Goal: Task Accomplishment & Management: Use online tool/utility

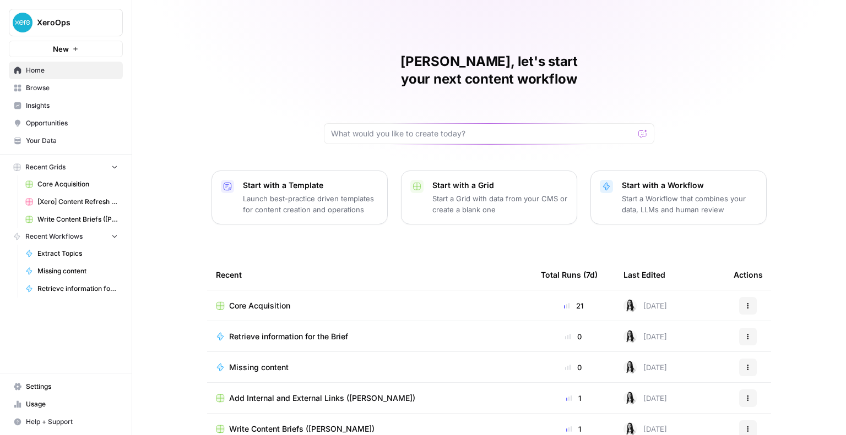
scroll to position [70, 0]
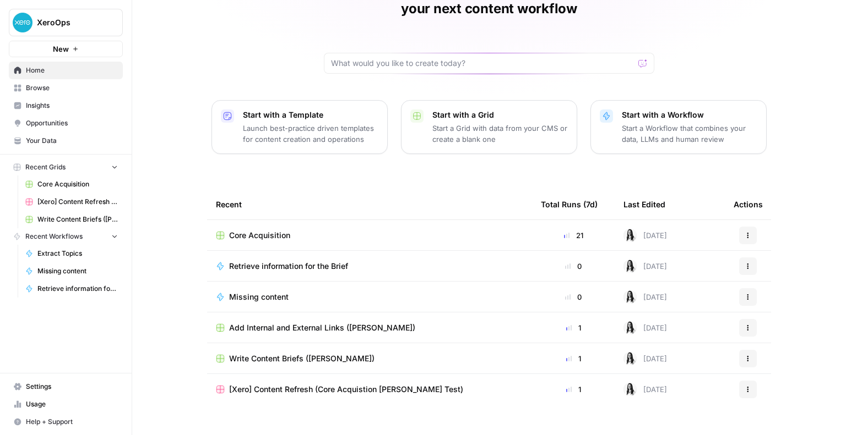
click at [255, 230] on span "Core Acquisition" at bounding box center [259, 235] width 61 height 11
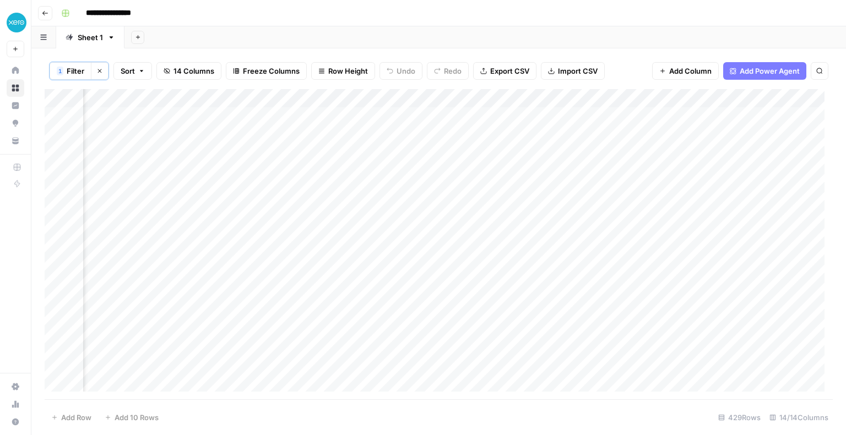
scroll to position [0, 729]
click at [276, 97] on div "Add Column" at bounding box center [439, 244] width 788 height 311
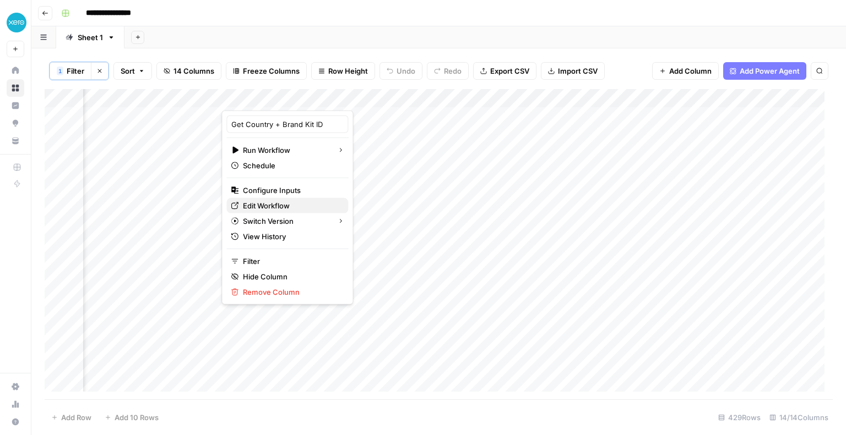
click at [275, 206] on span "Edit Workflow" at bounding box center [291, 205] width 96 height 11
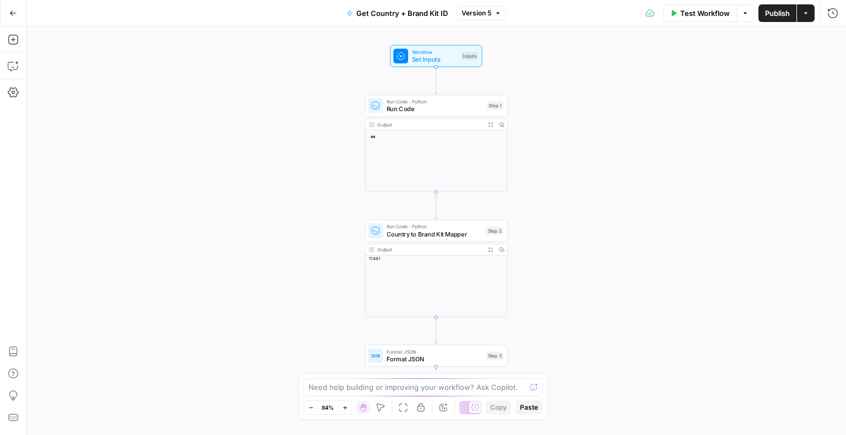
click at [426, 282] on div "Output Expand Output Copy 11481" at bounding box center [435, 281] width 143 height 74
click at [471, 228] on span "Run Code · Python" at bounding box center [434, 226] width 96 height 7
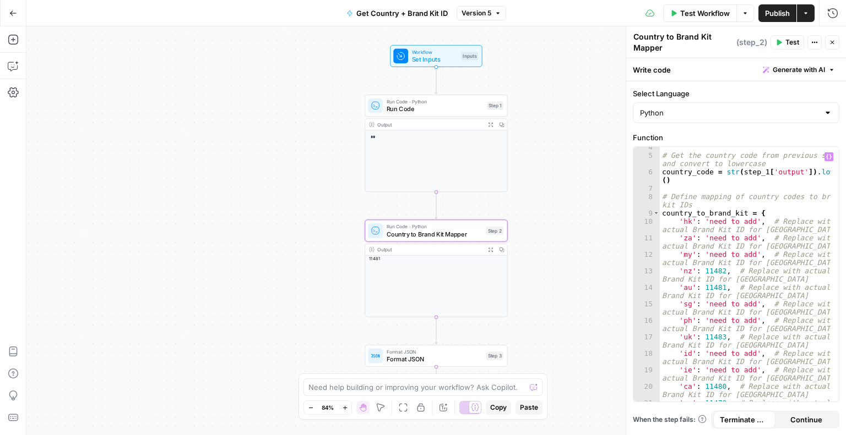
scroll to position [34, 0]
click at [528, 154] on div "Workflow Set Inputs Inputs Run Code · Python Run Code Step 1 Output Expand Outp…" at bounding box center [435, 230] width 819 height 409
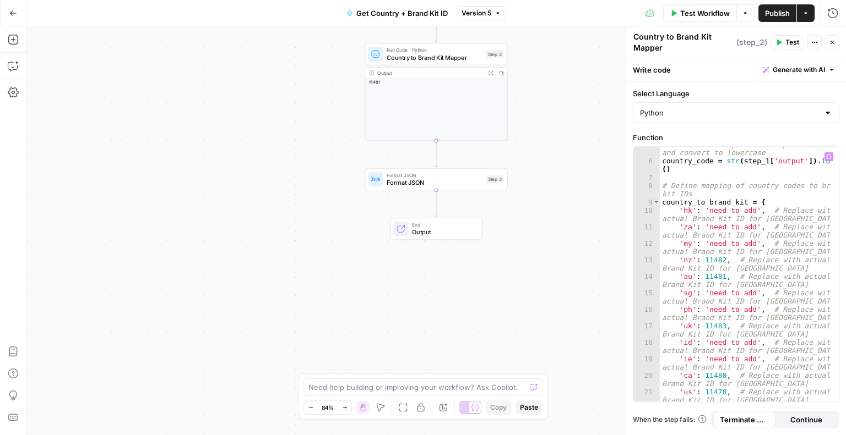
scroll to position [41, 0]
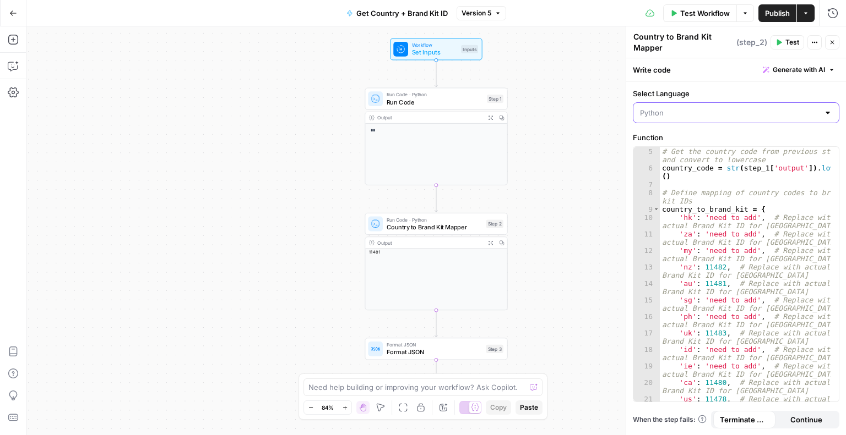
click at [690, 110] on input "Select Language" at bounding box center [729, 112] width 179 height 11
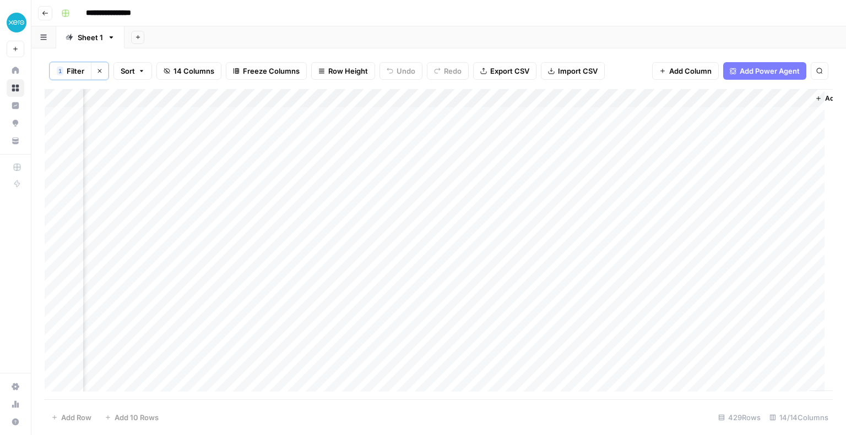
scroll to position [0, 1085]
click at [346, 227] on div "Add Column" at bounding box center [439, 244] width 788 height 311
click at [341, 248] on div "Add Column" at bounding box center [439, 244] width 788 height 311
click at [342, 268] on div "Add Column" at bounding box center [439, 244] width 788 height 311
click at [342, 286] on div "Add Column" at bounding box center [439, 244] width 788 height 311
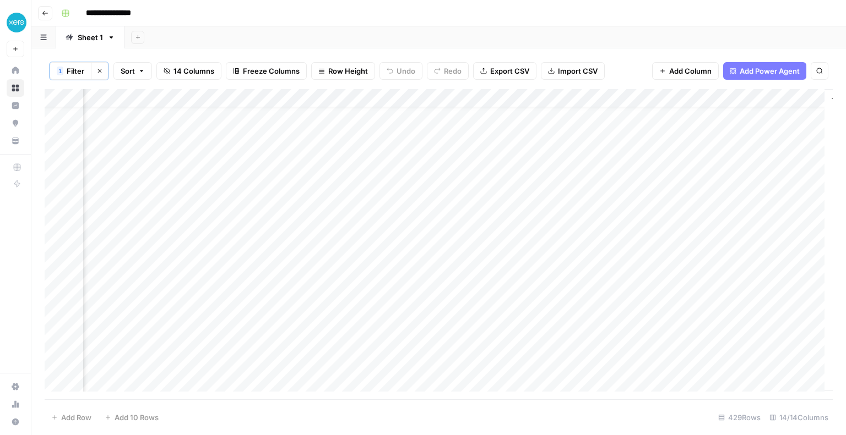
scroll to position [20, 1085]
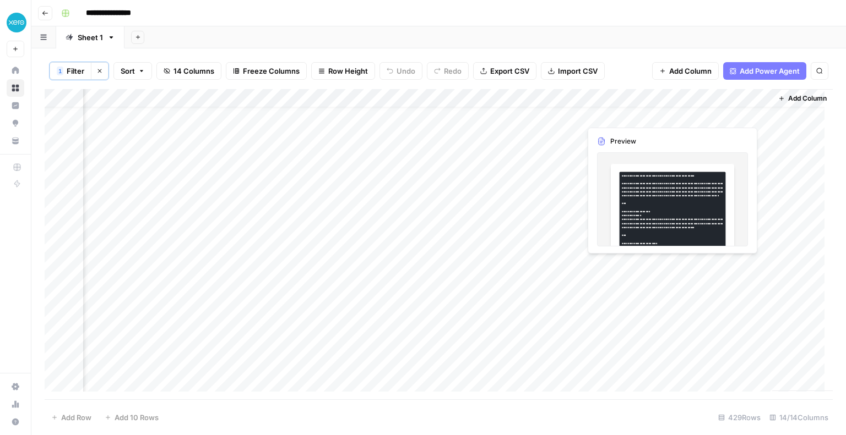
click at [690, 116] on div "Add Column" at bounding box center [439, 244] width 788 height 311
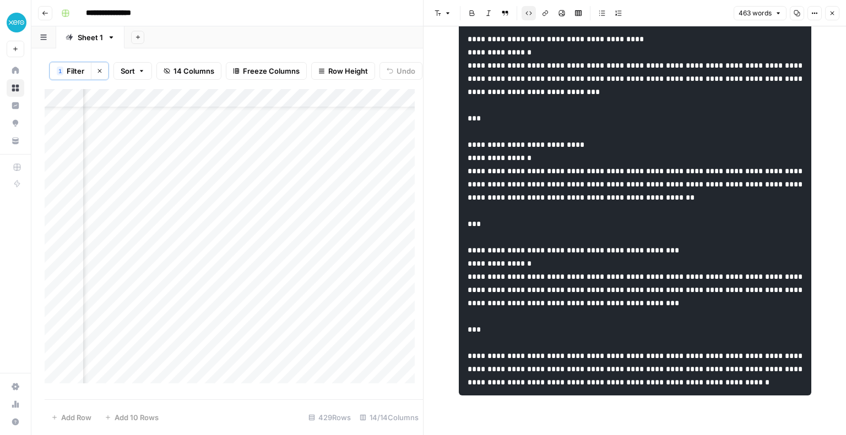
scroll to position [0, 1085]
click at [275, 194] on div "Add Column" at bounding box center [234, 240] width 378 height 303
click at [830, 13] on icon "button" at bounding box center [831, 13] width 7 height 7
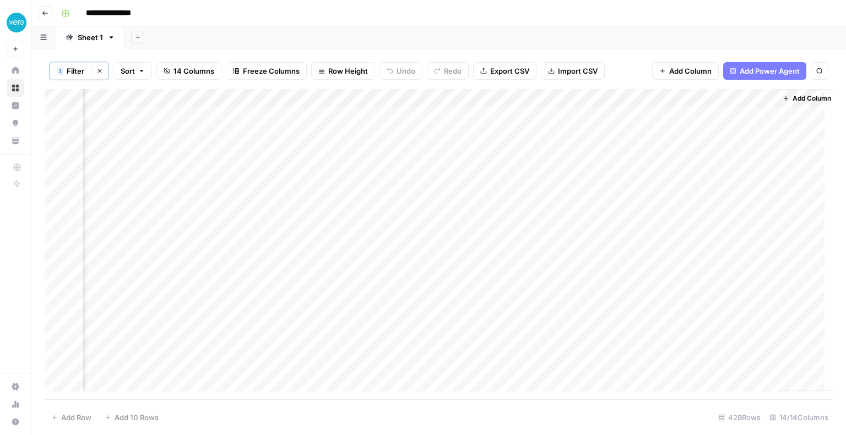
scroll to position [0, 1085]
click at [793, 101] on span "Add Column" at bounding box center [807, 99] width 39 height 10
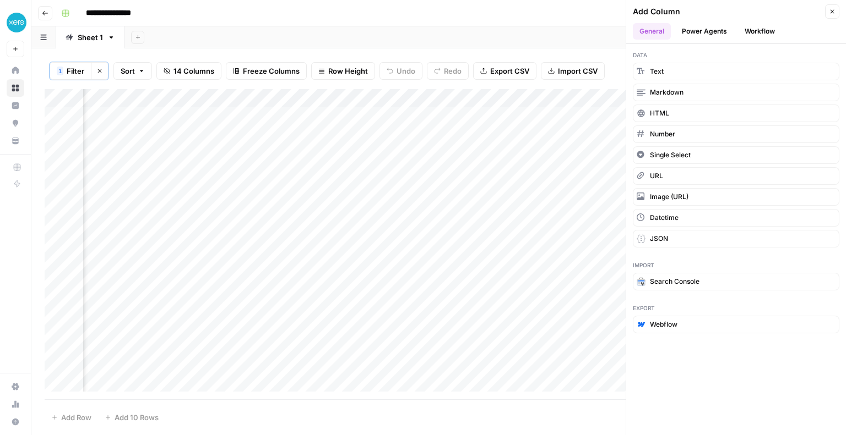
click at [590, 39] on div "Add Sheet" at bounding box center [484, 37] width 721 height 22
click at [831, 13] on icon "button" at bounding box center [831, 11] width 7 height 7
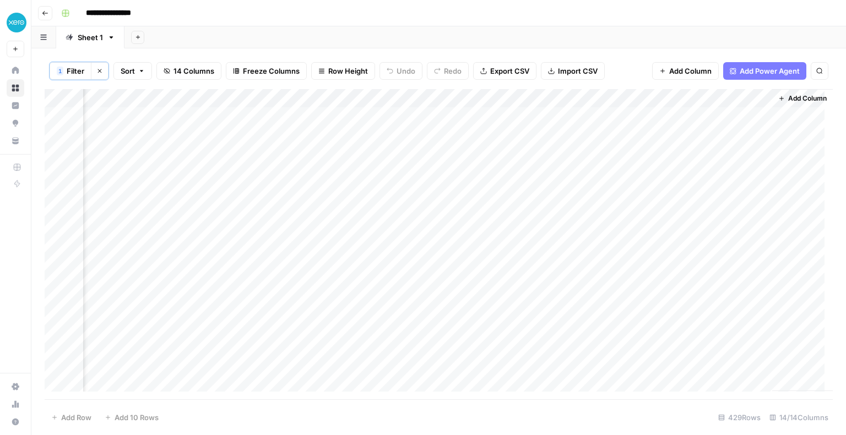
click at [784, 72] on span "Add Power Agent" at bounding box center [769, 71] width 60 height 11
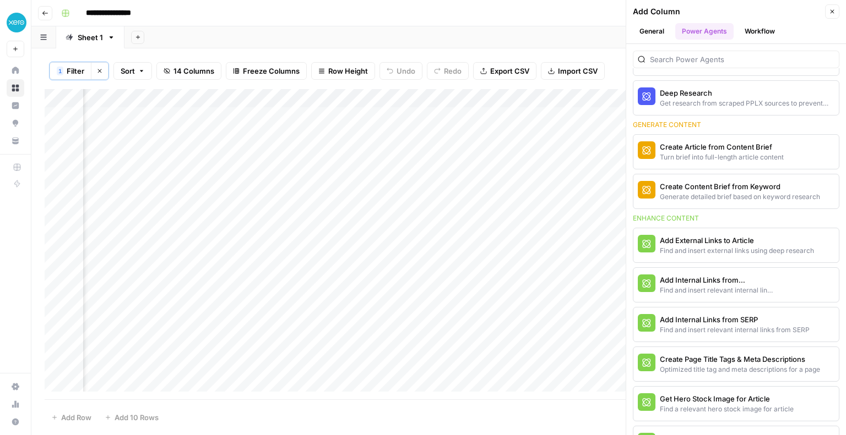
scroll to position [170, 0]
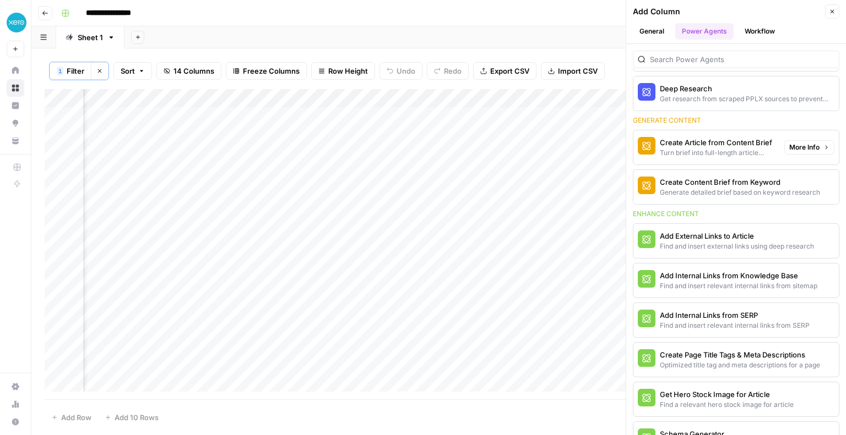
click at [707, 148] on div "Turn brief into full-length article content" at bounding box center [717, 153] width 116 height 10
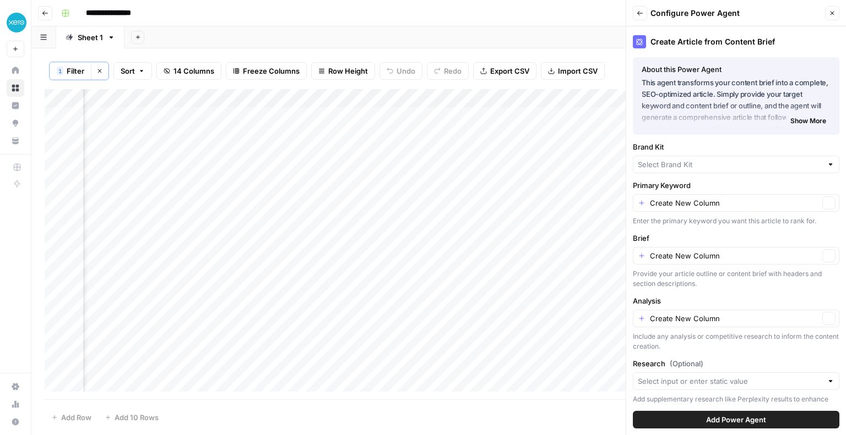
type input "Xero - General"
click at [679, 210] on div "Create New Column Clear" at bounding box center [736, 203] width 206 height 18
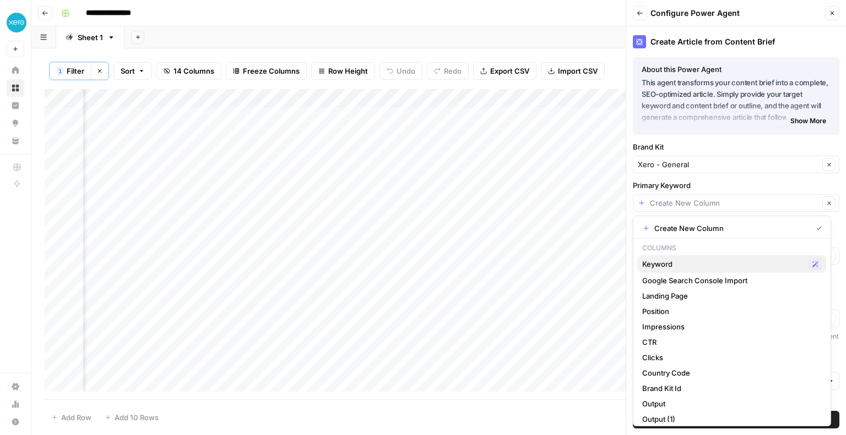
click at [680, 265] on span "Keyword" at bounding box center [723, 264] width 162 height 11
type input "Keyword"
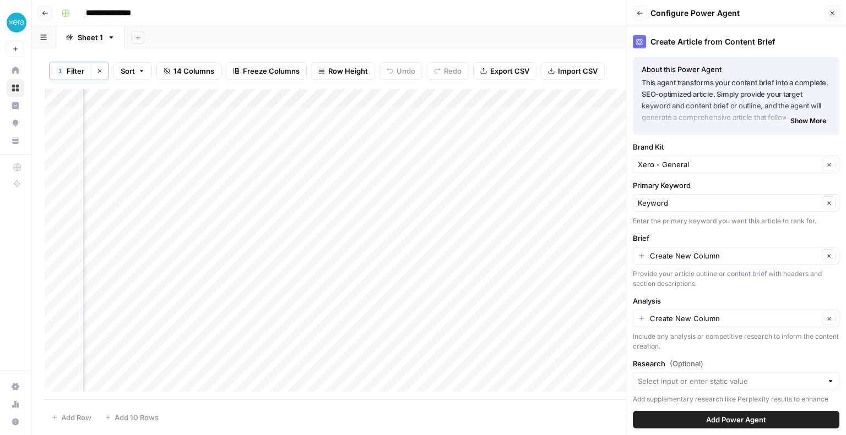
click at [638, 13] on icon "button" at bounding box center [640, 13] width 6 height 4
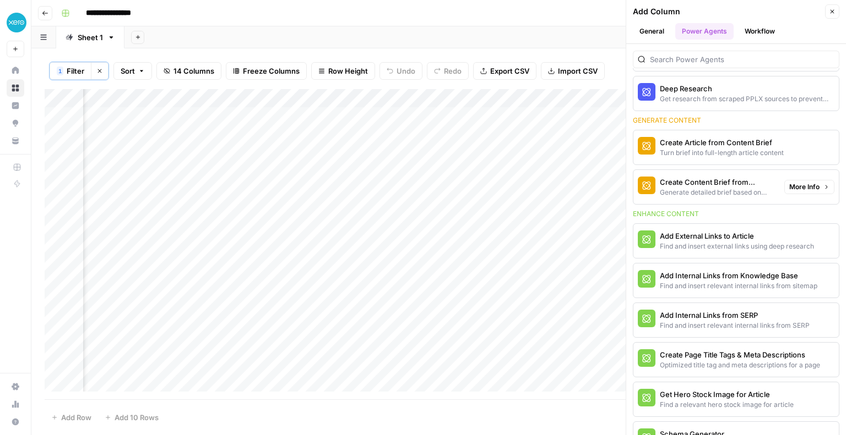
click at [718, 193] on div "Generate detailed brief based on keyword research" at bounding box center [717, 193] width 116 height 10
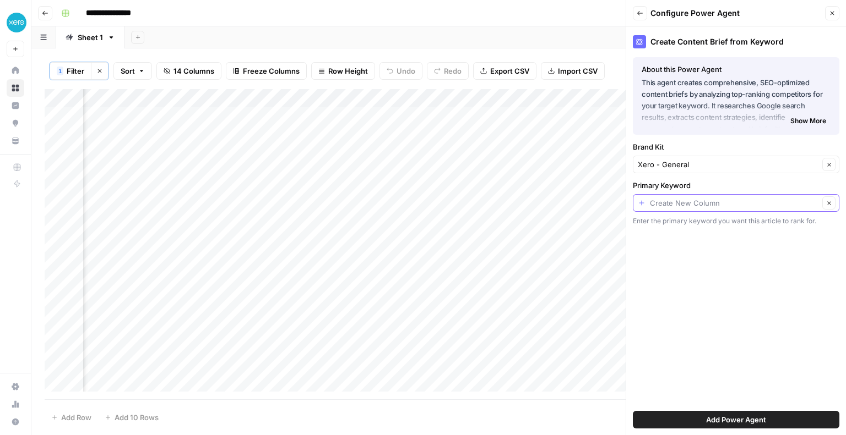
click at [689, 202] on input "Primary Keyword" at bounding box center [734, 203] width 169 height 11
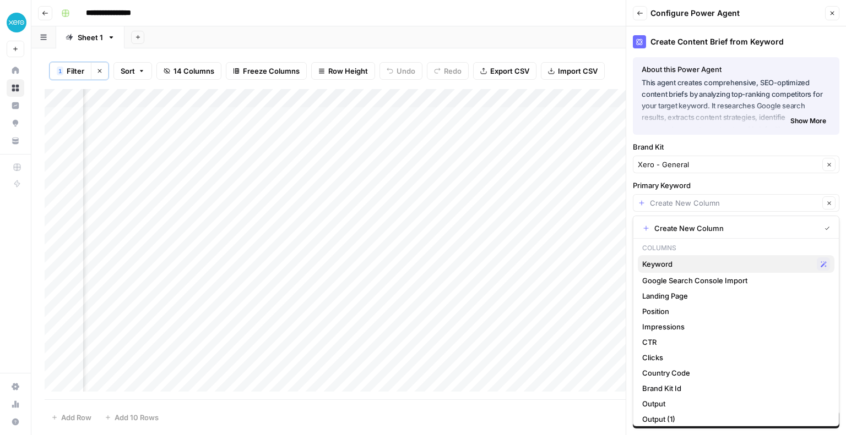
click at [672, 263] on span "Keyword" at bounding box center [727, 264] width 170 height 11
type input "Keyword"
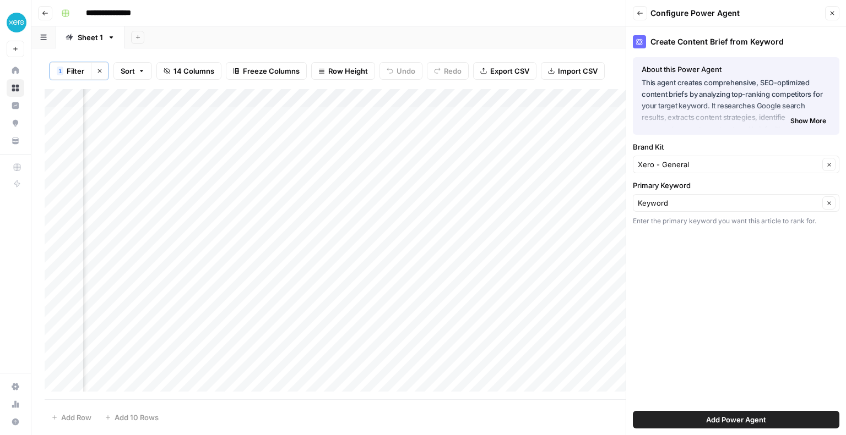
click at [754, 416] on span "Add Power Agent" at bounding box center [736, 420] width 60 height 11
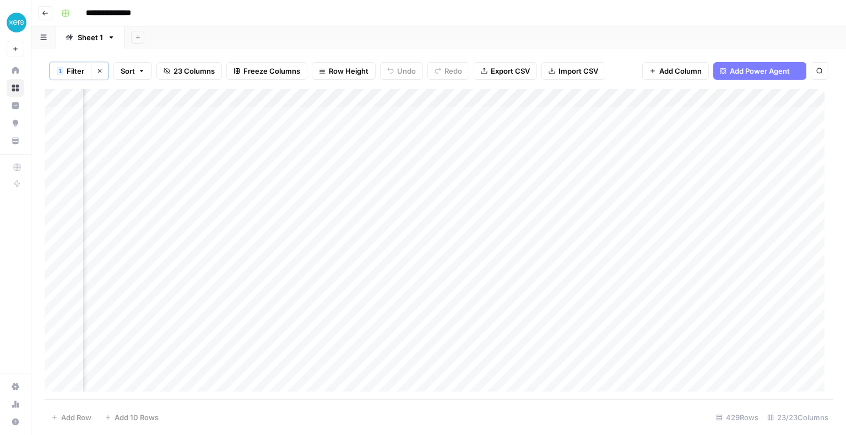
scroll to position [0, 1571]
click at [422, 98] on div "Add Column" at bounding box center [439, 244] width 788 height 311
click at [458, 121] on div "Add Column" at bounding box center [439, 244] width 788 height 311
click at [428, 98] on div "Add Column" at bounding box center [439, 244] width 788 height 311
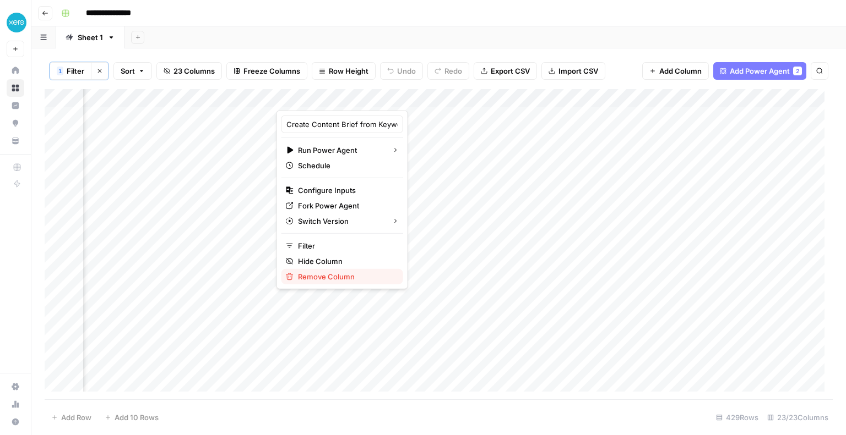
click at [346, 277] on span "Remove Column" at bounding box center [346, 276] width 96 height 11
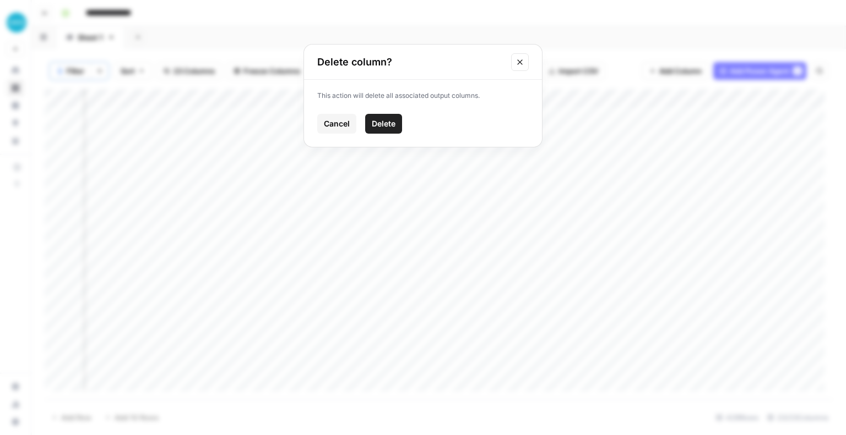
click at [385, 123] on span "Delete" at bounding box center [384, 123] width 24 height 11
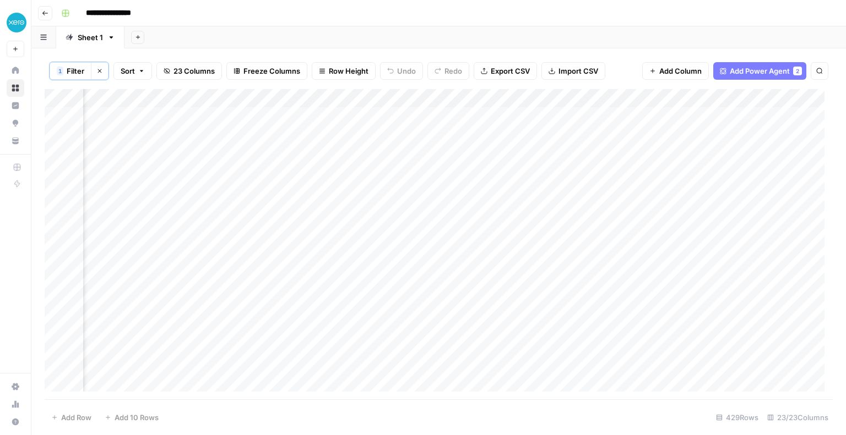
scroll to position [0, 1085]
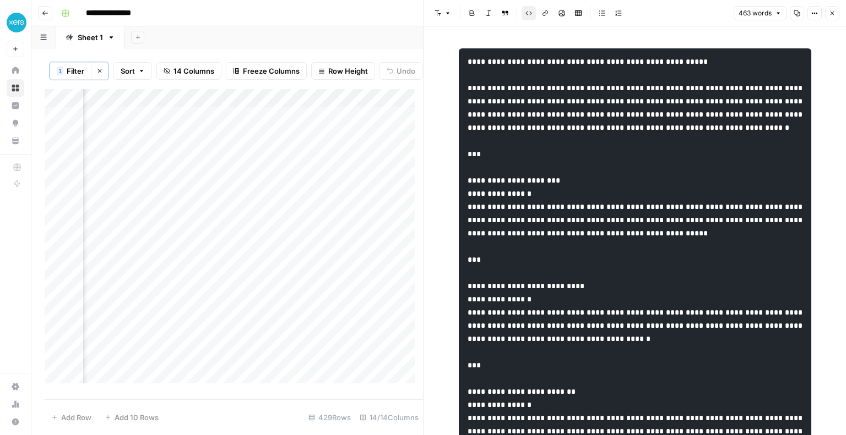
scroll to position [0, 1495]
click at [385, 103] on span "Add Column" at bounding box center [397, 99] width 39 height 10
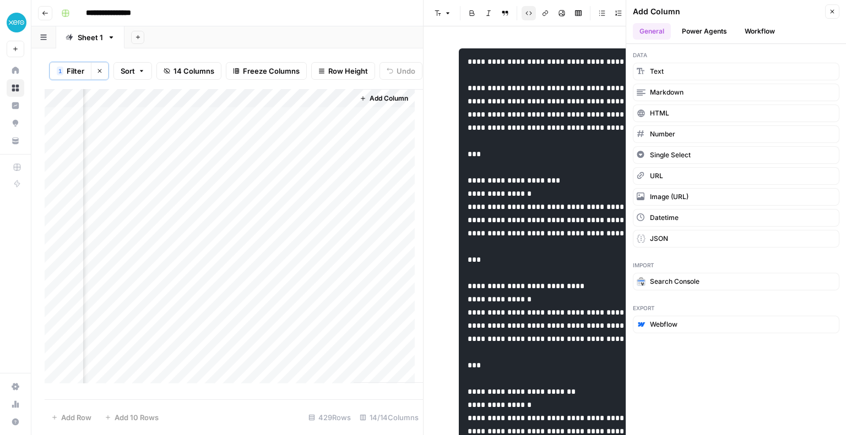
click at [714, 32] on button "Power Agents" at bounding box center [704, 31] width 58 height 17
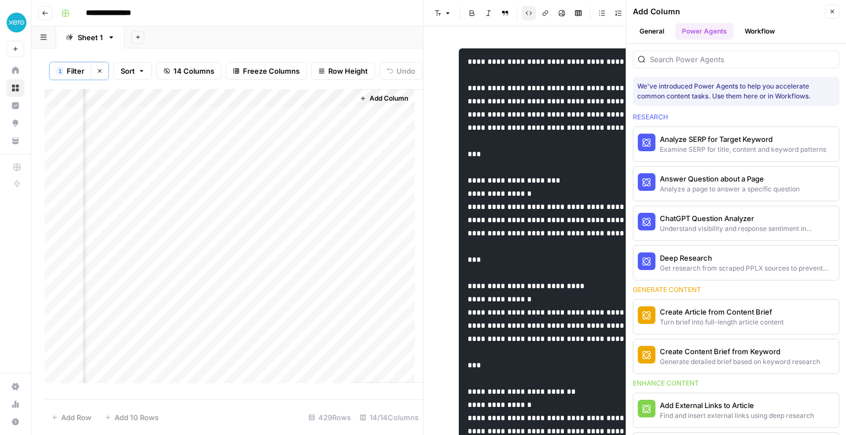
click at [748, 32] on button "Workflow" at bounding box center [759, 31] width 43 height 17
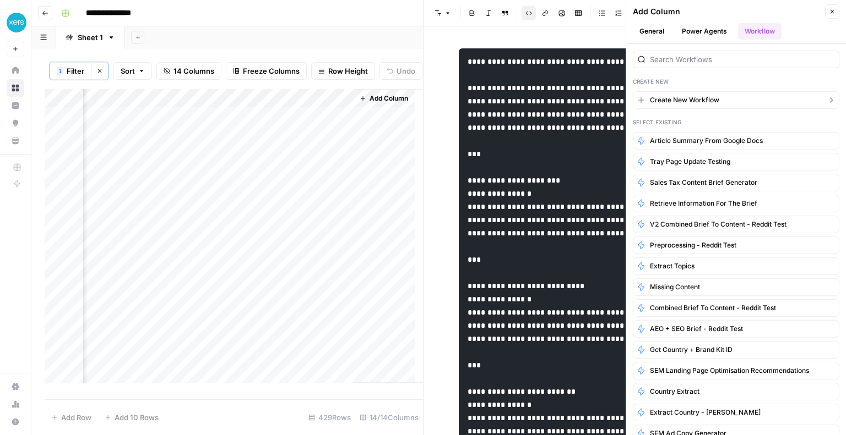
click at [680, 101] on span "Create New Workflow" at bounding box center [684, 100] width 69 height 10
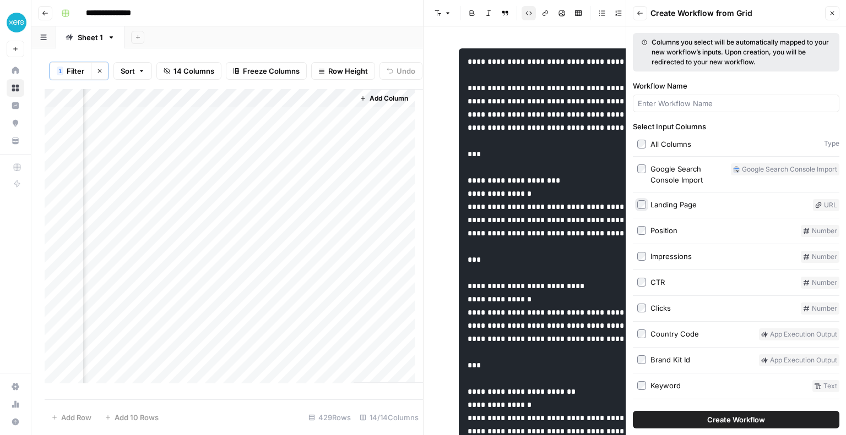
scroll to position [47, 0]
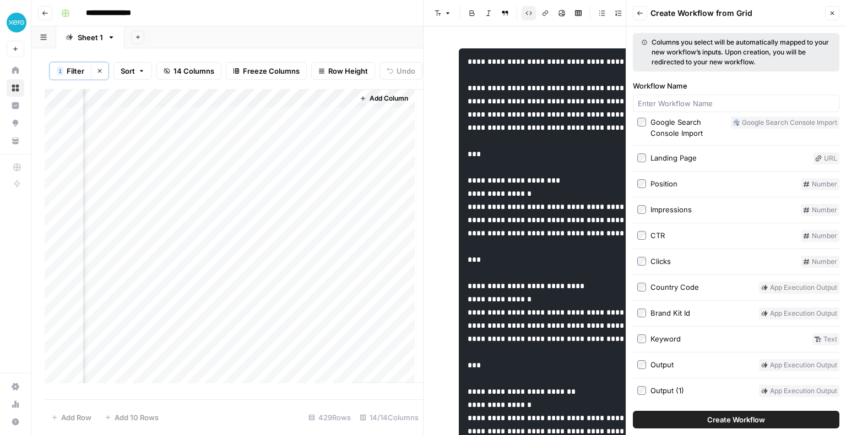
click at [642, 369] on label "Output" at bounding box center [695, 365] width 117 height 12
click at [688, 420] on button "Create Workflow" at bounding box center [736, 420] width 206 height 18
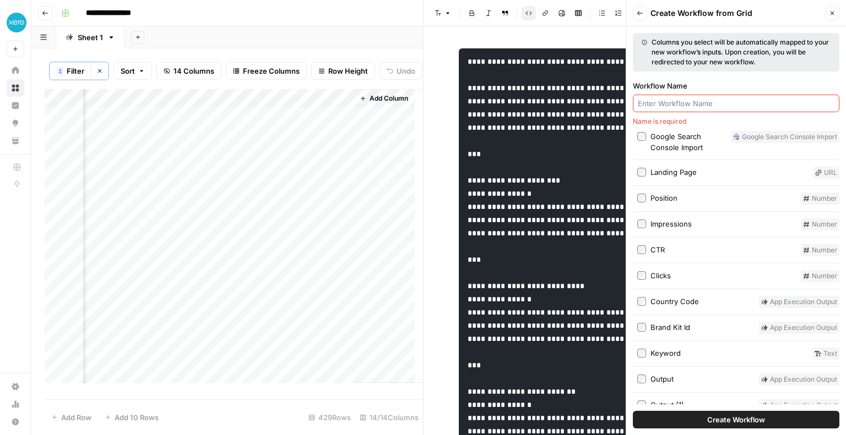
scroll to position [61, 0]
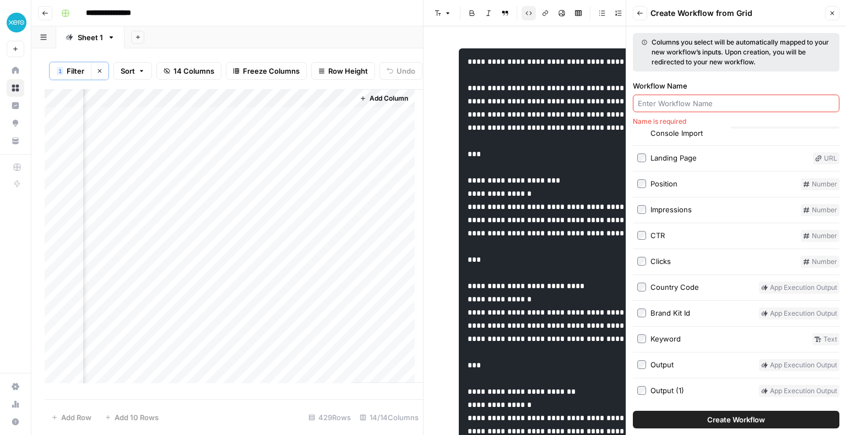
click at [649, 106] on input "Workflow Name" at bounding box center [735, 103] width 197 height 11
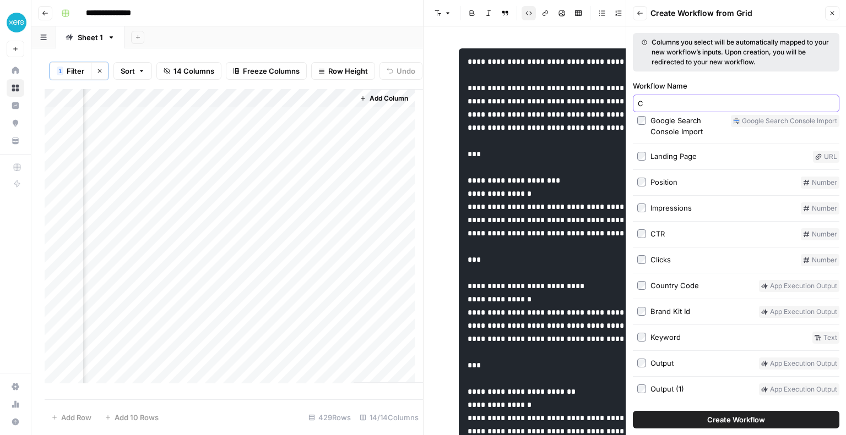
scroll to position [47, 0]
type input "Create Content Brief (Core Aquisition)"
click at [707, 418] on span "Create Workflow" at bounding box center [736, 420] width 58 height 11
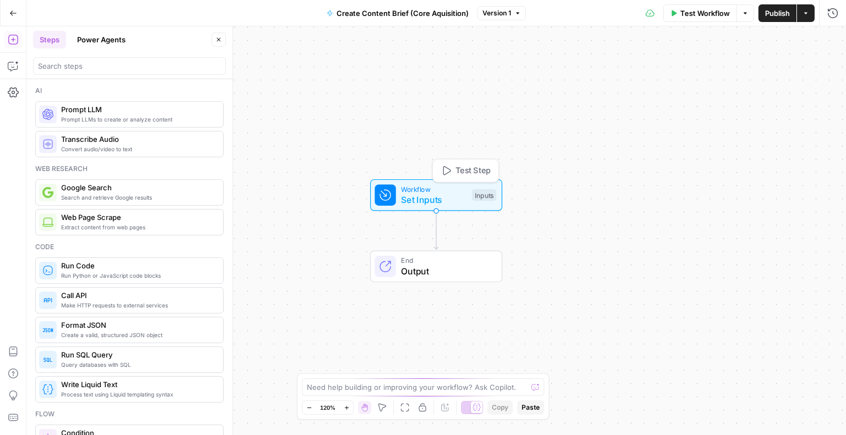
click at [420, 194] on span "Set Inputs" at bounding box center [434, 199] width 66 height 13
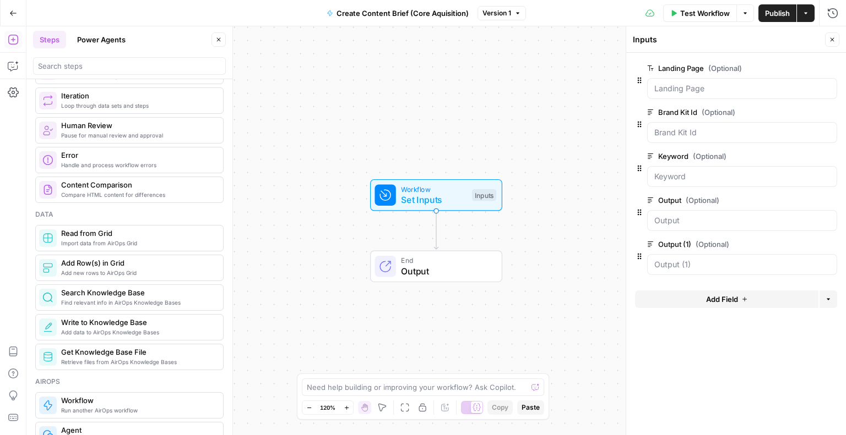
scroll to position [372, 0]
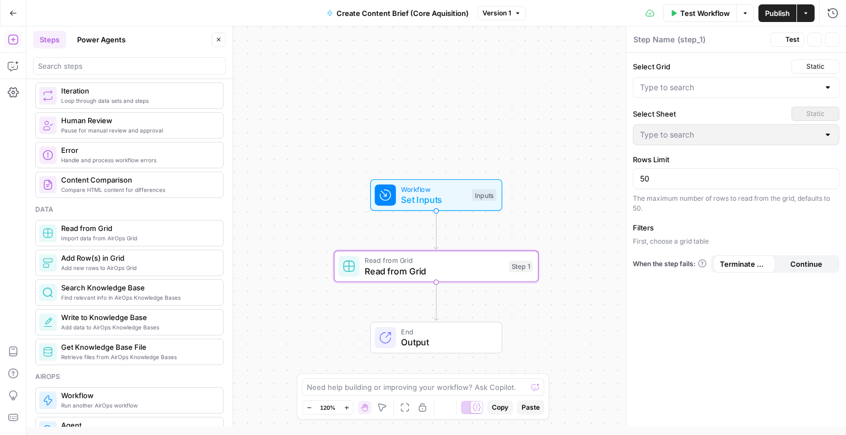
type textarea "Read from Grid"
click at [685, 84] on input "Select Grid" at bounding box center [729, 87] width 179 height 11
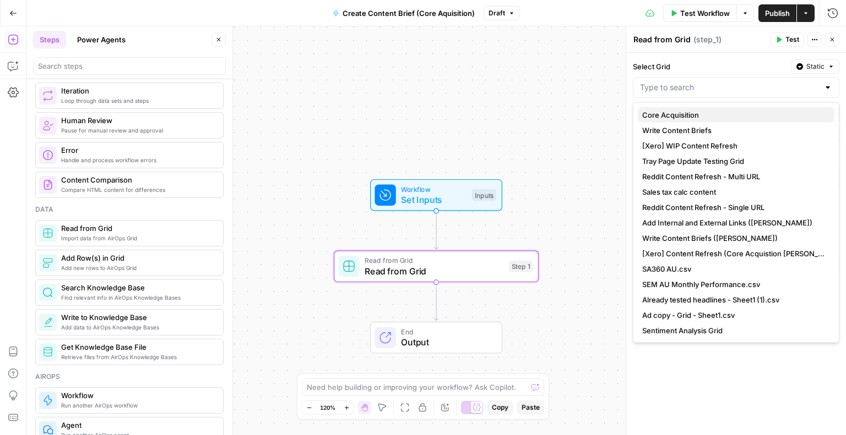
click at [689, 113] on span "Core Acquisition" at bounding box center [733, 115] width 183 height 11
type input "Core Acquisition"
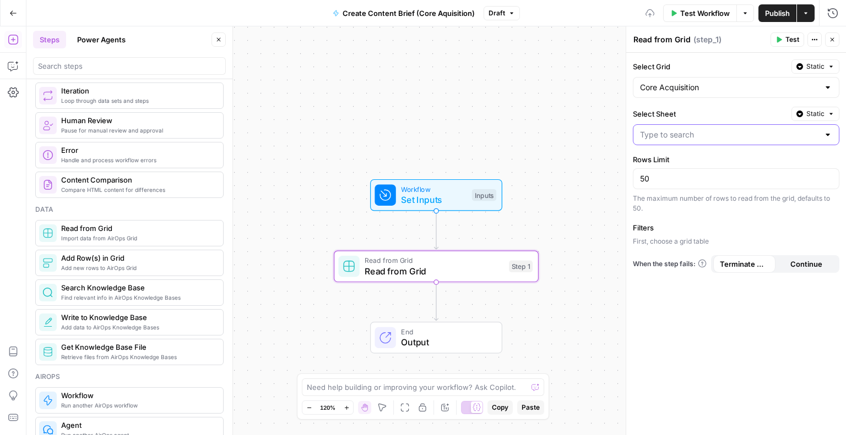
click at [686, 133] on input "Select Sheet" at bounding box center [729, 134] width 179 height 11
click at [680, 156] on span "Sheet 1" at bounding box center [733, 161] width 183 height 11
type input "Sheet 1"
click at [680, 176] on input "50" at bounding box center [736, 178] width 192 height 11
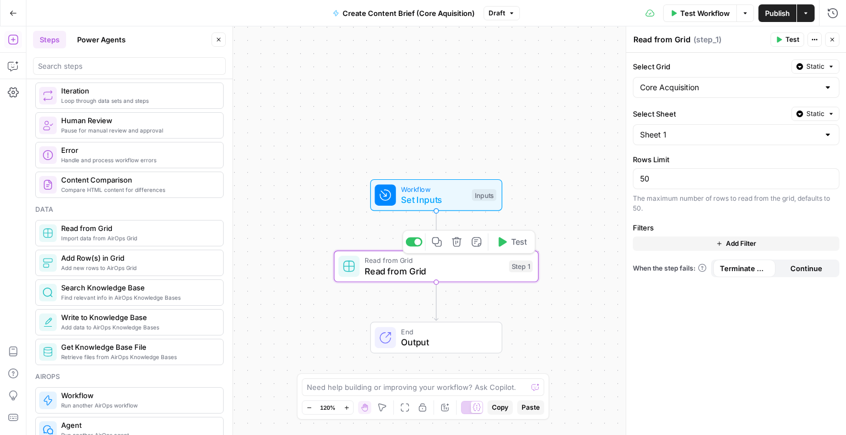
click at [489, 306] on div "Workflow Set Inputs Inputs Read from Grid Read from Grid Step 1 Copy step Delet…" at bounding box center [435, 230] width 819 height 409
click at [468, 263] on span "Read from Grid" at bounding box center [433, 260] width 139 height 10
click at [461, 248] on button "Delete step" at bounding box center [456, 241] width 17 height 17
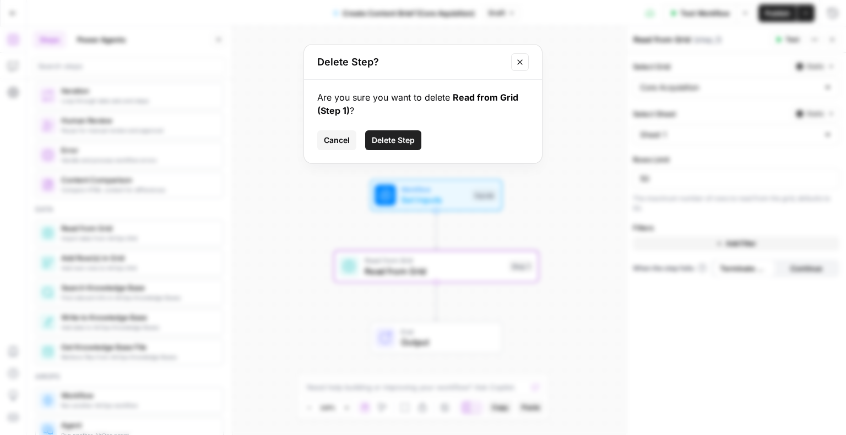
click at [392, 141] on span "Delete Step" at bounding box center [393, 140] width 43 height 11
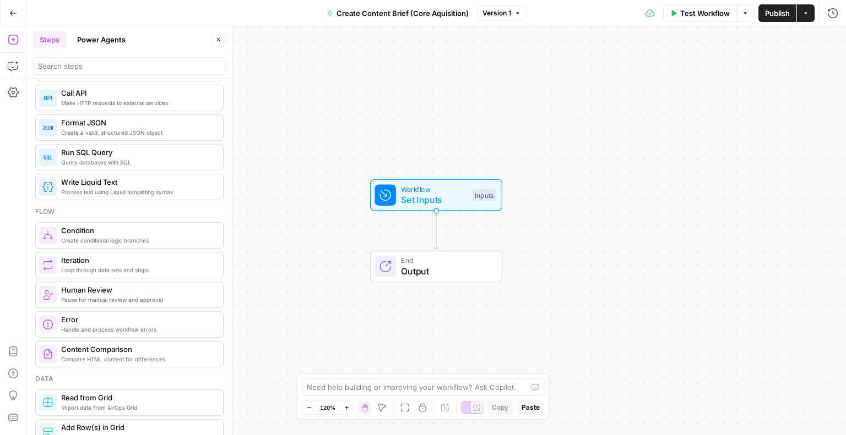
scroll to position [0, 0]
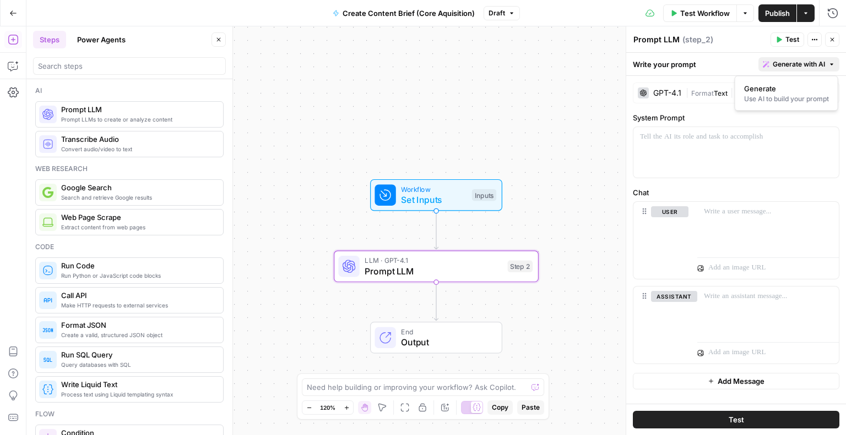
click at [793, 67] on span "Generate with AI" at bounding box center [798, 64] width 52 height 10
click at [759, 100] on div "Use AI to build your prompt" at bounding box center [786, 99] width 85 height 10
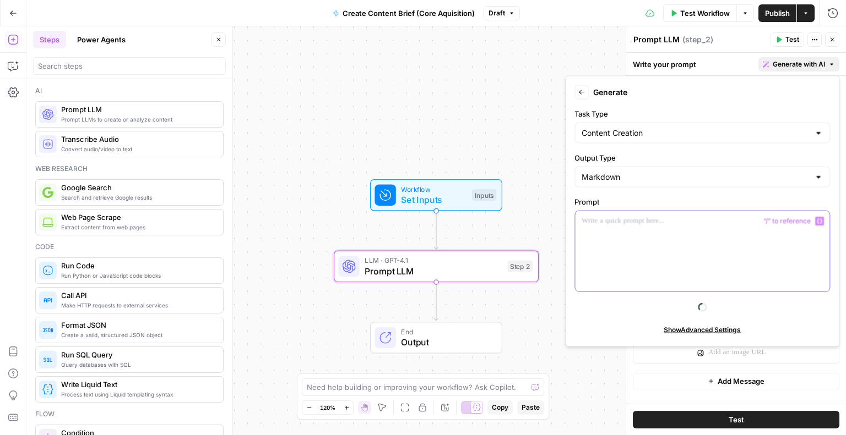
click at [596, 259] on div at bounding box center [702, 251] width 254 height 80
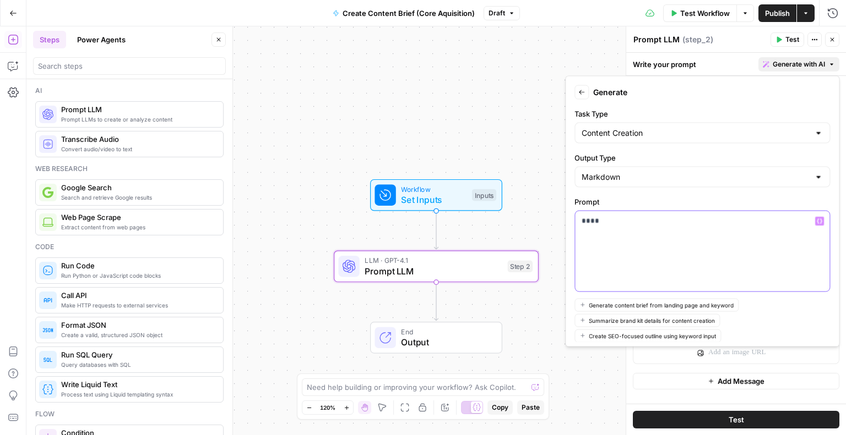
drag, startPoint x: 615, startPoint y: 220, endPoint x: 567, endPoint y: 215, distance: 48.1
click at [567, 215] on div "Back Generate Task Type Content Creation Output Type Markdown Prompt **** Varia…" at bounding box center [702, 211] width 274 height 271
click at [532, 228] on div "Workflow Set Inputs Inputs LLM · GPT-4.1 Prompt LLM Step 2 End Output" at bounding box center [435, 230] width 819 height 409
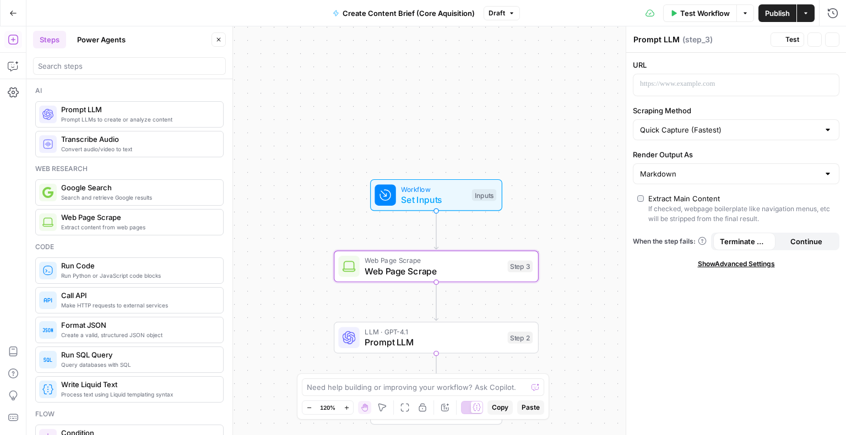
type textarea "Web Page Scrape"
click at [724, 81] on p at bounding box center [727, 84] width 175 height 11
click at [828, 83] on icon "button" at bounding box center [829, 84] width 6 height 6
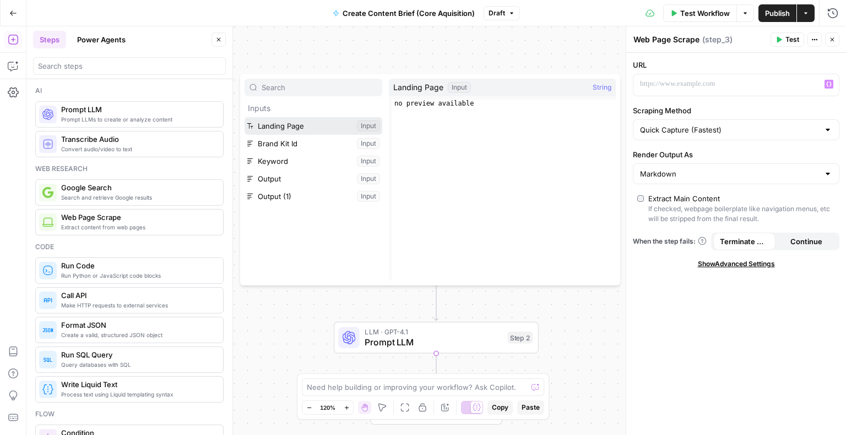
click at [305, 118] on button "Select variable Landing Page" at bounding box center [313, 126] width 138 height 18
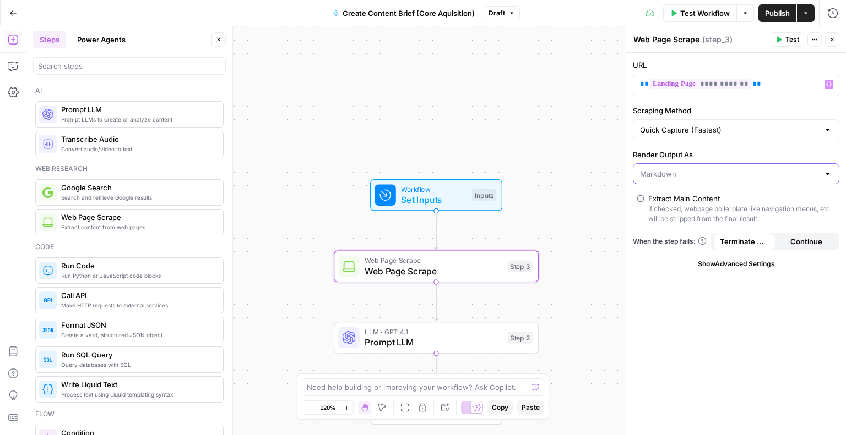
click at [752, 170] on input "Render Output As" at bounding box center [729, 173] width 179 height 11
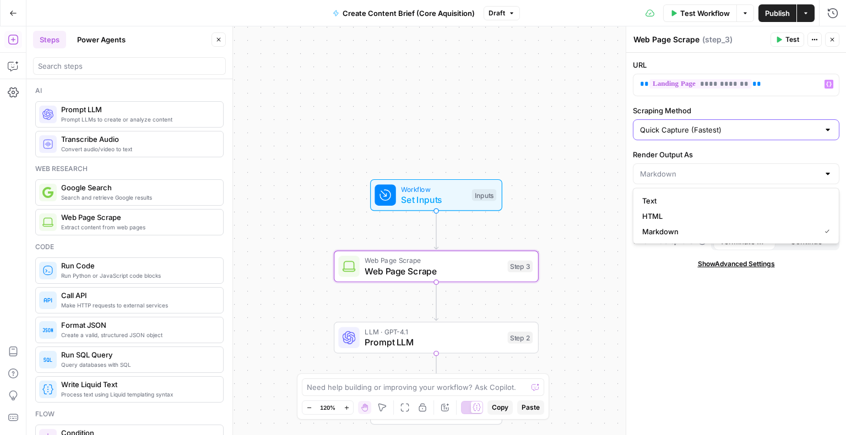
type input "Markdown"
click at [744, 132] on input "Scraping Method" at bounding box center [729, 129] width 179 height 11
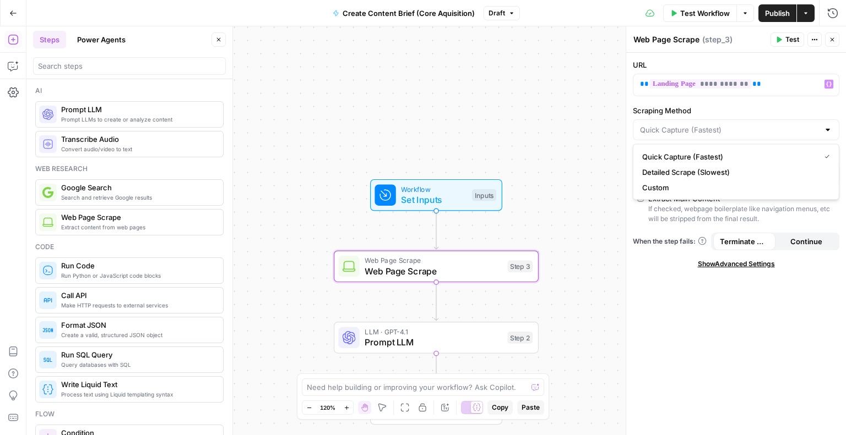
type input "Quick Capture (Fastest)"
click at [735, 106] on label "Scraping Method" at bounding box center [736, 110] width 206 height 11
click at [735, 124] on input "Quick Capture (Fastest)" at bounding box center [729, 129] width 179 height 11
type input "Quick Capture (Fastest)"
click at [658, 272] on div "**********" at bounding box center [736, 244] width 220 height 383
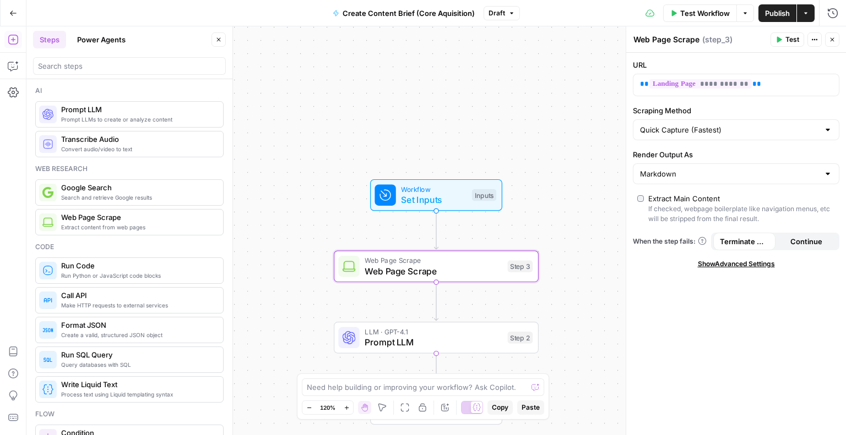
click at [791, 37] on span "Test" at bounding box center [792, 40] width 14 height 10
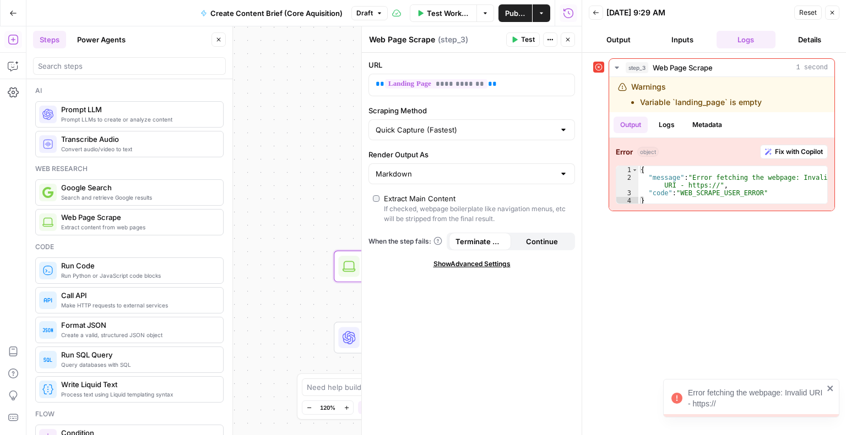
click at [434, 13] on span "Test Workflow" at bounding box center [448, 13] width 43 height 11
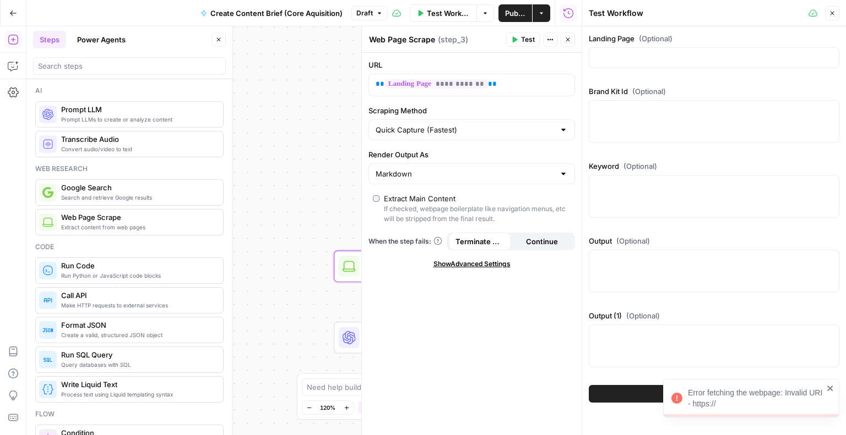
click at [630, 50] on div at bounding box center [713, 57] width 250 height 21
paste input "https://www.xero.com/us/accounting-software/run-financial-reports/file-1099/"
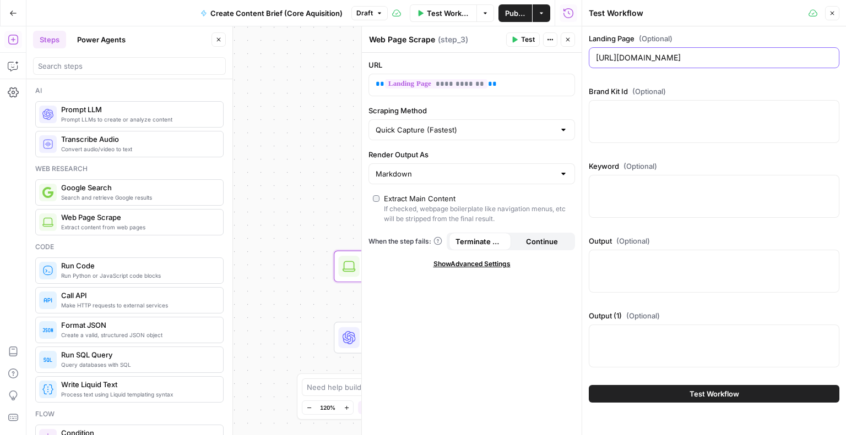
scroll to position [0, 51]
type input "https://www.xero.com/us/accounting-software/run-financial-reports/file-1099/"
click at [703, 396] on span "Test Workflow" at bounding box center [714, 394] width 50 height 11
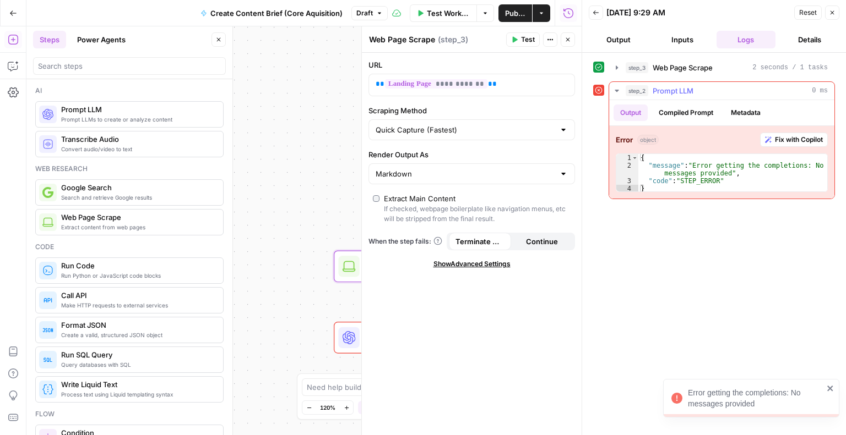
click at [808, 141] on span "Fix with Copilot" at bounding box center [799, 140] width 48 height 10
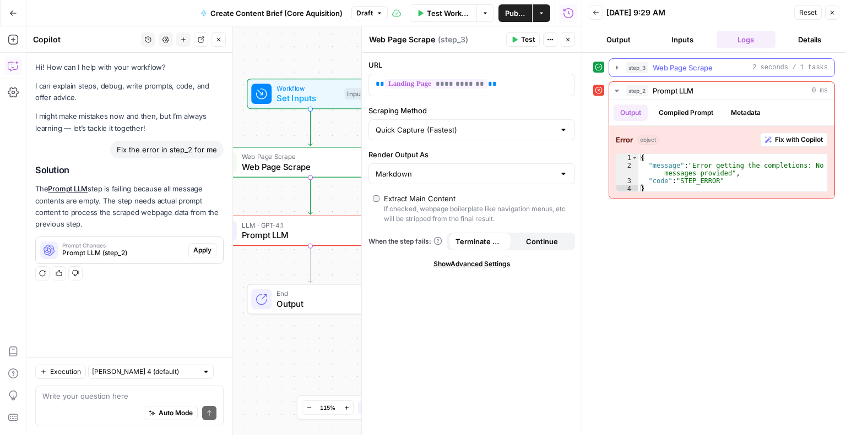
click at [612, 66] on icon "button" at bounding box center [616, 67] width 9 height 9
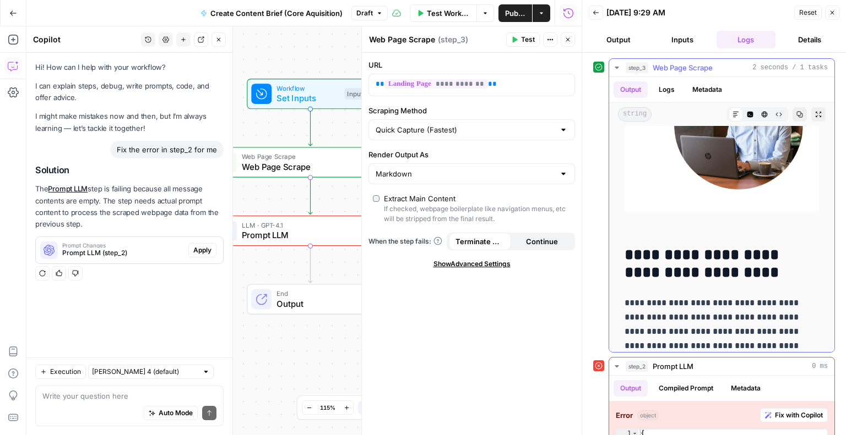
scroll to position [425, 0]
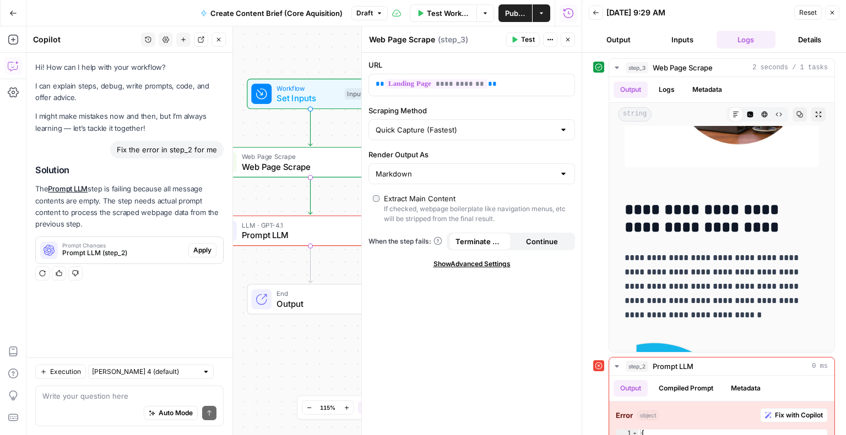
click at [284, 233] on span "Prompt LLM" at bounding box center [308, 235] width 132 height 13
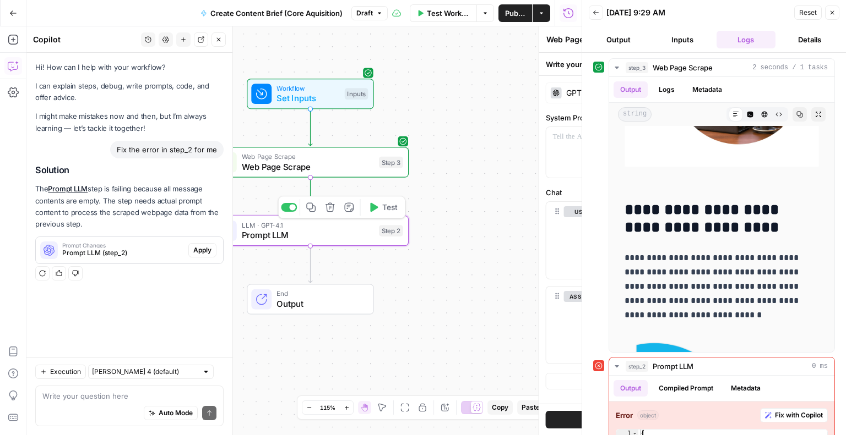
type textarea "Prompt LLM"
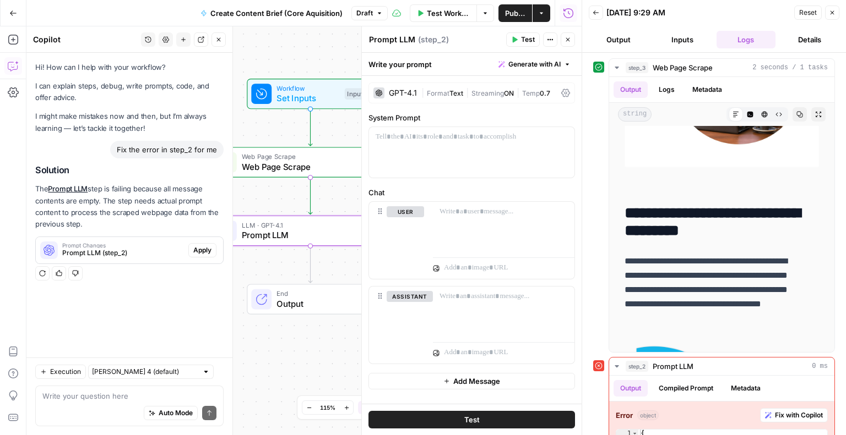
click at [525, 65] on span "Generate with AI" at bounding box center [534, 64] width 52 height 10
click at [502, 91] on span "Generate" at bounding box center [519, 88] width 80 height 11
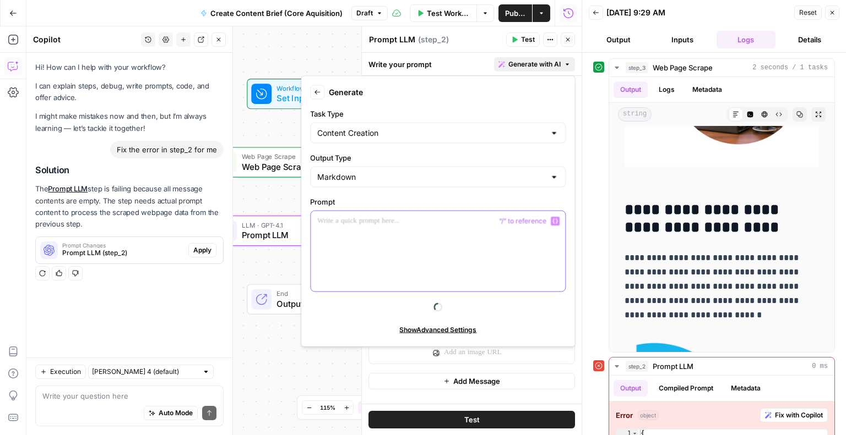
click at [372, 242] on div at bounding box center [437, 251] width 254 height 80
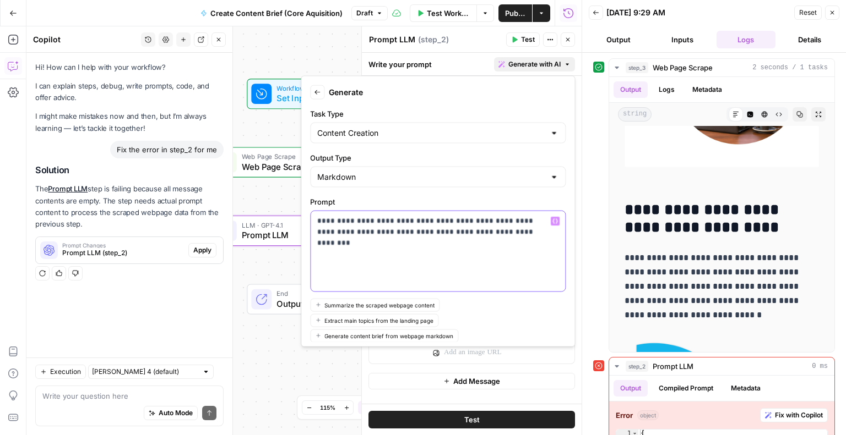
click at [552, 220] on icon "button" at bounding box center [555, 222] width 6 height 6
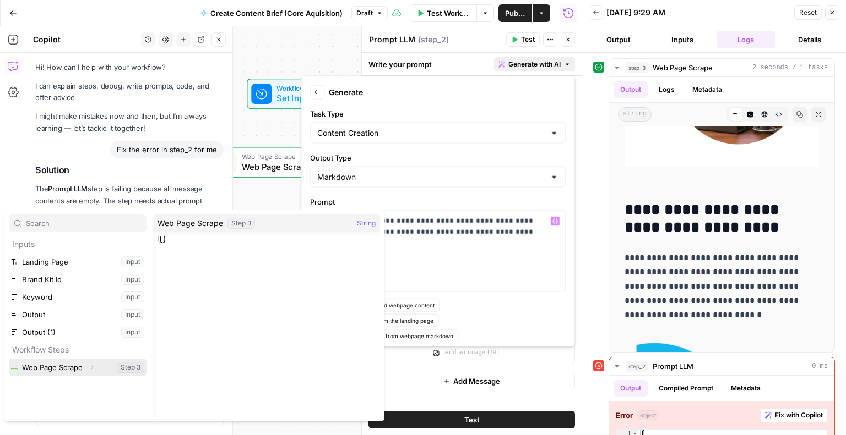
click at [58, 367] on button "Select variable Web Page Scrape" at bounding box center [78, 368] width 138 height 18
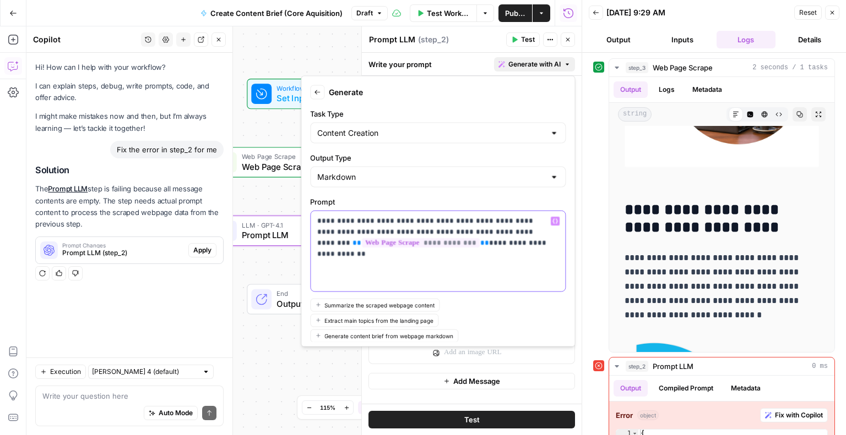
click at [552, 219] on icon "button" at bounding box center [555, 221] width 6 height 5
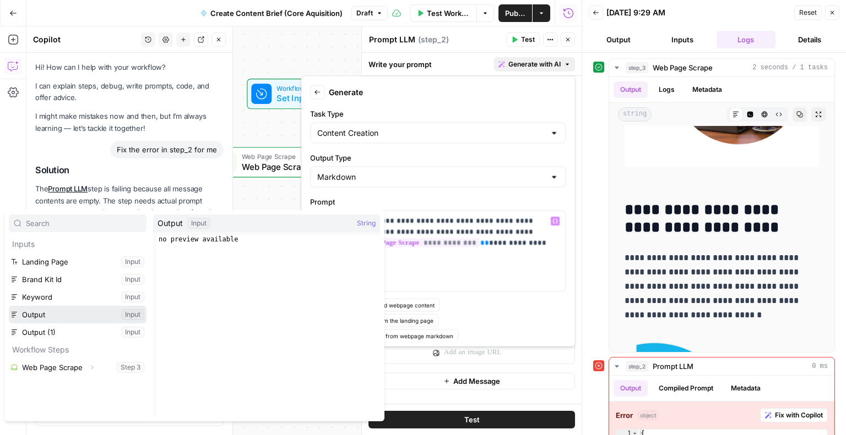
click at [55, 315] on button "Select variable Output" at bounding box center [78, 315] width 138 height 18
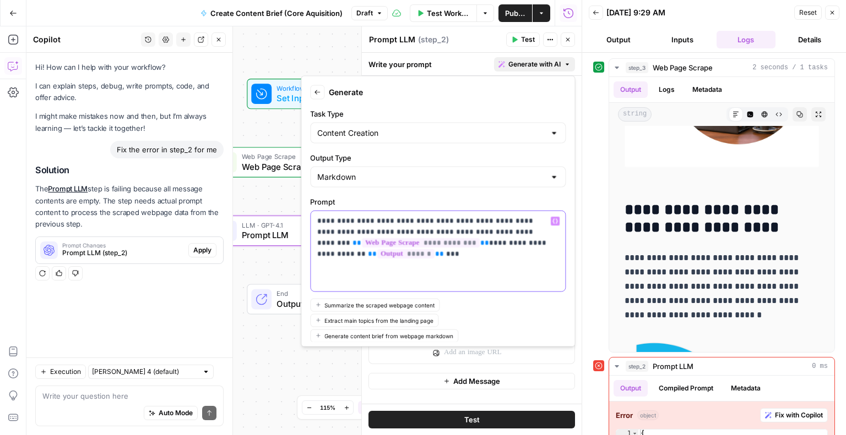
click at [550, 224] on button "Variables Menu" at bounding box center [554, 221] width 9 height 9
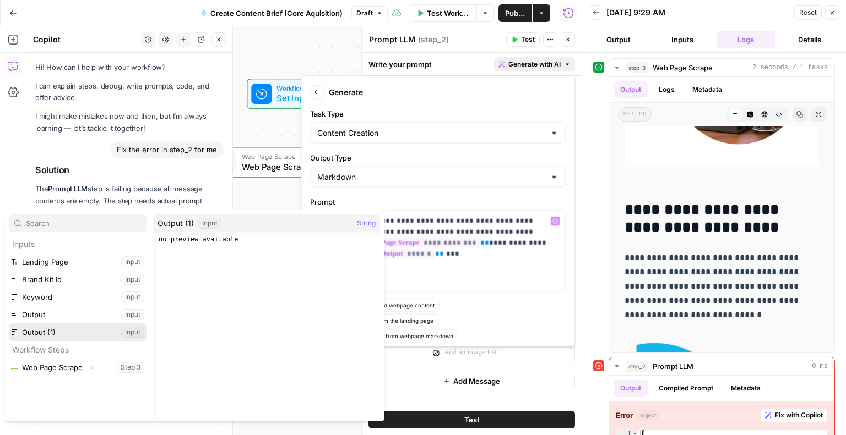
click at [57, 335] on button "Select variable Output (1)" at bounding box center [78, 333] width 138 height 18
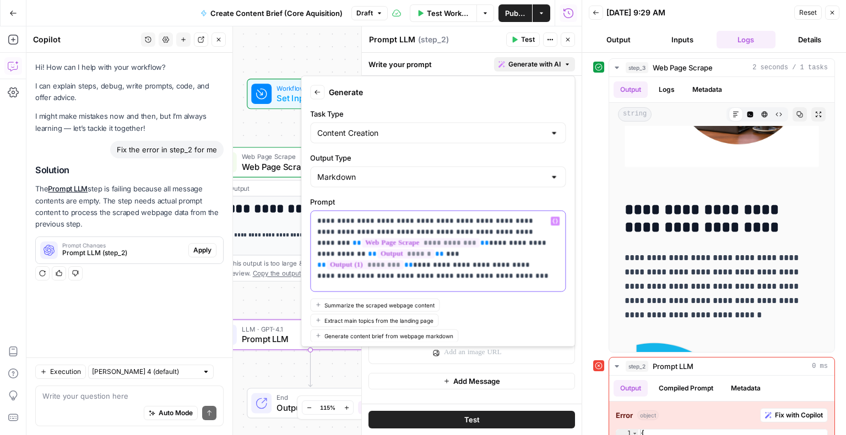
click at [515, 265] on p "**********" at bounding box center [433, 249] width 233 height 66
click at [467, 277] on p "**********" at bounding box center [433, 249] width 233 height 66
click at [472, 276] on p "**********" at bounding box center [433, 249] width 233 height 66
click at [533, 276] on p "**********" at bounding box center [433, 249] width 233 height 66
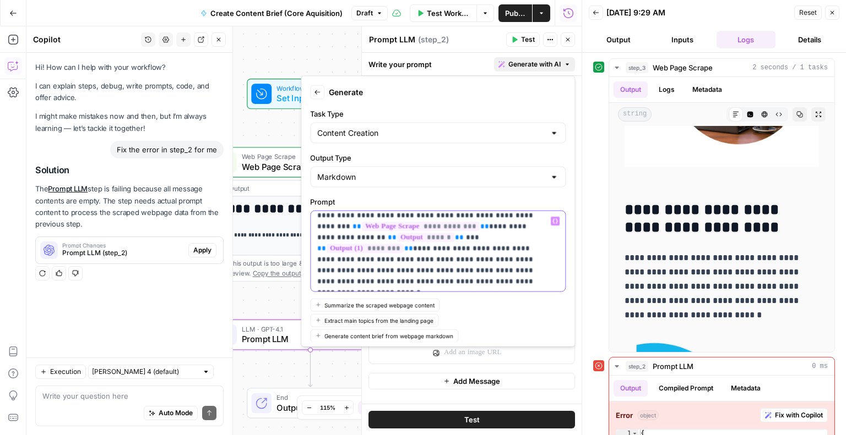
scroll to position [79, 0]
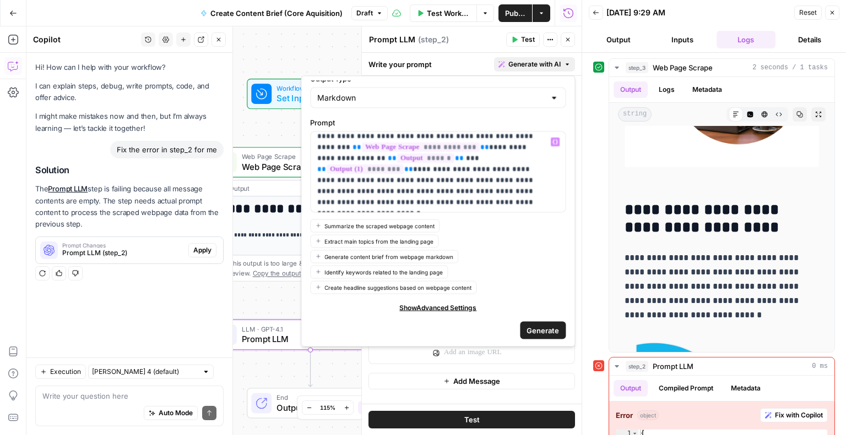
click at [539, 327] on span "Generate" at bounding box center [542, 330] width 32 height 11
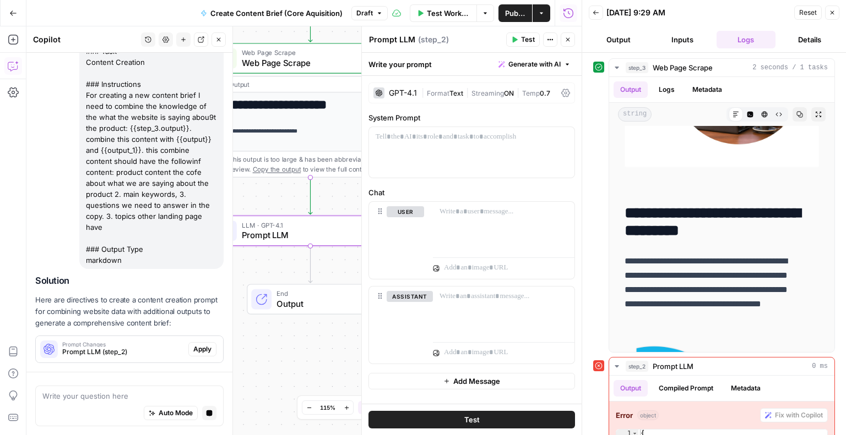
scroll to position [271, 0]
click at [185, 350] on div "Hi! How can I help with your workflow? I can explain steps, debug, write prompt…" at bounding box center [129, 81] width 206 height 581
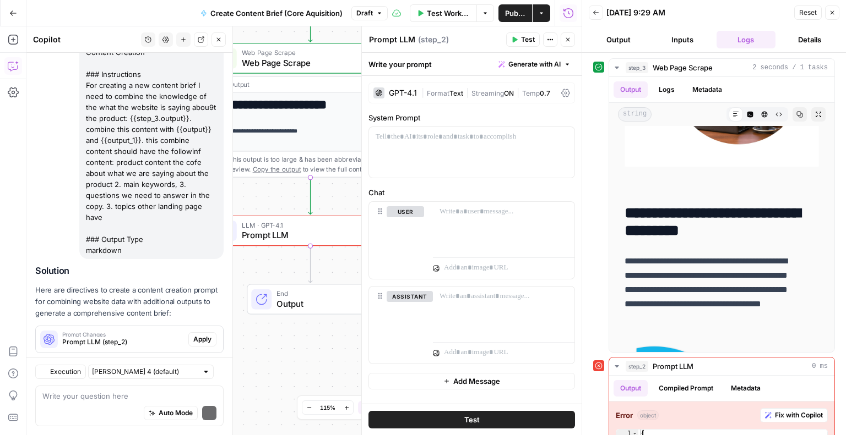
scroll to position [303, 0]
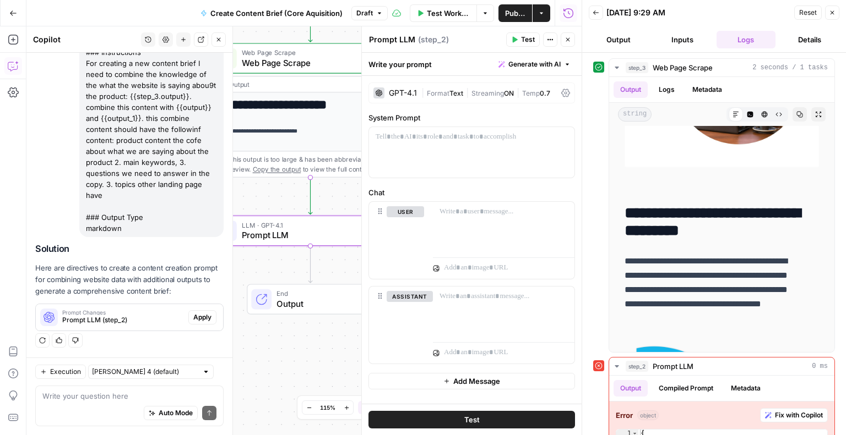
click at [195, 315] on span "Apply" at bounding box center [202, 318] width 18 height 10
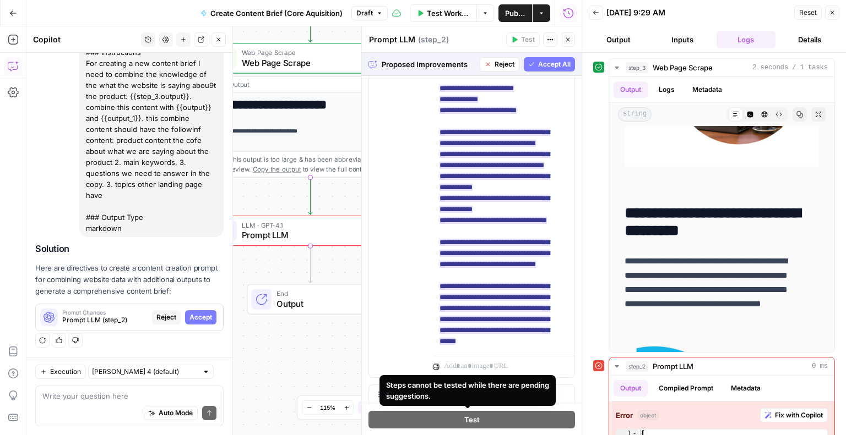
scroll to position [412, 0]
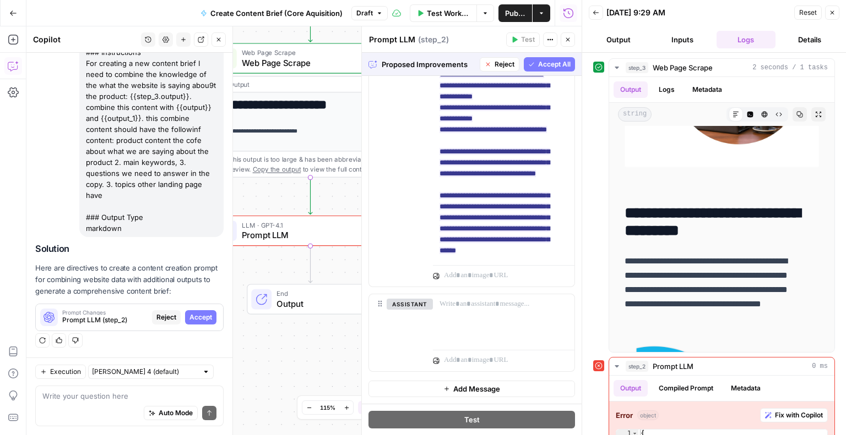
click at [538, 63] on span "Accept All" at bounding box center [554, 64] width 32 height 10
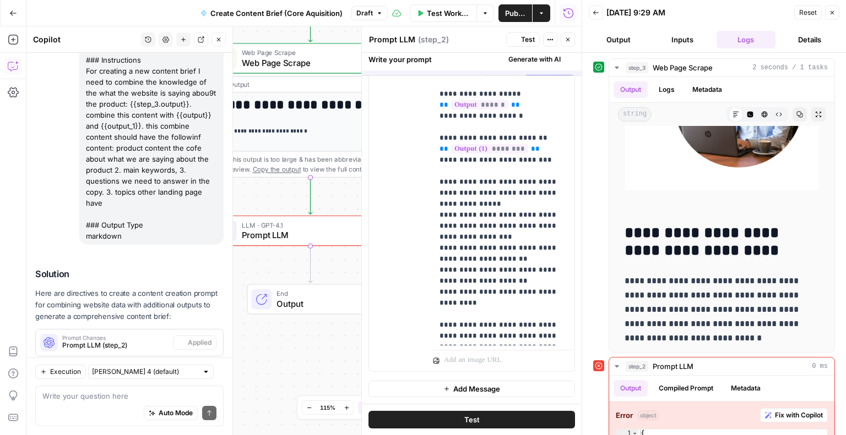
scroll to position [0, 0]
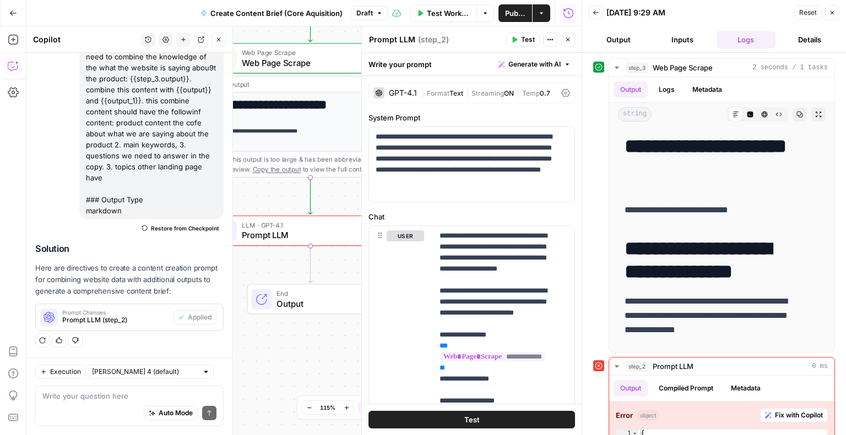
click at [441, 10] on span "Test Workflow" at bounding box center [448, 13] width 43 height 11
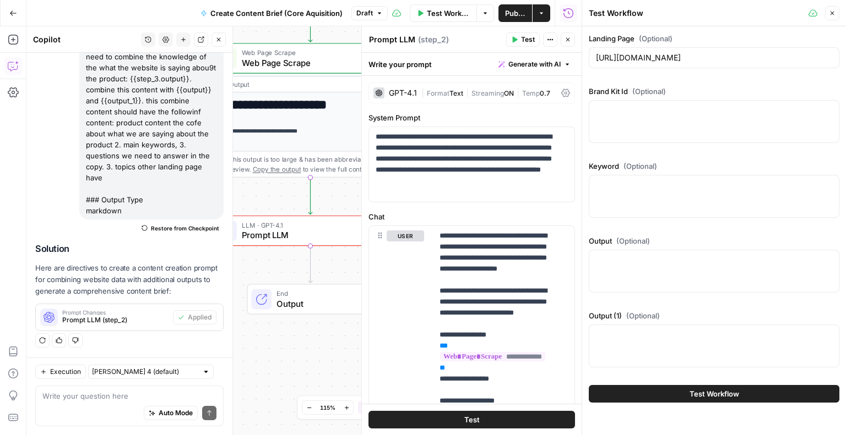
click at [650, 118] on div at bounding box center [713, 121] width 250 height 43
click at [647, 182] on textarea "Keyword (Optional)" at bounding box center [714, 185] width 236 height 11
click at [634, 275] on div at bounding box center [713, 271] width 250 height 43
click at [630, 344] on div at bounding box center [713, 346] width 250 height 43
click at [622, 105] on textarea "Brand Kit Id (Optional)" at bounding box center [714, 110] width 236 height 11
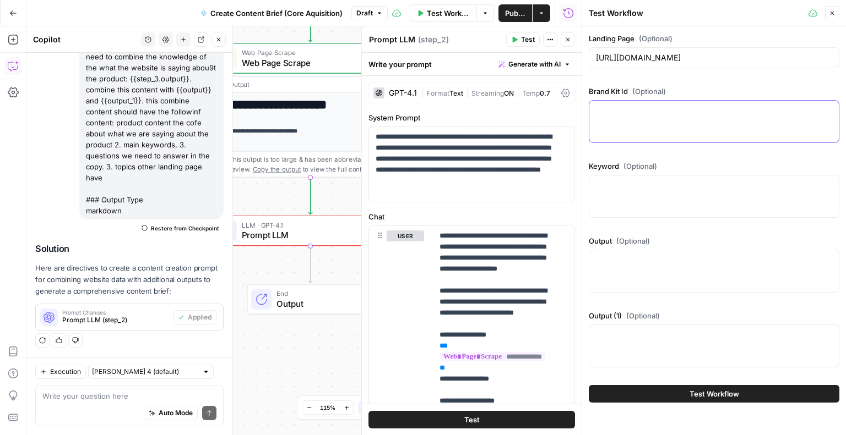
paste textarea "11481"
type textarea "11481"
click at [625, 208] on div at bounding box center [713, 196] width 250 height 43
drag, startPoint x: 606, startPoint y: 110, endPoint x: 579, endPoint y: 108, distance: 26.4
click at [581, 108] on div "Test Workflow Close Landing Page (Optional) https://www.xero.com/us/accounting-…" at bounding box center [713, 217] width 264 height 435
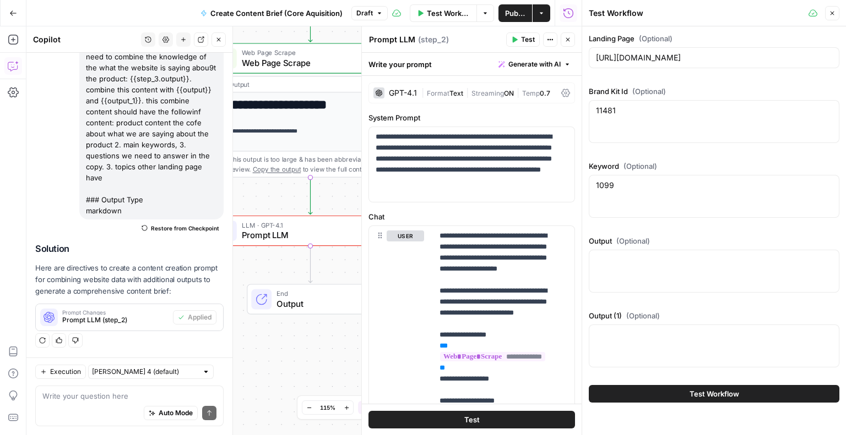
click at [631, 177] on div "1099 1099" at bounding box center [713, 196] width 250 height 43
drag, startPoint x: 630, startPoint y: 189, endPoint x: 582, endPoint y: 188, distance: 47.9
click at [582, 188] on div "Test Workflow Close Landing Page (Optional) https://www.xero.com/us/accounting-…" at bounding box center [713, 217] width 264 height 435
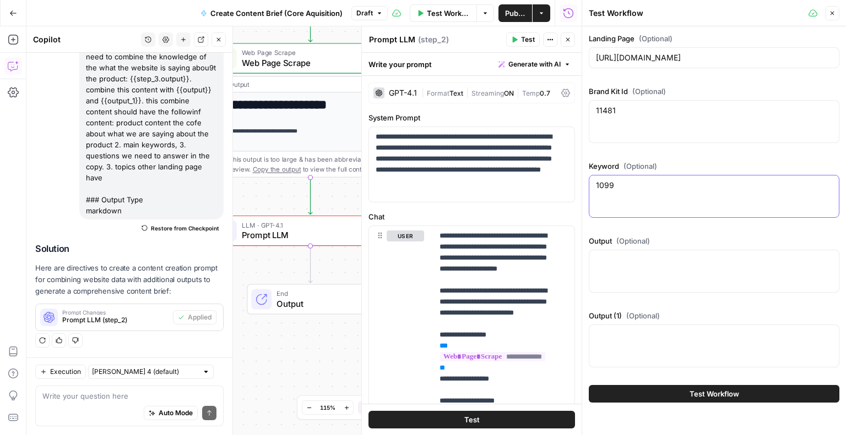
paste textarea "https://www.xero.com/au/accounting-software/dashboard/"
type textarea "https://www.xero.com/au/accounting-software/dashboard/"
click at [726, 66] on div "https://www.xero.com/us/accounting-software/run-financial-reports/file-1099/" at bounding box center [713, 57] width 250 height 21
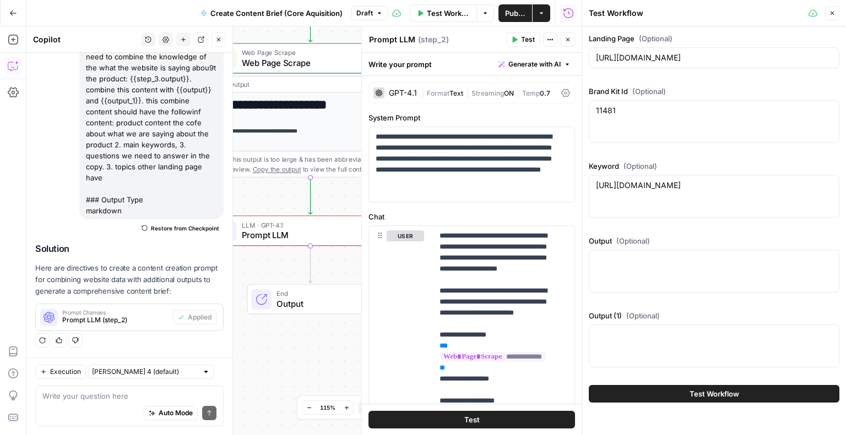
click at [726, 66] on div "https://www.xero.com/us/accounting-software/run-financial-reports/file-1099/" at bounding box center [713, 57] width 250 height 21
click at [719, 63] on div "https://www.xero.com/us/accounting-software/run-financial-reports/file-1099/" at bounding box center [713, 57] width 250 height 21
paste input "au/accounting-software/dashboard"
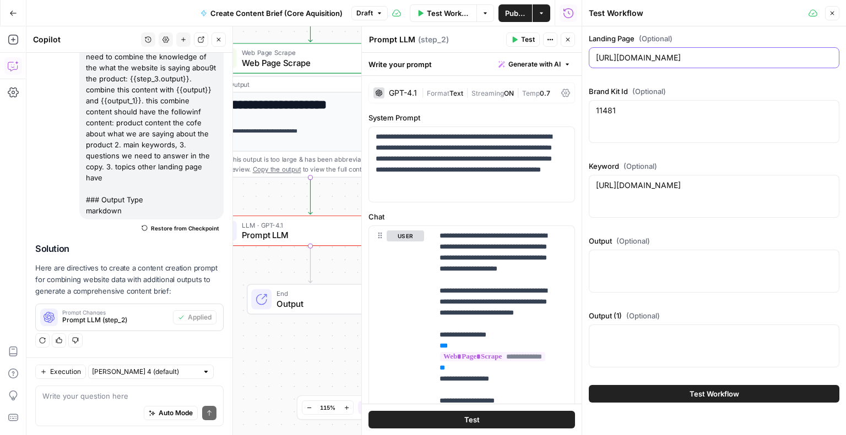
type input "https://www.xero.com/au/accounting-software/dashboard/"
click at [648, 268] on div at bounding box center [713, 271] width 250 height 43
paste textarea ""```markdown # Top 10 Most Mentioned Topics for ""Accounting Software"" in Aust…"
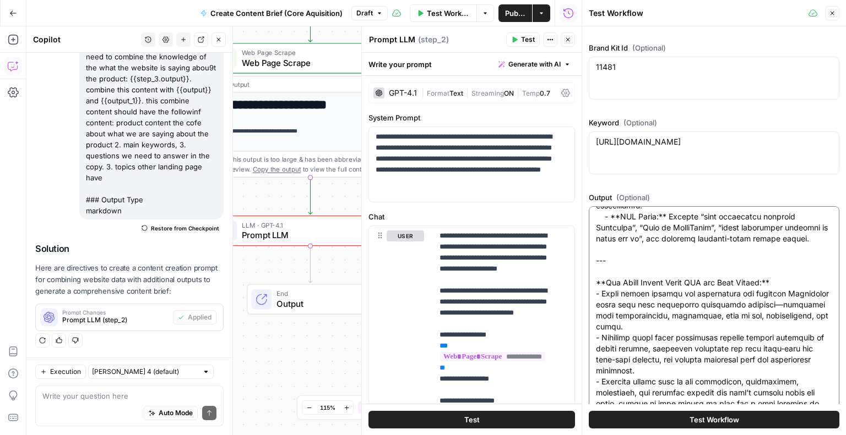
scroll to position [161, 0]
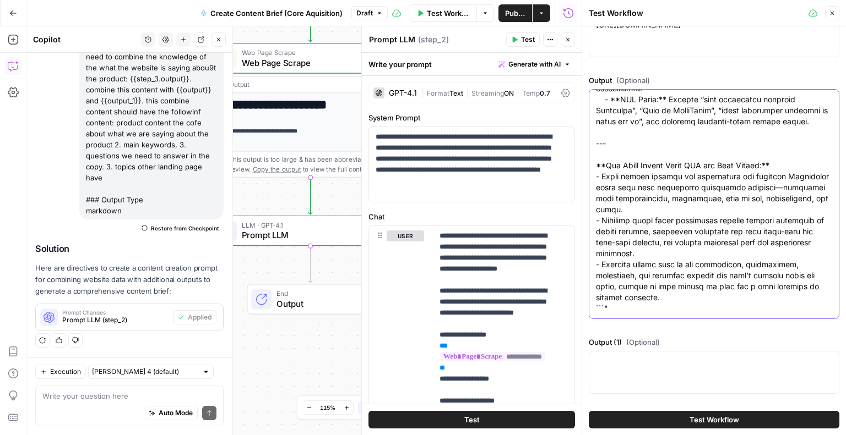
type textarea ""```markdown # Top 10 Most Mentioned Topics for ""Accounting Software"" in Aust…"
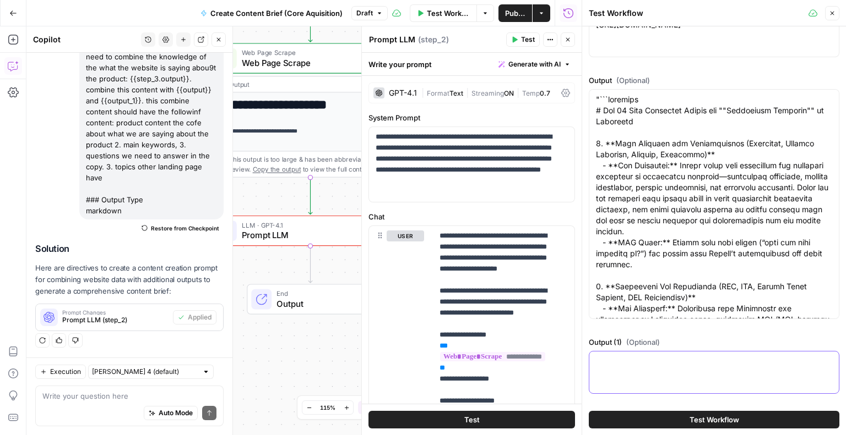
click at [639, 356] on textarea "Output (1) (Optional)" at bounding box center [714, 361] width 236 height 11
paste textarea ""```markdown # Top 10 Most Valuable User Questions about Accounting Software Be…"
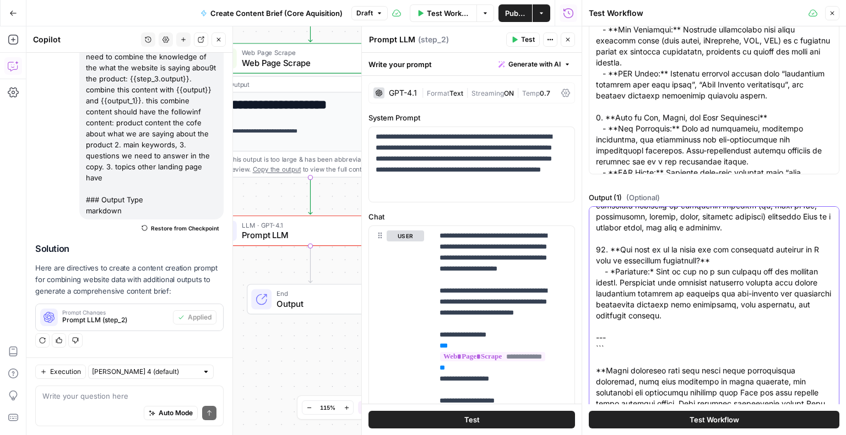
scroll to position [836, 0]
type textarea ""```markdown # Top 10 Most Valuable User Questions about Accounting Software Be…"
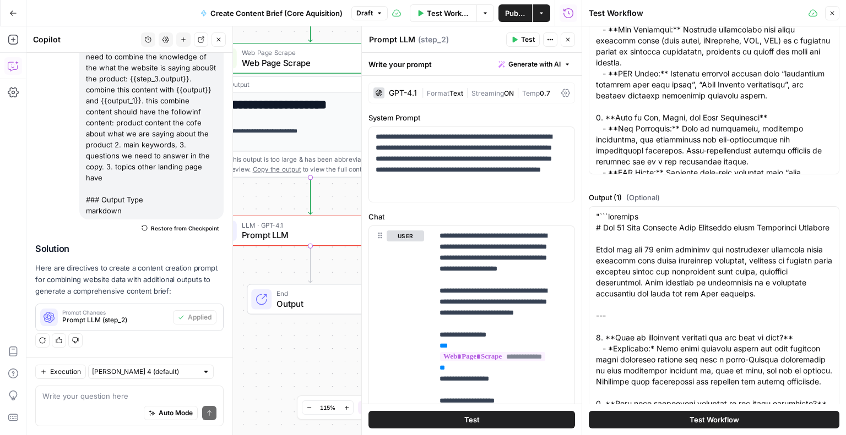
click at [683, 419] on button "Test Workflow" at bounding box center [713, 420] width 250 height 18
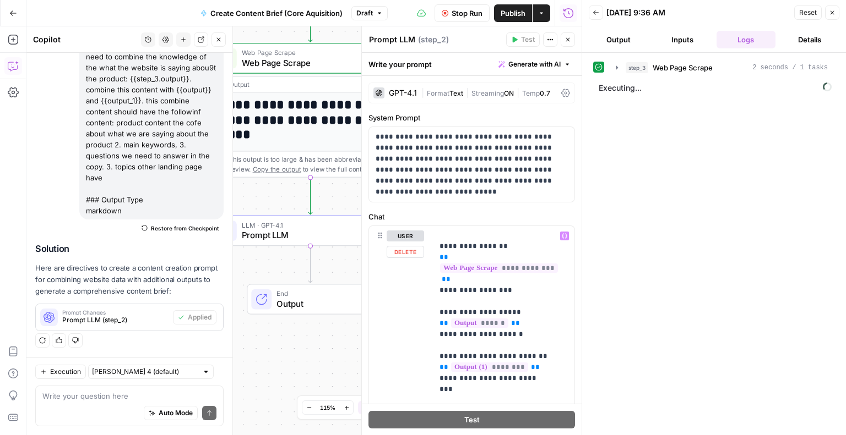
scroll to position [328, 0]
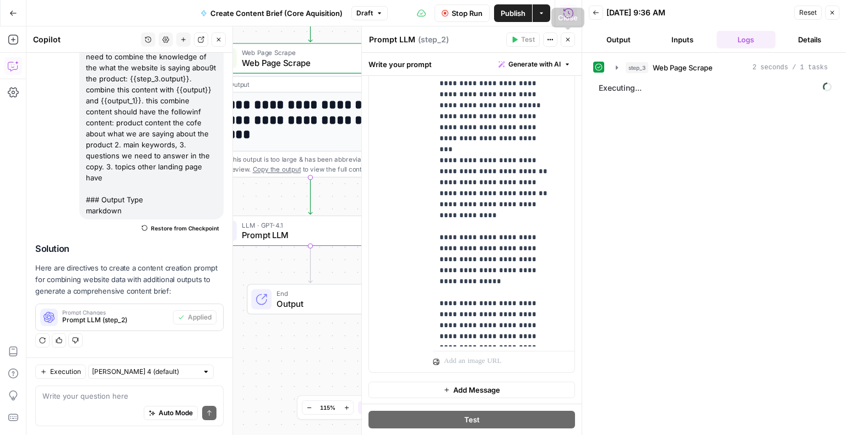
click at [564, 39] on icon "button" at bounding box center [567, 39] width 7 height 7
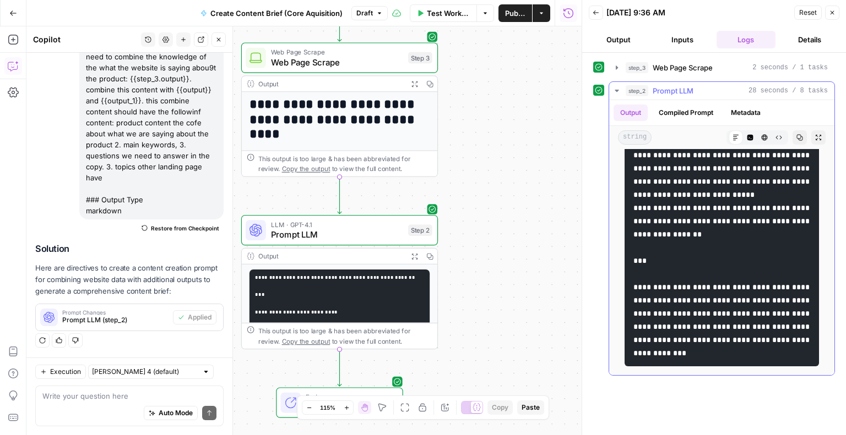
scroll to position [3067, 0]
click at [217, 39] on icon "button" at bounding box center [218, 39] width 7 height 7
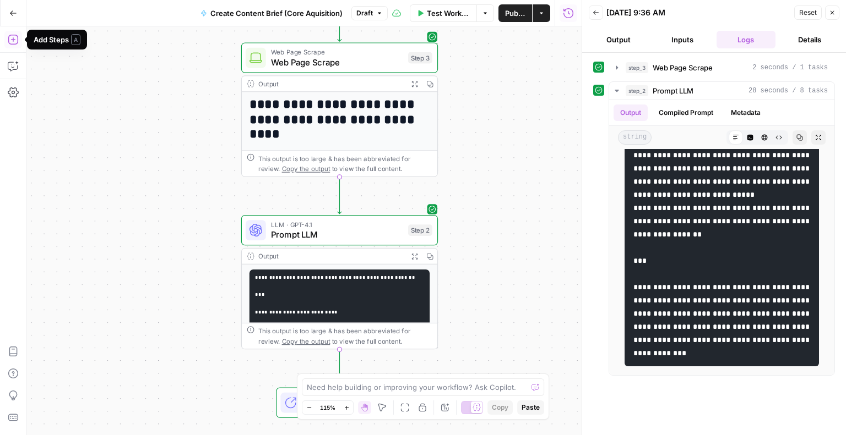
click at [15, 45] on icon "button" at bounding box center [13, 39] width 11 height 11
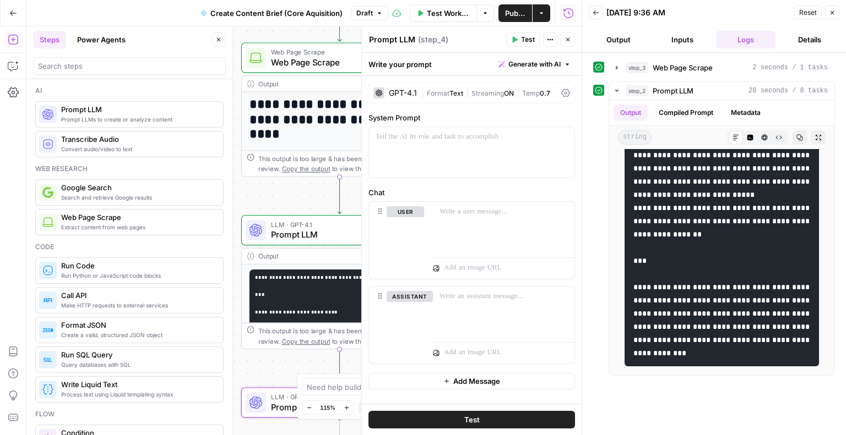
click at [554, 60] on span "Generate with AI" at bounding box center [534, 64] width 52 height 10
click at [509, 91] on span "Generate" at bounding box center [519, 88] width 80 height 11
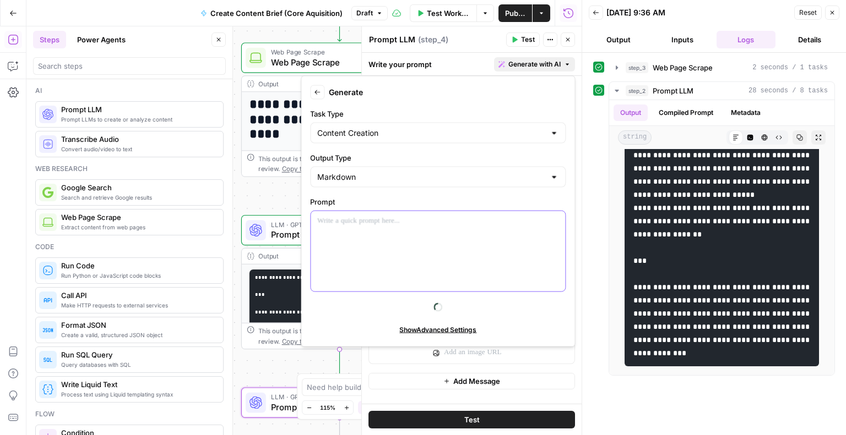
click at [347, 244] on div at bounding box center [437, 251] width 254 height 80
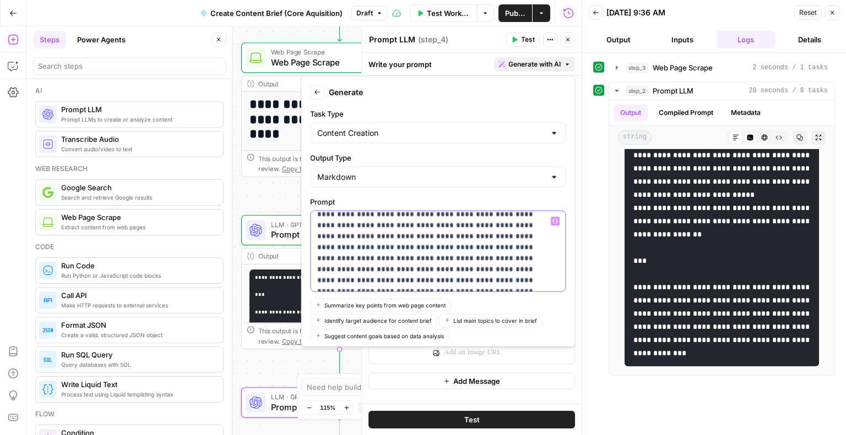
scroll to position [29, 0]
drag, startPoint x: 341, startPoint y: 221, endPoint x: 517, endPoint y: 222, distance: 175.6
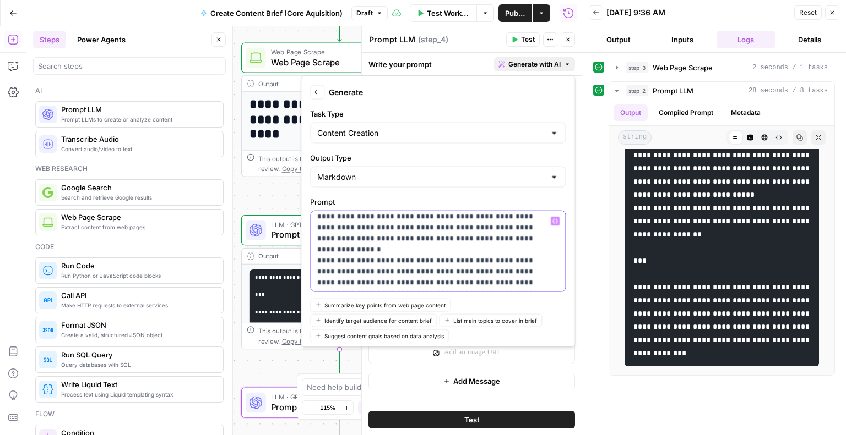
click at [552, 220] on icon "button" at bounding box center [555, 222] width 6 height 6
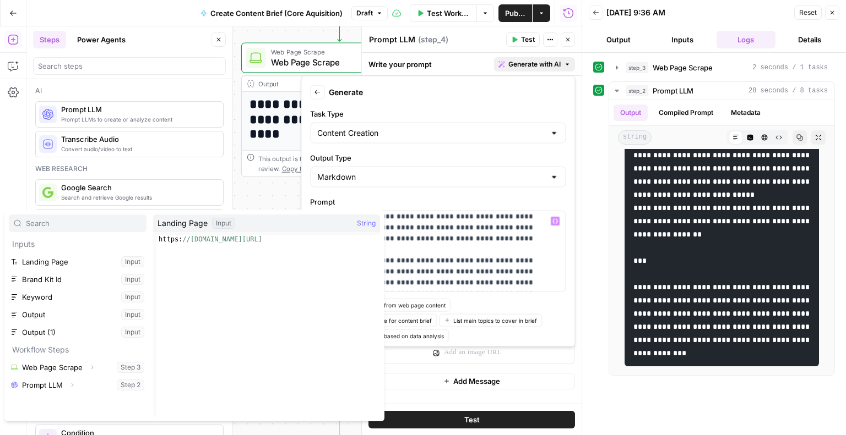
click at [244, 182] on div "**********" at bounding box center [303, 230] width 555 height 409
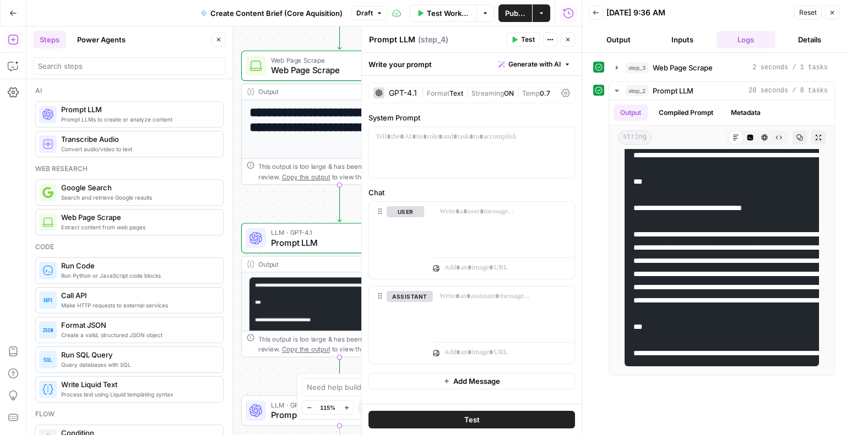
click at [281, 42] on div "**********" at bounding box center [303, 230] width 555 height 409
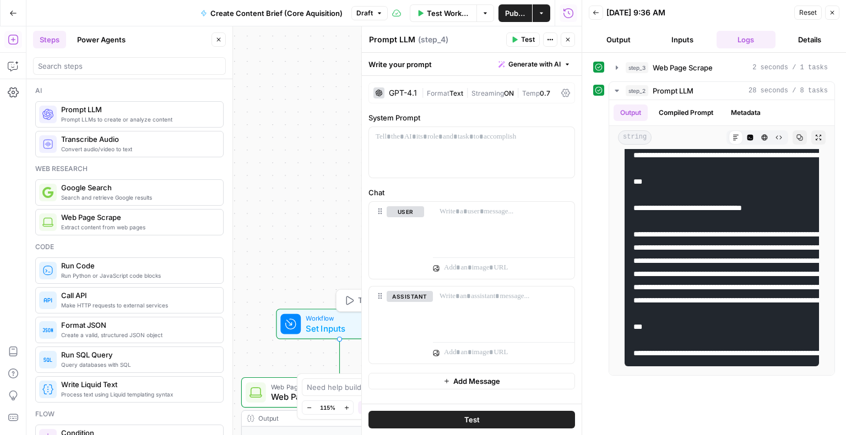
click at [324, 325] on span "Set Inputs" at bounding box center [337, 329] width 63 height 13
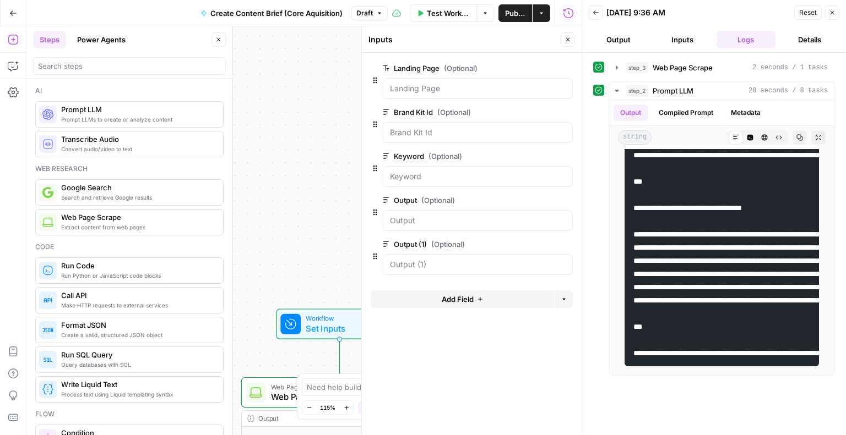
click at [467, 296] on span "Add Field" at bounding box center [457, 299] width 32 height 11
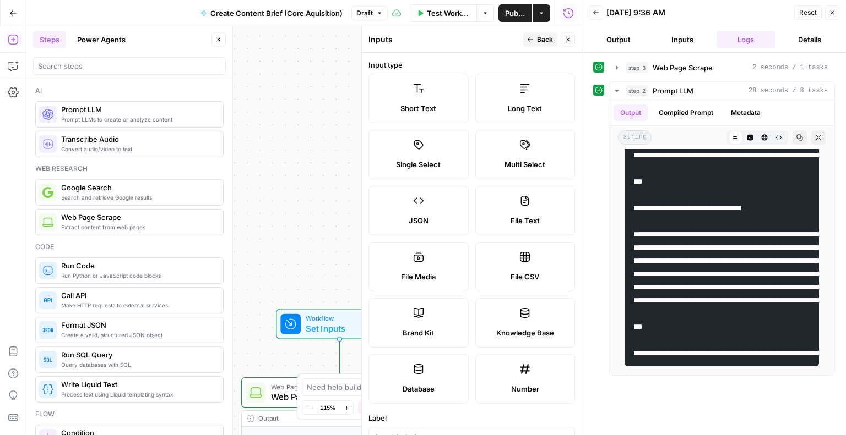
click at [429, 88] on label "Short Text" at bounding box center [418, 99] width 100 height 50
click at [431, 102] on label "Short Text" at bounding box center [418, 99] width 100 height 50
click at [388, 90] on label "Short Text" at bounding box center [418, 99] width 100 height 50
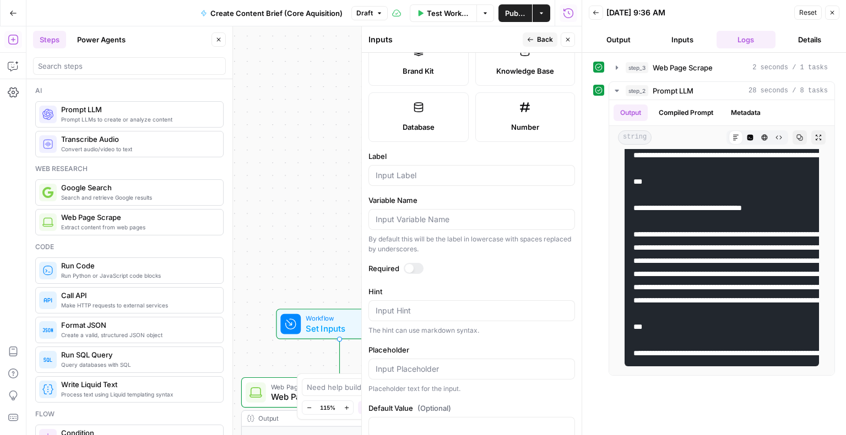
scroll to position [263, 0]
click at [395, 171] on input "Label" at bounding box center [471, 174] width 192 height 11
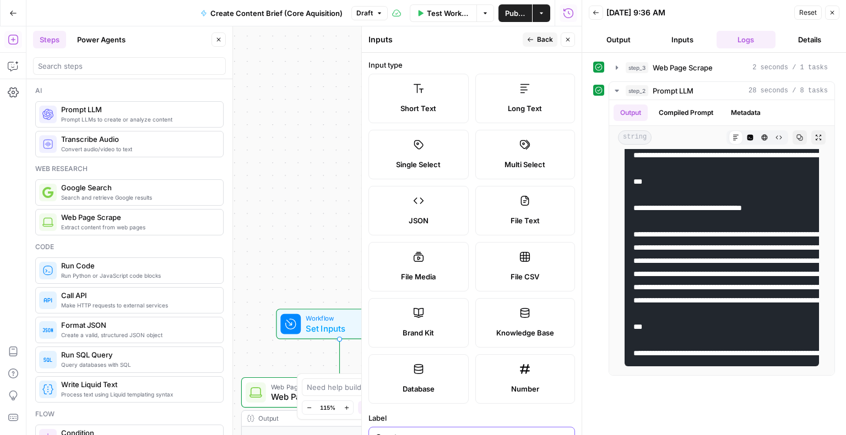
type input "Country"
click at [539, 37] on span "Back" at bounding box center [545, 40] width 16 height 10
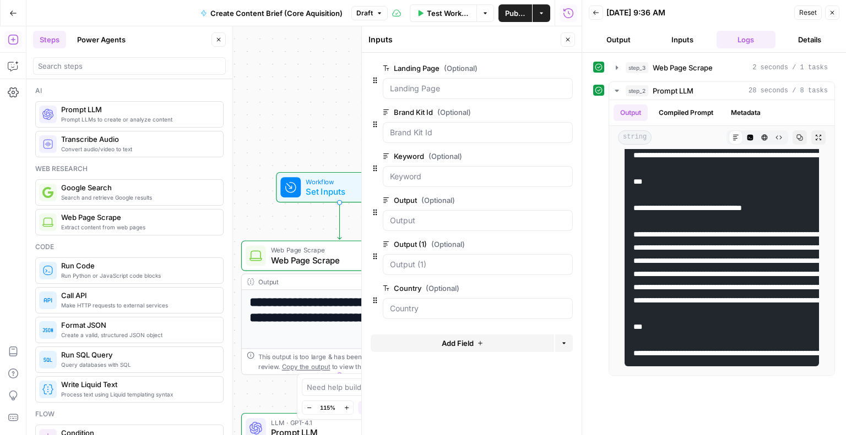
click at [568, 41] on icon "button" at bounding box center [567, 39] width 7 height 7
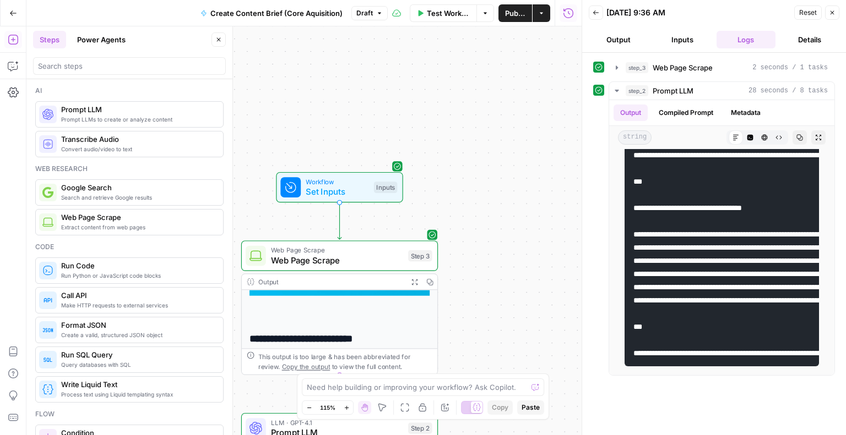
scroll to position [398, 0]
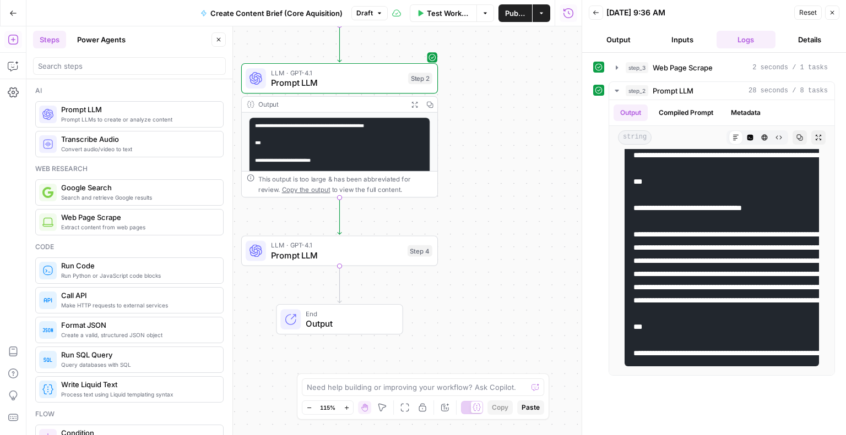
click at [366, 251] on span "Prompt LLM" at bounding box center [337, 255] width 132 height 13
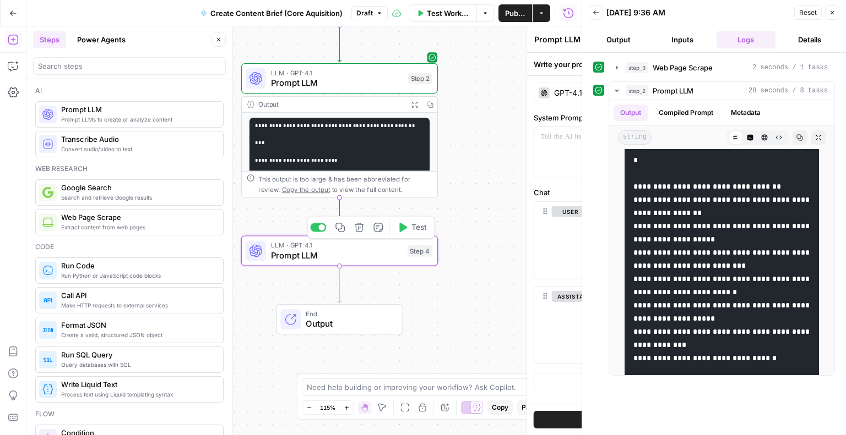
scroll to position [389, 0]
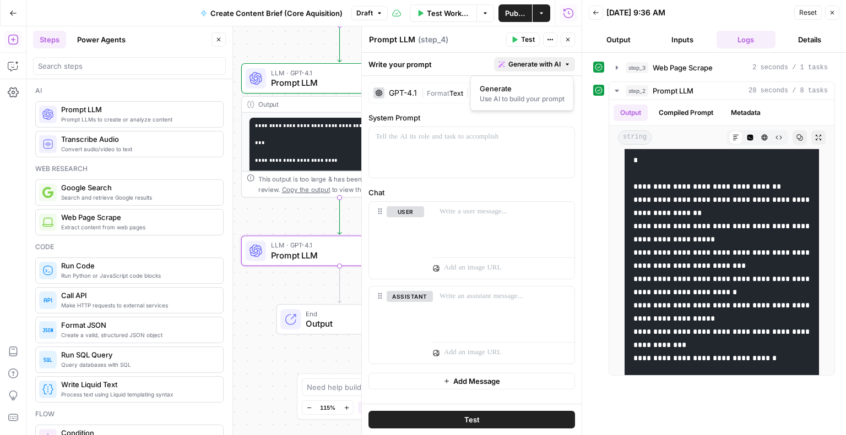
click at [536, 66] on span "Generate with AI" at bounding box center [534, 64] width 52 height 10
click at [501, 97] on div "Use AI to build your prompt" at bounding box center [521, 99] width 85 height 10
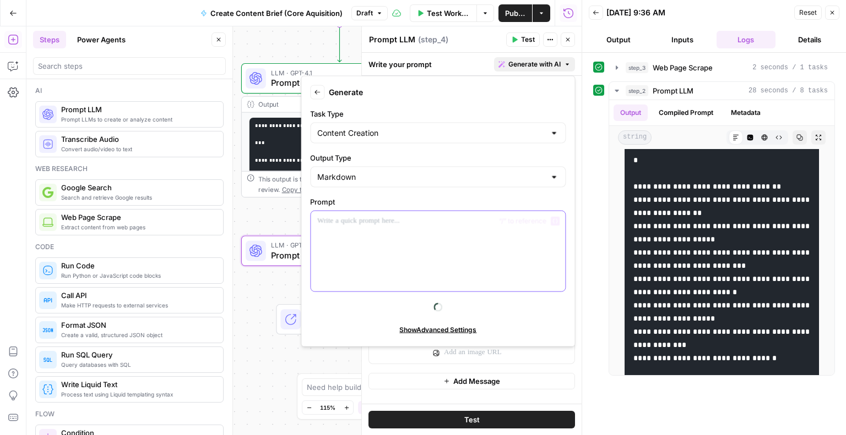
click at [351, 222] on p at bounding box center [437, 221] width 241 height 11
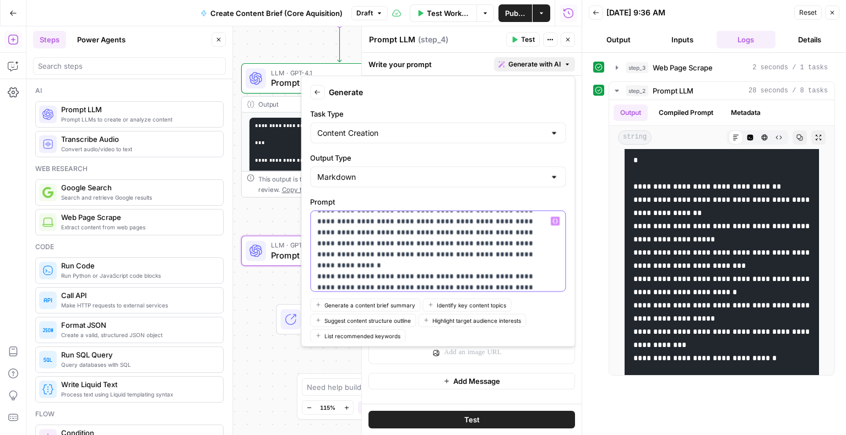
scroll to position [126, 0]
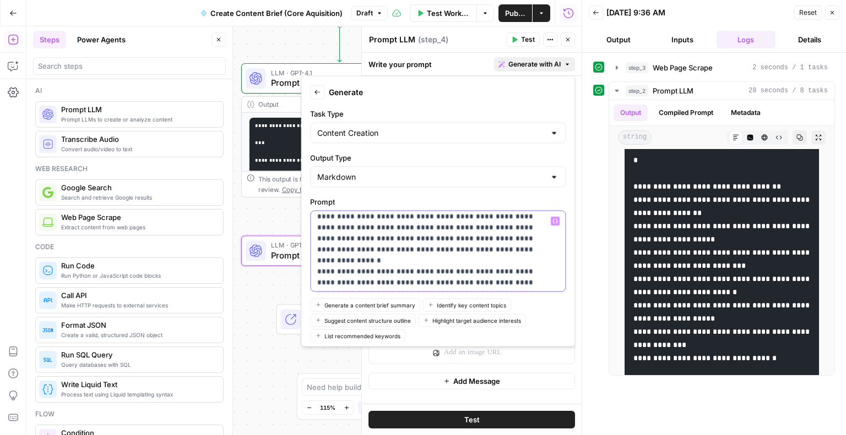
click at [550, 223] on button "Variables Menu" at bounding box center [554, 221] width 9 height 9
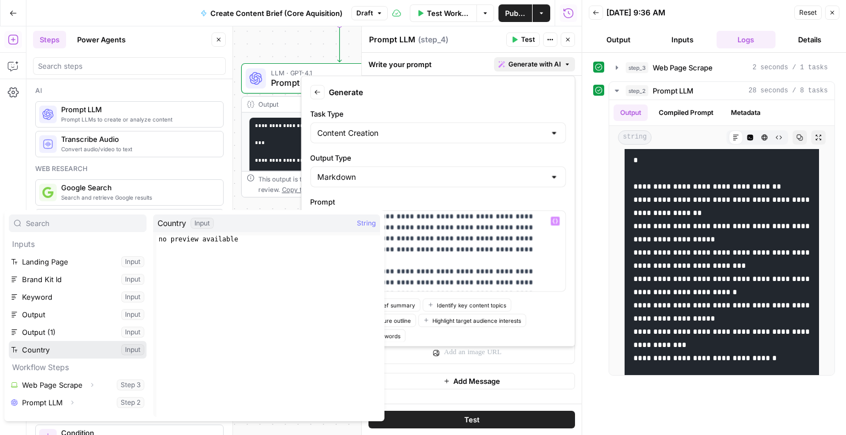
click at [44, 352] on button "Select variable Country" at bounding box center [78, 350] width 138 height 18
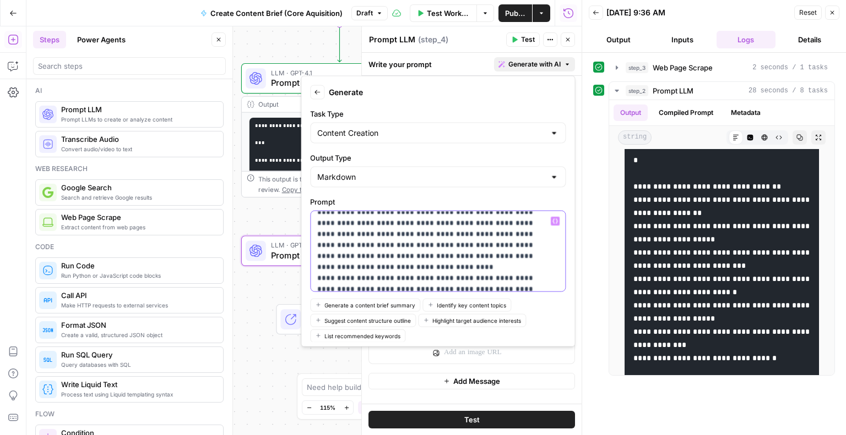
scroll to position [271, 0]
drag, startPoint x: 341, startPoint y: 238, endPoint x: 388, endPoint y: 248, distance: 47.8
click at [388, 248] on div "**********" at bounding box center [433, 251] width 246 height 80
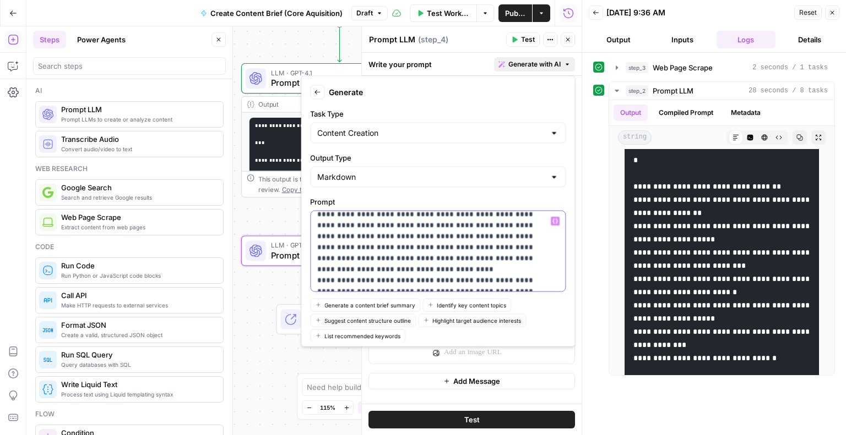
drag, startPoint x: 385, startPoint y: 247, endPoint x: 318, endPoint y: 235, distance: 67.7
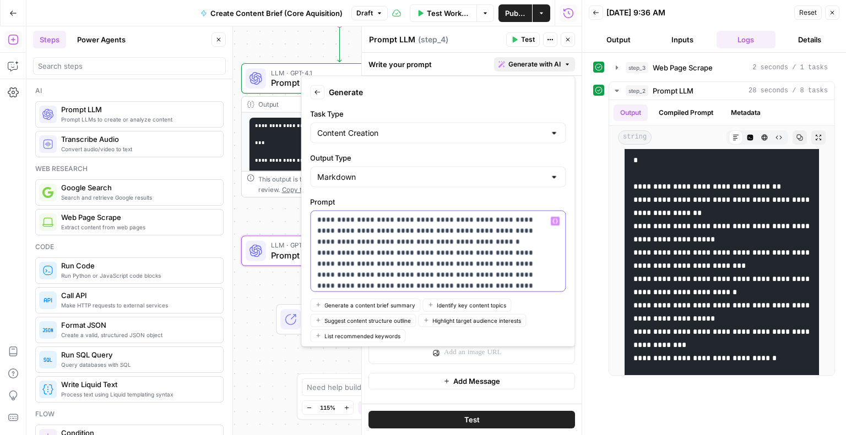
scroll to position [354, 0]
click at [552, 221] on icon "button" at bounding box center [555, 221] width 6 height 5
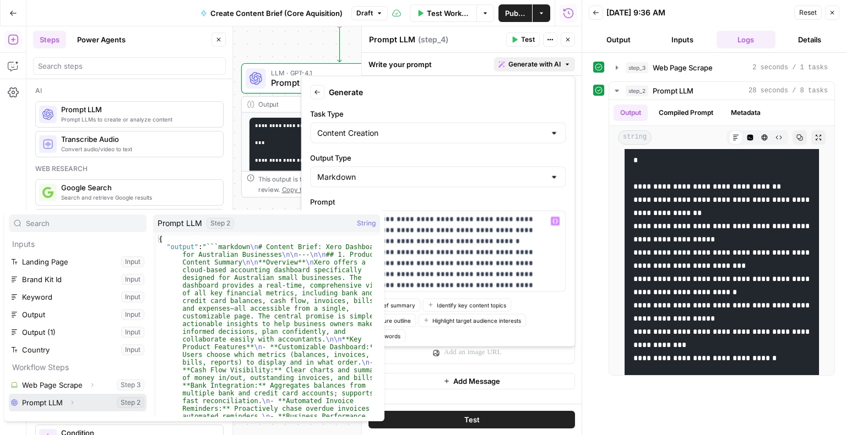
click at [47, 405] on button "Select variable Prompt LLM" at bounding box center [78, 403] width 138 height 18
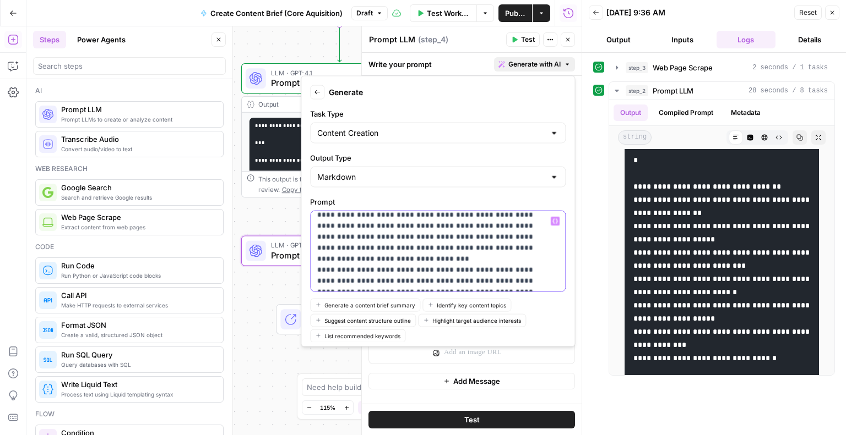
scroll to position [689, 0]
drag, startPoint x: 317, startPoint y: 217, endPoint x: 403, endPoint y: 248, distance: 91.2
click at [403, 248] on p "**********" at bounding box center [429, 336] width 225 height 1618
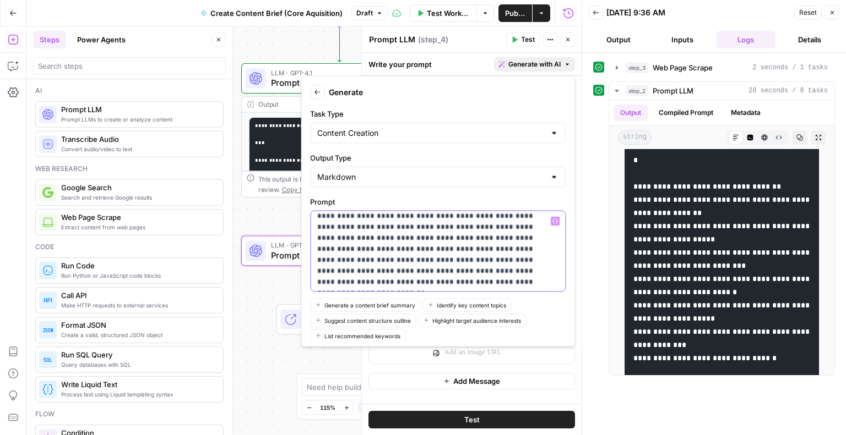
drag, startPoint x: 317, startPoint y: 238, endPoint x: 536, endPoint y: 280, distance: 222.5
drag, startPoint x: 426, startPoint y: 255, endPoint x: 316, endPoint y: 238, distance: 111.4
click at [316, 238] on div "**********" at bounding box center [433, 251] width 246 height 80
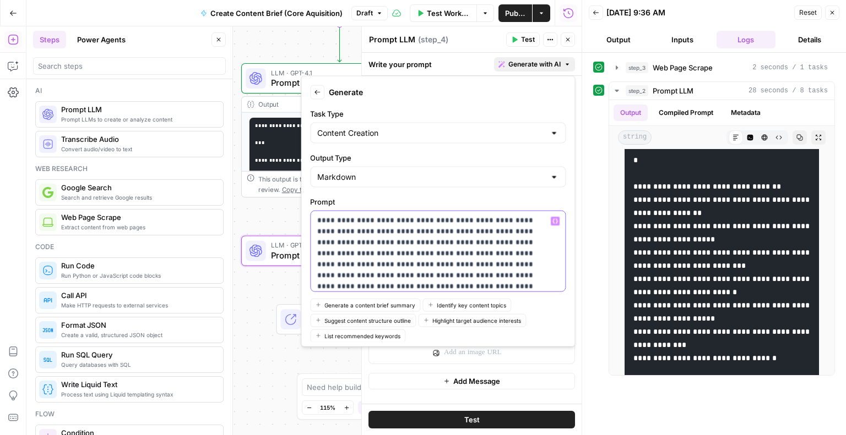
scroll to position [1145, 0]
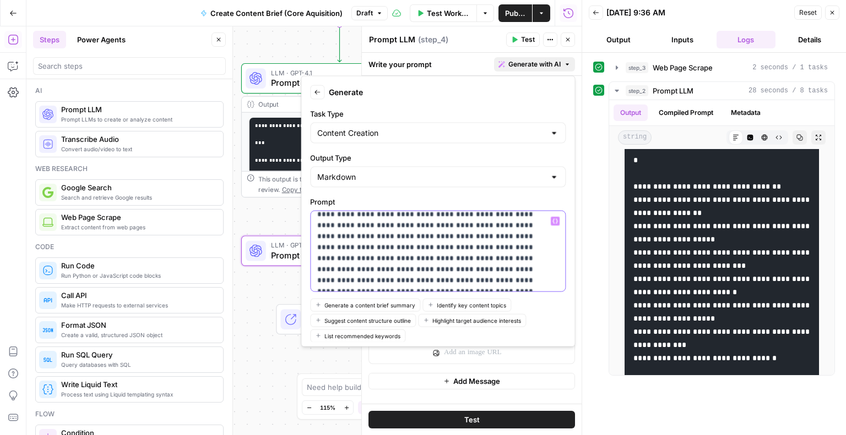
scroll to position [1221, 0]
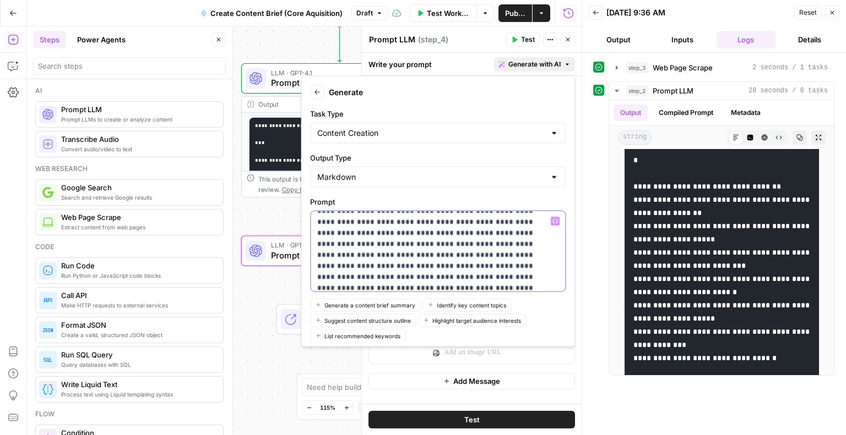
drag, startPoint x: 313, startPoint y: 241, endPoint x: 483, endPoint y: 235, distance: 170.2
click at [483, 235] on div "**********" at bounding box center [433, 251] width 246 height 80
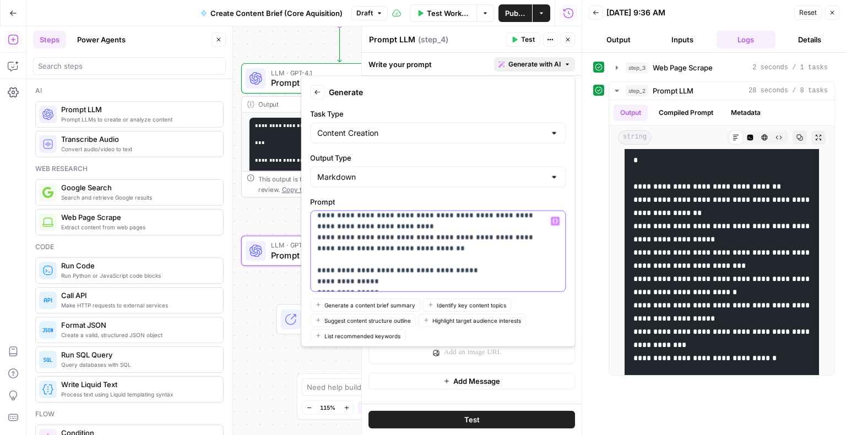
drag, startPoint x: 315, startPoint y: 244, endPoint x: 411, endPoint y: 281, distance: 102.1
click at [411, 281] on div "**********" at bounding box center [433, 251] width 246 height 80
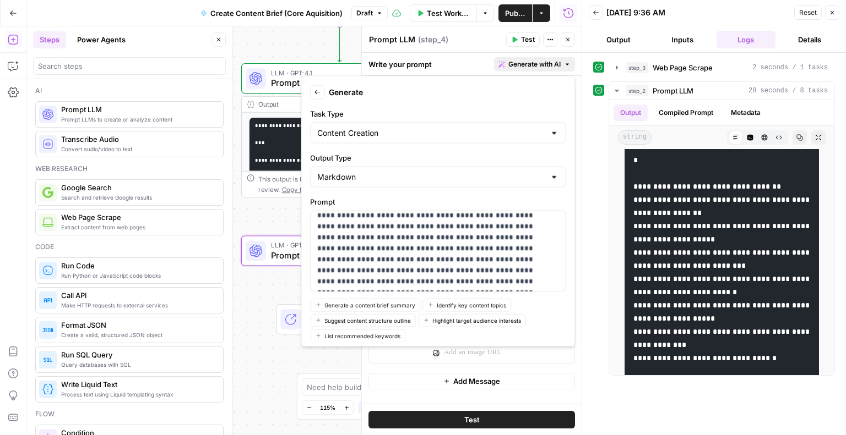
scroll to position [48, 0]
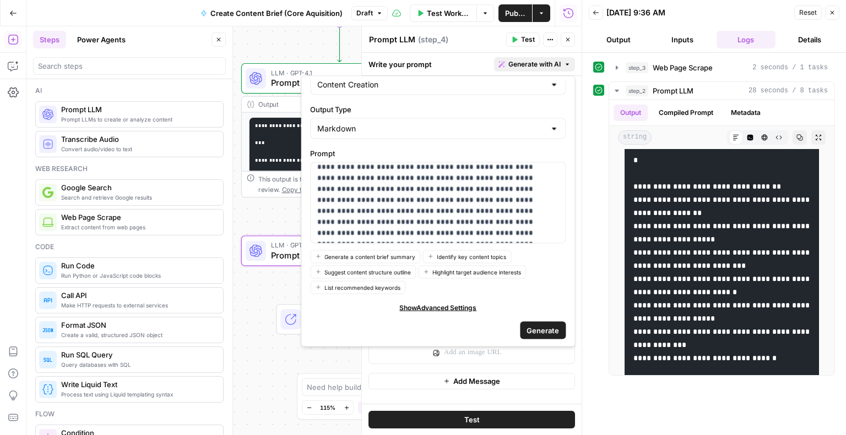
click at [539, 330] on span "Generate" at bounding box center [542, 330] width 32 height 11
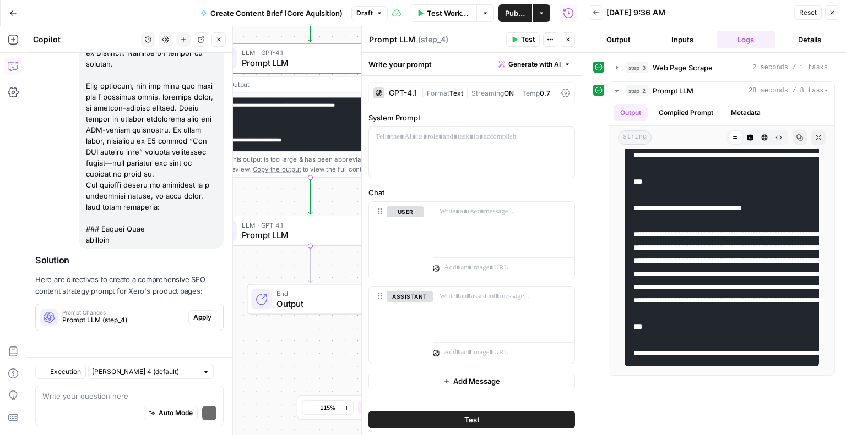
scroll to position [2823, 0]
click at [198, 315] on span "Apply" at bounding box center [202, 318] width 18 height 10
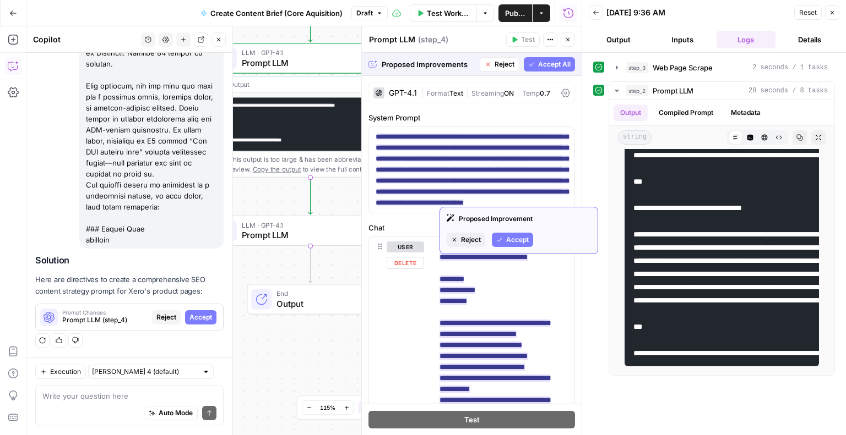
scroll to position [386, 0]
click at [509, 241] on span "Accept" at bounding box center [517, 240] width 23 height 10
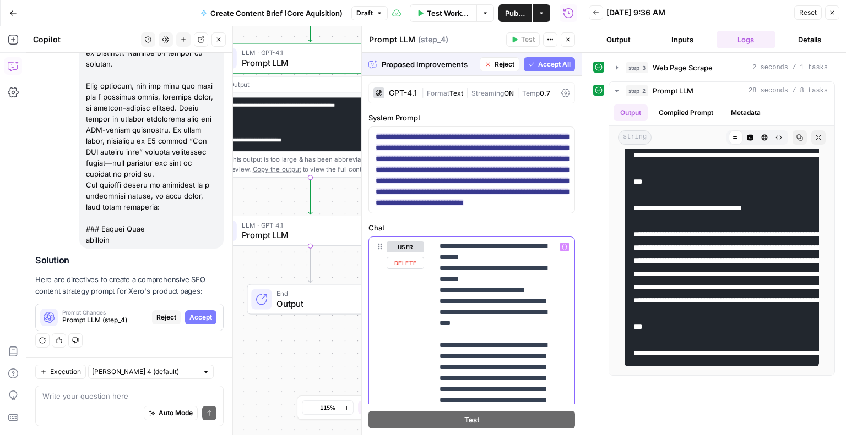
scroll to position [2, 0]
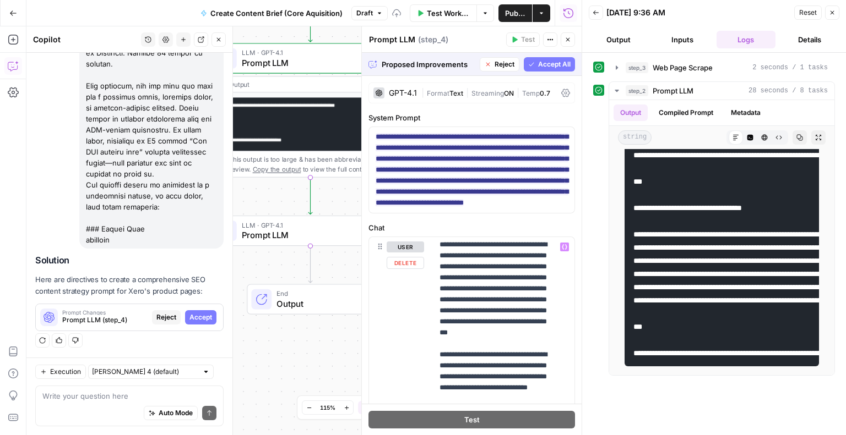
click at [538, 63] on span "Accept All" at bounding box center [554, 64] width 32 height 10
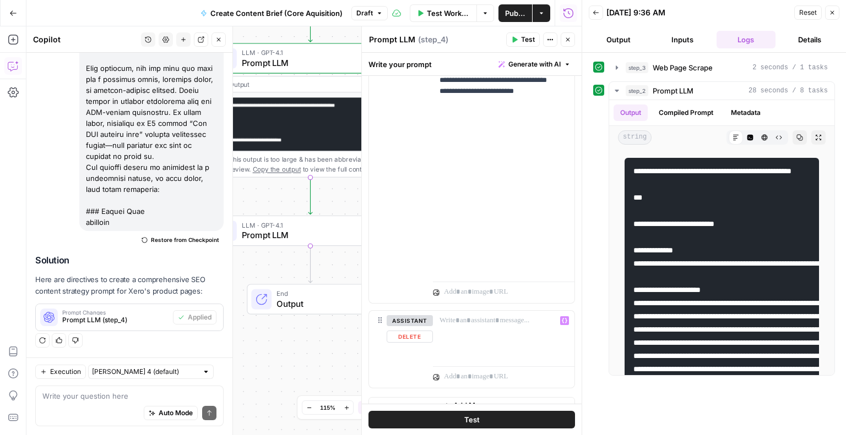
scroll to position [445, 0]
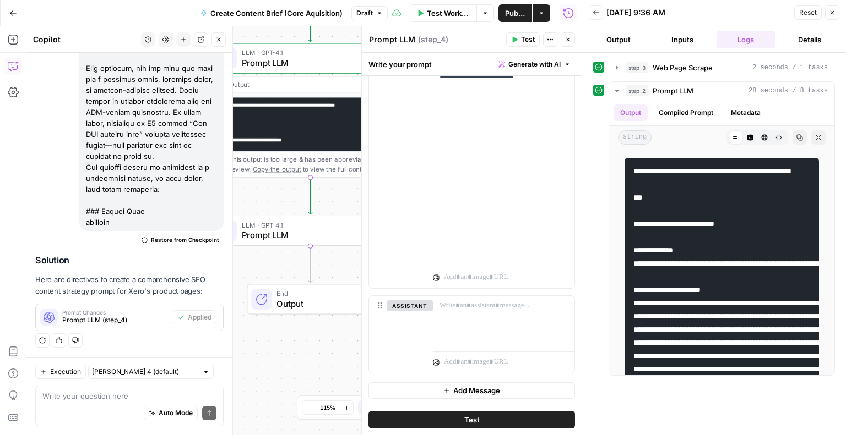
click at [440, 16] on span "Test Workflow" at bounding box center [448, 13] width 43 height 11
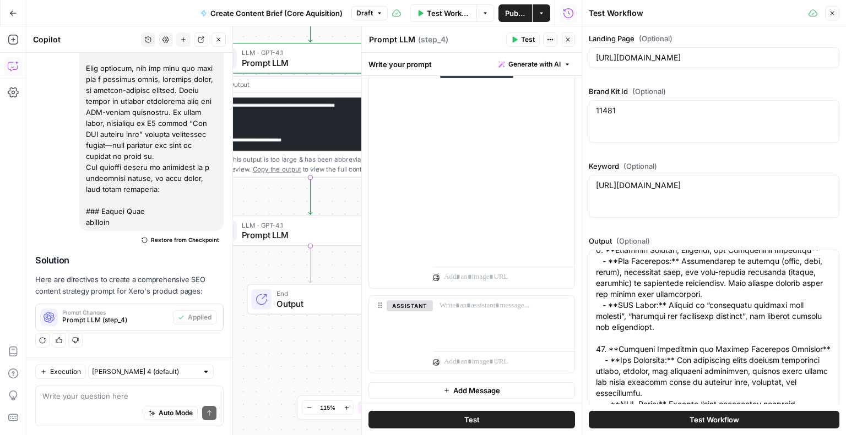
scroll to position [401, 0]
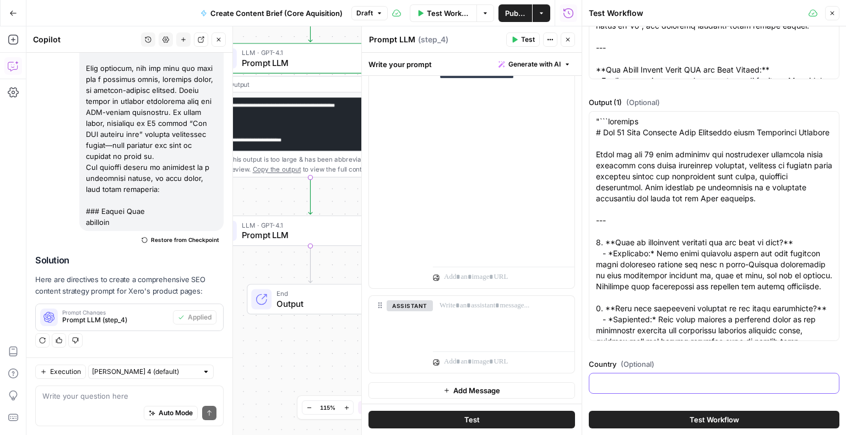
click at [656, 381] on input "Country (Optional)" at bounding box center [714, 383] width 236 height 11
type input "AU"
click at [667, 424] on button "Test Workflow" at bounding box center [713, 420] width 250 height 18
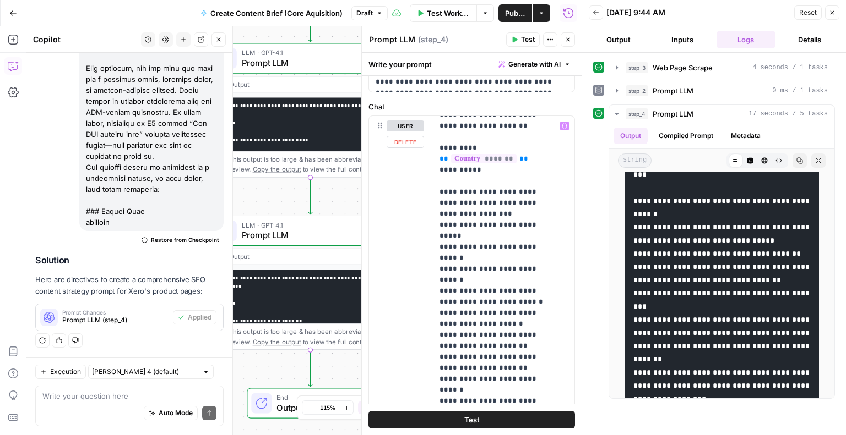
scroll to position [326, 0]
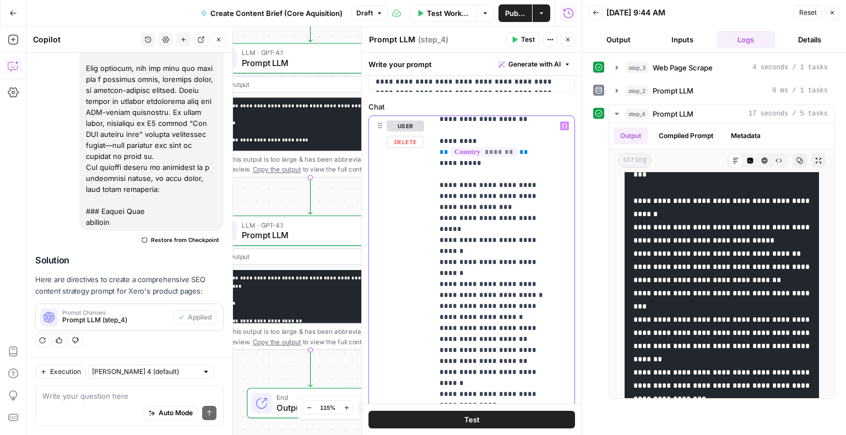
drag, startPoint x: 438, startPoint y: 315, endPoint x: 527, endPoint y: 325, distance: 89.7
click at [527, 325] on div "**********" at bounding box center [499, 340] width 133 height 449
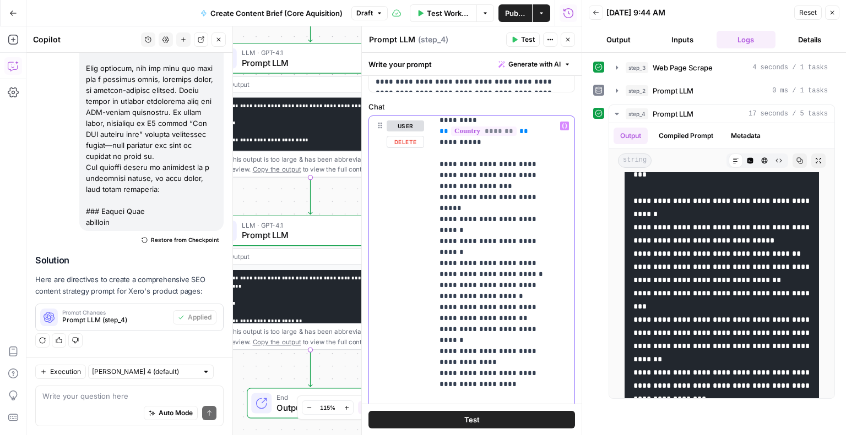
scroll to position [364, 0]
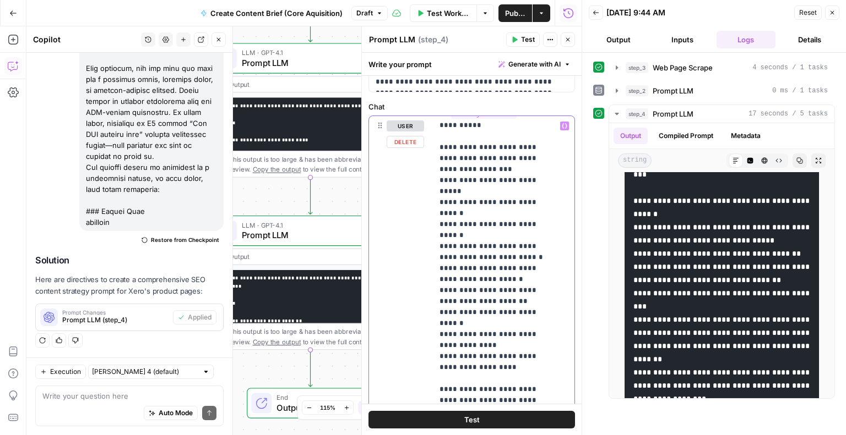
drag, startPoint x: 481, startPoint y: 323, endPoint x: 473, endPoint y: 323, distance: 7.7
click at [473, 323] on p "**********" at bounding box center [495, 159] width 112 height 804
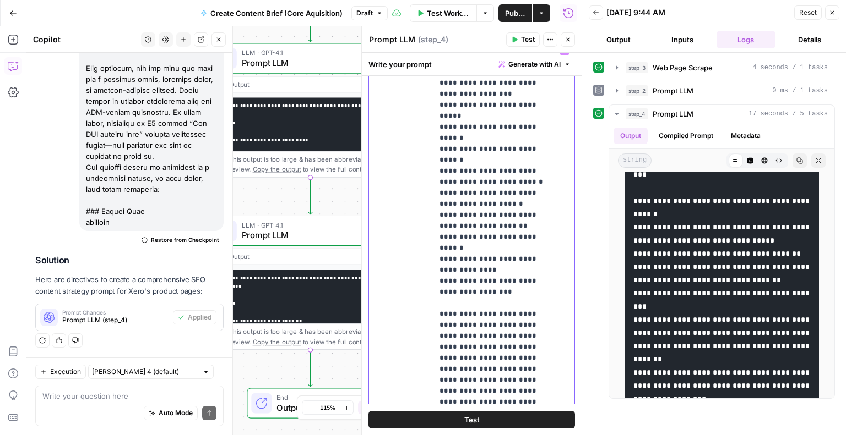
scroll to position [221, 0]
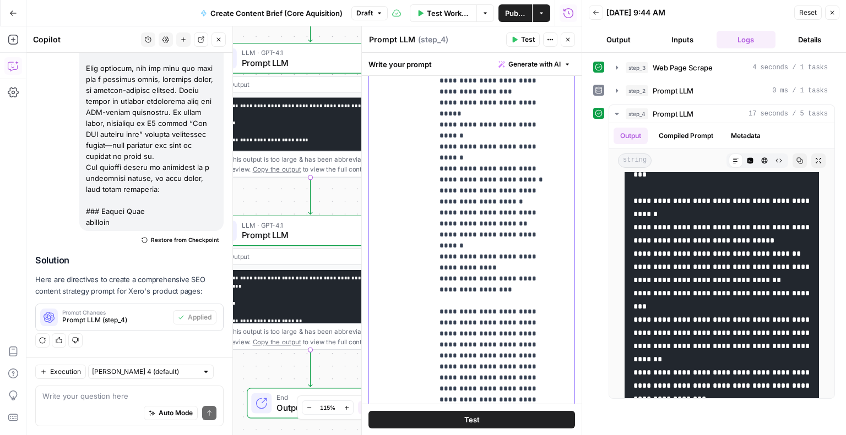
drag, startPoint x: 496, startPoint y: 262, endPoint x: 528, endPoint y: 330, distance: 75.1
click at [528, 330] on p "**********" at bounding box center [495, 81] width 112 height 804
copy p "**********"
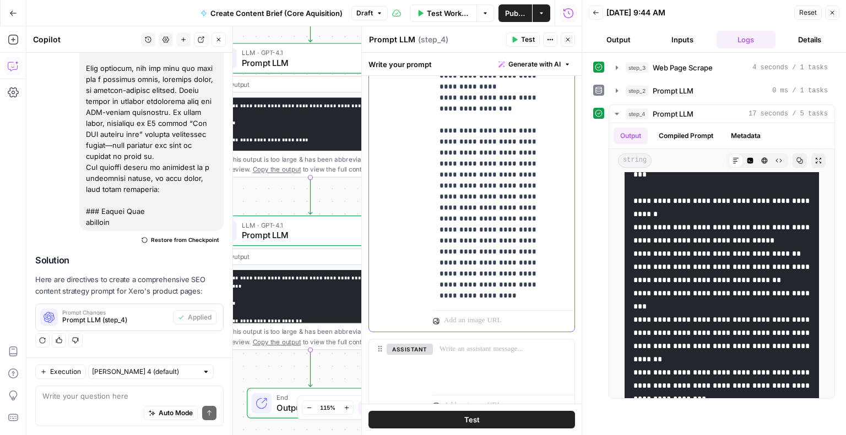
scroll to position [403, 0]
click at [514, 66] on span "Generate with AI" at bounding box center [534, 64] width 52 height 10
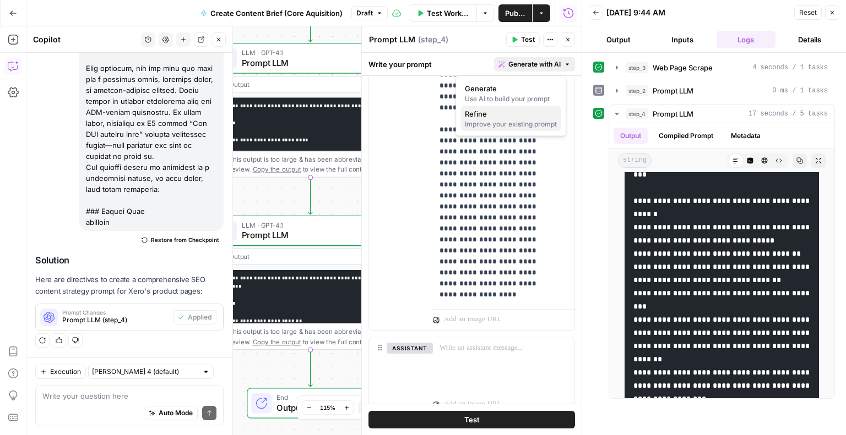
click at [500, 120] on div "Improve your existing prompt" at bounding box center [511, 124] width 92 height 10
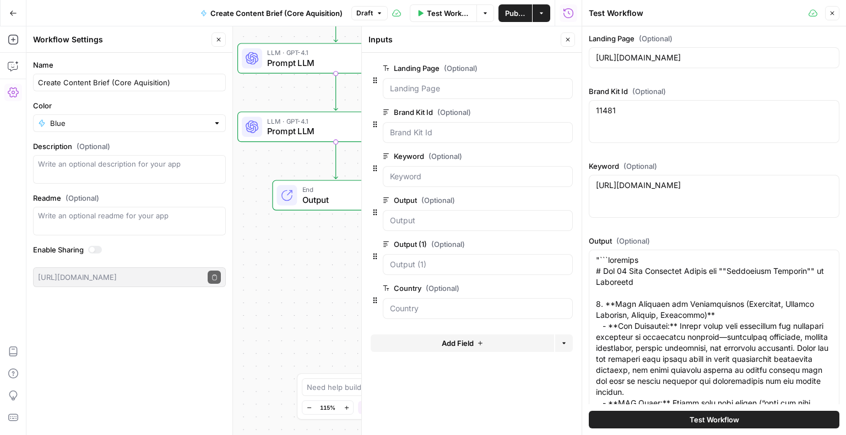
click at [315, 204] on span "Output" at bounding box center [345, 200] width 86 height 13
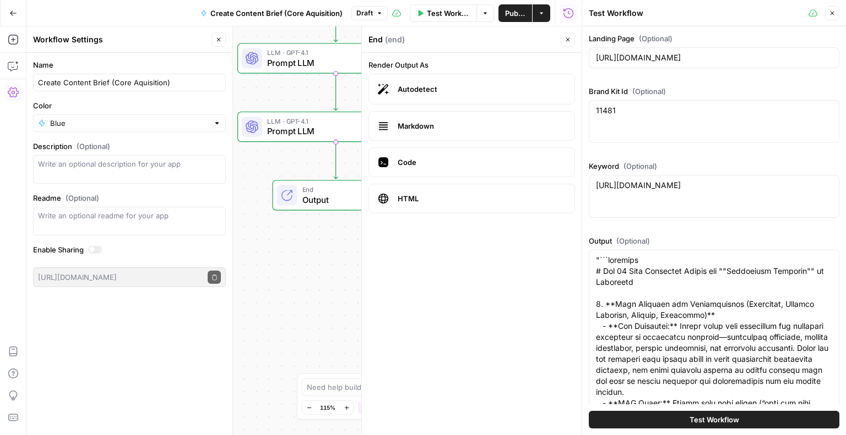
click at [282, 130] on span "Prompt LLM" at bounding box center [333, 131] width 132 height 13
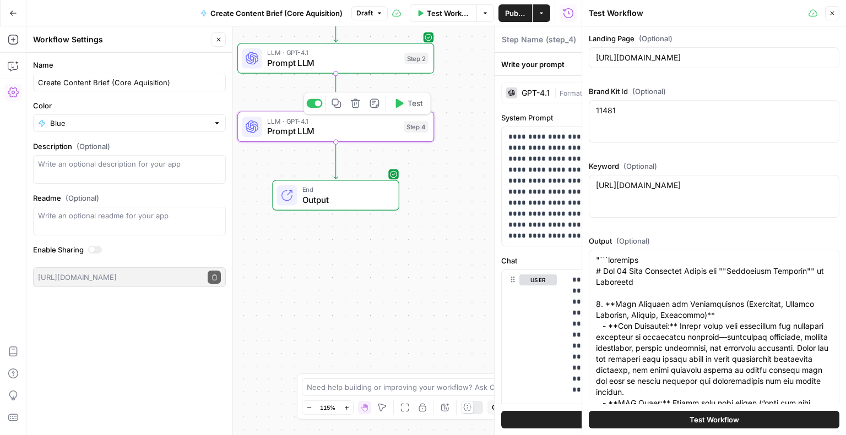
type textarea "Prompt LLM"
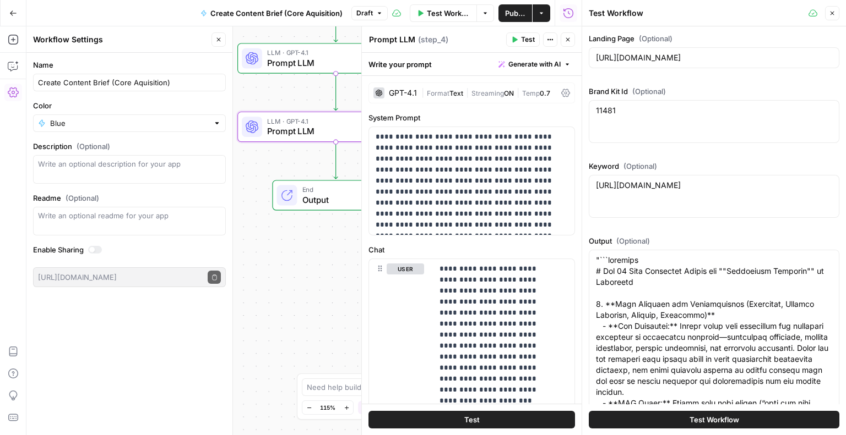
click at [537, 70] on button "Generate with AI" at bounding box center [534, 64] width 81 height 14
click at [505, 119] on div "Improve your existing prompt" at bounding box center [511, 124] width 92 height 10
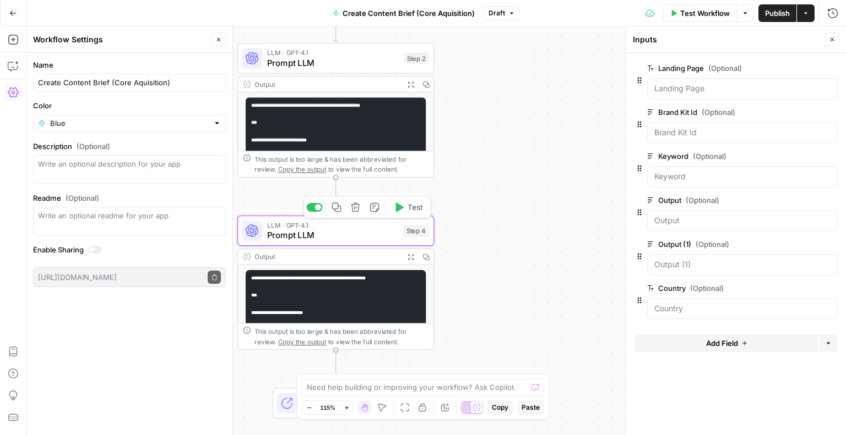
click at [361, 238] on span "Prompt LLM" at bounding box center [333, 235] width 132 height 13
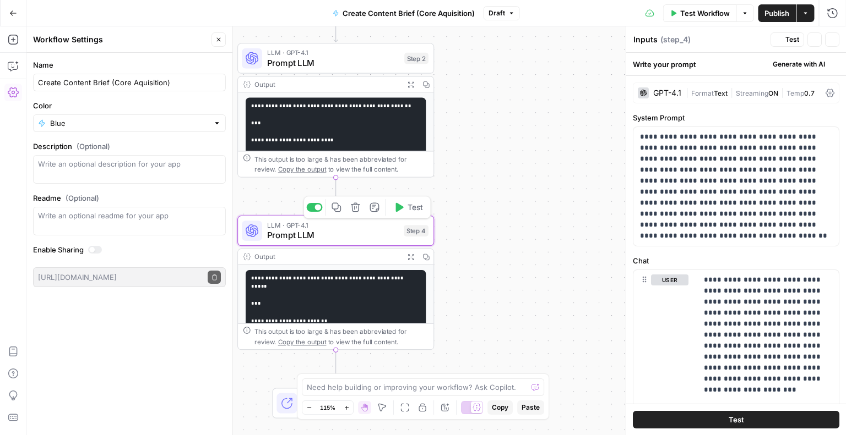
type textarea "Prompt LLM"
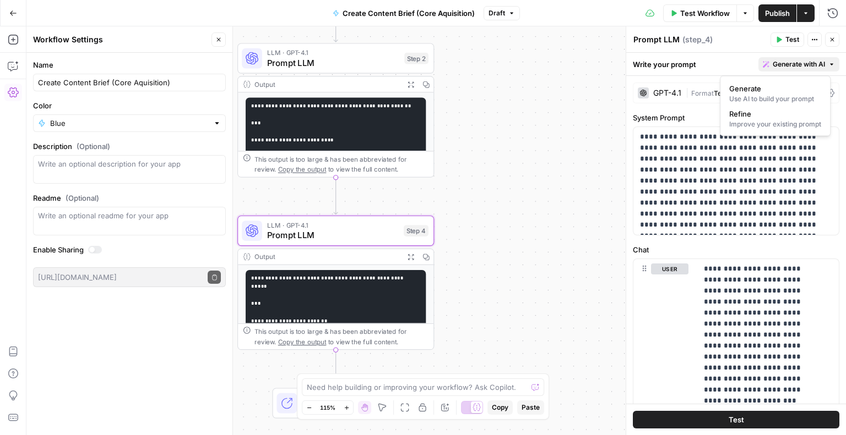
click at [792, 62] on span "Generate with AI" at bounding box center [798, 64] width 52 height 10
click at [740, 121] on div "Improve your existing prompt" at bounding box center [775, 124] width 92 height 10
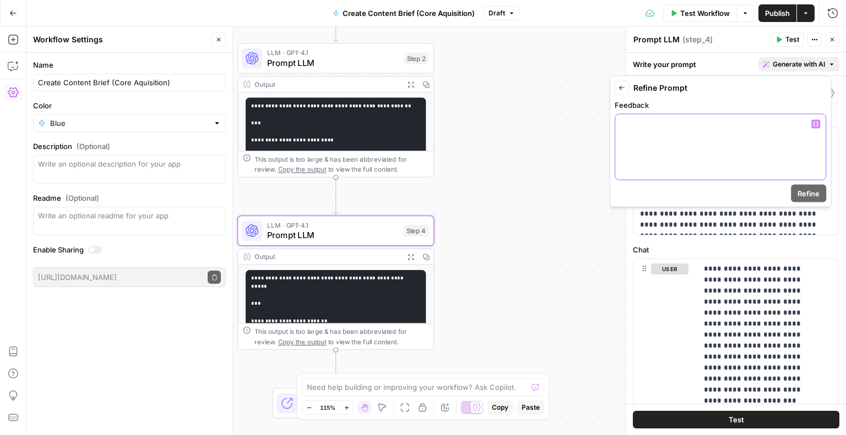
click at [664, 148] on div at bounding box center [720, 148] width 210 height 66
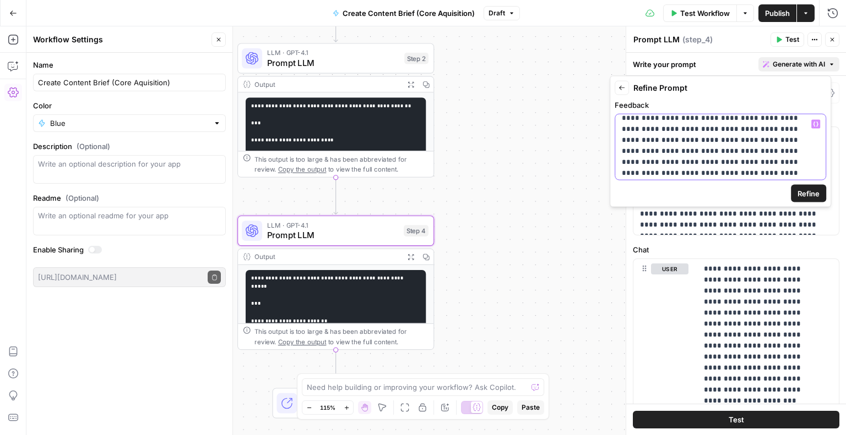
scroll to position [40, 0]
drag, startPoint x: 713, startPoint y: 167, endPoint x: 684, endPoint y: 178, distance: 31.2
click at [684, 178] on div "**********" at bounding box center [720, 148] width 210 height 66
click at [684, 171] on p "**********" at bounding box center [716, 128] width 189 height 99
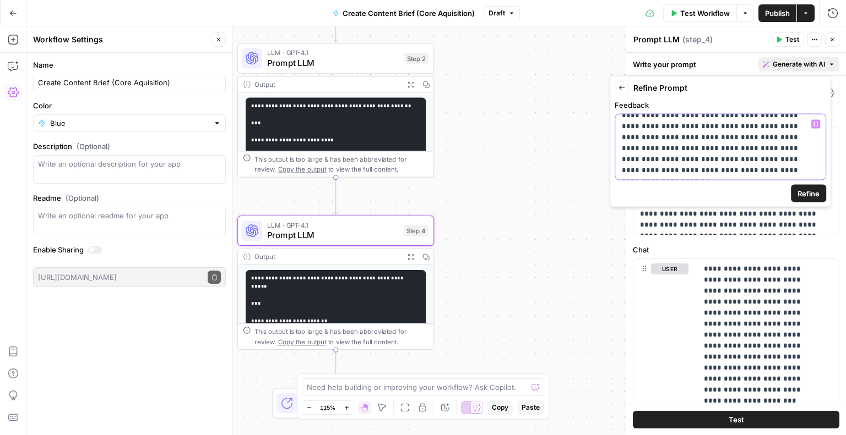
drag, startPoint x: 650, startPoint y: 173, endPoint x: 615, endPoint y: 178, distance: 35.6
click at [615, 178] on div "**********" at bounding box center [720, 148] width 210 height 66
click at [800, 190] on span "Refine" at bounding box center [808, 193] width 22 height 11
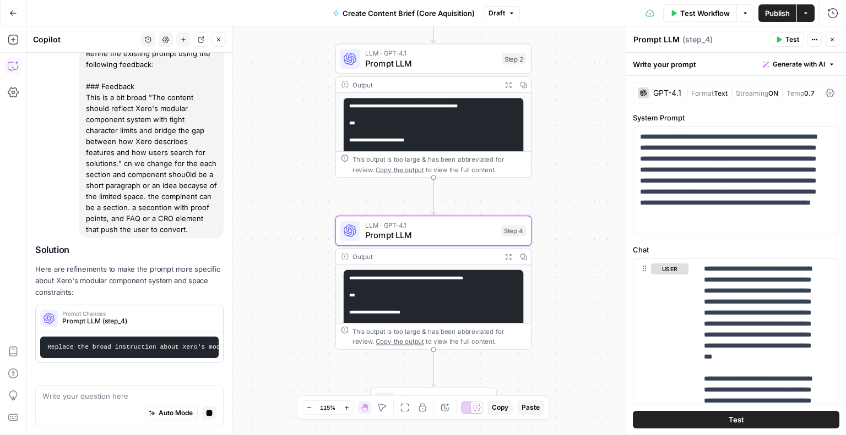
scroll to position [3100, 0]
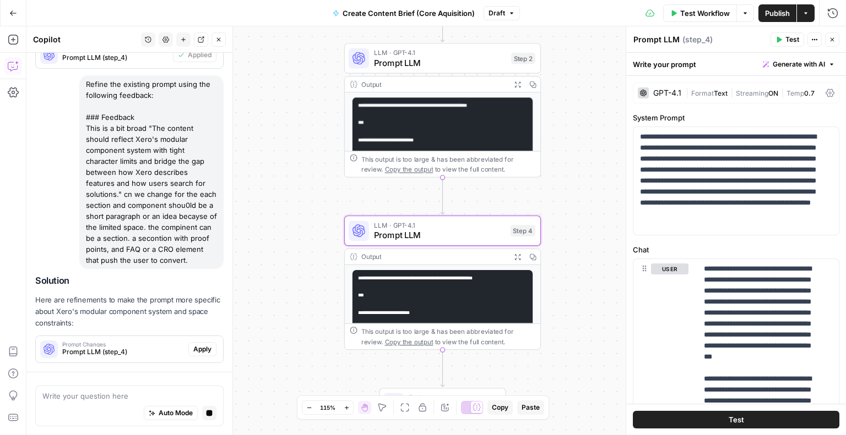
drag, startPoint x: 54, startPoint y: 355, endPoint x: 121, endPoint y: 356, distance: 67.2
click at [121, 356] on div "Prompt Changes Prompt LLM (step_4)" at bounding box center [112, 349] width 152 height 26
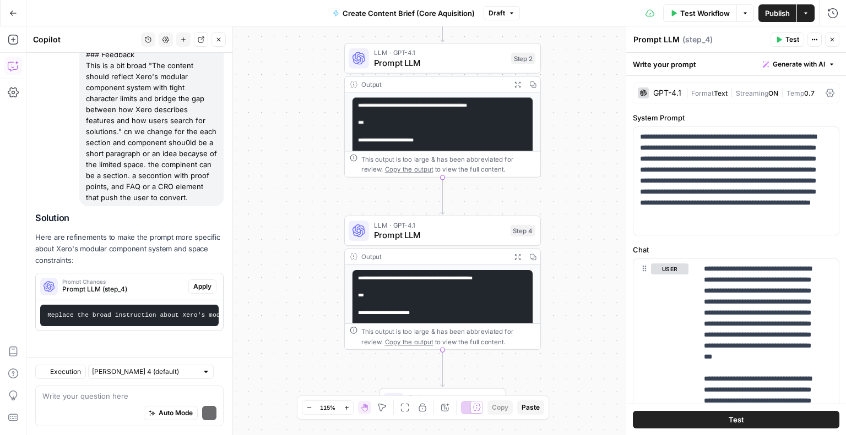
scroll to position [3185, 0]
click at [196, 282] on span "Apply" at bounding box center [202, 287] width 18 height 10
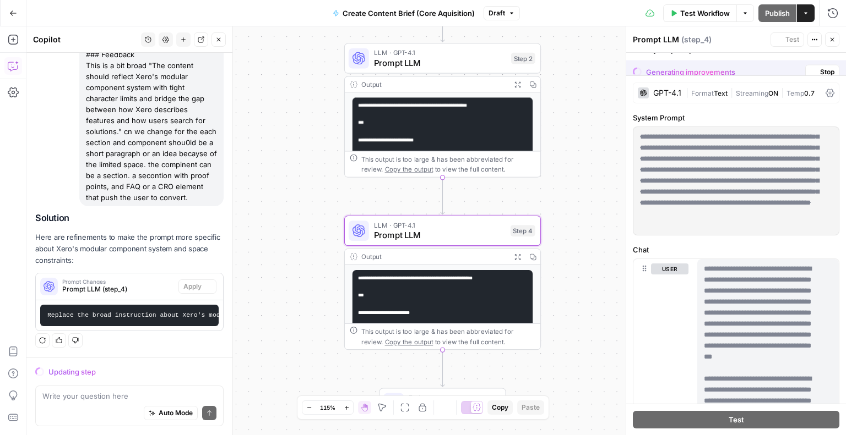
scroll to position [3132, 0]
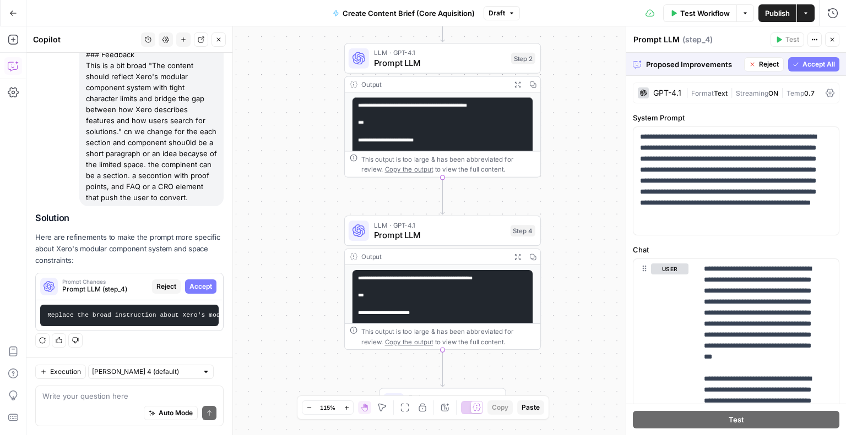
click at [802, 63] on span "Accept All" at bounding box center [818, 64] width 32 height 10
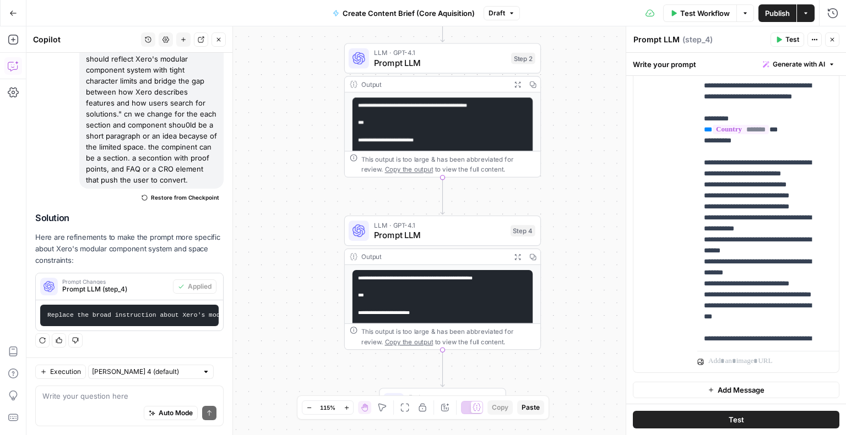
scroll to position [0, 0]
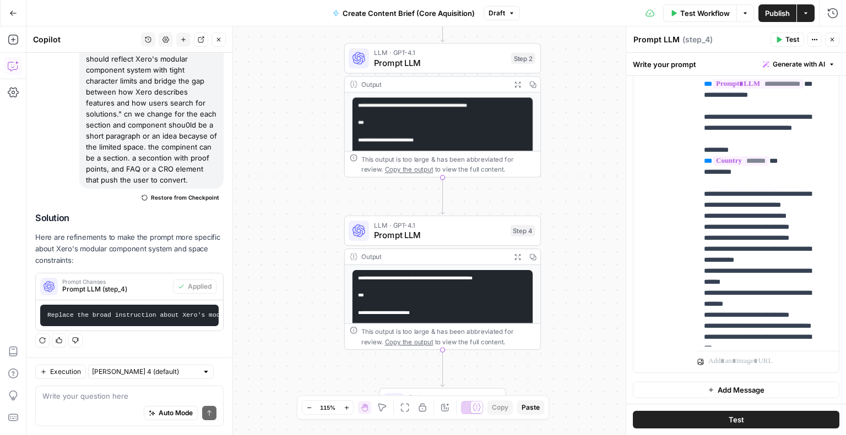
click at [730, 422] on span "Test" at bounding box center [735, 420] width 15 height 11
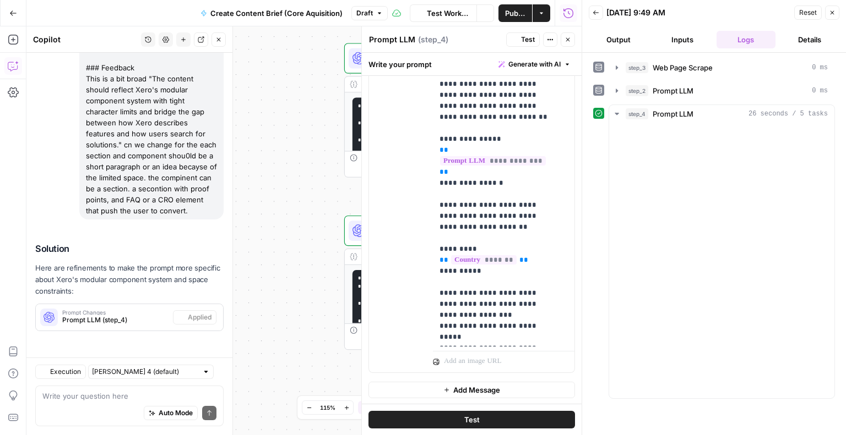
scroll to position [3164, 0]
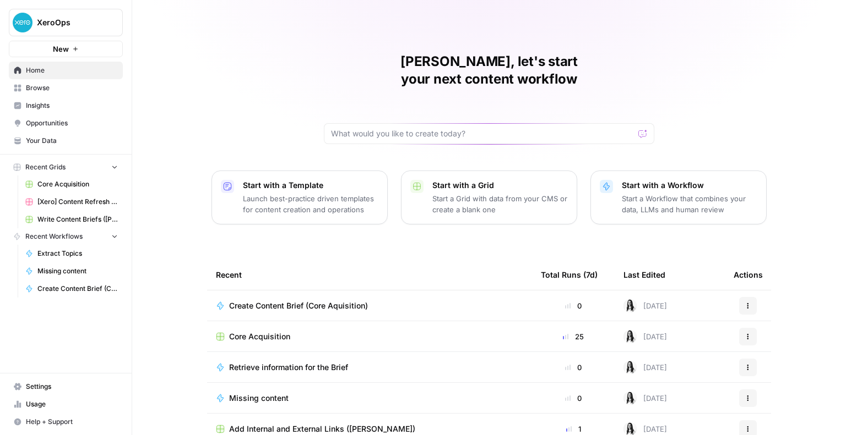
click at [293, 301] on span "Create Content Brief (Core Aquisition)" at bounding box center [298, 306] width 139 height 11
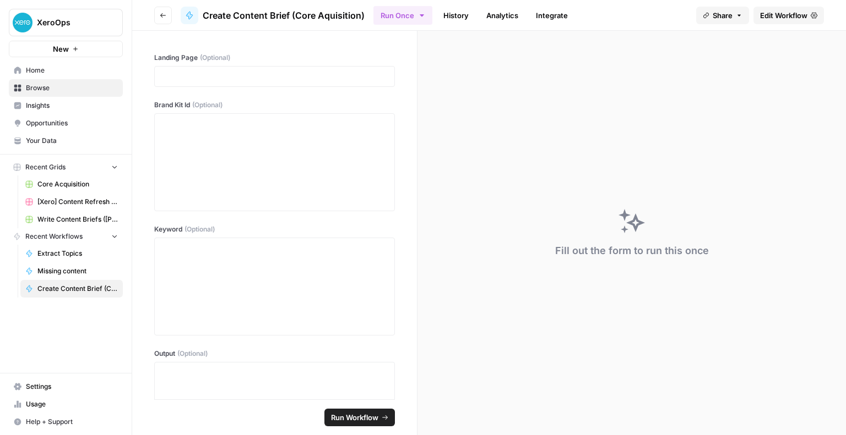
click at [162, 8] on button "Go back" at bounding box center [163, 16] width 18 height 18
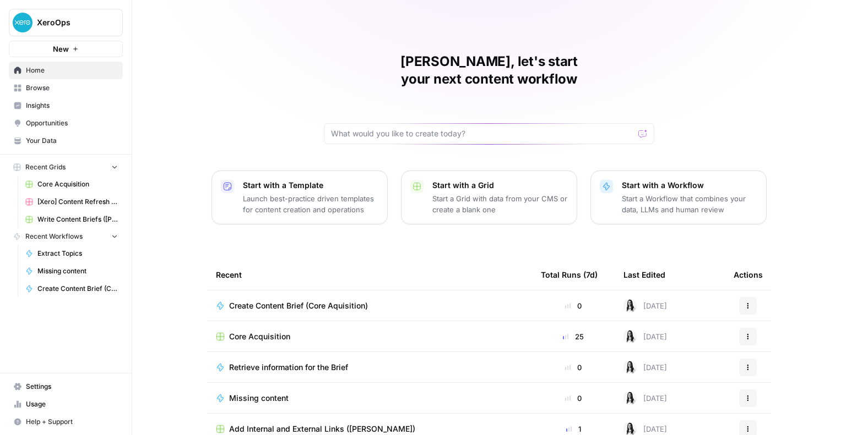
click at [251, 331] on span "Core Acquisition" at bounding box center [259, 336] width 61 height 11
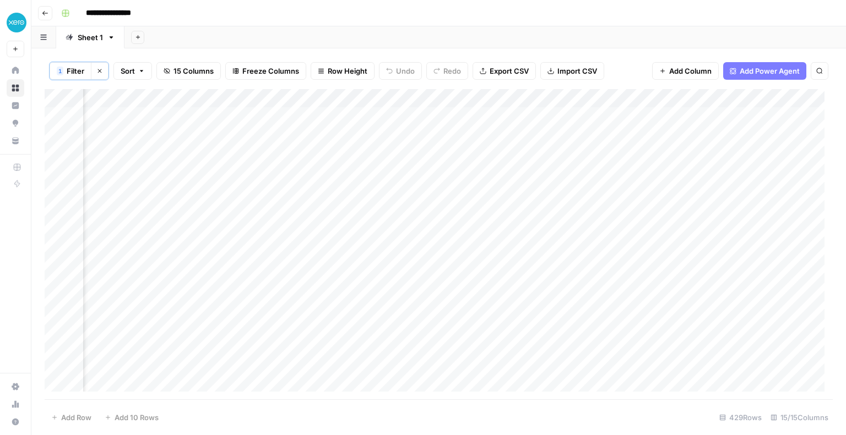
scroll to position [0, 850]
click at [288, 117] on div "Add Column" at bounding box center [439, 244] width 788 height 311
click at [456, 121] on div "Add Column" at bounding box center [439, 244] width 788 height 311
click at [348, 115] on div "Add Column" at bounding box center [439, 244] width 788 height 311
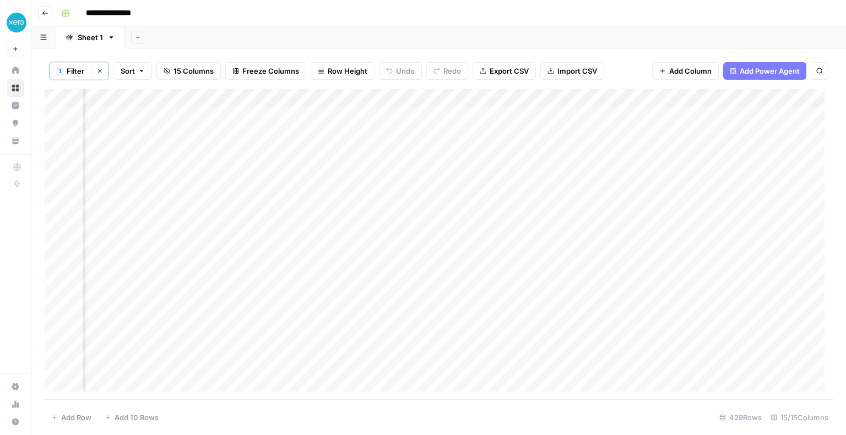
scroll to position [0, 1266]
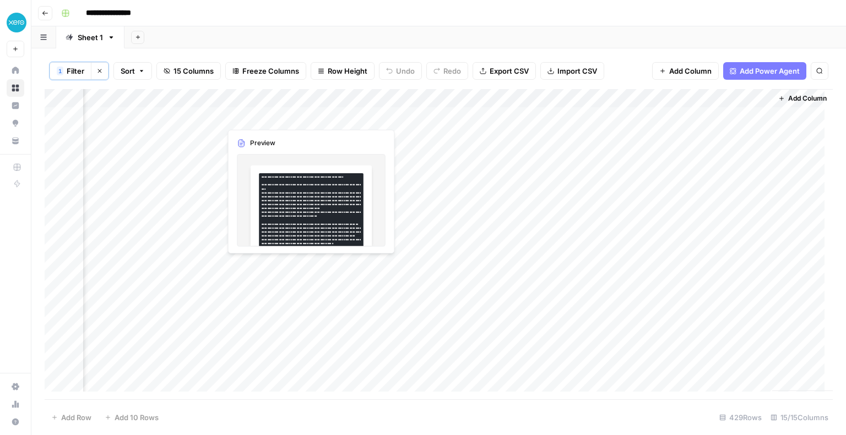
click at [269, 120] on div "Add Column" at bounding box center [439, 244] width 788 height 311
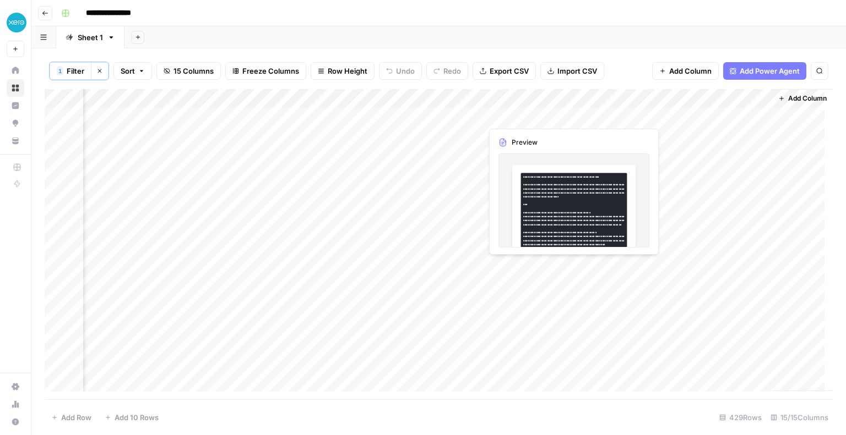
click at [502, 115] on div "Add Column" at bounding box center [439, 244] width 788 height 311
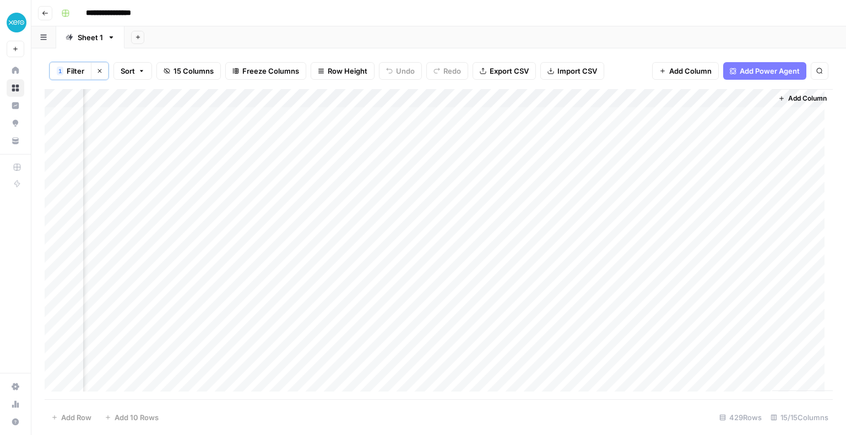
click at [738, 96] on div "Add Column" at bounding box center [439, 244] width 788 height 311
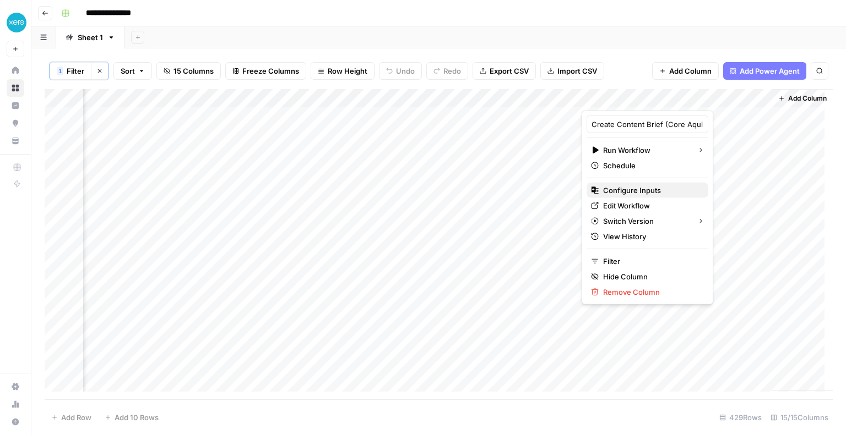
click at [607, 193] on span "Configure Inputs" at bounding box center [651, 190] width 96 height 11
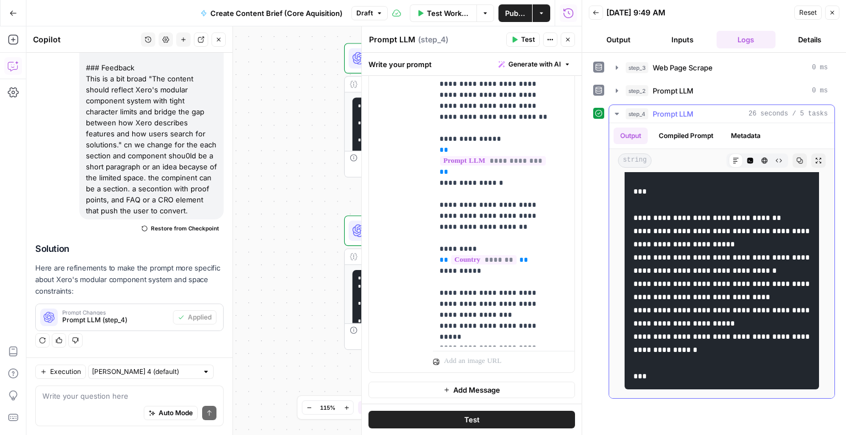
scroll to position [2658, 0]
click at [508, 8] on span "Publish" at bounding box center [515, 13] width 20 height 11
click at [275, 299] on div "**********" at bounding box center [303, 230] width 555 height 409
click at [835, 10] on icon "button" at bounding box center [831, 12] width 7 height 7
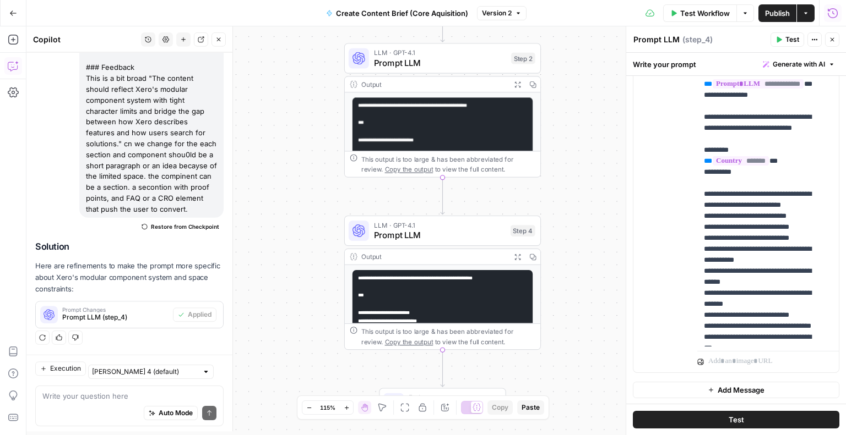
scroll to position [3164, 0]
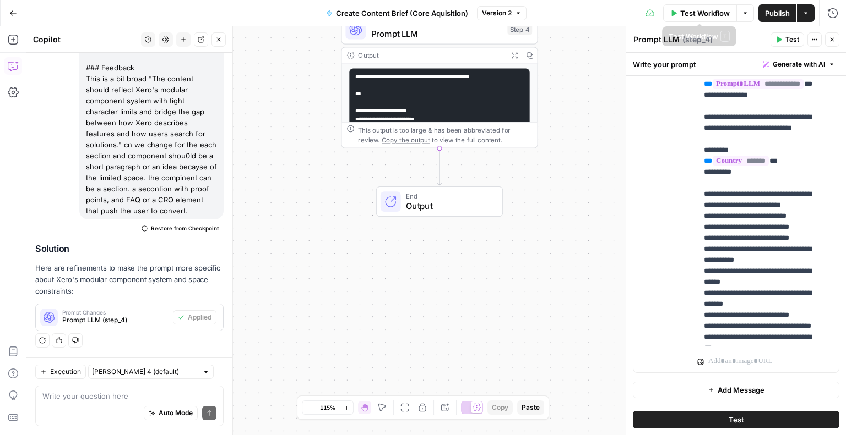
click at [744, 14] on icon "button" at bounding box center [745, 13] width 7 height 7
click at [811, 15] on button "Actions" at bounding box center [806, 13] width 18 height 18
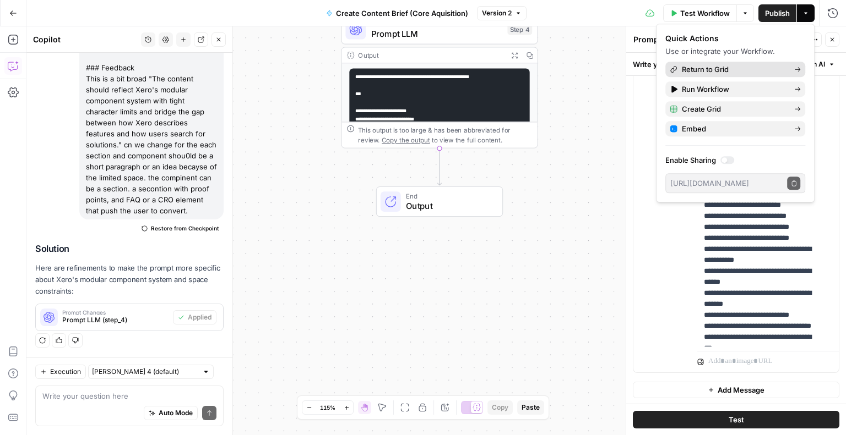
click at [737, 73] on span "Return to Grid" at bounding box center [733, 69] width 103 height 11
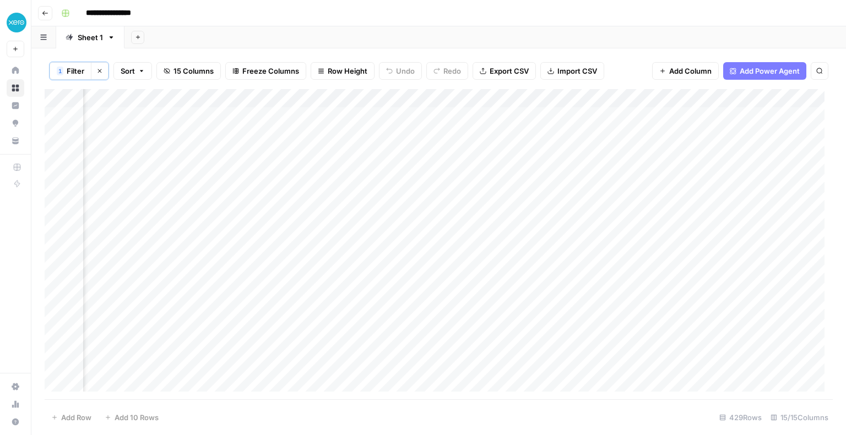
scroll to position [0, 699]
click at [566, 116] on div "Add Column" at bounding box center [439, 244] width 788 height 311
click at [578, 114] on div "Add Column" at bounding box center [439, 244] width 788 height 311
click at [617, 118] on textarea "**********" at bounding box center [614, 116] width 176 height 15
type textarea "**********"
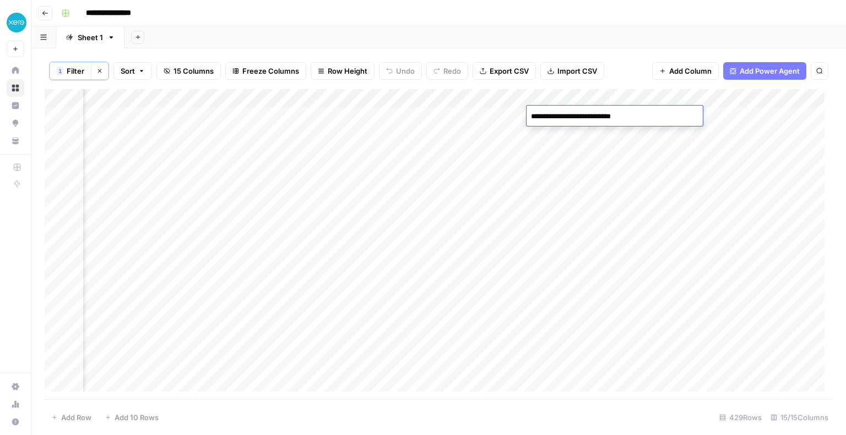
click at [579, 327] on div "Add Column" at bounding box center [439, 244] width 788 height 311
click at [465, 115] on div "Add Column" at bounding box center [439, 244] width 788 height 311
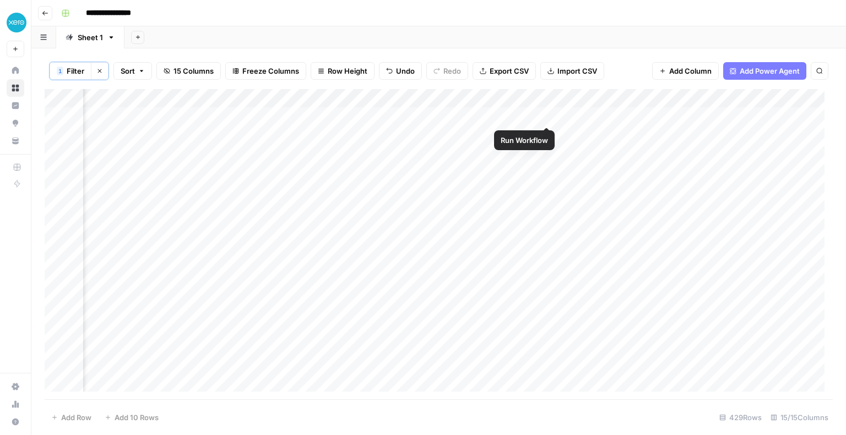
click at [547, 114] on div "Add Column" at bounding box center [439, 244] width 788 height 311
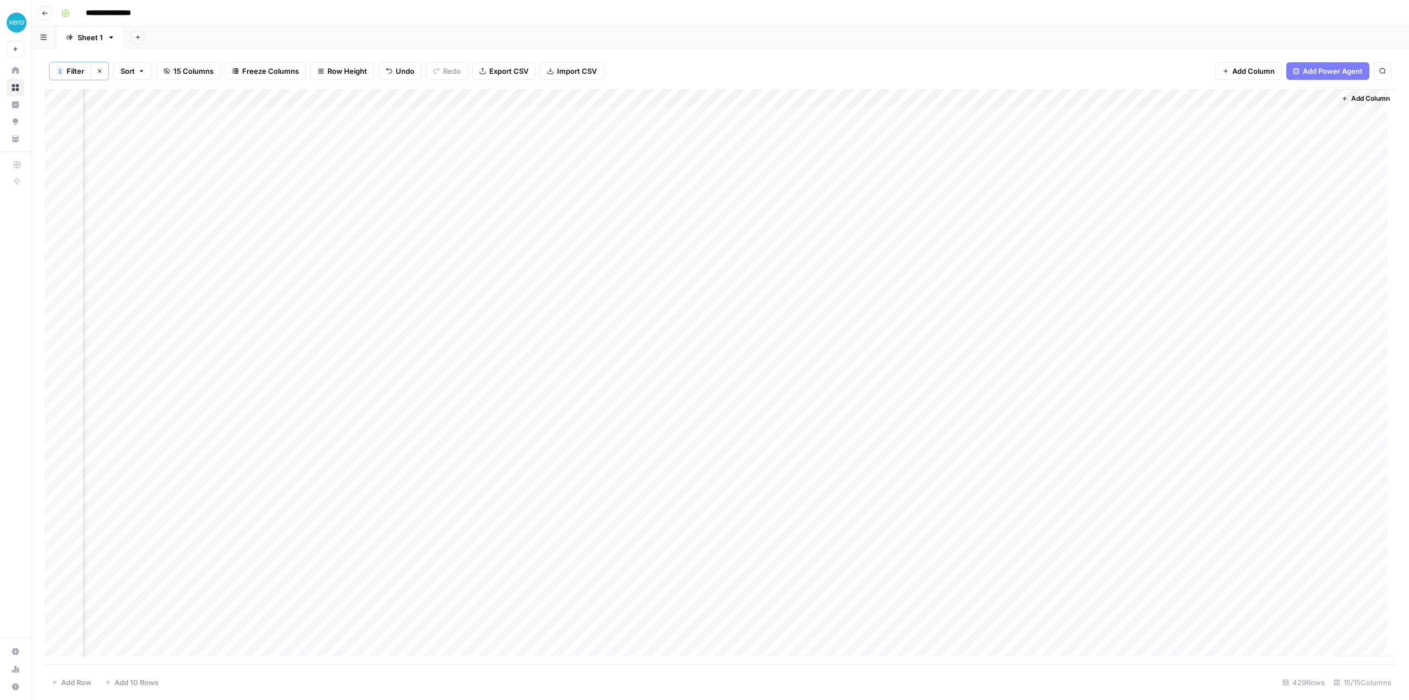
scroll to position [0, 702]
click at [815, 116] on div "Add Column" at bounding box center [720, 377] width 1351 height 576
click at [845, 116] on div "Add Column" at bounding box center [720, 377] width 1351 height 576
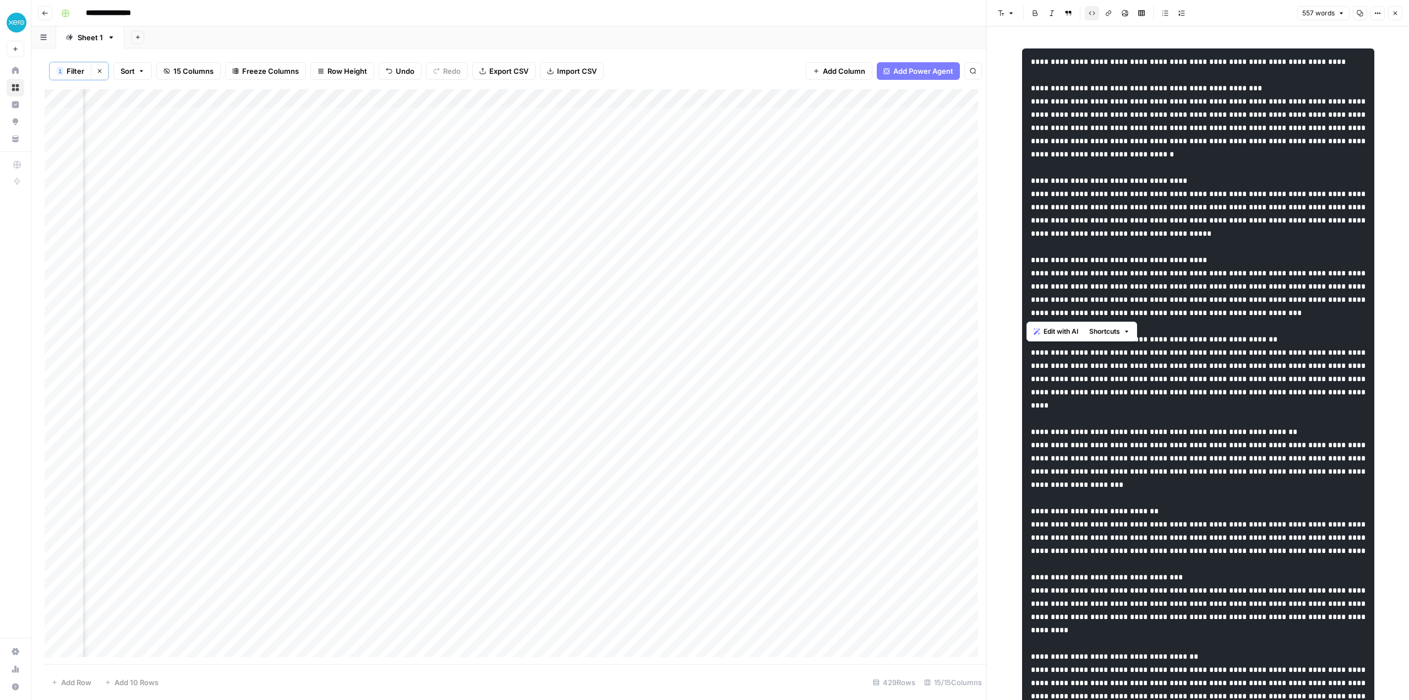
drag, startPoint x: 1140, startPoint y: 279, endPoint x: 1157, endPoint y: 317, distance: 41.4
click at [845, 317] on pre at bounding box center [1198, 550] width 352 height 1004
click at [845, 358] on pre at bounding box center [1198, 550] width 352 height 1004
click at [845, 303] on code at bounding box center [1199, 550] width 337 height 985
drag, startPoint x: 1133, startPoint y: 291, endPoint x: 1141, endPoint y: 326, distance: 36.2
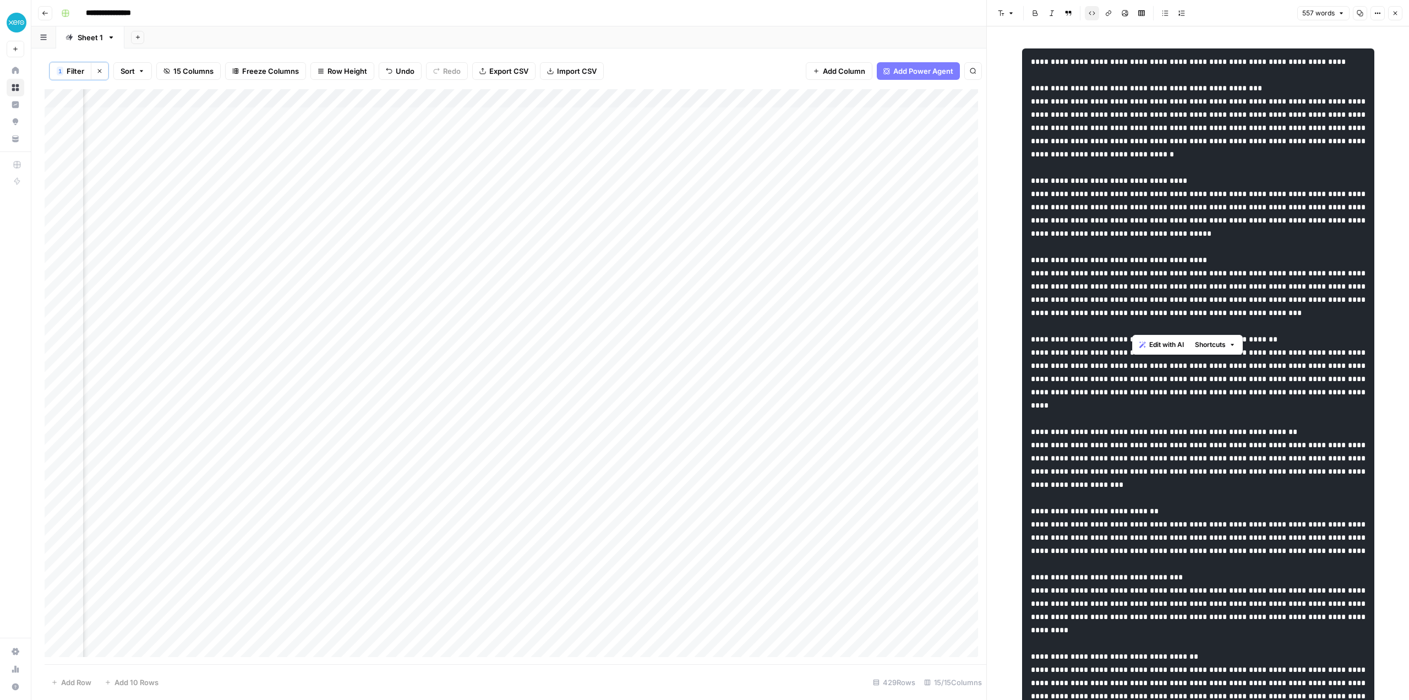
click at [845, 326] on pre at bounding box center [1198, 550] width 352 height 1004
click at [845, 302] on code at bounding box center [1199, 550] width 337 height 985
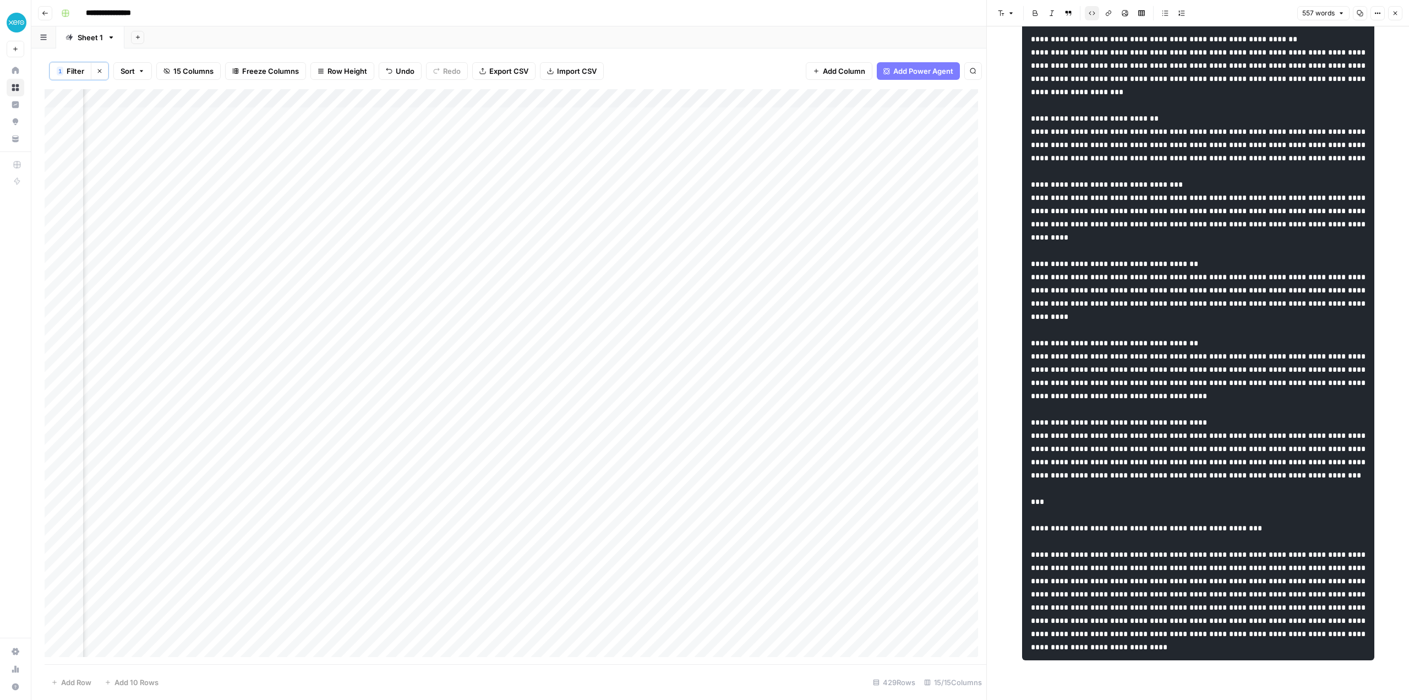
scroll to position [484, 0]
click at [845, 113] on div "Add Column" at bounding box center [516, 377] width 942 height 576
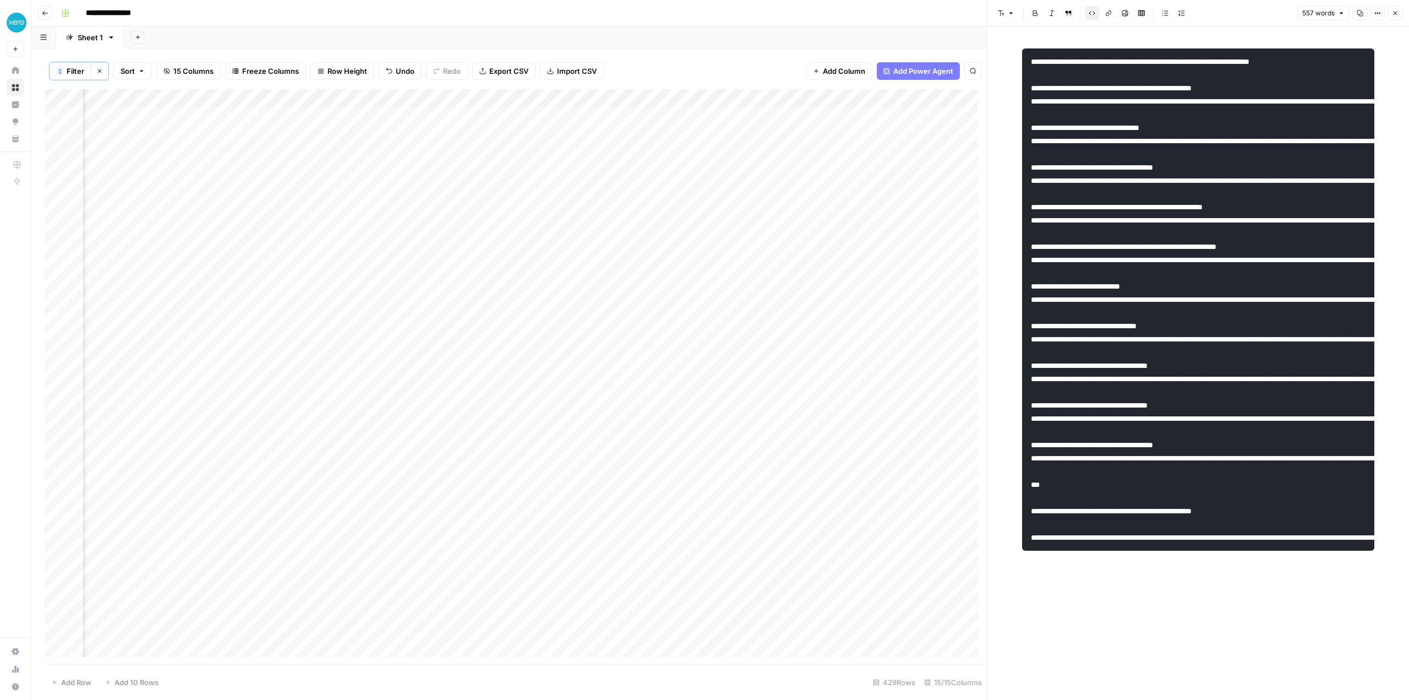
scroll to position [0, 870]
click at [845, 115] on div "Add Column" at bounding box center [516, 377] width 942 height 576
drag, startPoint x: 1152, startPoint y: 444, endPoint x: 1245, endPoint y: 466, distance: 96.1
click at [845, 435] on pre at bounding box center [1198, 299] width 352 height 502
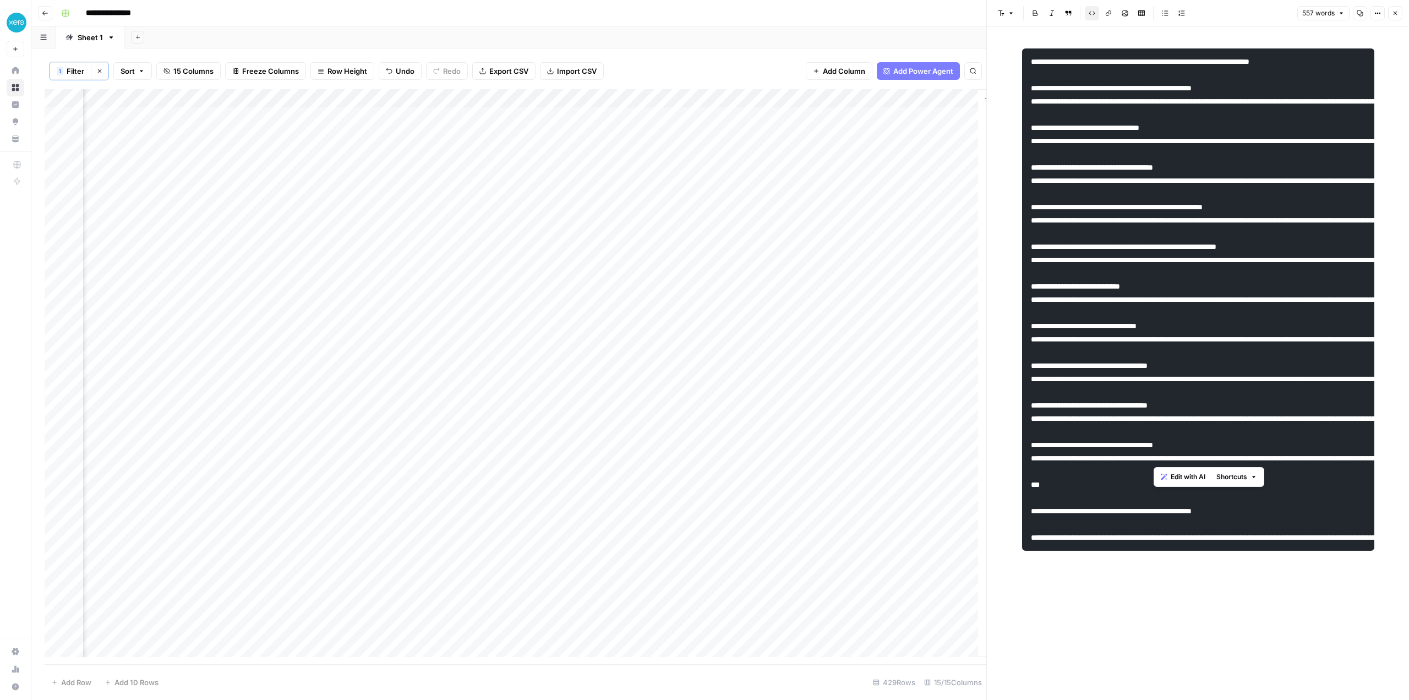
click at [845, 410] on pre at bounding box center [1198, 299] width 352 height 502
click at [686, 116] on div "Add Column" at bounding box center [516, 377] width 942 height 576
click at [845, 113] on div "Add Column" at bounding box center [516, 377] width 942 height 576
click at [823, 133] on div "Add Column" at bounding box center [516, 377] width 942 height 576
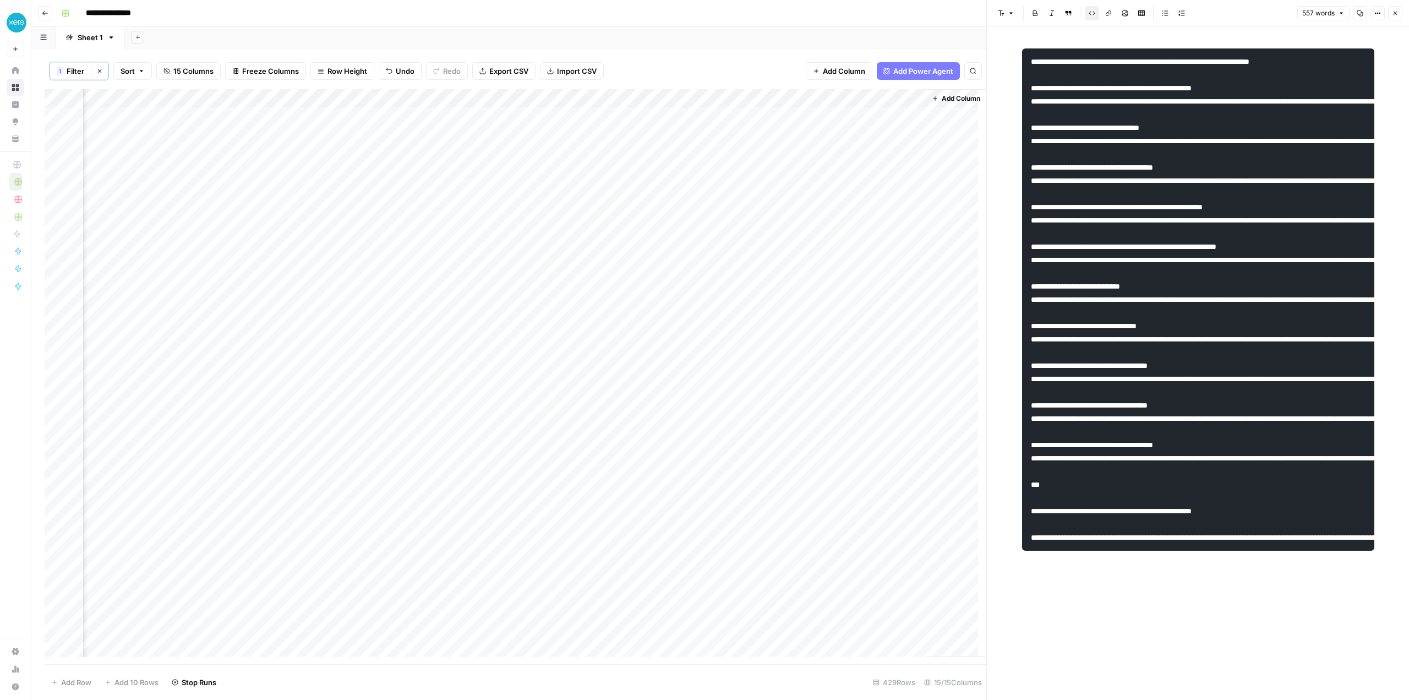
click at [437, 99] on div "Add Column" at bounding box center [516, 377] width 942 height 576
click at [413, 127] on input "Output" at bounding box center [440, 124] width 112 height 11
type input "Topics"
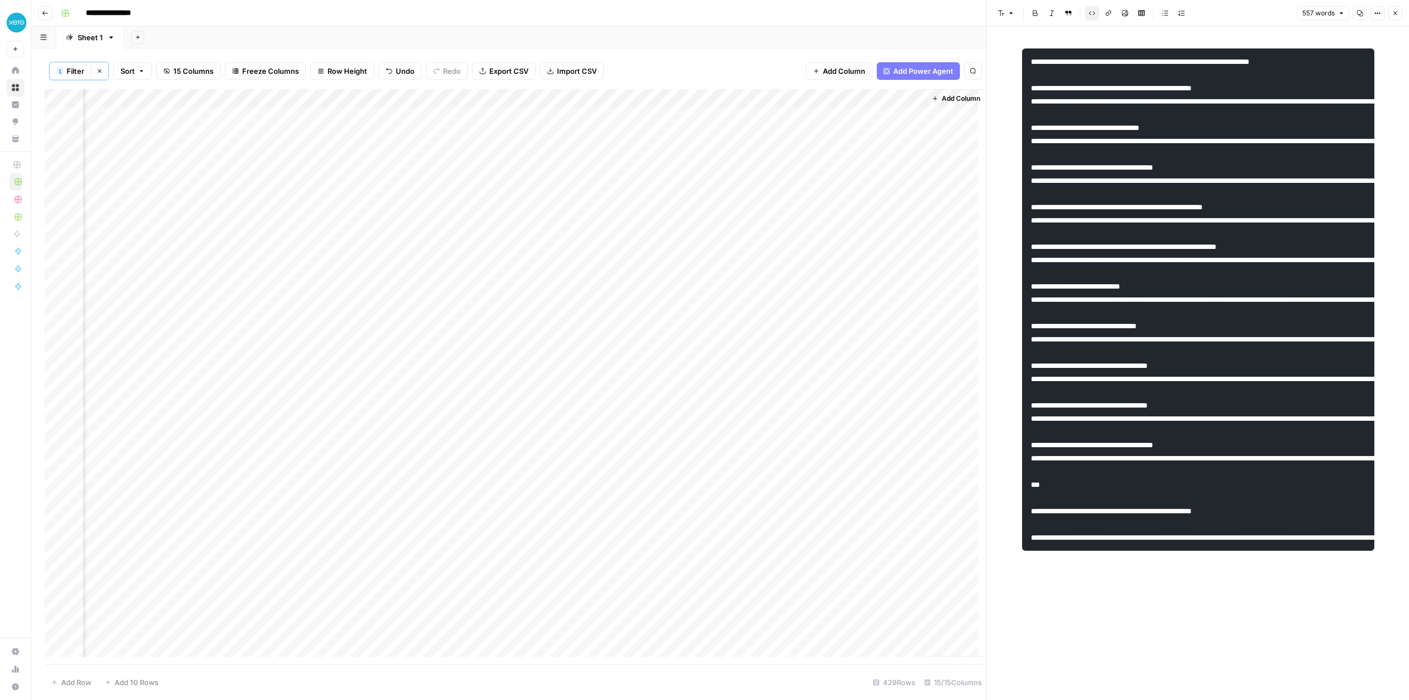
click at [611, 98] on div "Add Column" at bounding box center [516, 377] width 942 height 576
click at [530, 200] on span "Edit Workflow" at bounding box center [542, 205] width 96 height 11
click at [700, 99] on div "Add Column" at bounding box center [516, 377] width 942 height 576
click at [692, 121] on input "Output (1)" at bounding box center [702, 124] width 112 height 11
click at [691, 121] on input "Output (1)" at bounding box center [702, 124] width 112 height 11
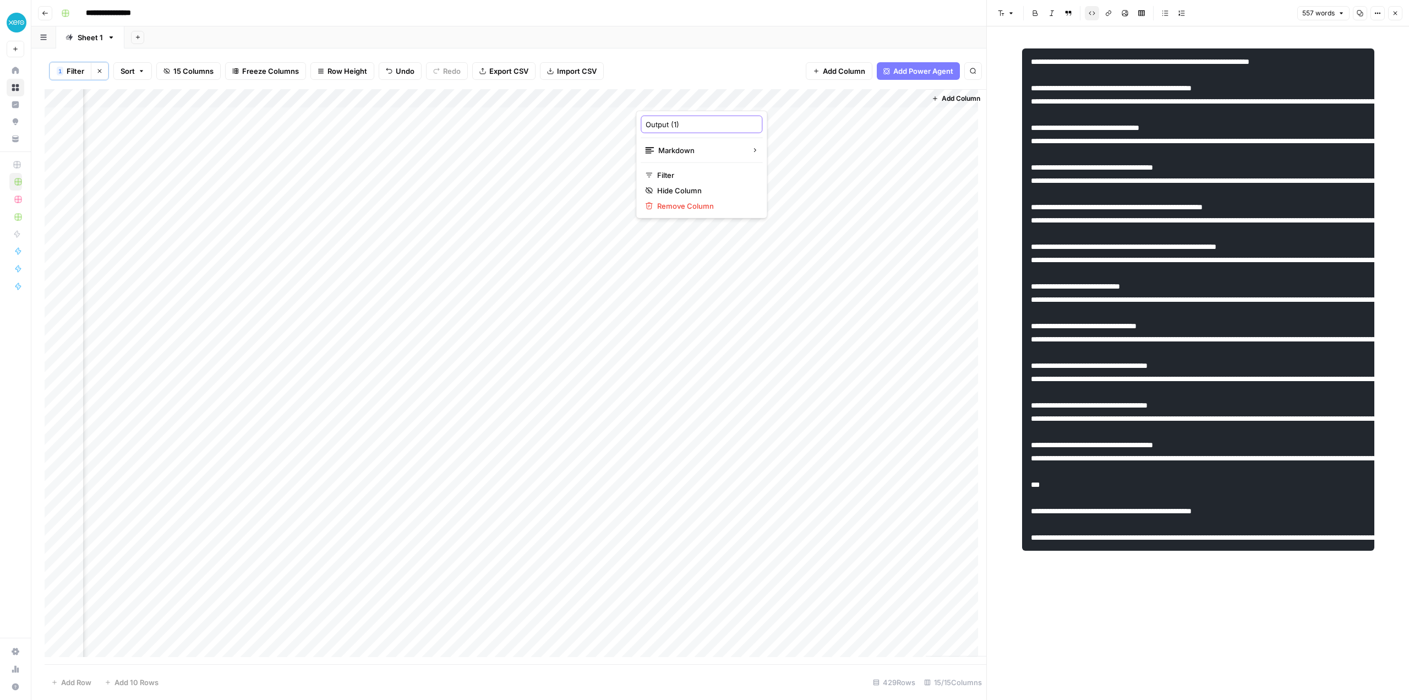
click at [691, 121] on input "Output (1)" at bounding box center [702, 124] width 112 height 11
type input "Topic questions"
click at [712, 65] on div "1 Filter Clear filters Sort 15 Columns Freeze Columns Row Height Undo Redo Expo…" at bounding box center [516, 71] width 942 height 36
click at [665, 93] on div "Add Column" at bounding box center [516, 377] width 942 height 576
click at [671, 122] on input "Output (1)" at bounding box center [702, 124] width 112 height 11
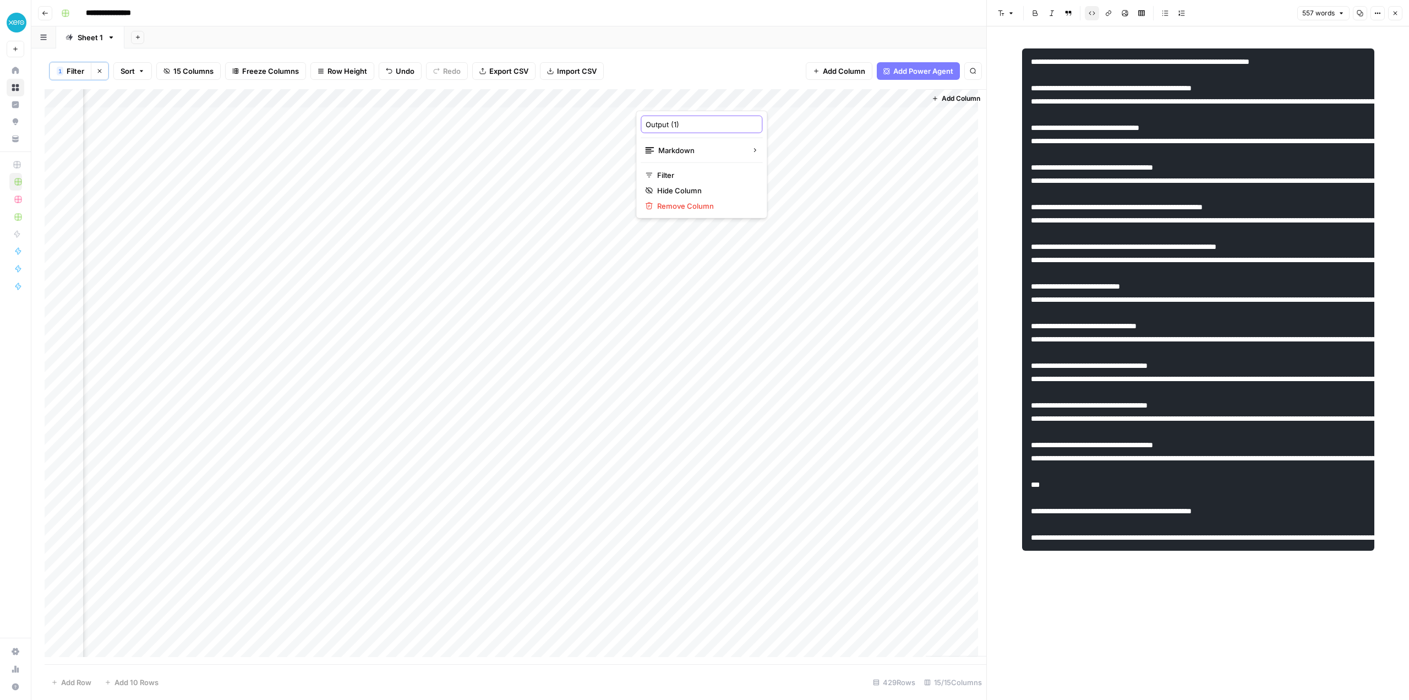
click at [671, 122] on input "Output (1)" at bounding box center [702, 124] width 112 height 11
type input "topic questions"
click at [668, 91] on div "Add Column" at bounding box center [516, 377] width 942 height 576
drag, startPoint x: 661, startPoint y: 125, endPoint x: 632, endPoint y: 119, distance: 29.3
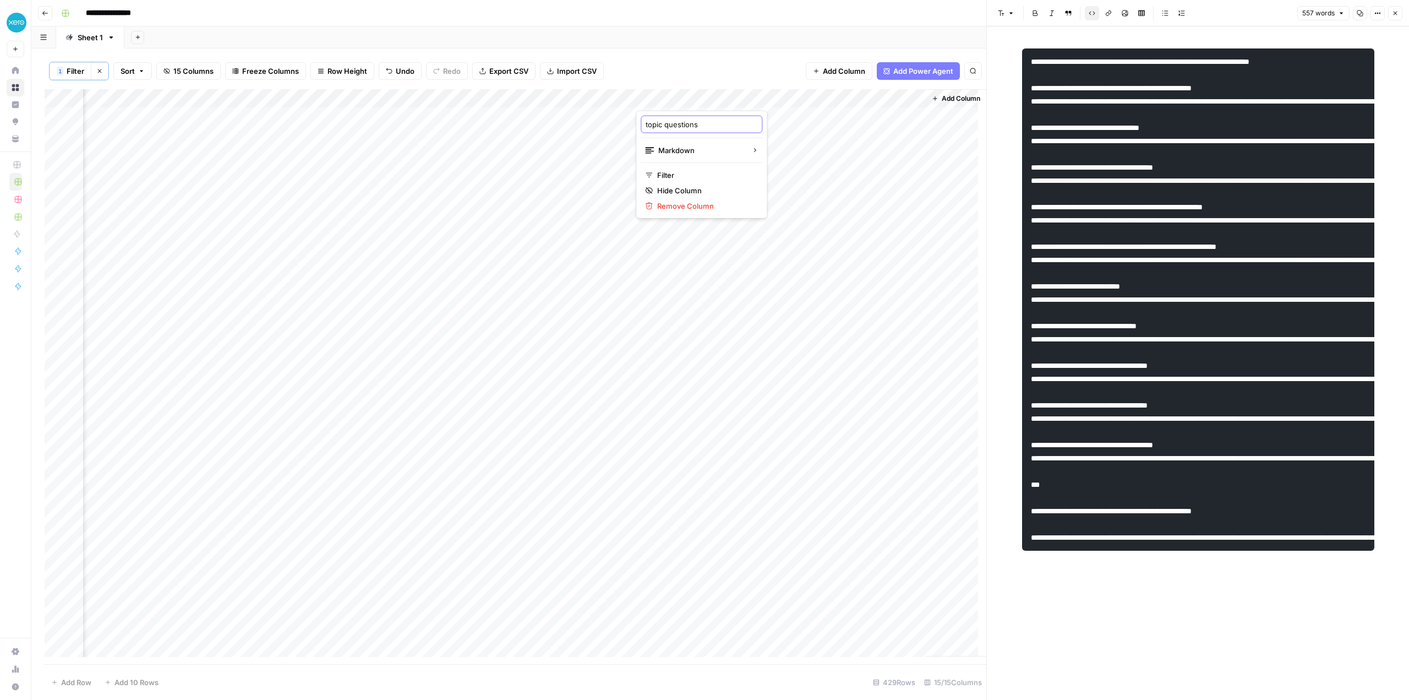
click at [632, 119] on body "**********" at bounding box center [704, 350] width 1409 height 700
click at [661, 119] on input "topic questions" at bounding box center [702, 124] width 112 height 11
click at [659, 124] on input "topic questions" at bounding box center [702, 124] width 112 height 11
drag, startPoint x: 662, startPoint y: 124, endPoint x: 602, endPoint y: 130, distance: 60.3
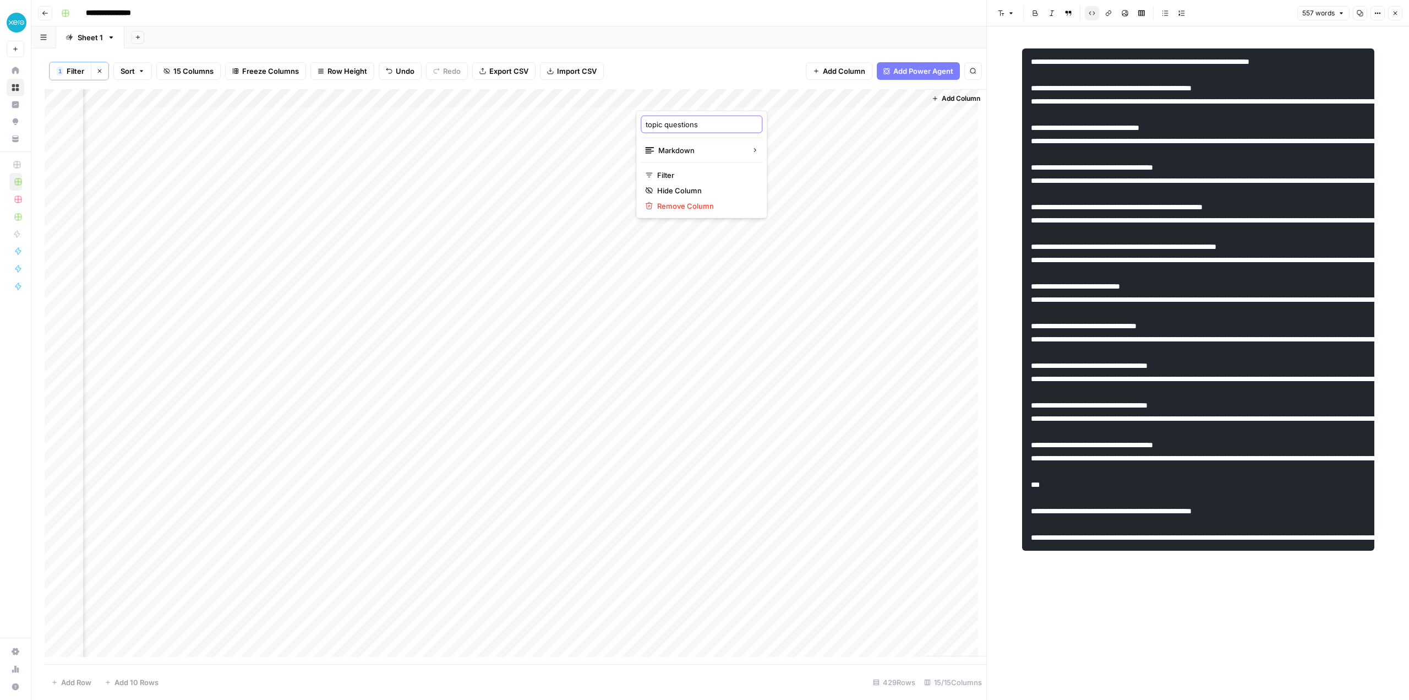
click at [602, 130] on body "**********" at bounding box center [704, 350] width 1409 height 700
click at [661, 126] on input "topic questions" at bounding box center [702, 124] width 112 height 11
drag, startPoint x: 661, startPoint y: 126, endPoint x: 636, endPoint y: 126, distance: 25.3
click at [636, 126] on div "topic questions Markdown Filter Hide Column Remove Column" at bounding box center [702, 165] width 132 height 108
type input "Topics questions"
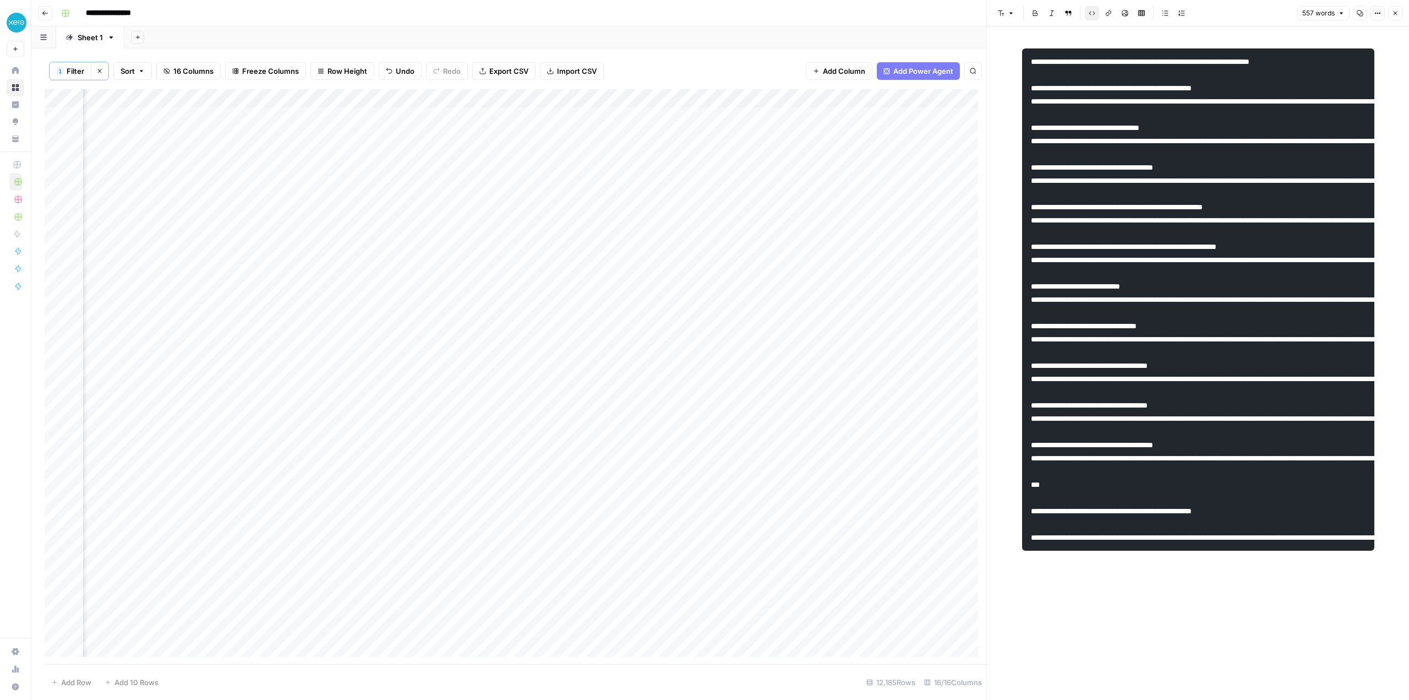
click at [658, 113] on div "Add Column" at bounding box center [516, 377] width 942 height 576
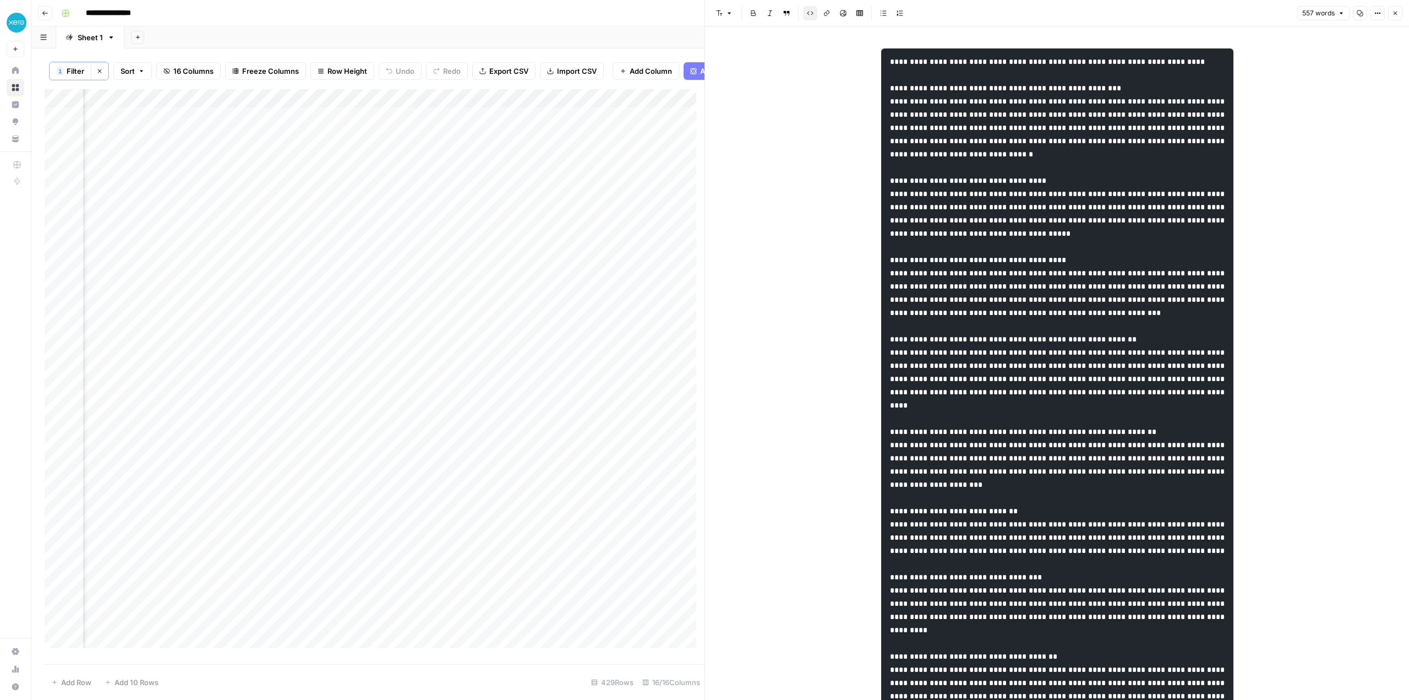
scroll to position [0, 1345]
click at [453, 107] on div "Add Column" at bounding box center [375, 373] width 660 height 568
drag, startPoint x: 482, startPoint y: 132, endPoint x: 411, endPoint y: 134, distance: 71.6
click at [411, 134] on div "topic questions" at bounding box center [469, 133] width 122 height 18
type input "Topic Questions"
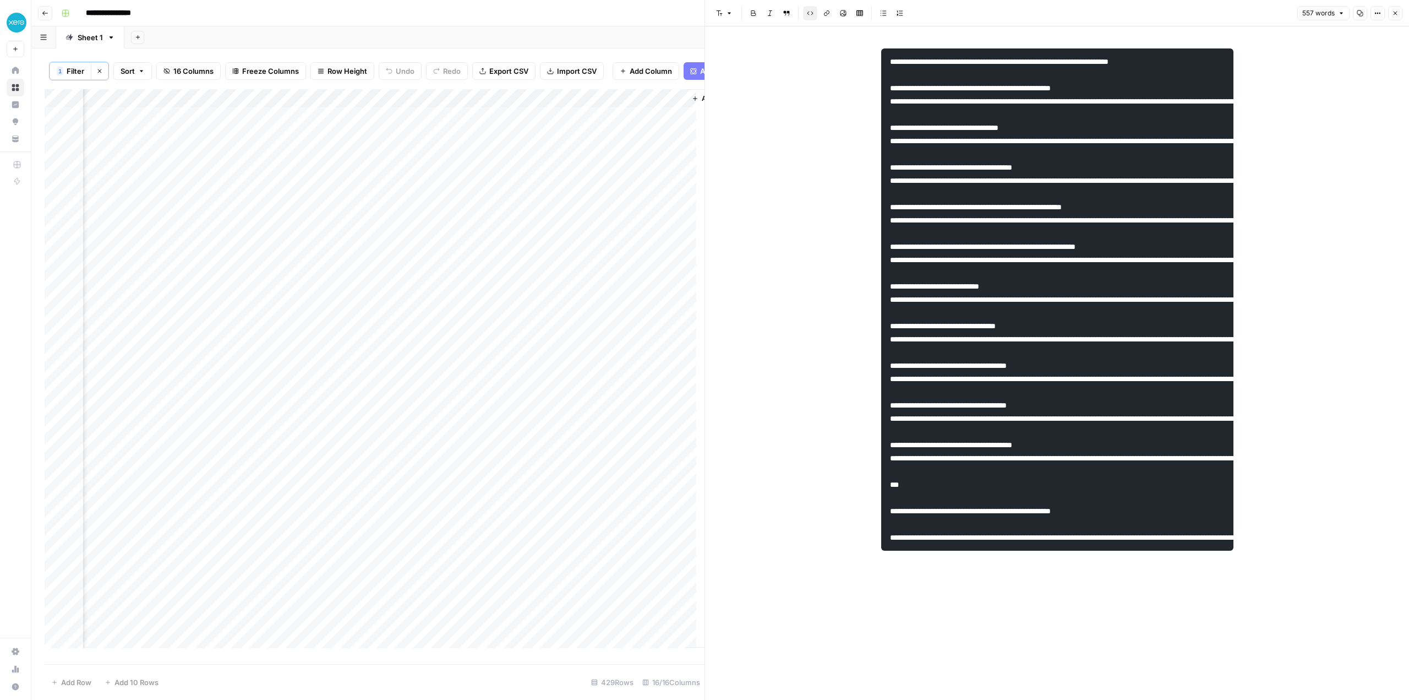
scroll to position [0, 1493]
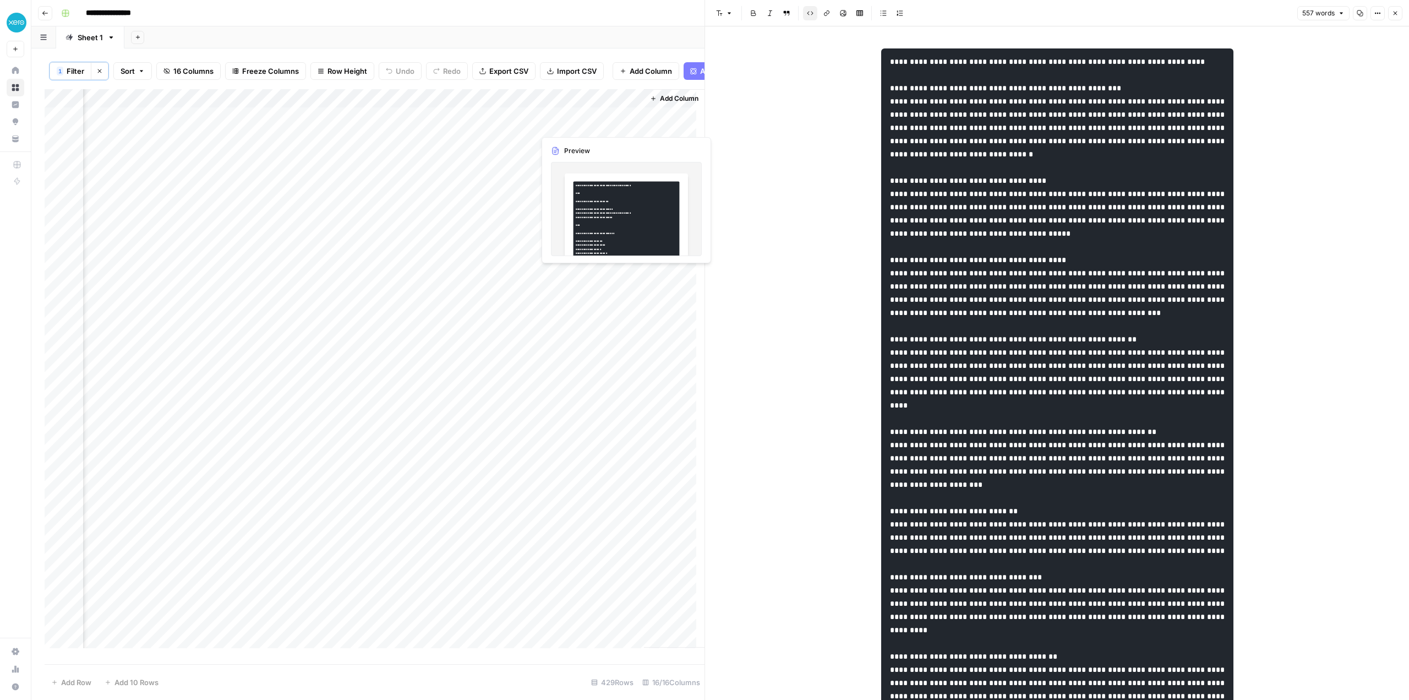
click at [570, 122] on div "Add Column" at bounding box center [375, 373] width 660 height 568
click at [594, 122] on div "Add Column" at bounding box center [375, 373] width 660 height 568
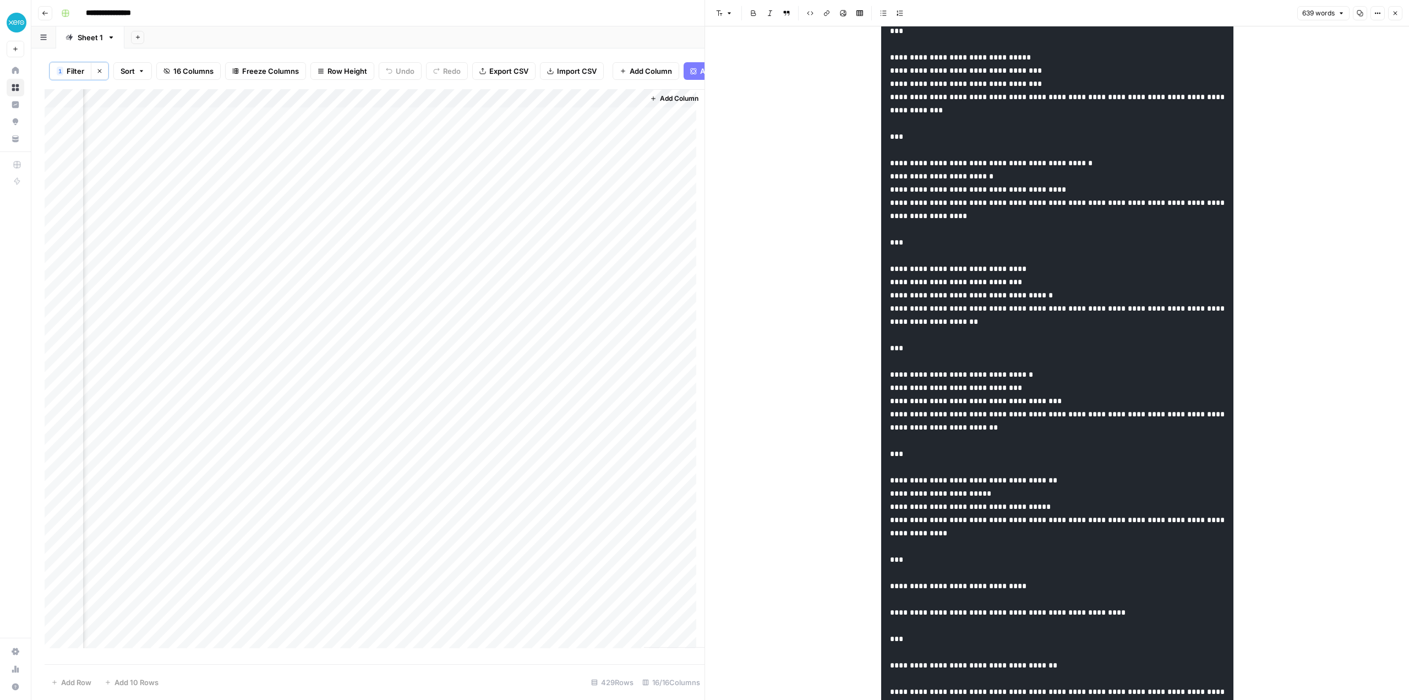
scroll to position [1541, 0]
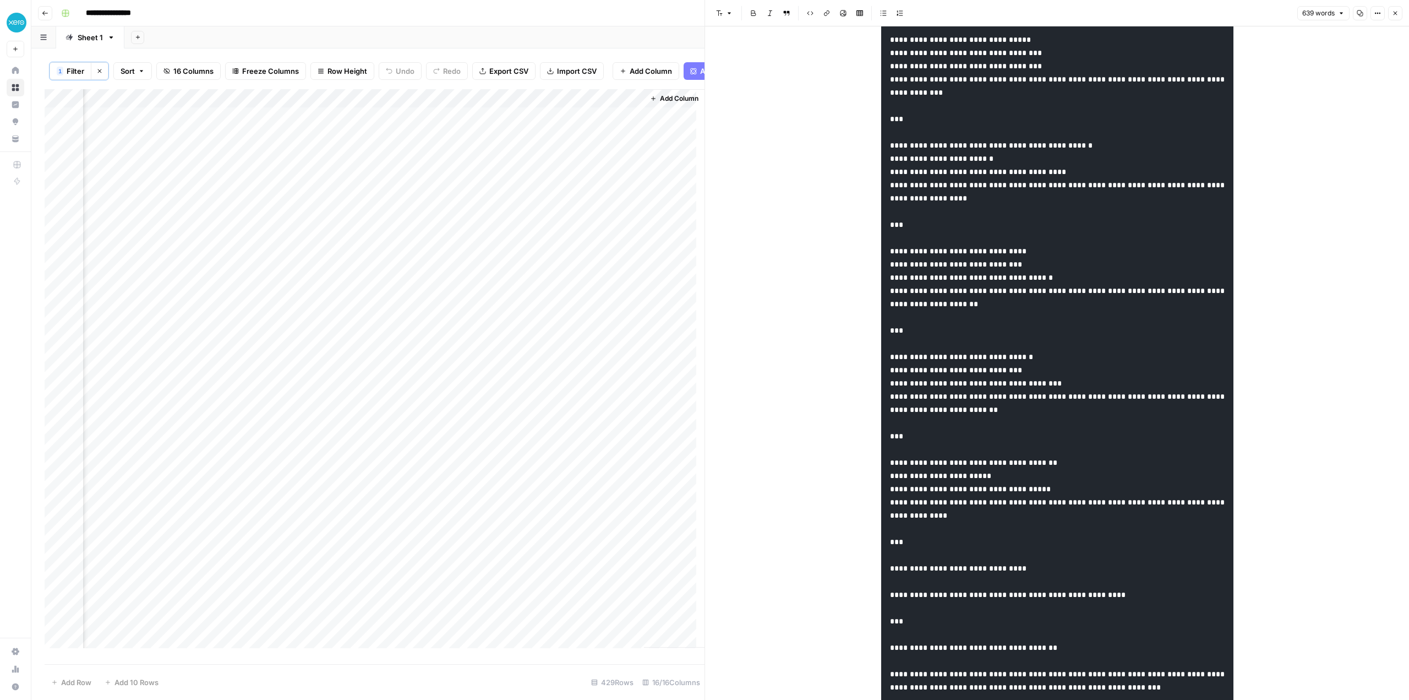
click at [524, 124] on div "Add Column" at bounding box center [375, 373] width 660 height 568
click at [524, 146] on div "Add Column" at bounding box center [375, 373] width 660 height 568
click at [595, 144] on div "Add Column" at bounding box center [375, 373] width 660 height 568
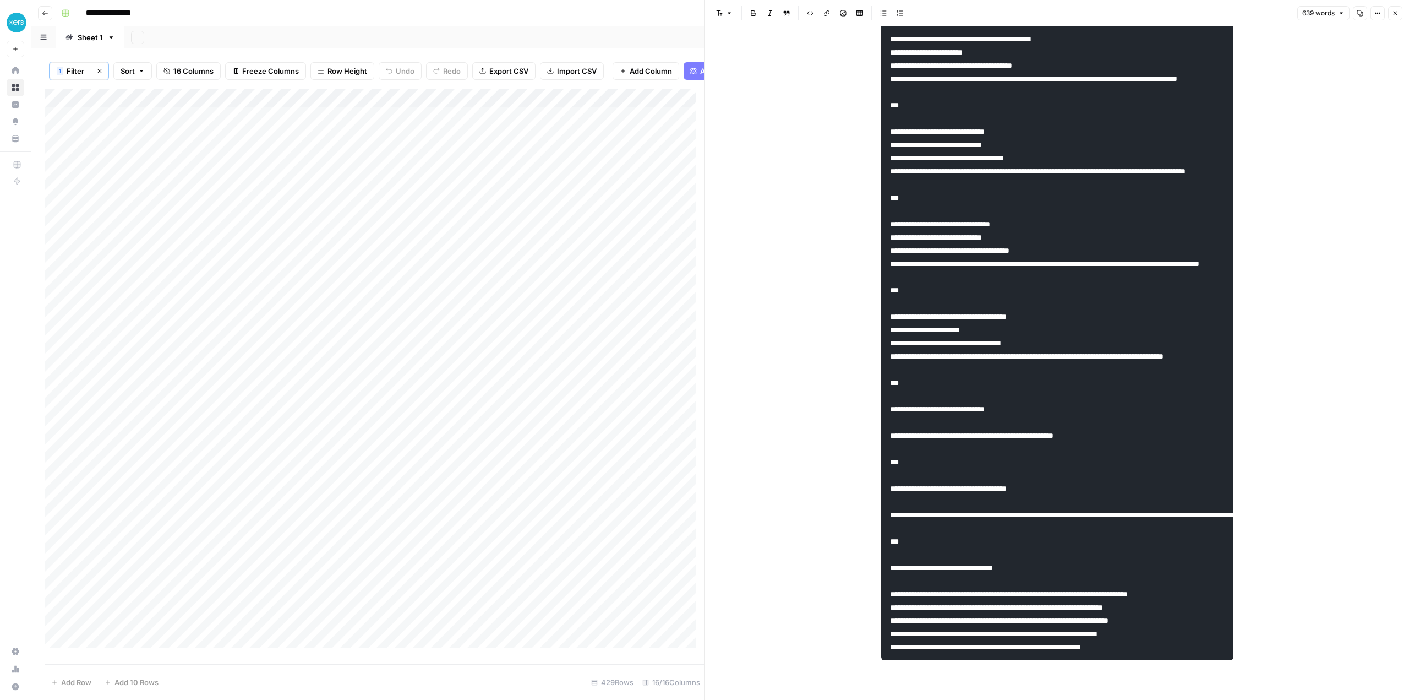
scroll to position [1577, 0]
drag, startPoint x: 933, startPoint y: 393, endPoint x: 1163, endPoint y: 625, distance: 327.0
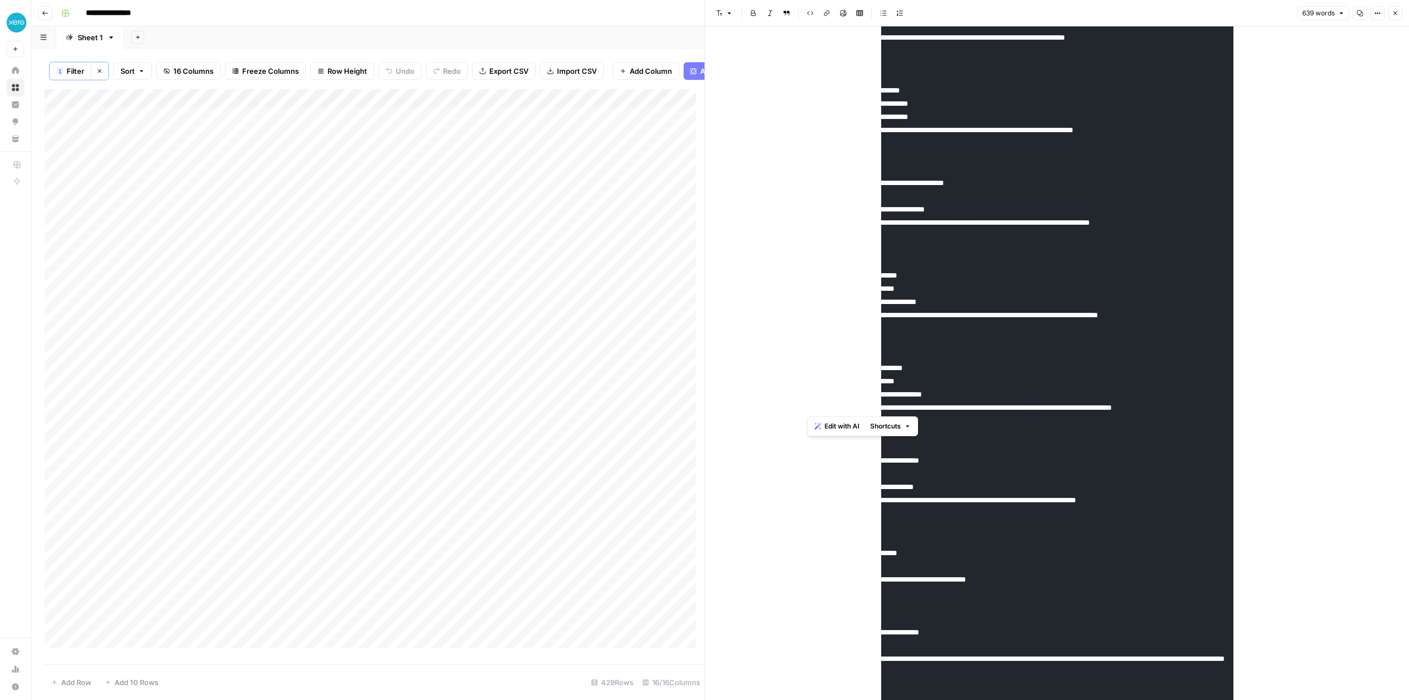
scroll to position [0, 148]
drag, startPoint x: 939, startPoint y: 389, endPoint x: 1031, endPoint y: 402, distance: 93.4
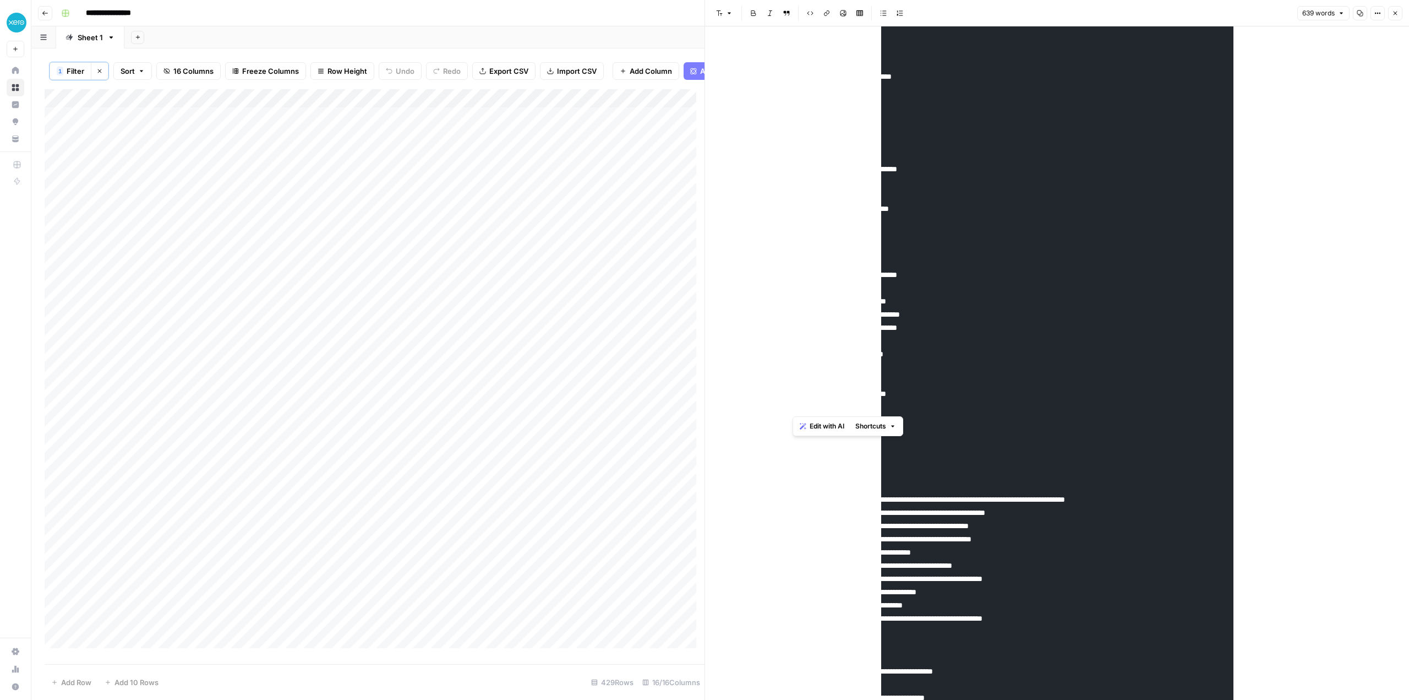
scroll to position [35, 0]
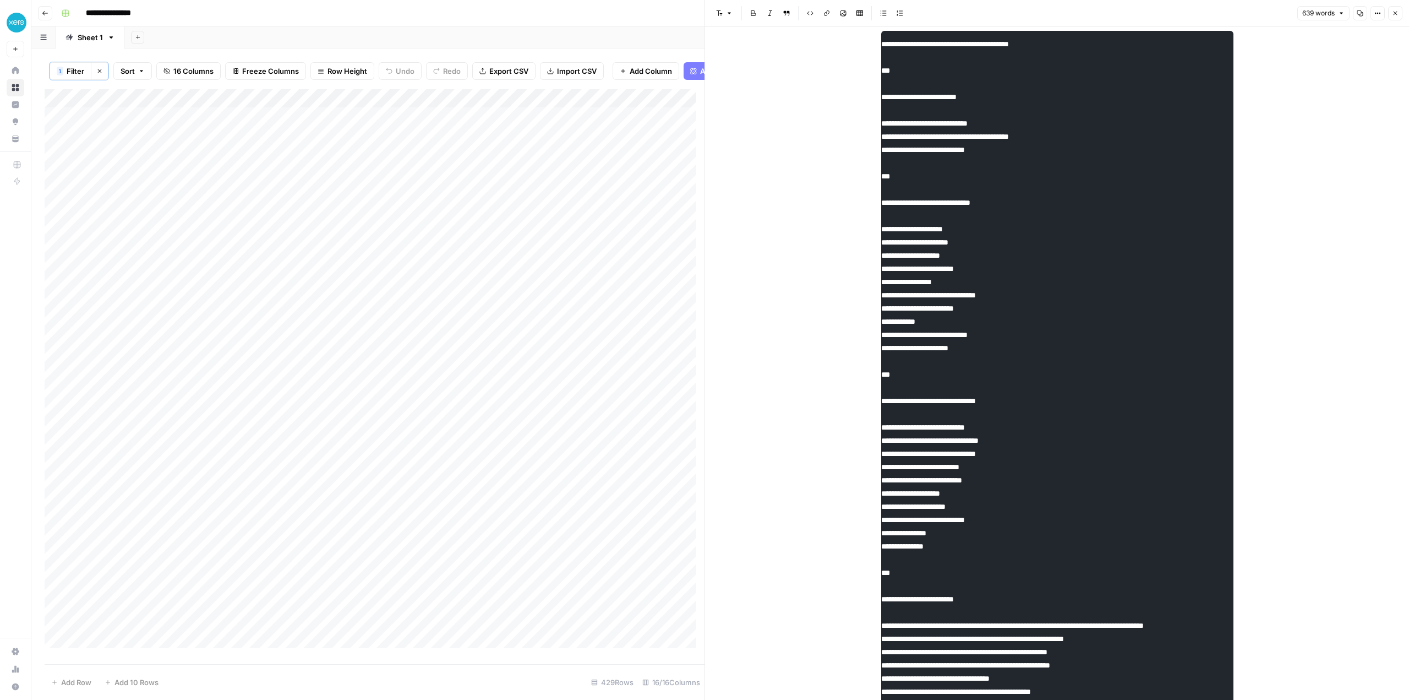
scroll to position [0, 0]
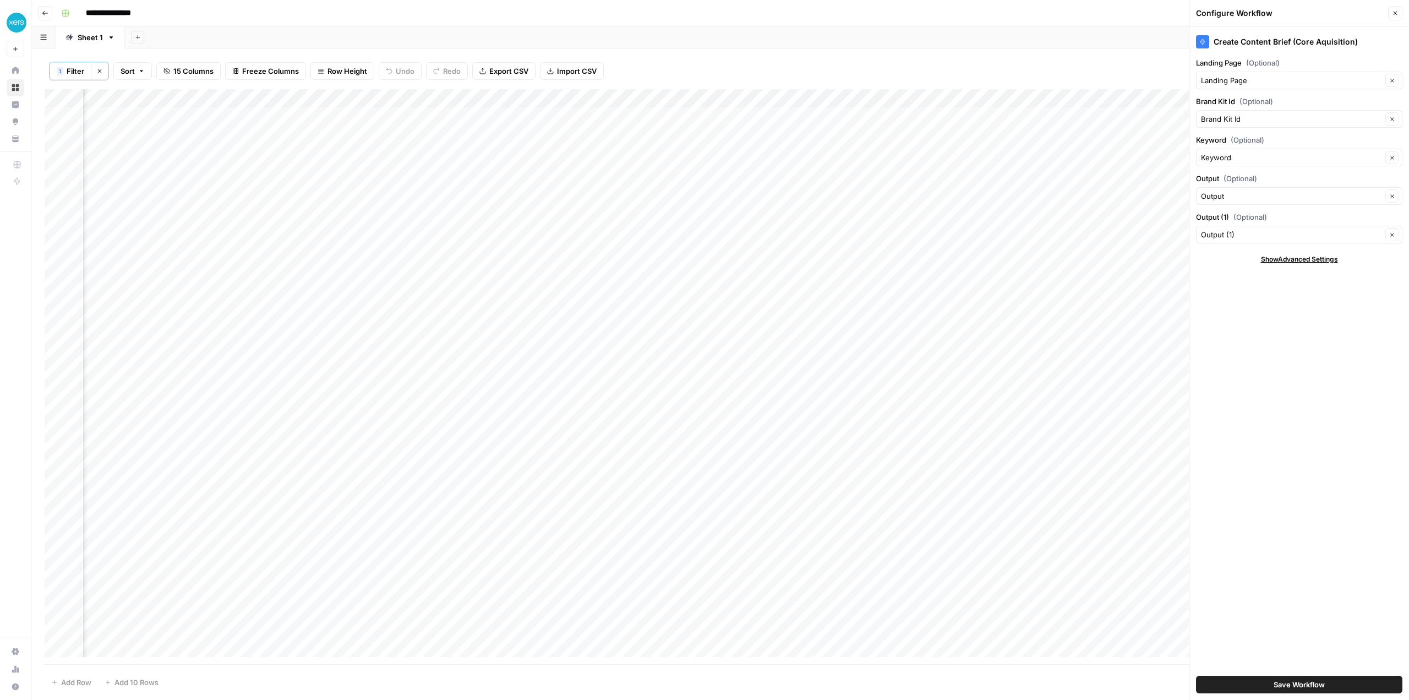
scroll to position [0, 862]
click at [1180, 115] on div "Add Column" at bounding box center [1286, 372] width 220 height 567
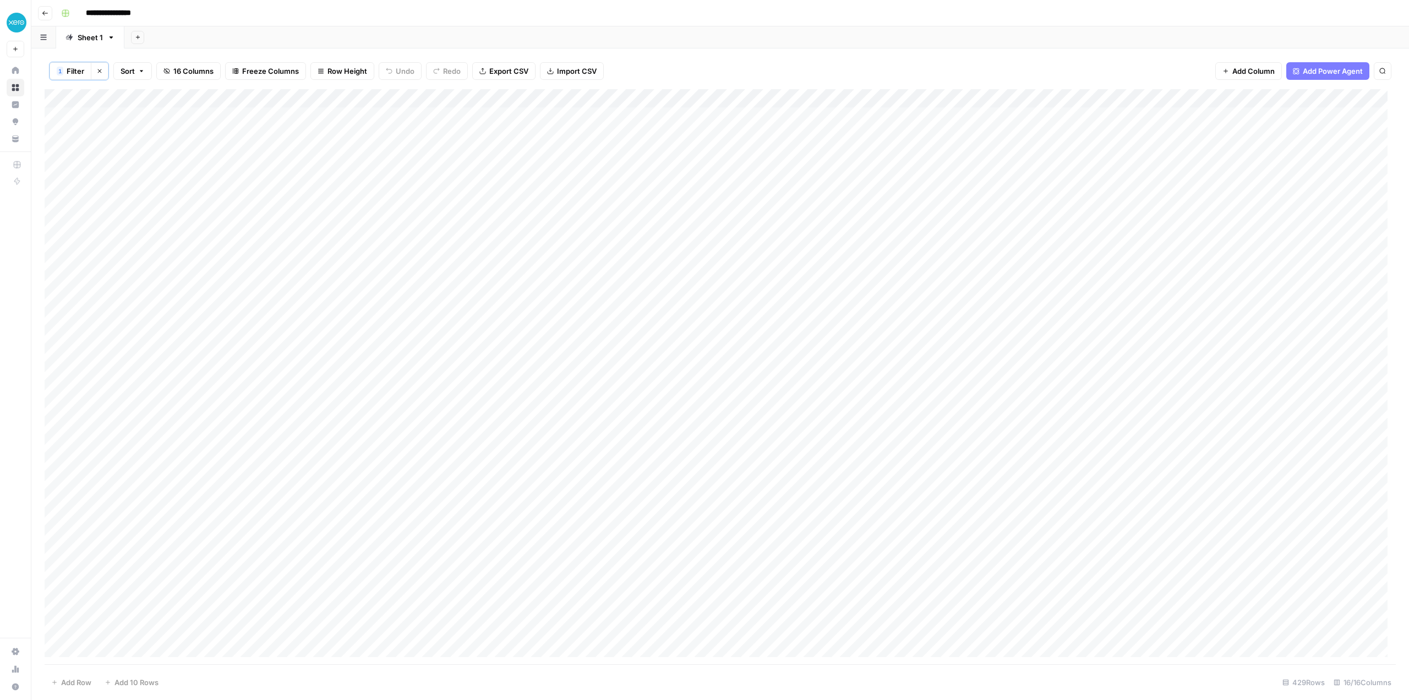
click at [858, 140] on div "Add Column" at bounding box center [720, 377] width 1351 height 576
click at [1359, 136] on div "Add Column" at bounding box center [720, 377] width 1351 height 576
click at [1307, 136] on div at bounding box center [1338, 134] width 101 height 20
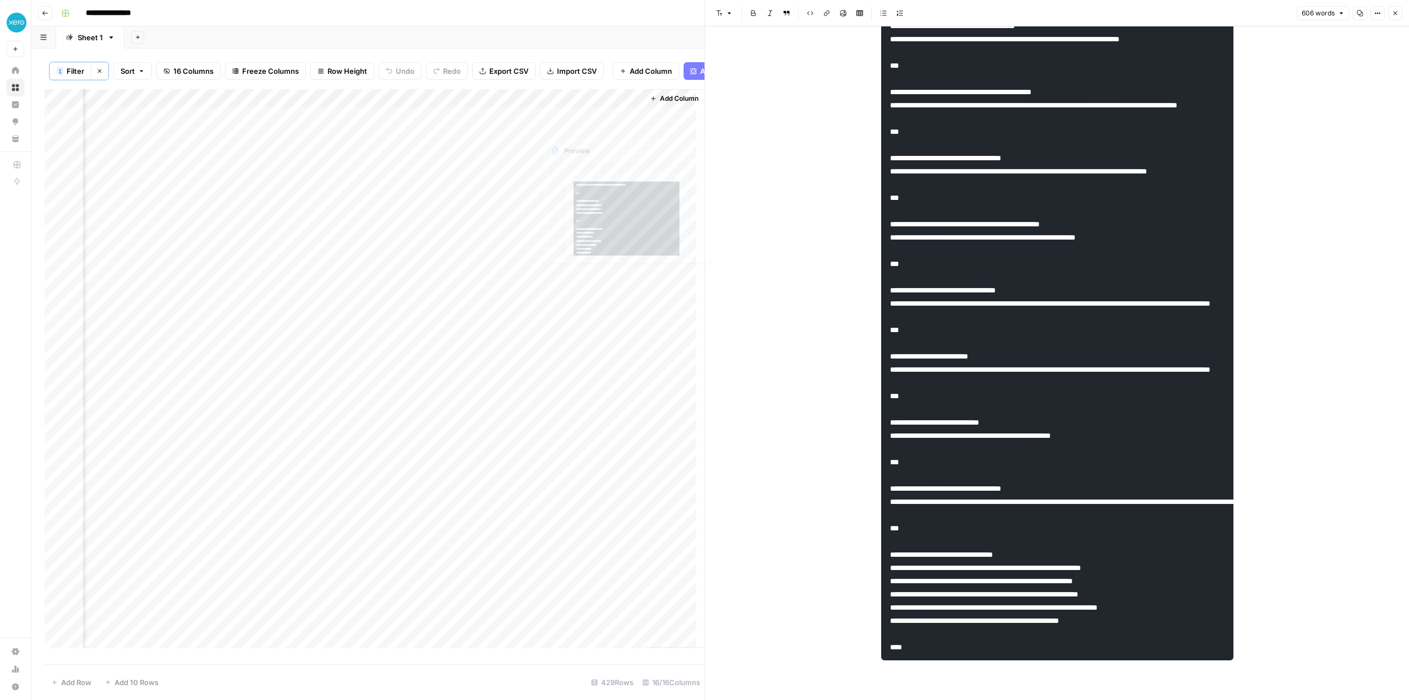
scroll to position [1497, 0]
click at [511, 105] on div "Add Column" at bounding box center [375, 373] width 660 height 568
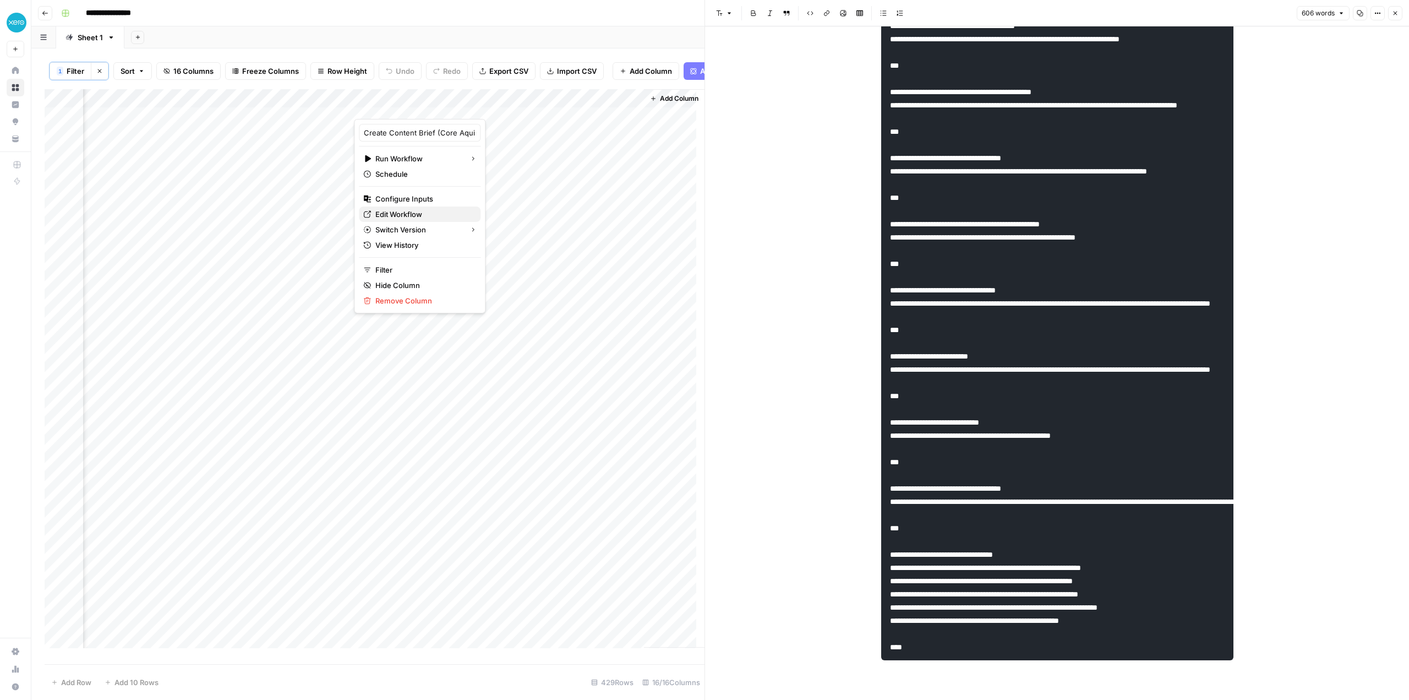
click at [411, 212] on span "Edit Workflow" at bounding box center [423, 214] width 96 height 11
click at [321, 105] on div "Add Column" at bounding box center [375, 373] width 660 height 568
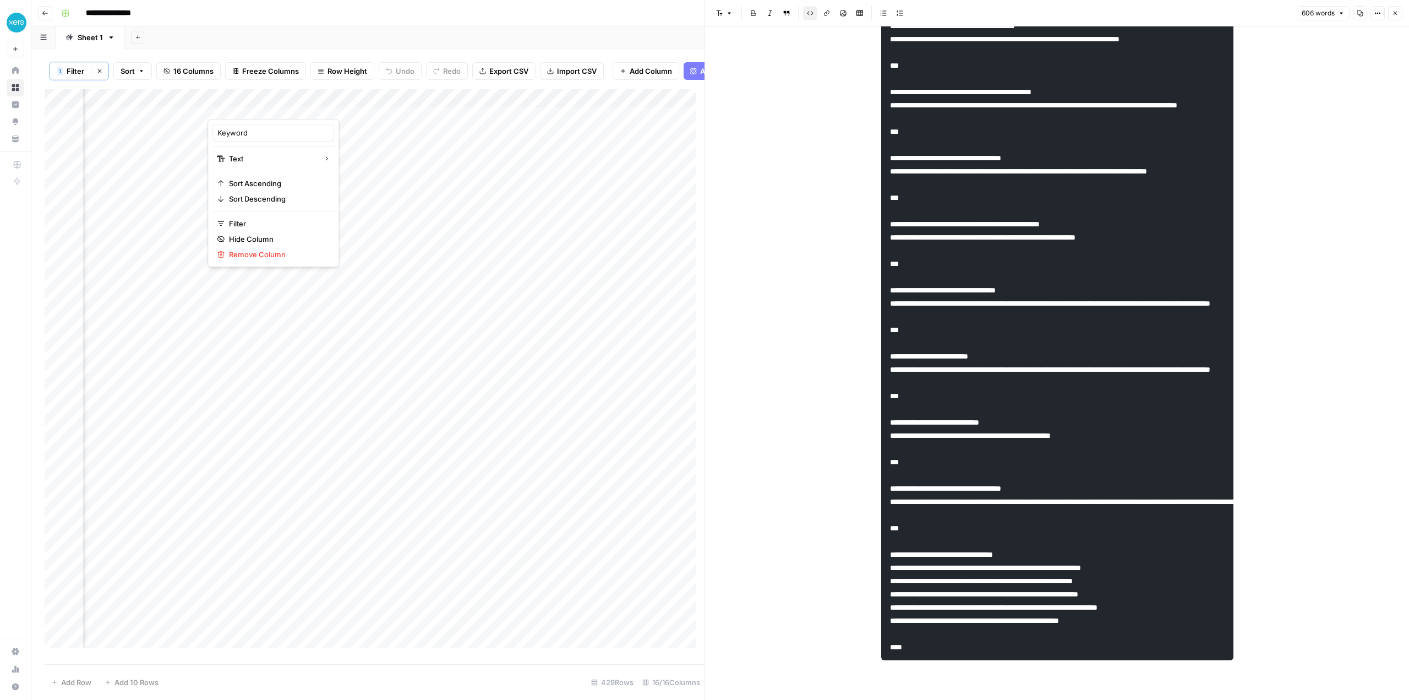
click at [332, 110] on div at bounding box center [287, 108] width 159 height 22
click at [633, 69] on span "Add Column" at bounding box center [651, 71] width 42 height 11
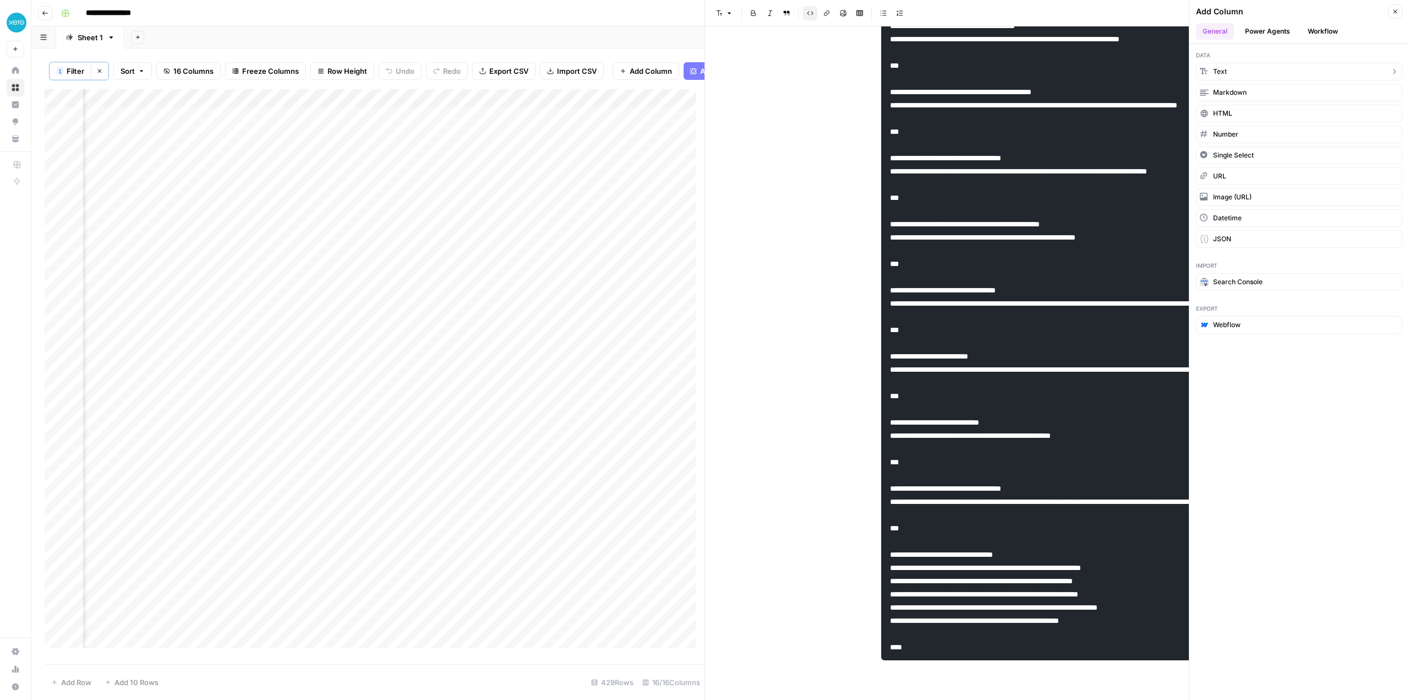
click at [1218, 69] on span "Text" at bounding box center [1220, 72] width 14 height 10
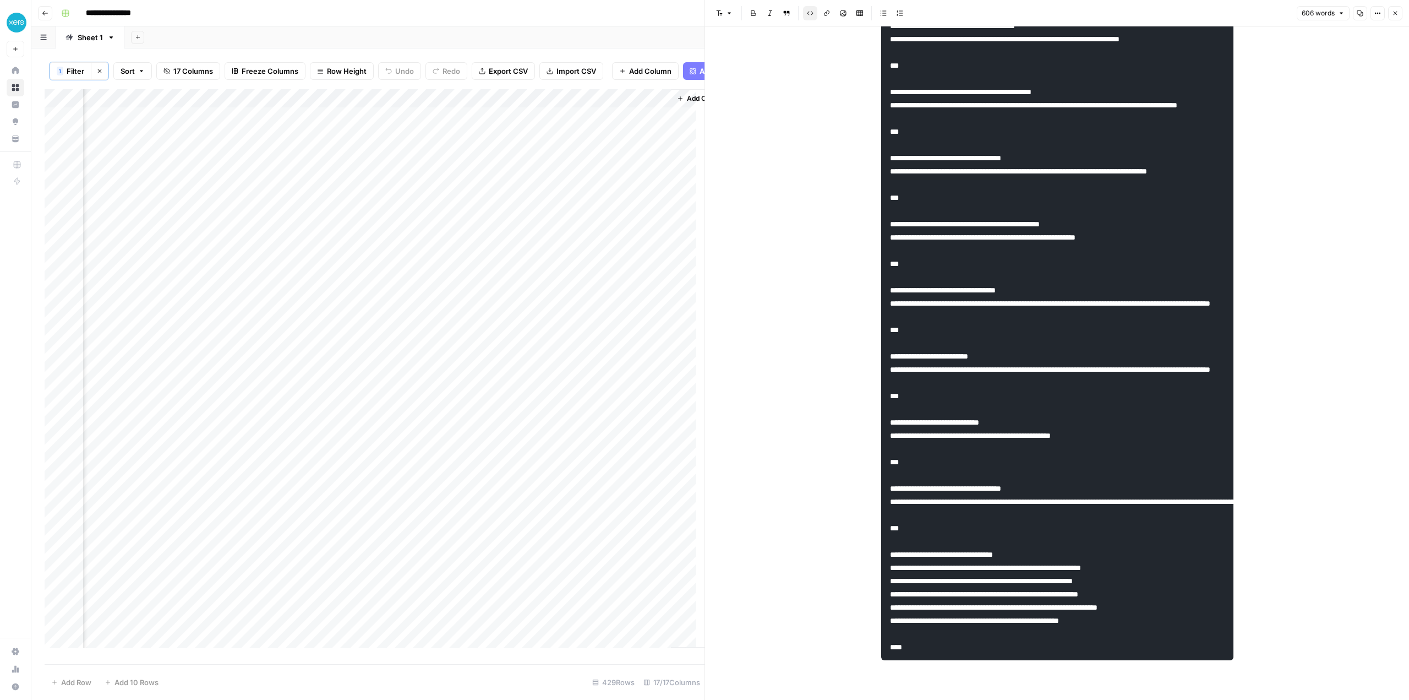
scroll to position [0, 1651]
drag, startPoint x: 530, startPoint y: 107, endPoint x: 52, endPoint y: 127, distance: 477.7
click at [52, 127] on div "Add Column" at bounding box center [375, 373] width 660 height 568
drag, startPoint x: 682, startPoint y: 107, endPoint x: 497, endPoint y: 106, distance: 185.0
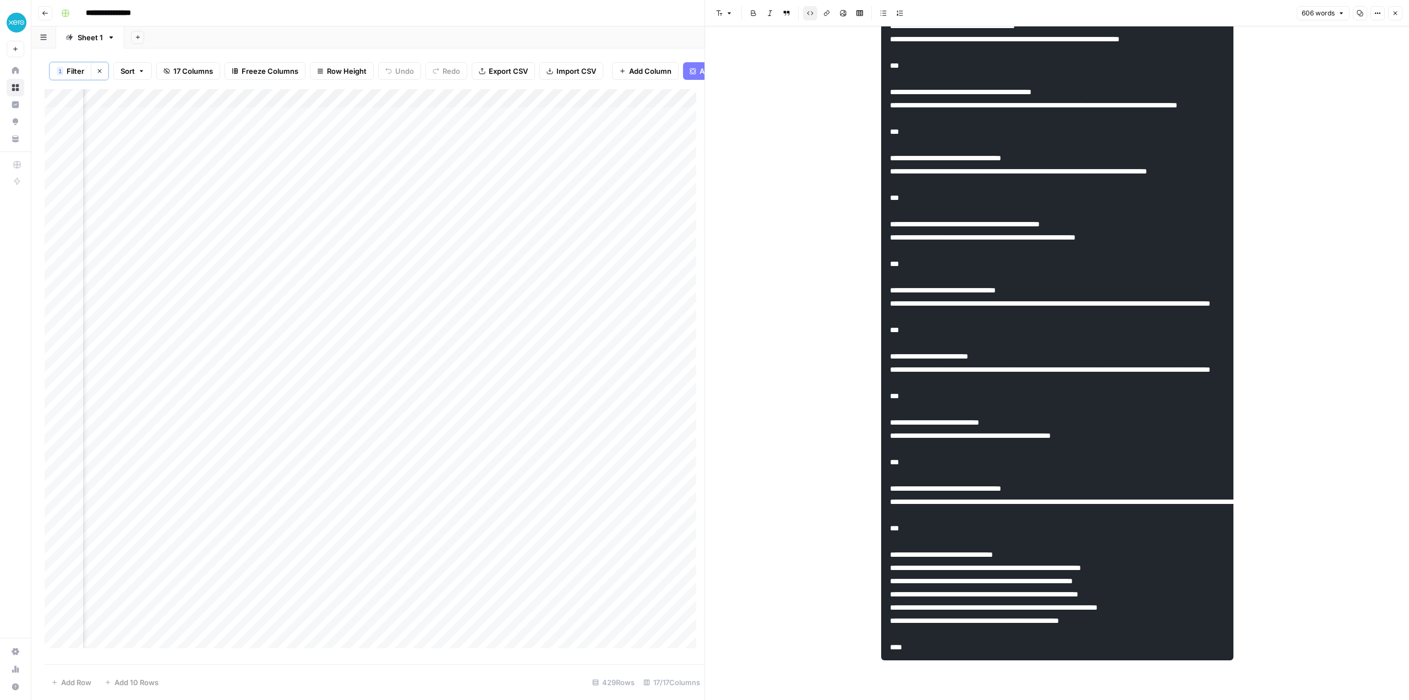
click at [497, 106] on div "Add Column" at bounding box center [375, 373] width 660 height 568
click at [494, 108] on div "Add Column" at bounding box center [375, 373] width 660 height 568
click at [495, 156] on span "Text" at bounding box center [518, 158] width 85 height 11
click at [497, 110] on div at bounding box center [533, 108] width 159 height 22
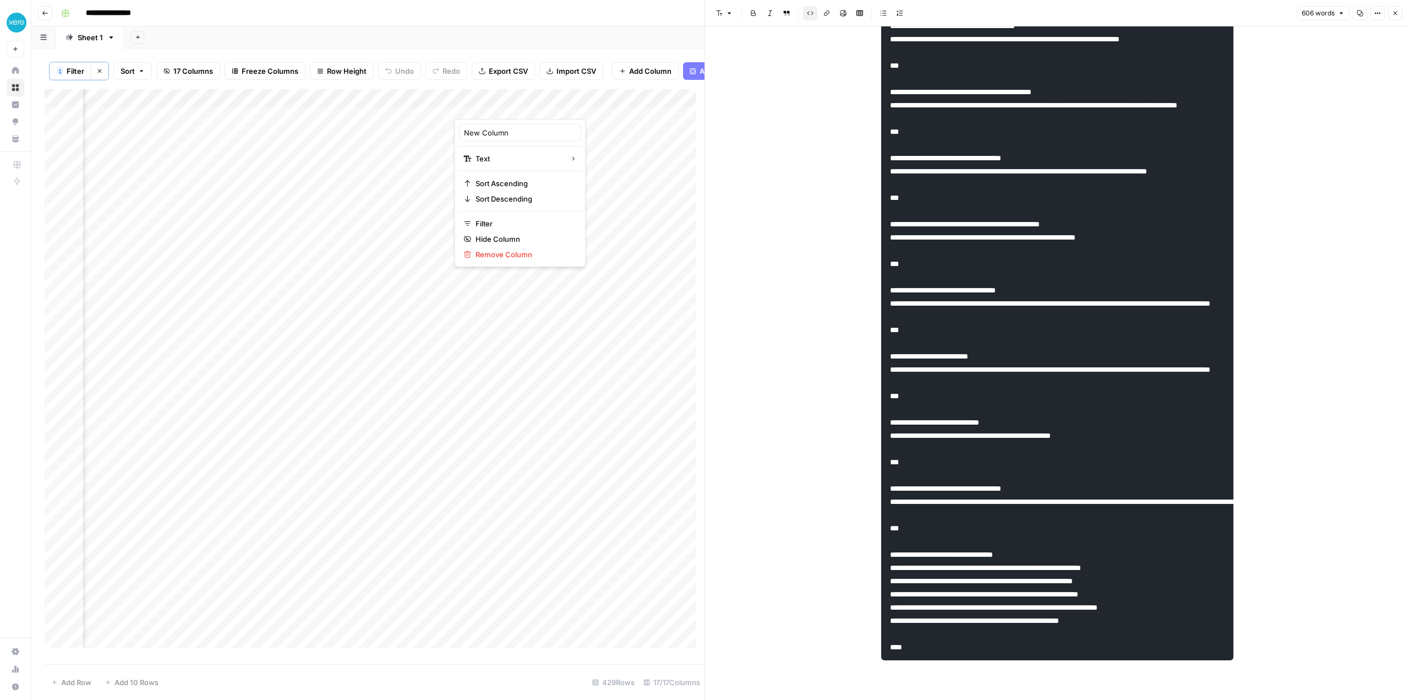
click at [1396, 17] on button "Close" at bounding box center [1395, 13] width 14 height 14
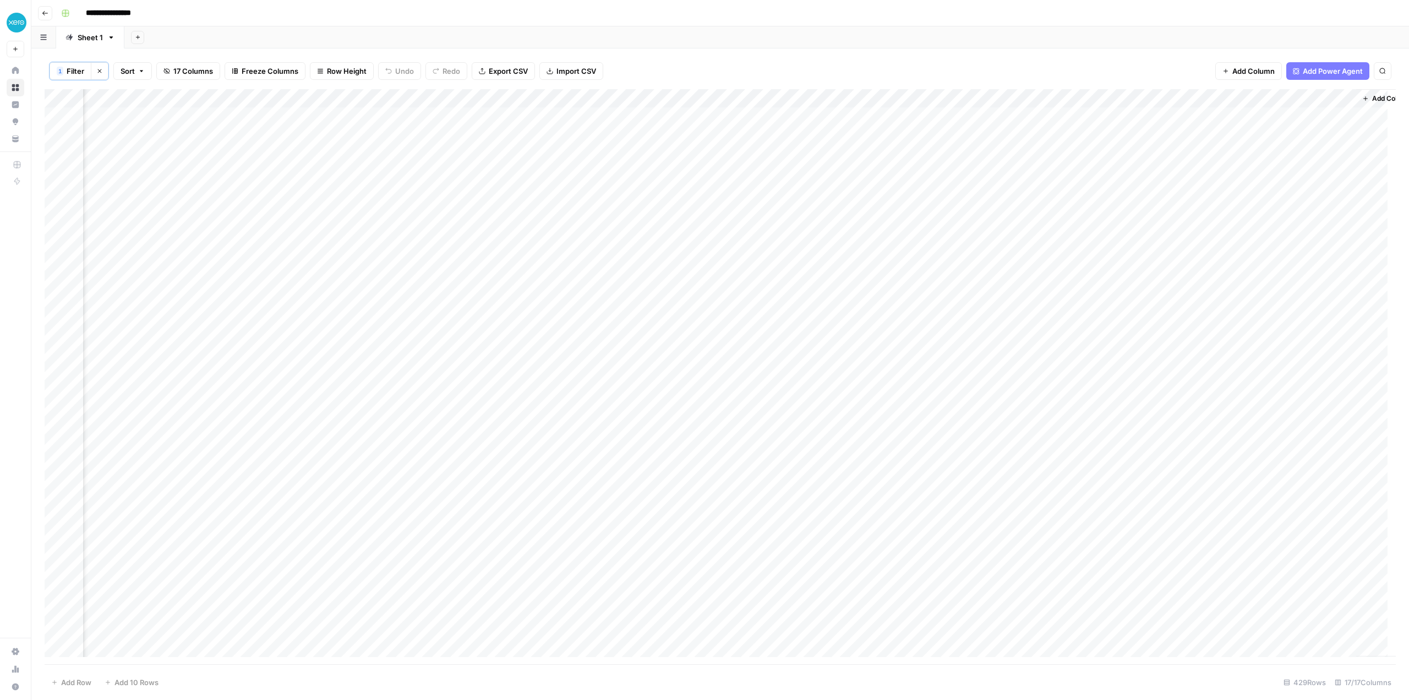
click at [497, 95] on div "Add Column" at bounding box center [720, 377] width 1351 height 576
drag, startPoint x: 497, startPoint y: 95, endPoint x: 482, endPoint y: 98, distance: 14.6
click at [482, 98] on div at bounding box center [533, 100] width 159 height 22
click at [479, 125] on input "New Column" at bounding box center [520, 124] width 112 height 11
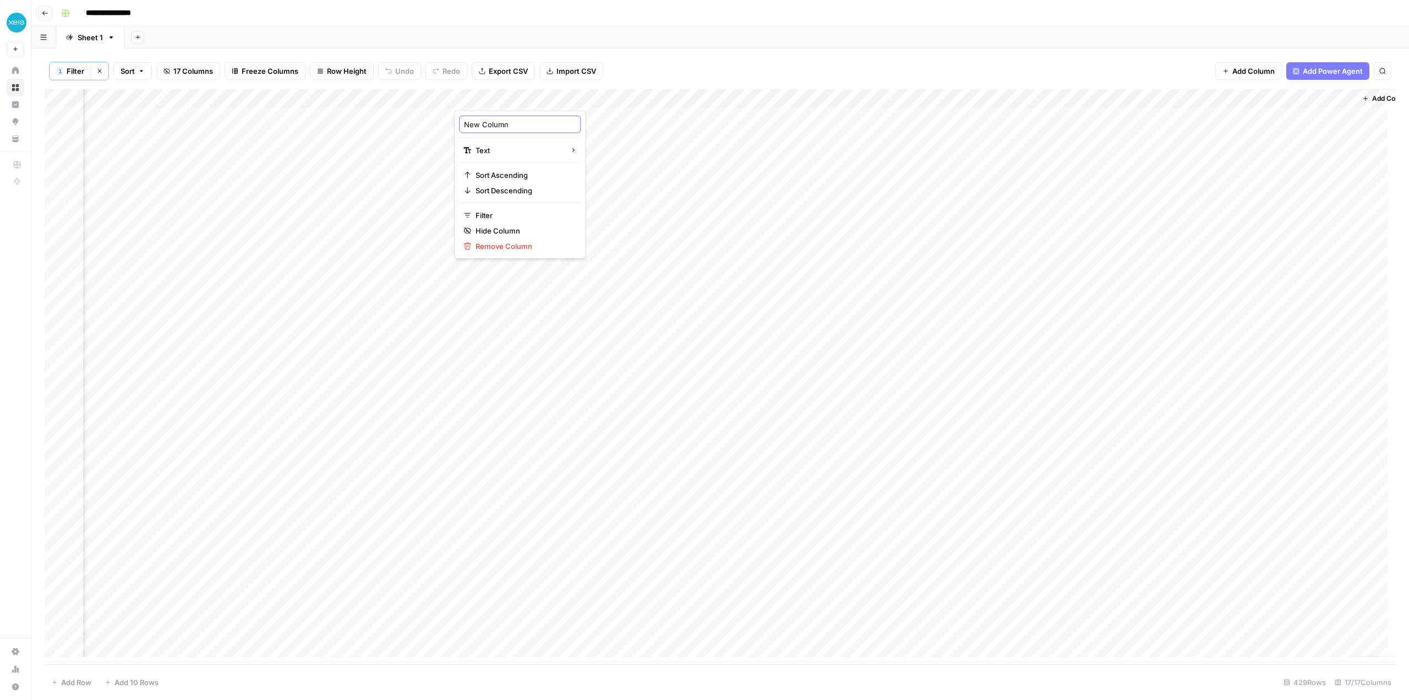
click at [479, 125] on input "New Column" at bounding box center [520, 124] width 112 height 11
type input "Product Information"
click at [913, 117] on div "Add Column" at bounding box center [720, 377] width 1351 height 576
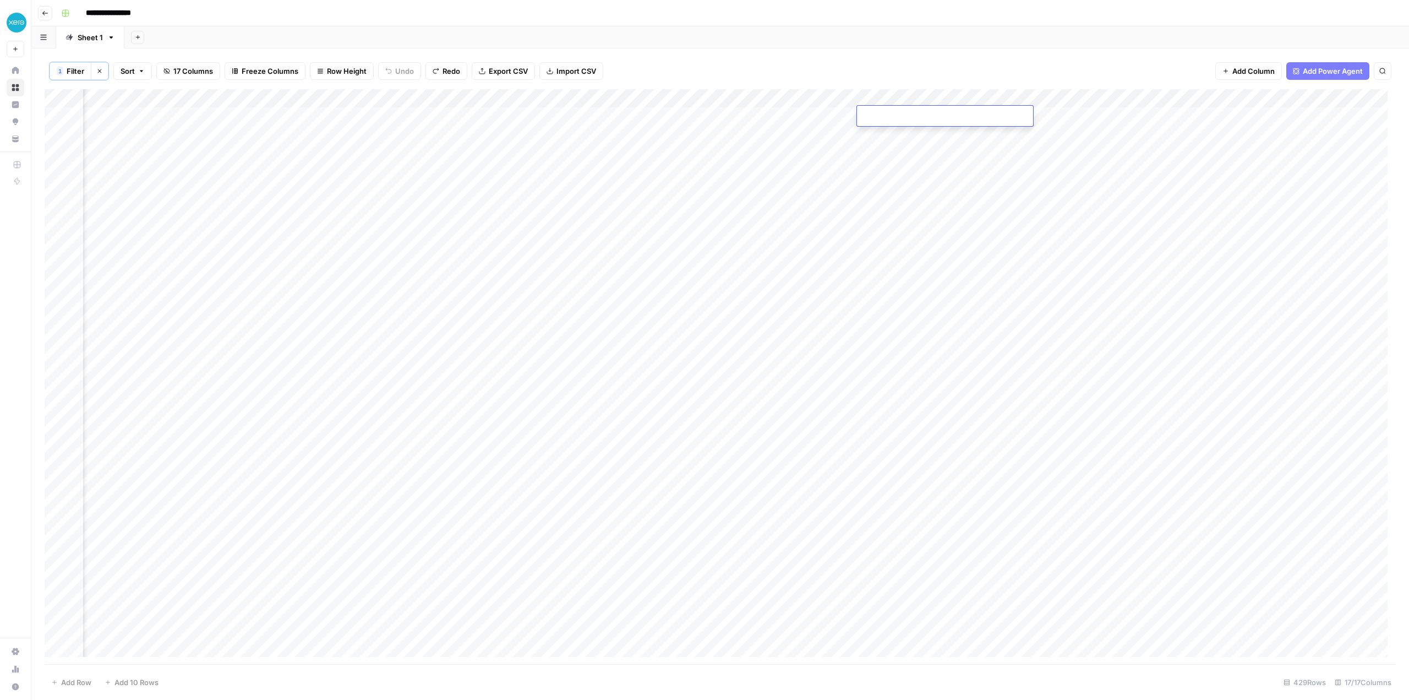
click at [913, 117] on textarea at bounding box center [945, 116] width 176 height 15
type textarea "**********"
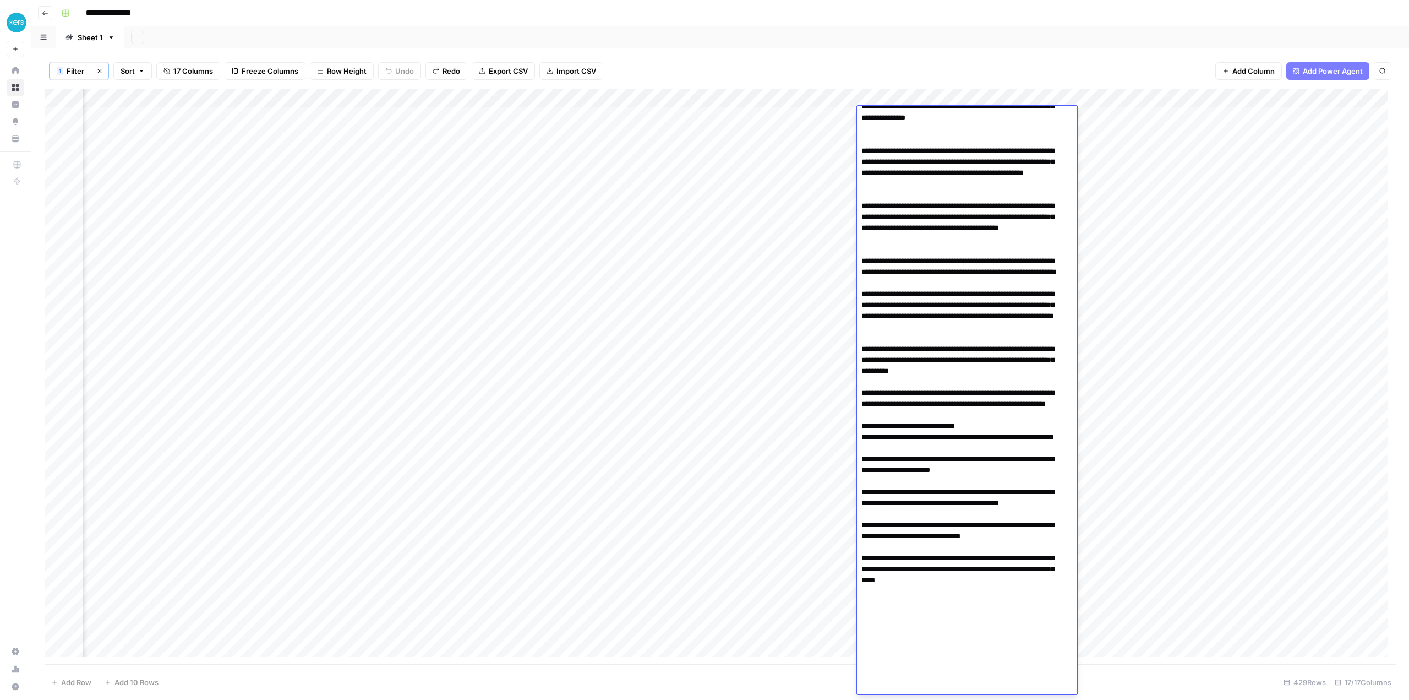
click at [791, 383] on div "Add Column" at bounding box center [720, 377] width 1351 height 576
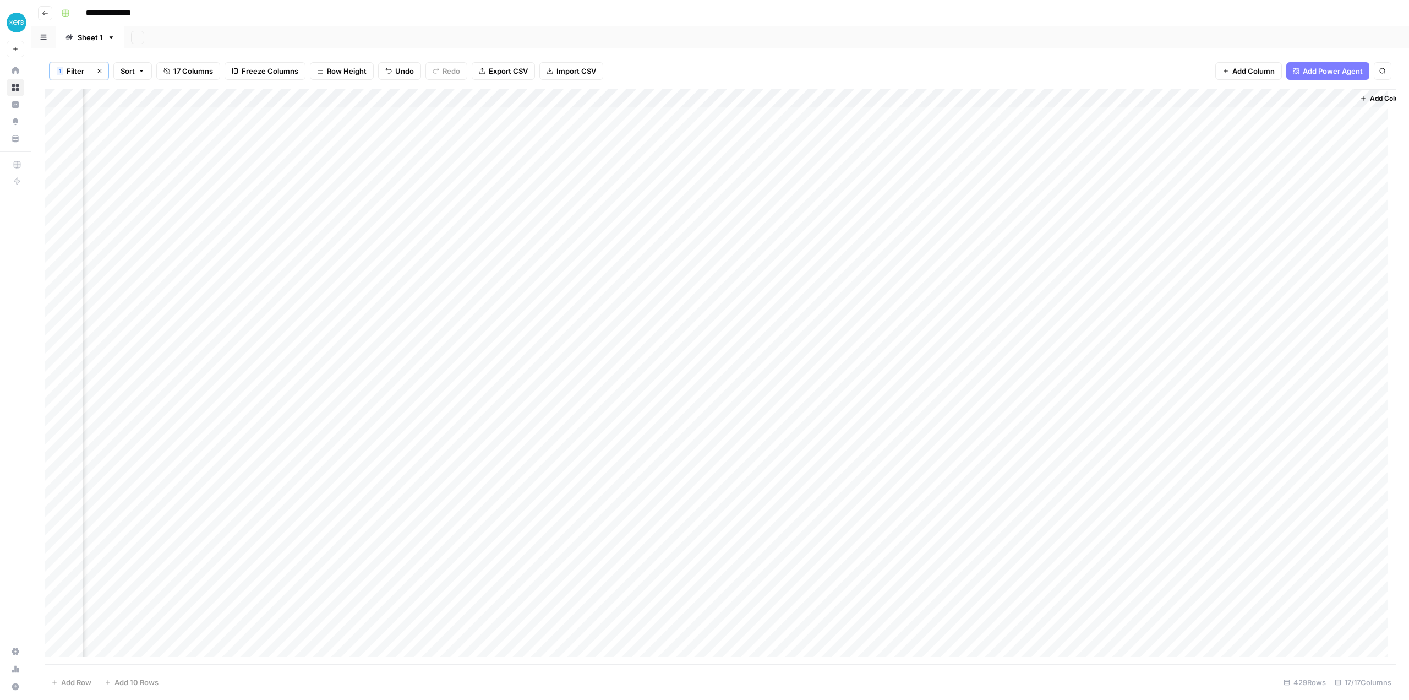
scroll to position [0, 960]
click at [533, 117] on div "Add Column" at bounding box center [720, 377] width 1351 height 576
click at [1204, 97] on div "Add Column" at bounding box center [720, 377] width 1351 height 576
click at [1093, 192] on span "Configure Inputs" at bounding box center [1115, 190] width 96 height 11
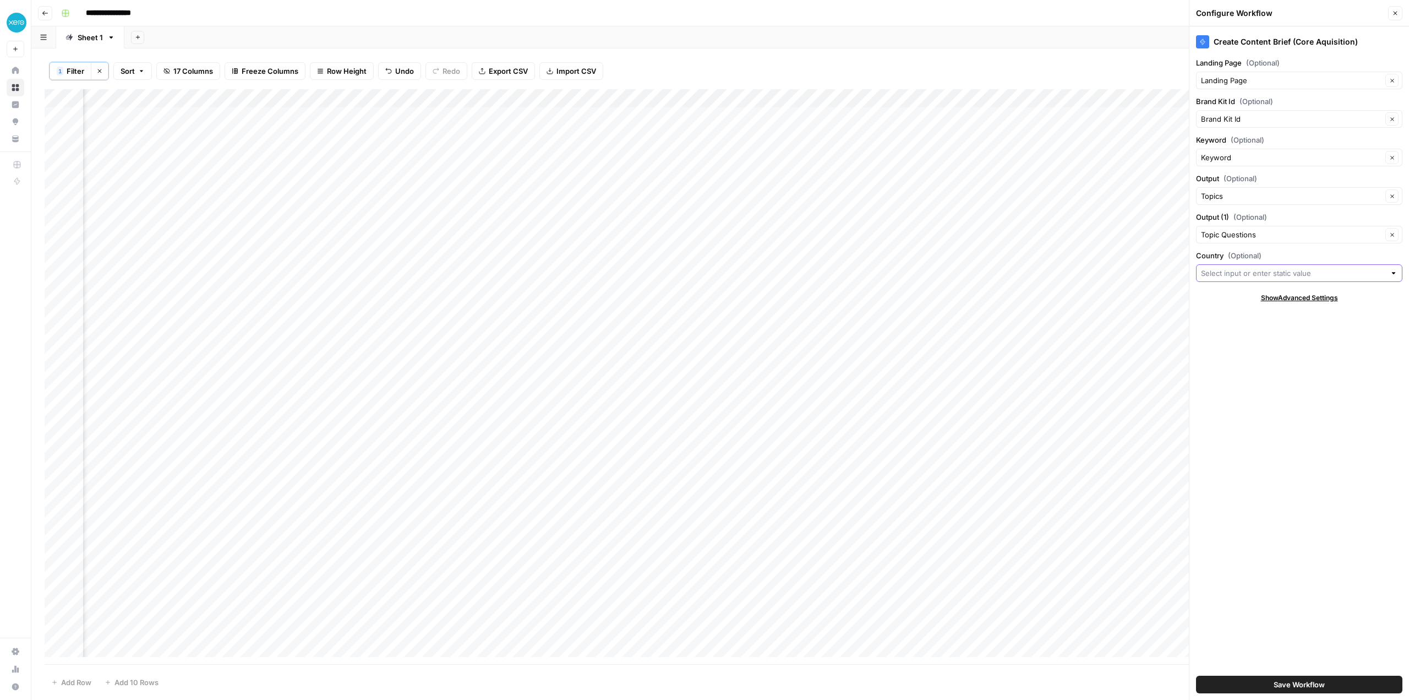
click at [1284, 272] on input "Country (Optional)" at bounding box center [1293, 273] width 184 height 11
click at [1249, 315] on span "Country Code" at bounding box center [1291, 312] width 170 height 11
type input "Country Code"
click at [1114, 92] on div "Add Column" at bounding box center [720, 377] width 1351 height 576
click at [1104, 61] on div "1 Filter Clear filters Sort 17 Columns Freeze Columns Row Height Undo Redo Expo…" at bounding box center [720, 71] width 1351 height 36
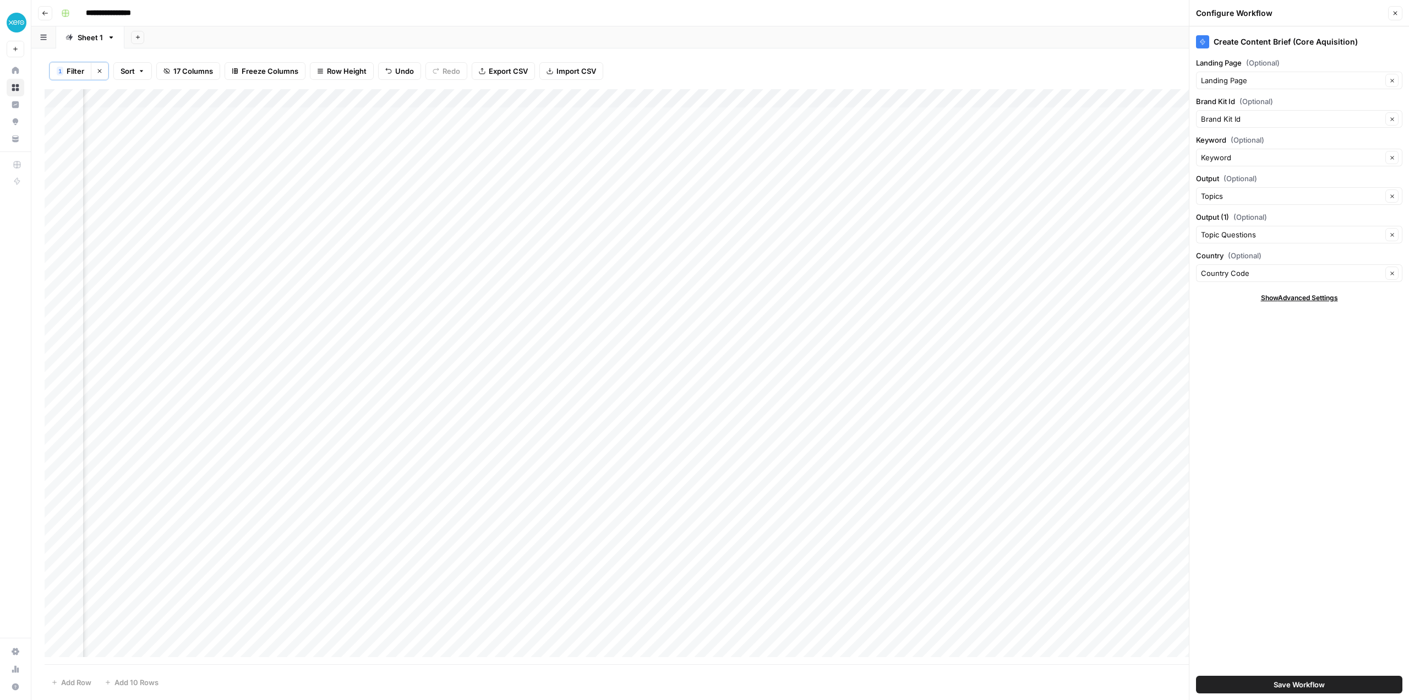
click at [1396, 10] on icon "button" at bounding box center [1395, 13] width 7 height 7
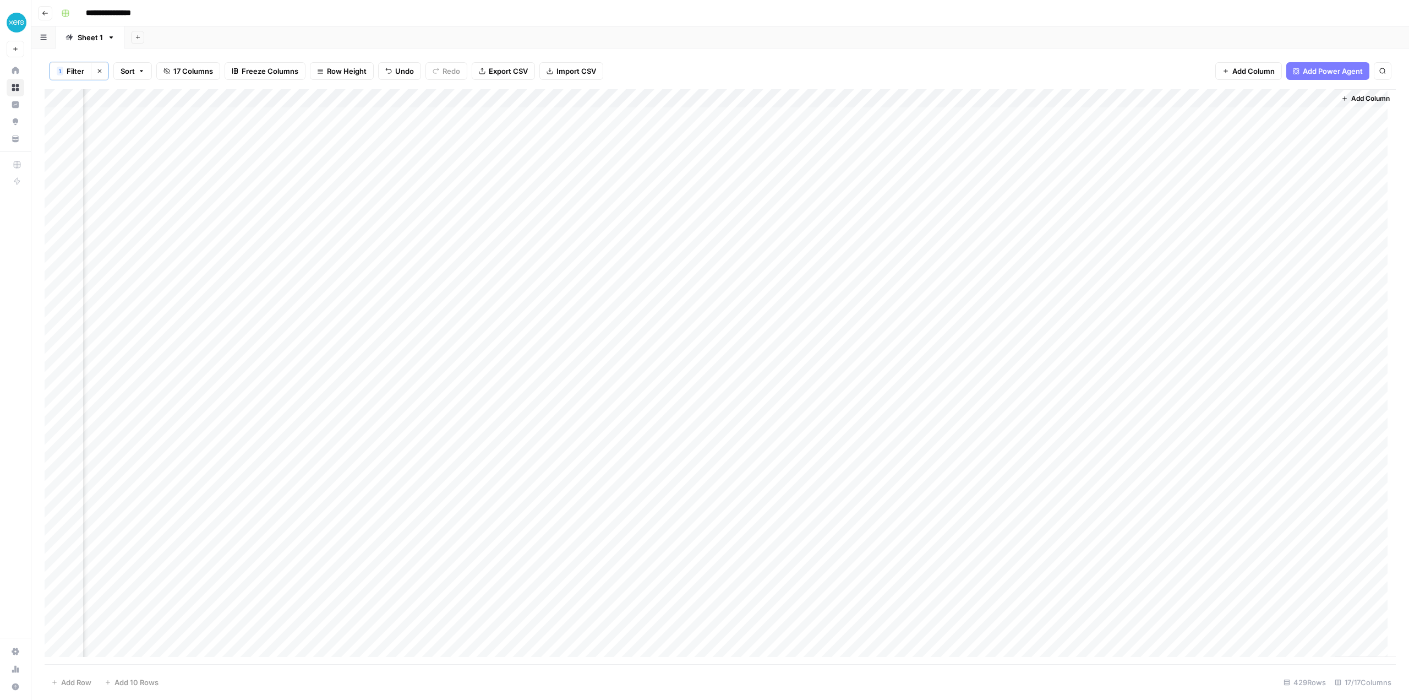
click at [1203, 96] on div "Add Column" at bounding box center [720, 377] width 1351 height 576
click at [1077, 208] on span "Edit Workflow" at bounding box center [1115, 205] width 96 height 11
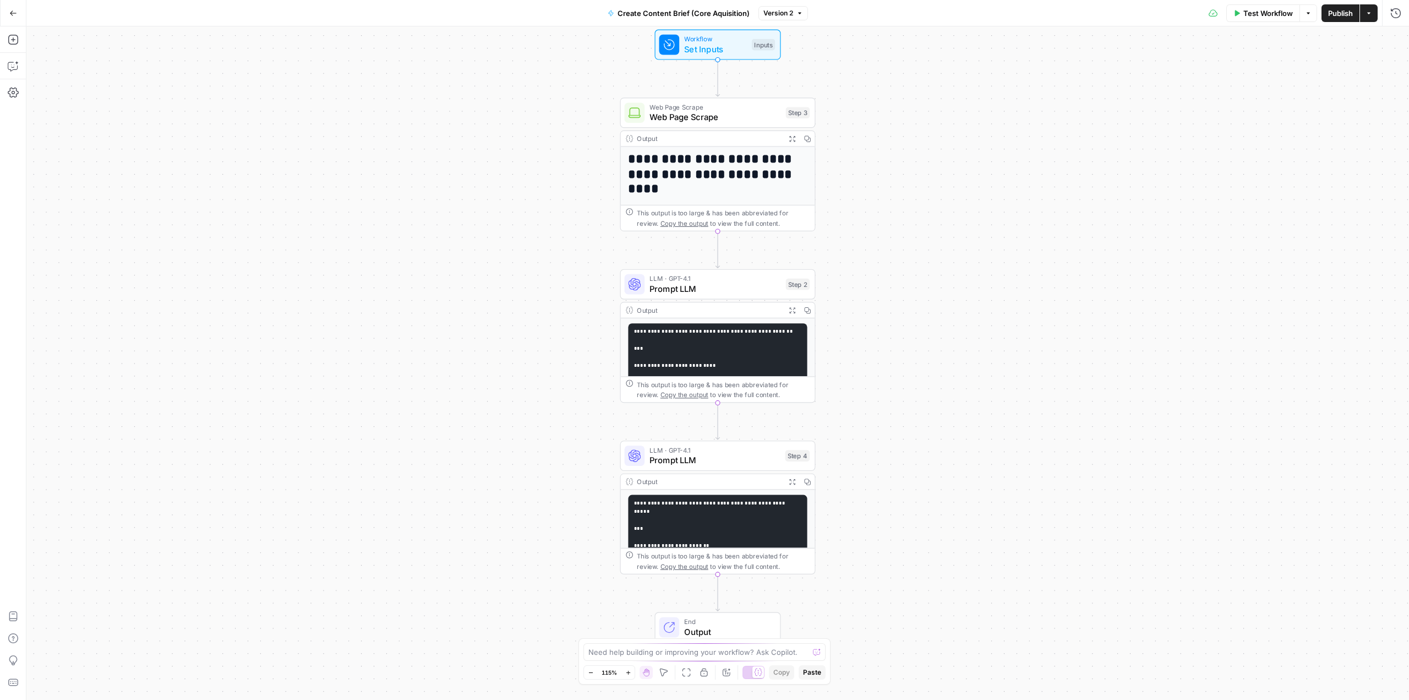
click at [743, 511] on pre "**********" at bounding box center [717, 699] width 179 height 408
click at [721, 461] on span "Prompt LLM" at bounding box center [715, 460] width 130 height 13
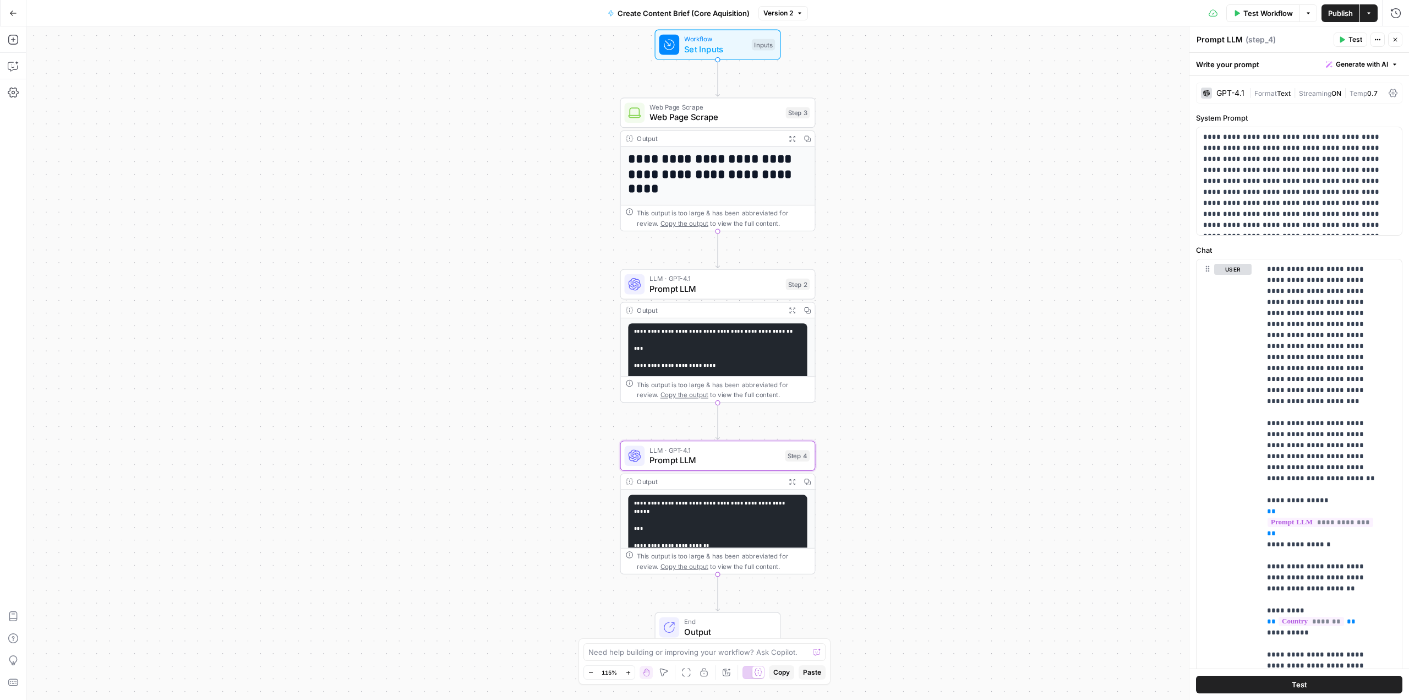
click at [695, 484] on div "Output" at bounding box center [709, 481] width 144 height 10
click at [691, 520] on pre "**********" at bounding box center [717, 699] width 179 height 408
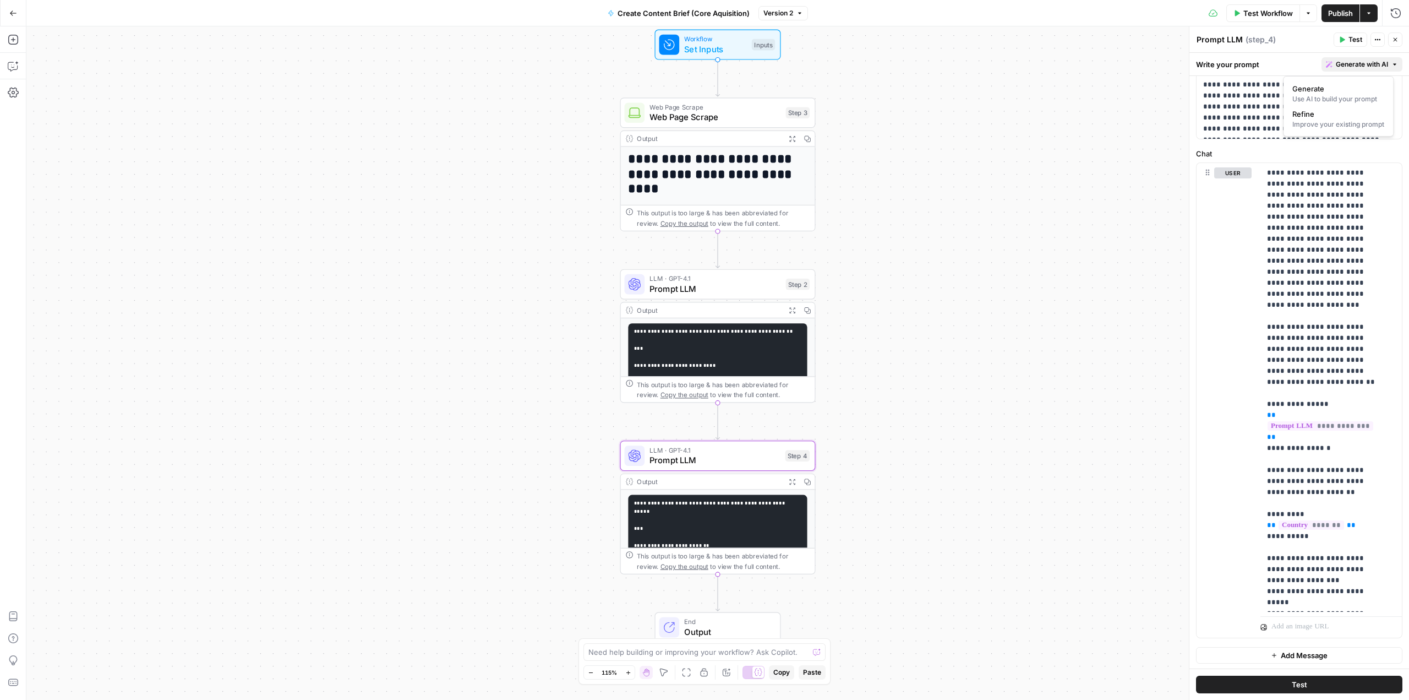
click at [1361, 63] on span "Generate with AI" at bounding box center [1362, 64] width 52 height 10
click at [1338, 88] on span "Generate" at bounding box center [1337, 88] width 88 height 11
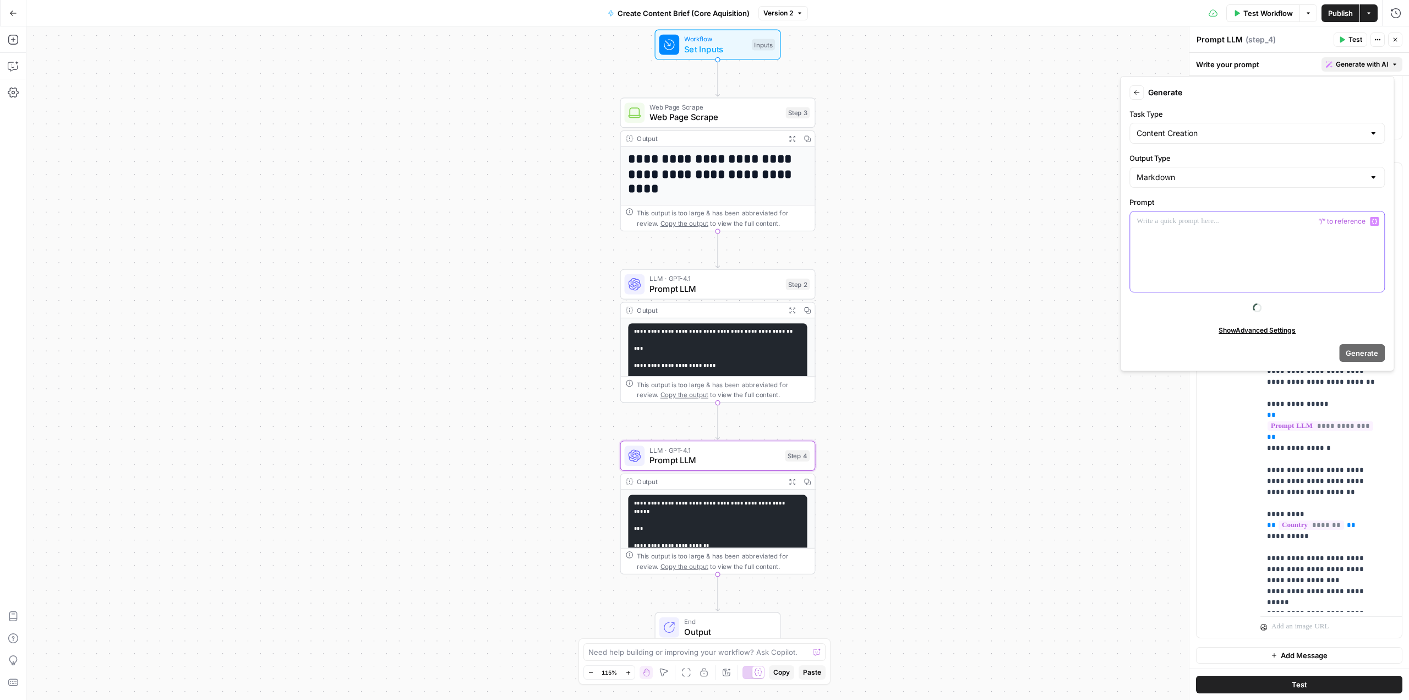
click at [1195, 233] on div at bounding box center [1257, 251] width 254 height 80
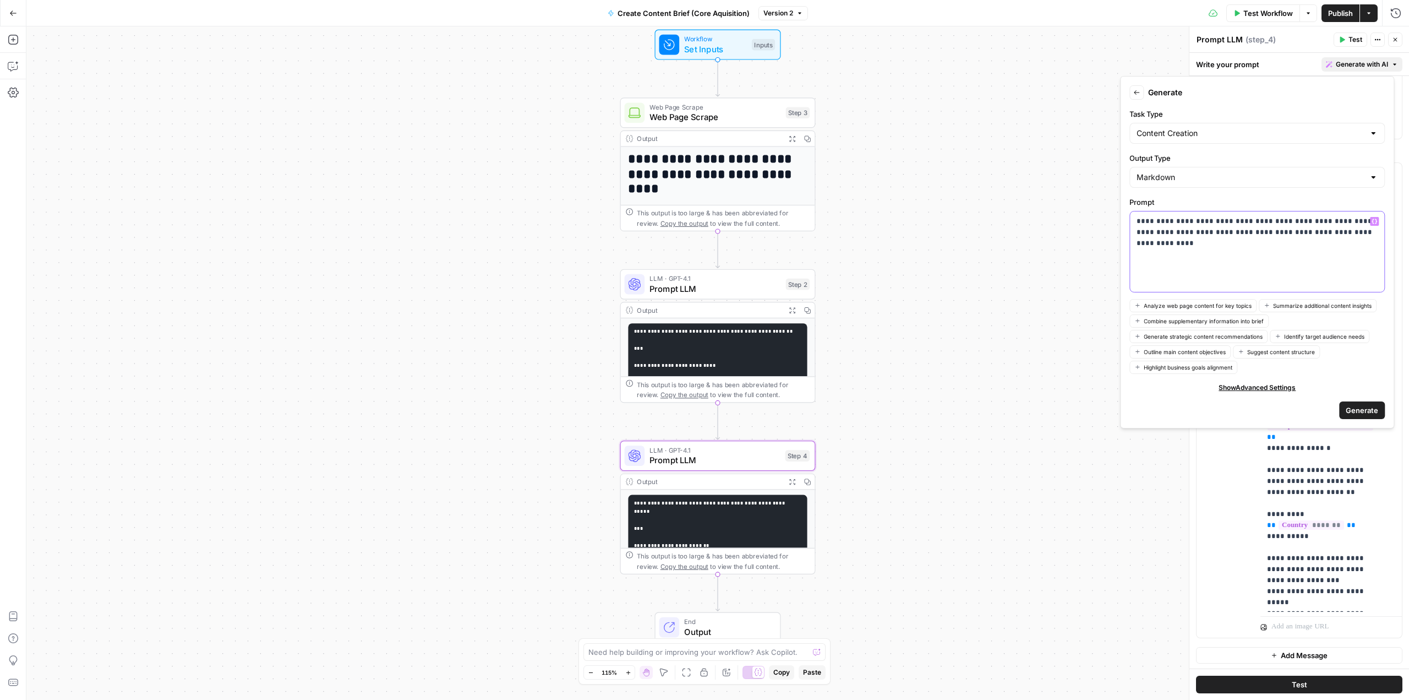
click at [1250, 229] on p "**********" at bounding box center [1258, 227] width 242 height 22
click at [1361, 413] on button "Generate" at bounding box center [1362, 410] width 46 height 18
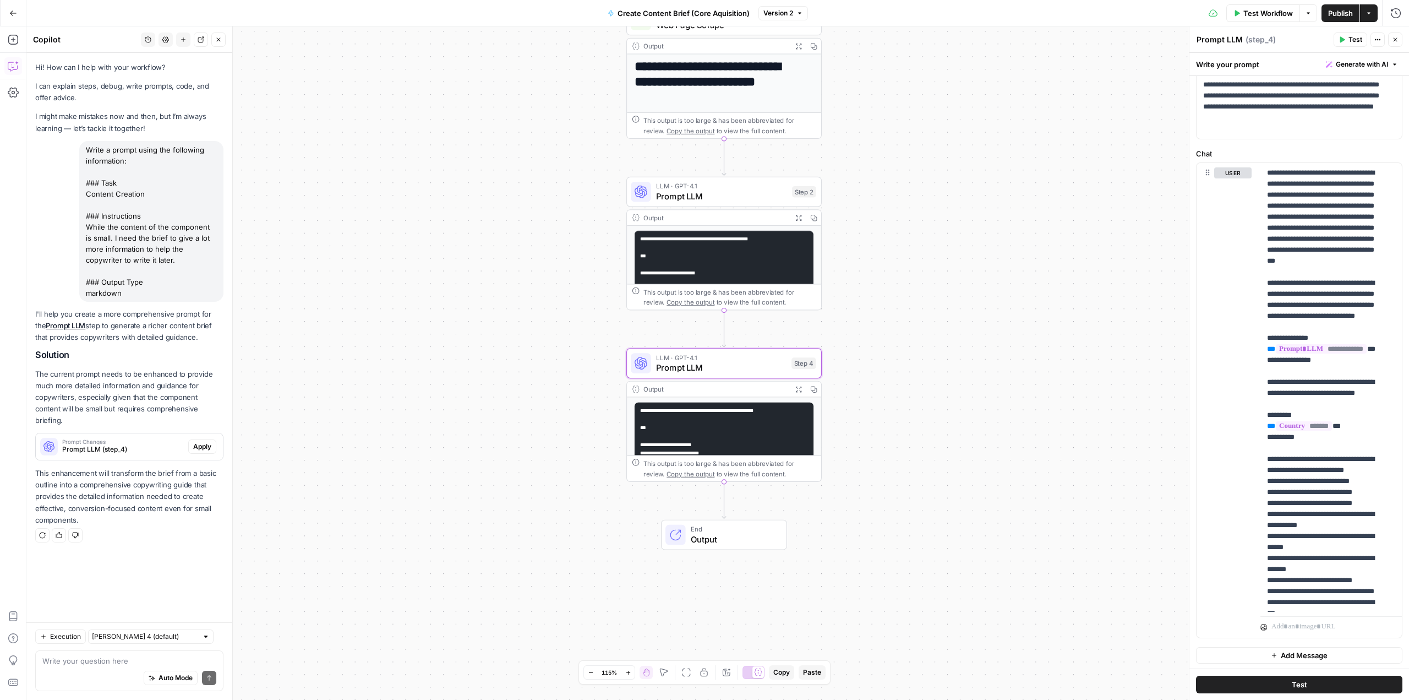
click at [197, 441] on span "Apply" at bounding box center [202, 446] width 18 height 10
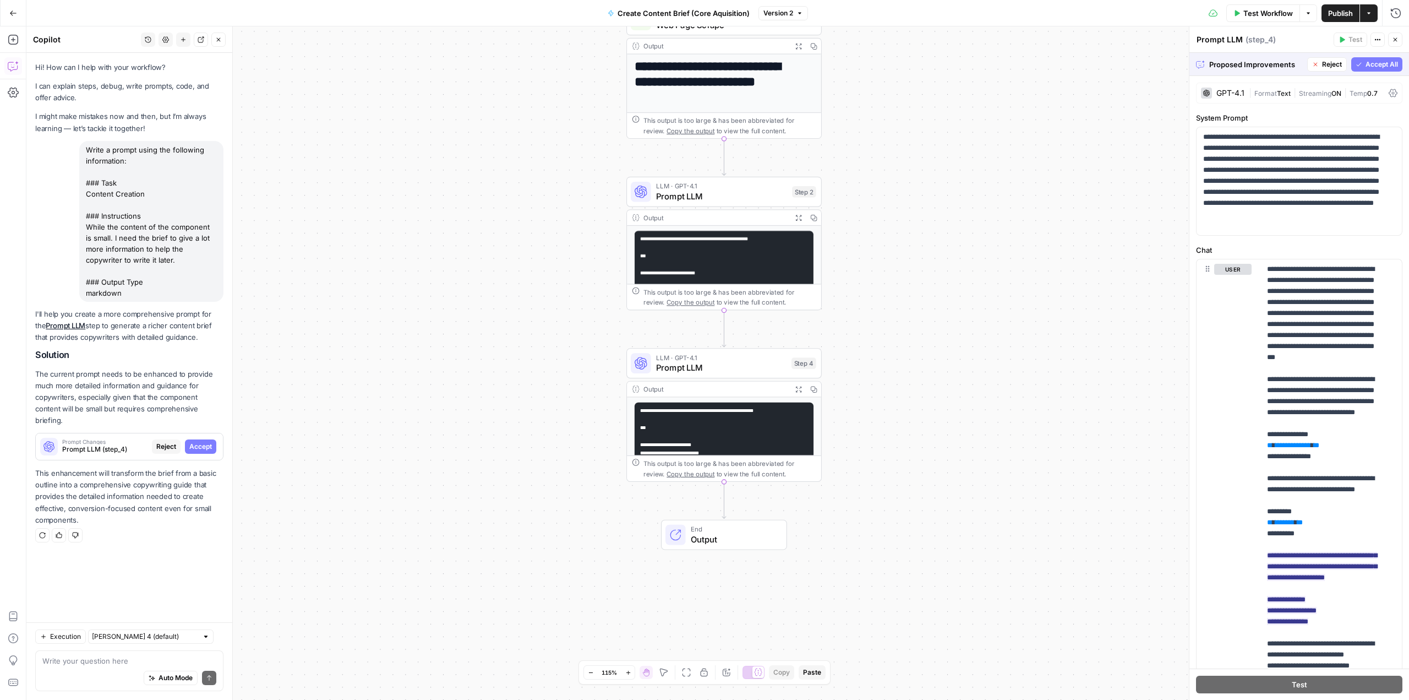
click at [760, 438] on pre "**********" at bounding box center [724, 593] width 179 height 383
click at [767, 428] on pre "**********" at bounding box center [724, 593] width 179 height 383
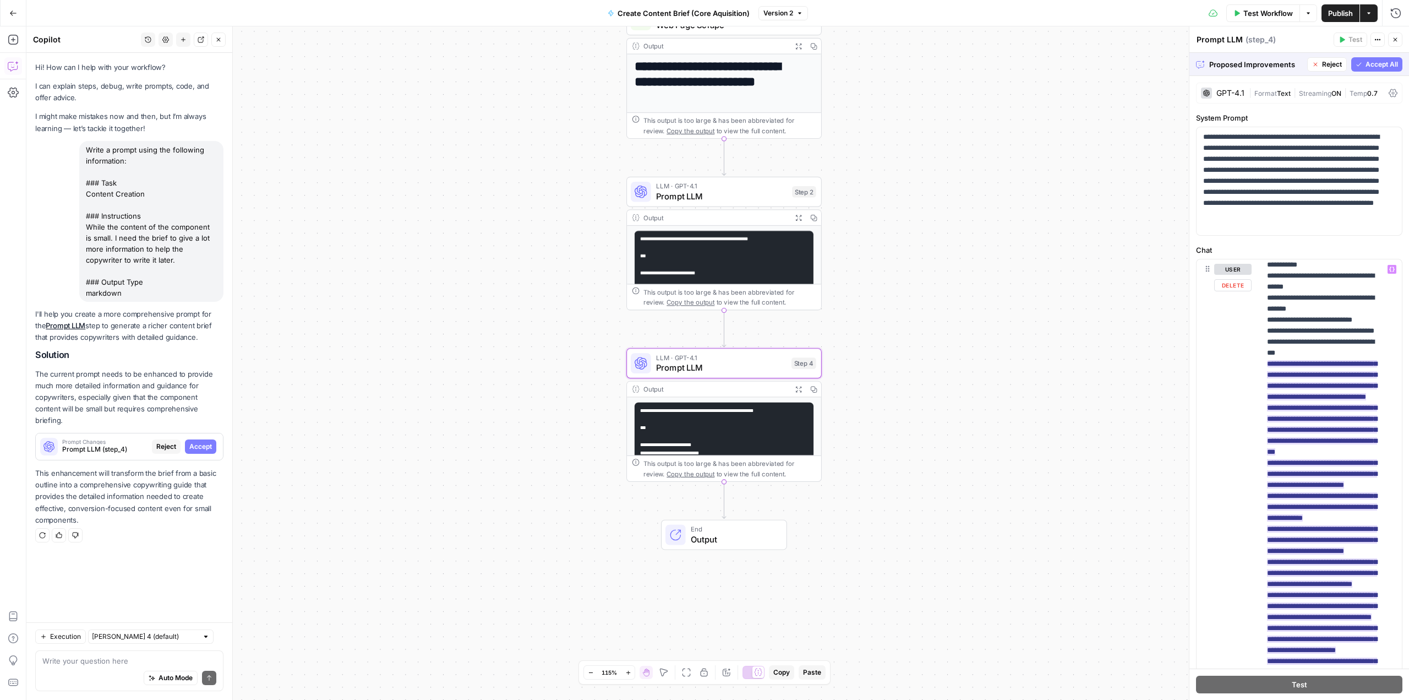
scroll to position [550, 0]
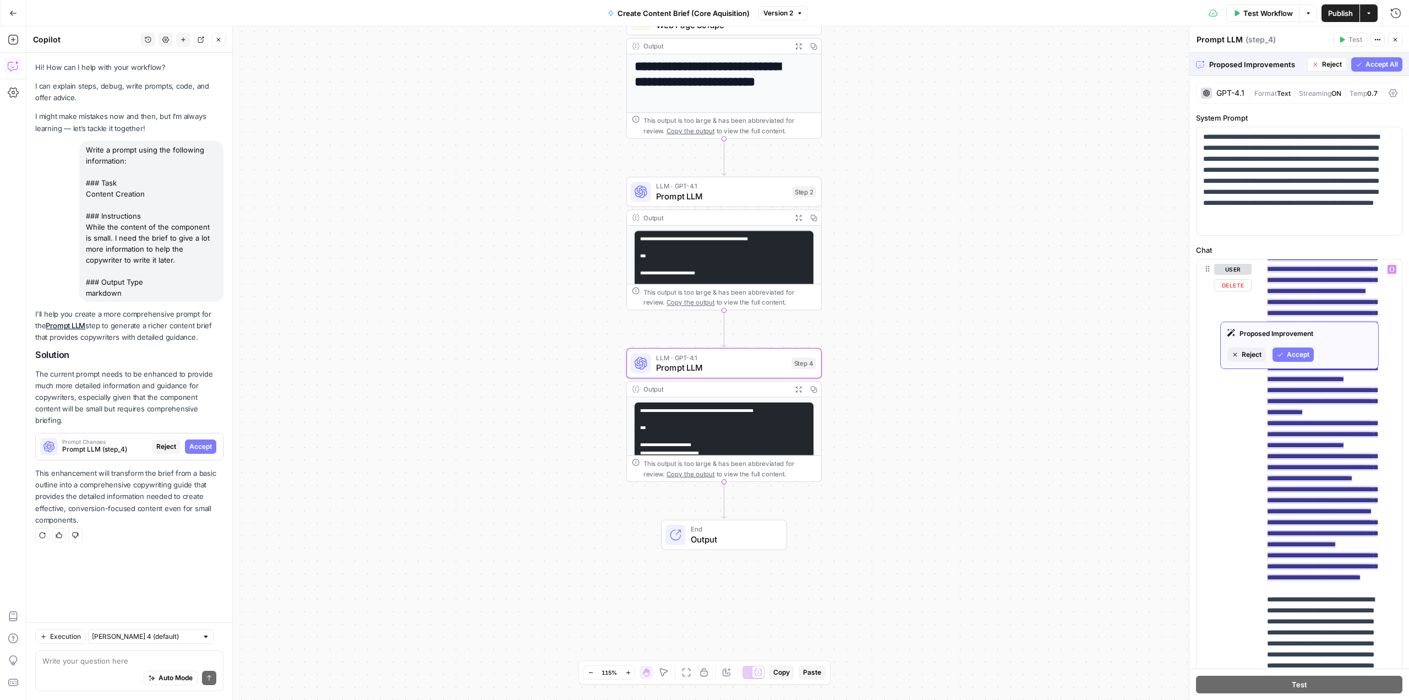
click at [1304, 357] on span "Accept" at bounding box center [1298, 355] width 23 height 10
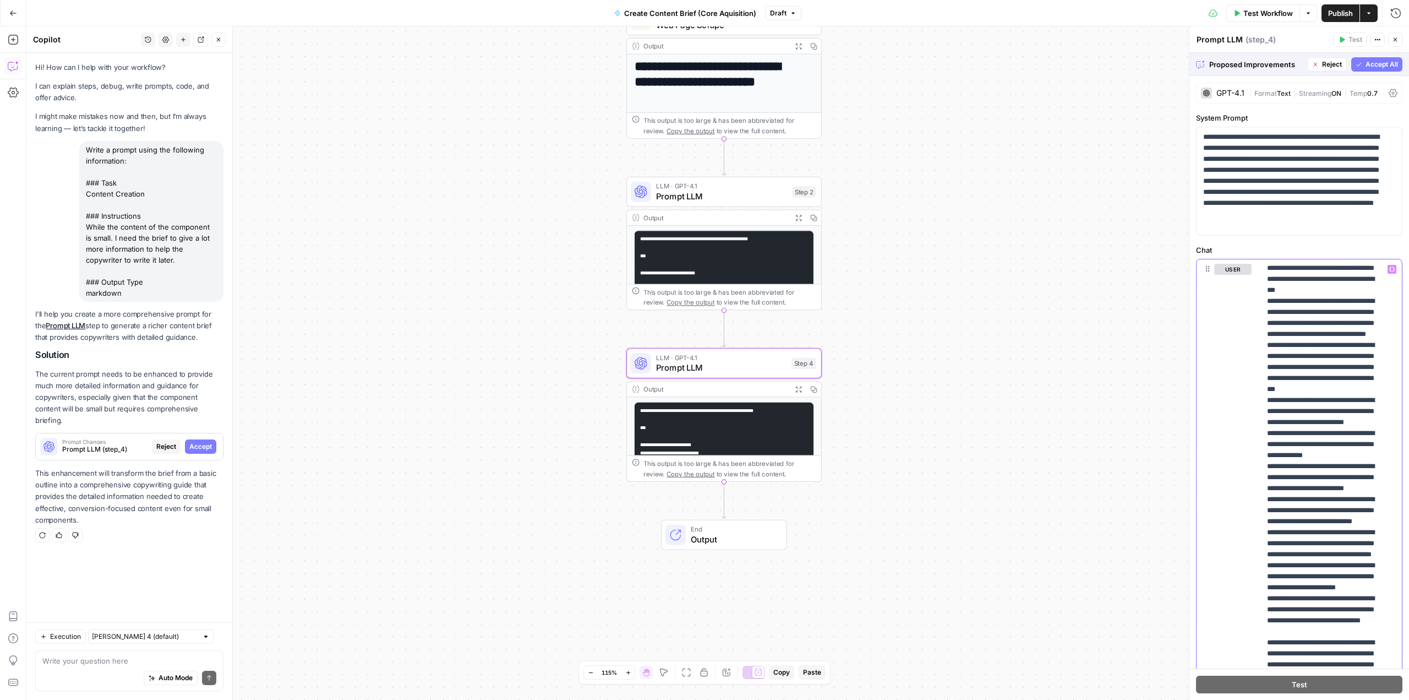
scroll to position [495, 0]
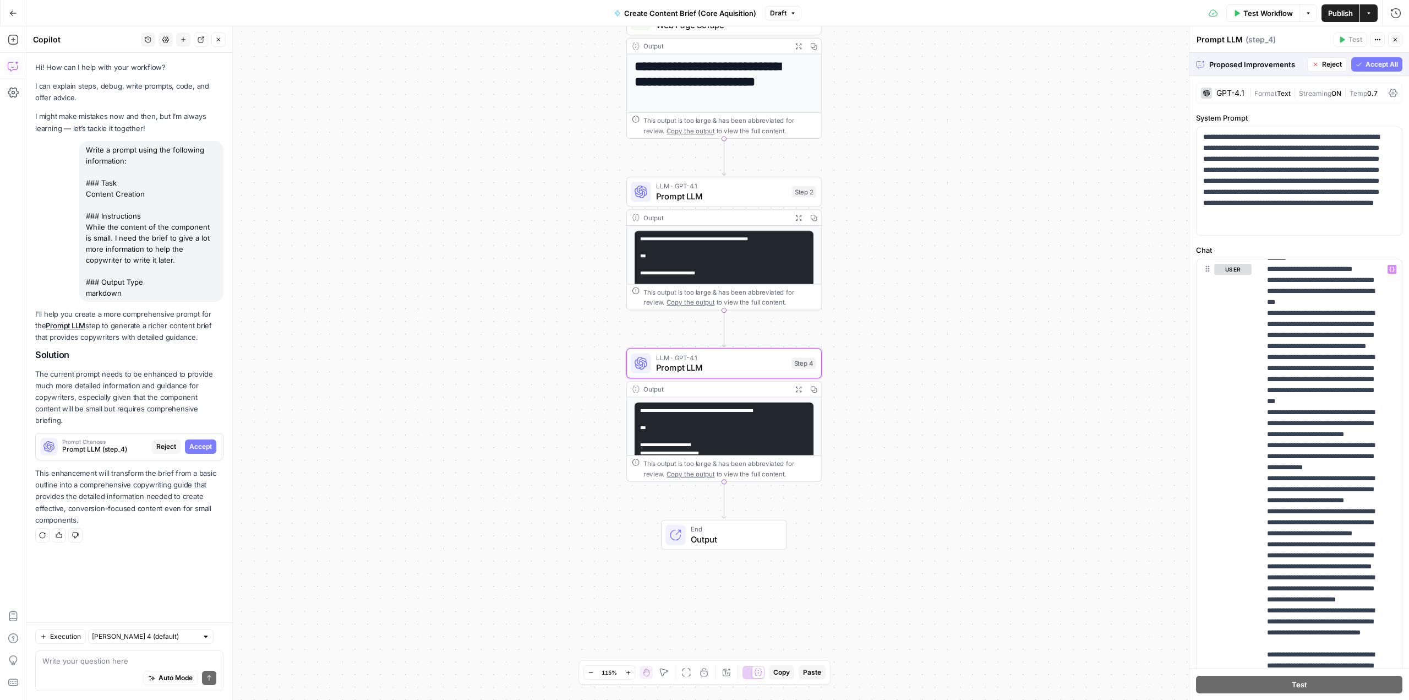
click at [1366, 63] on span "Accept All" at bounding box center [1382, 64] width 32 height 10
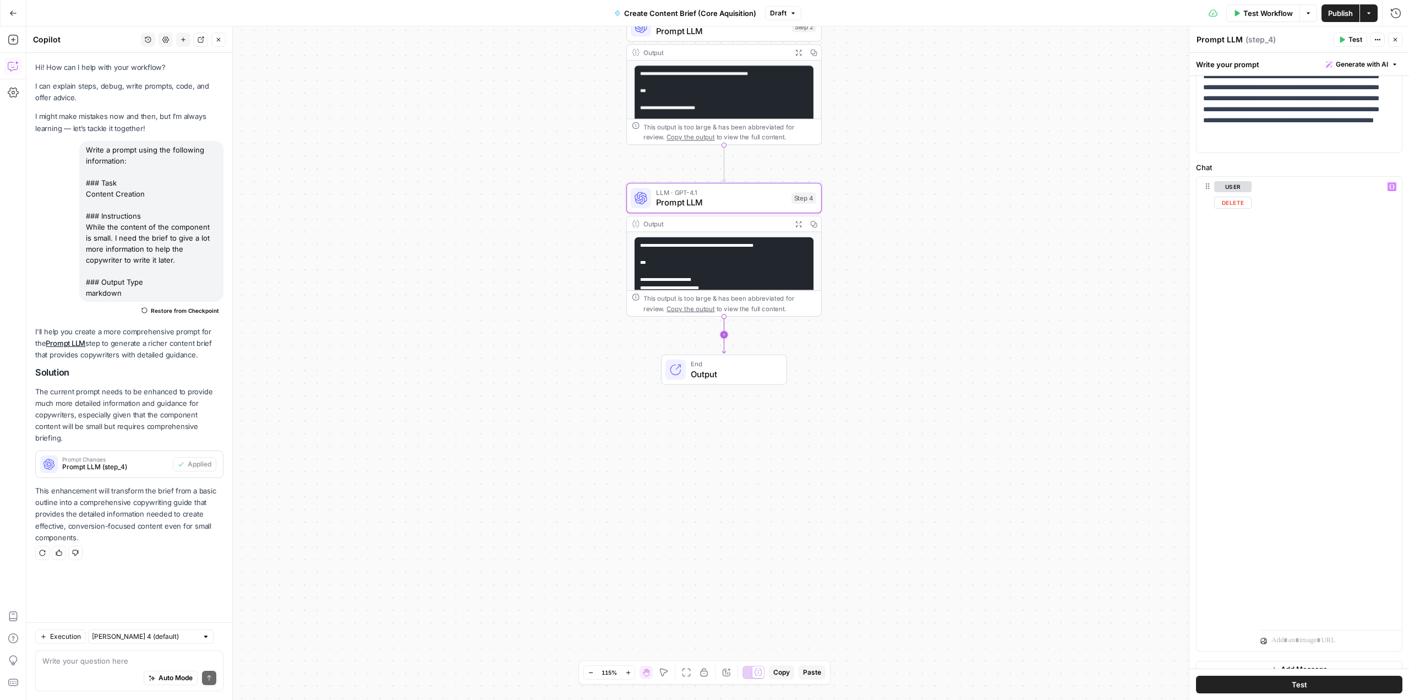
scroll to position [96, 0]
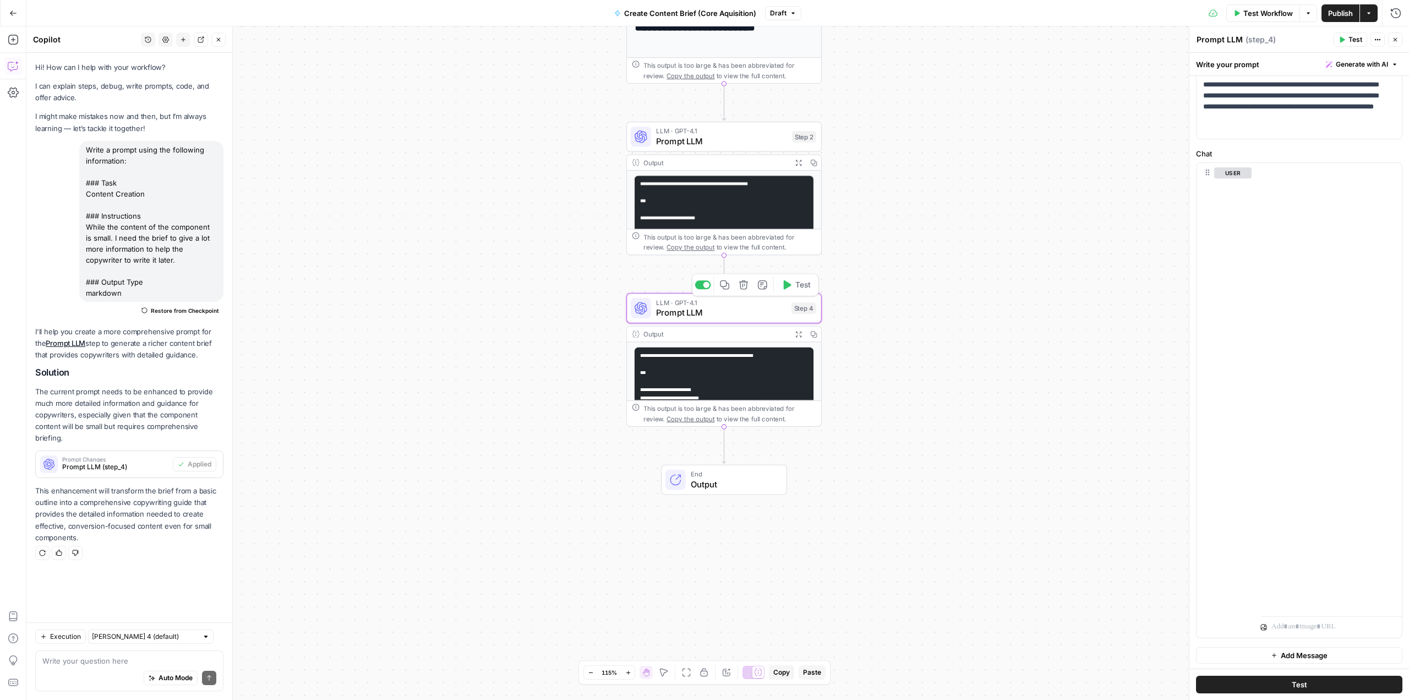
click at [801, 281] on span "Test" at bounding box center [802, 285] width 15 height 12
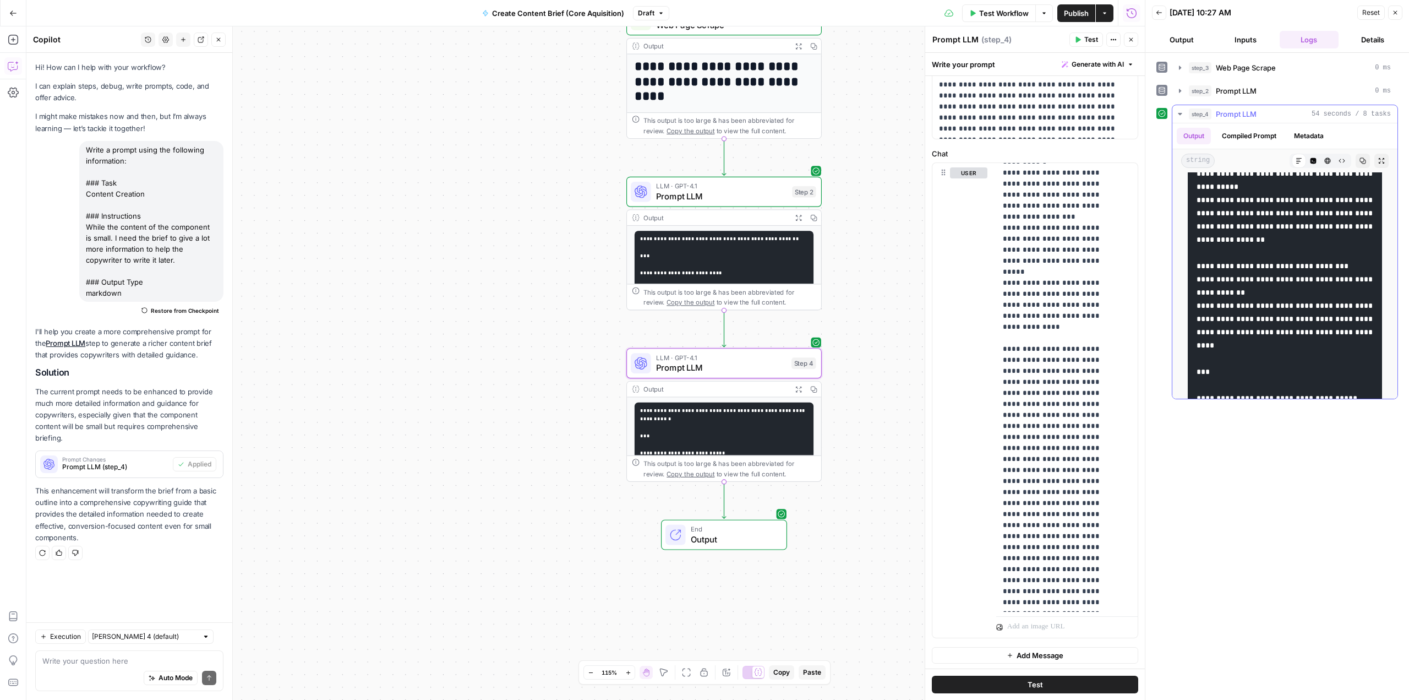
scroll to position [1486, 0]
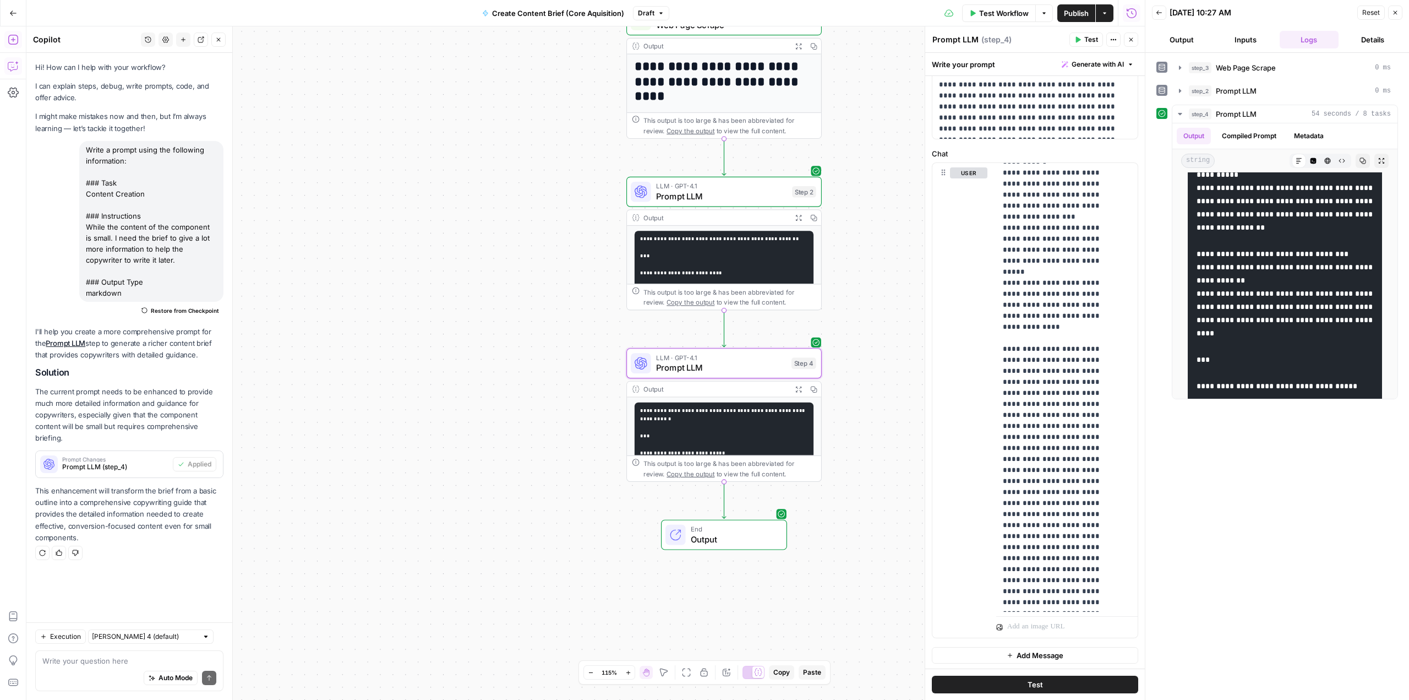
click at [18, 40] on icon "button" at bounding box center [13, 39] width 11 height 11
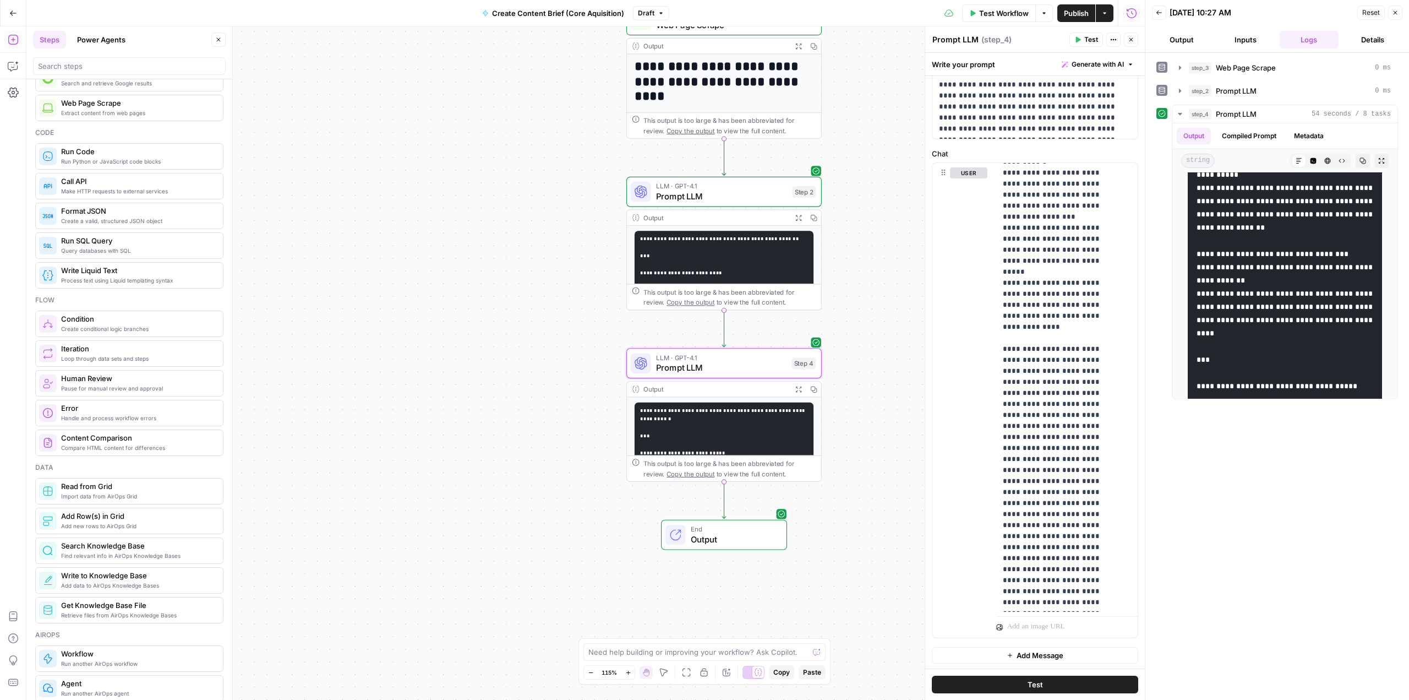
scroll to position [0, 0]
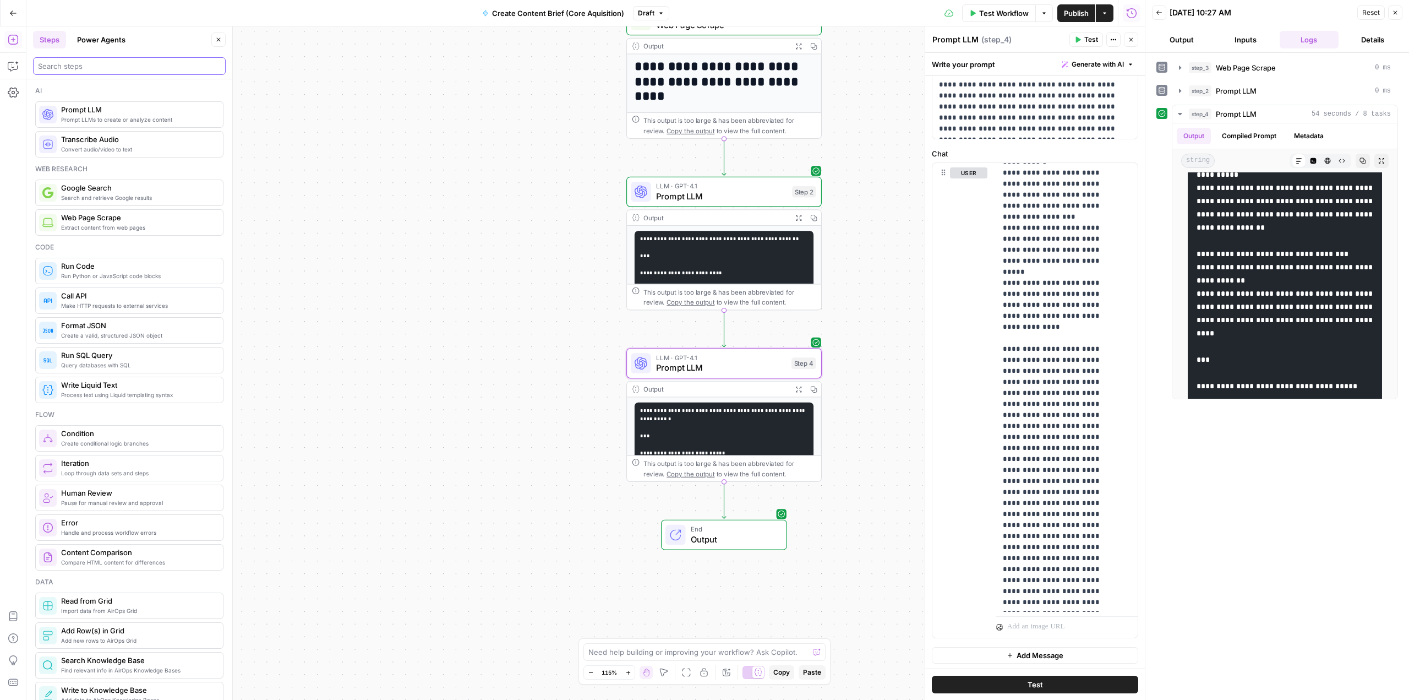
click at [116, 63] on input "search" at bounding box center [129, 66] width 183 height 11
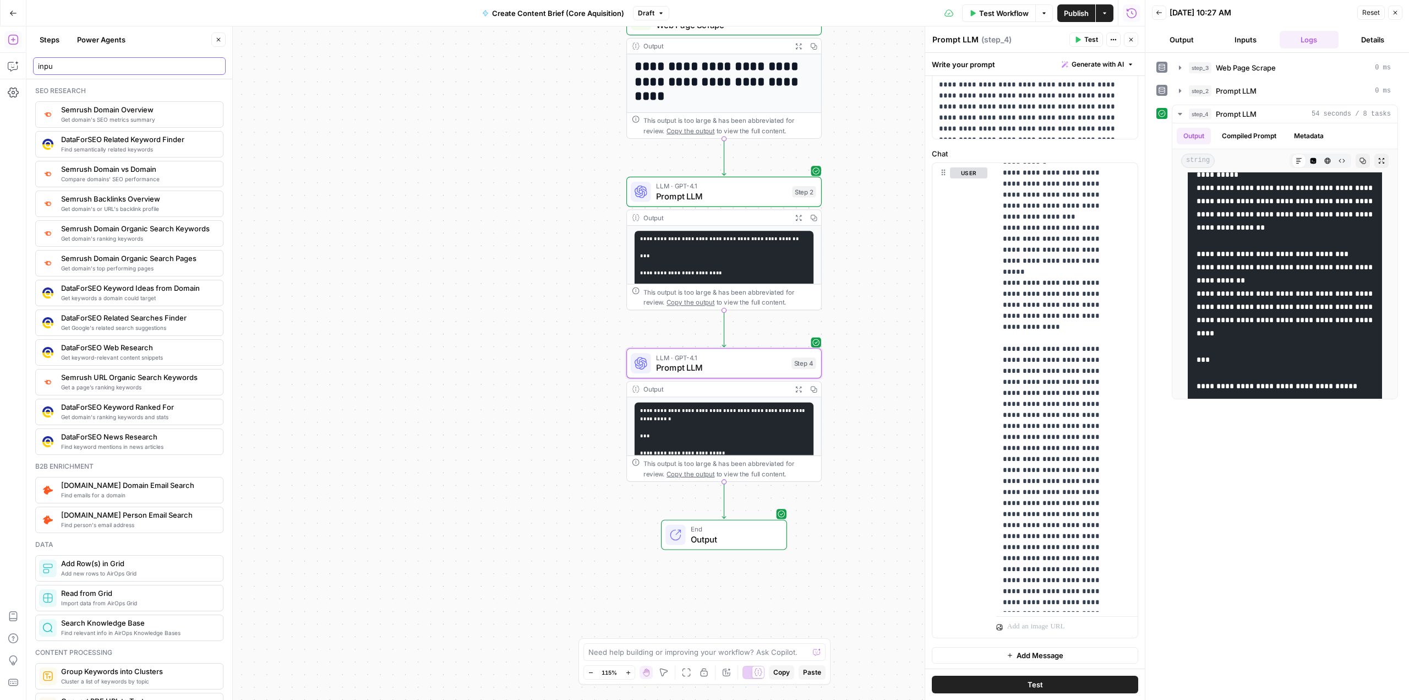
type input "input"
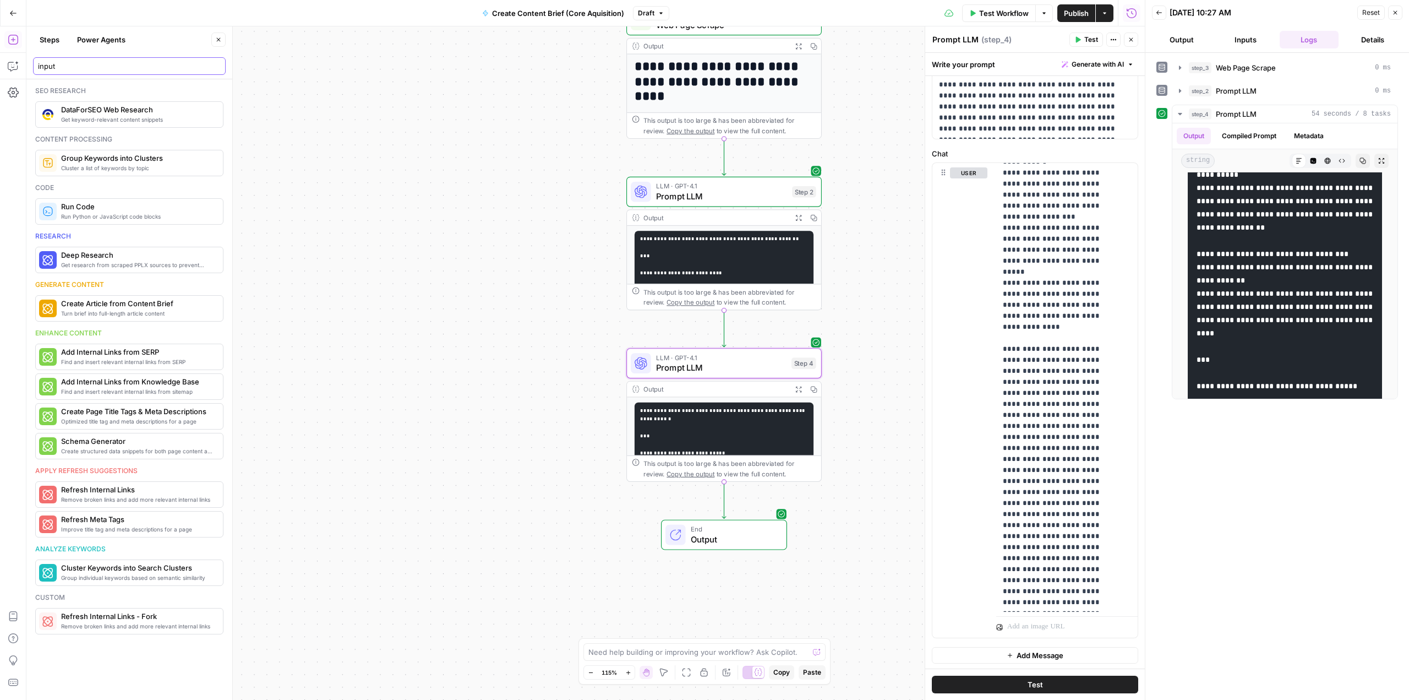
drag, startPoint x: 105, startPoint y: 63, endPoint x: 0, endPoint y: 70, distance: 104.9
click at [0, 70] on body "**********" at bounding box center [704, 350] width 1409 height 700
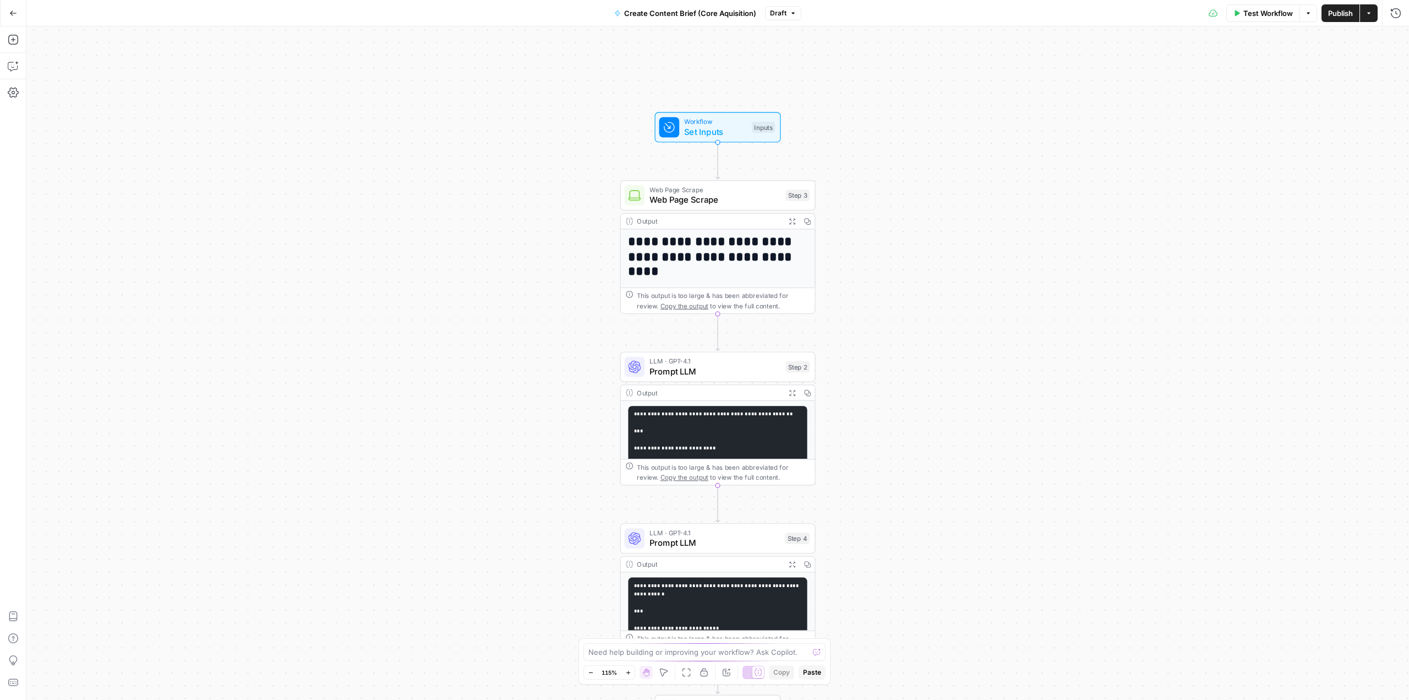
click at [687, 127] on span "Set Inputs" at bounding box center [715, 132] width 62 height 13
click at [1273, 345] on span "Add Field" at bounding box center [1285, 343] width 32 height 11
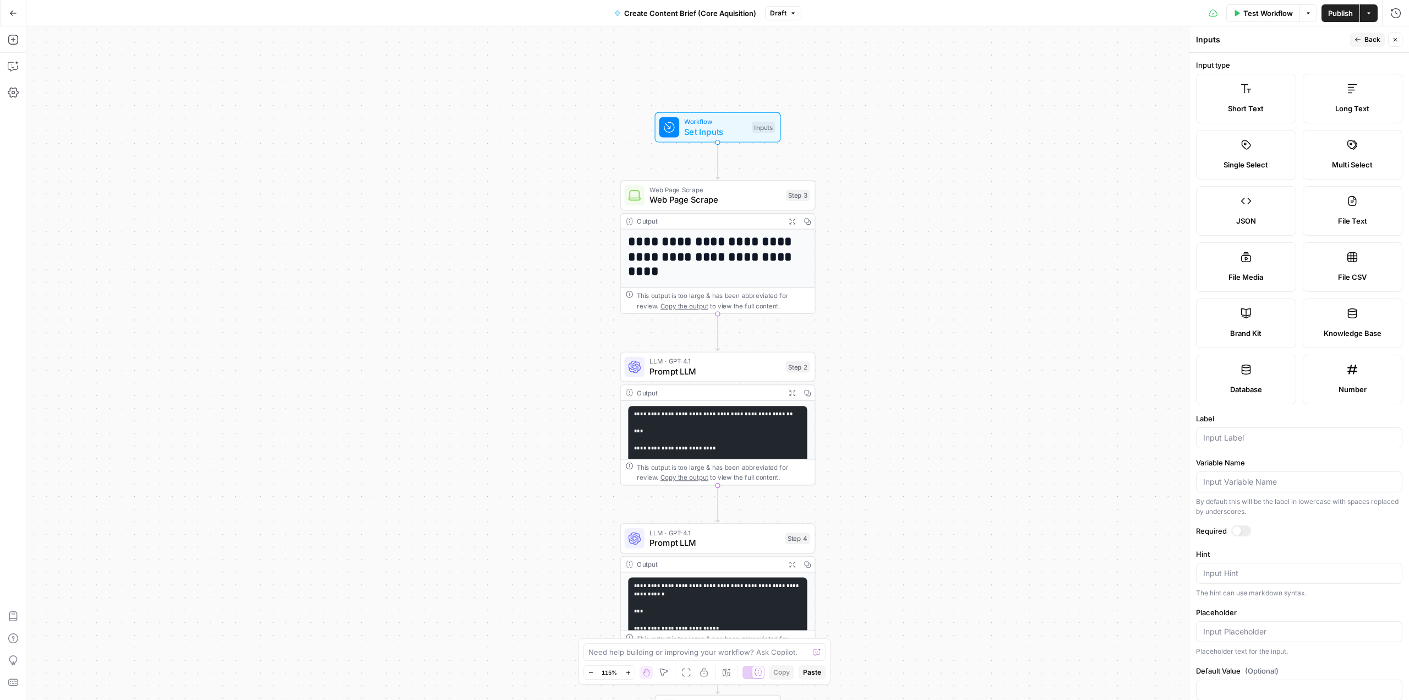
click at [1324, 96] on label "Long Text" at bounding box center [1353, 99] width 100 height 50
click at [1219, 428] on div at bounding box center [1299, 437] width 206 height 21
type input "Product Information"
click at [1358, 40] on icon "button" at bounding box center [1358, 39] width 7 height 7
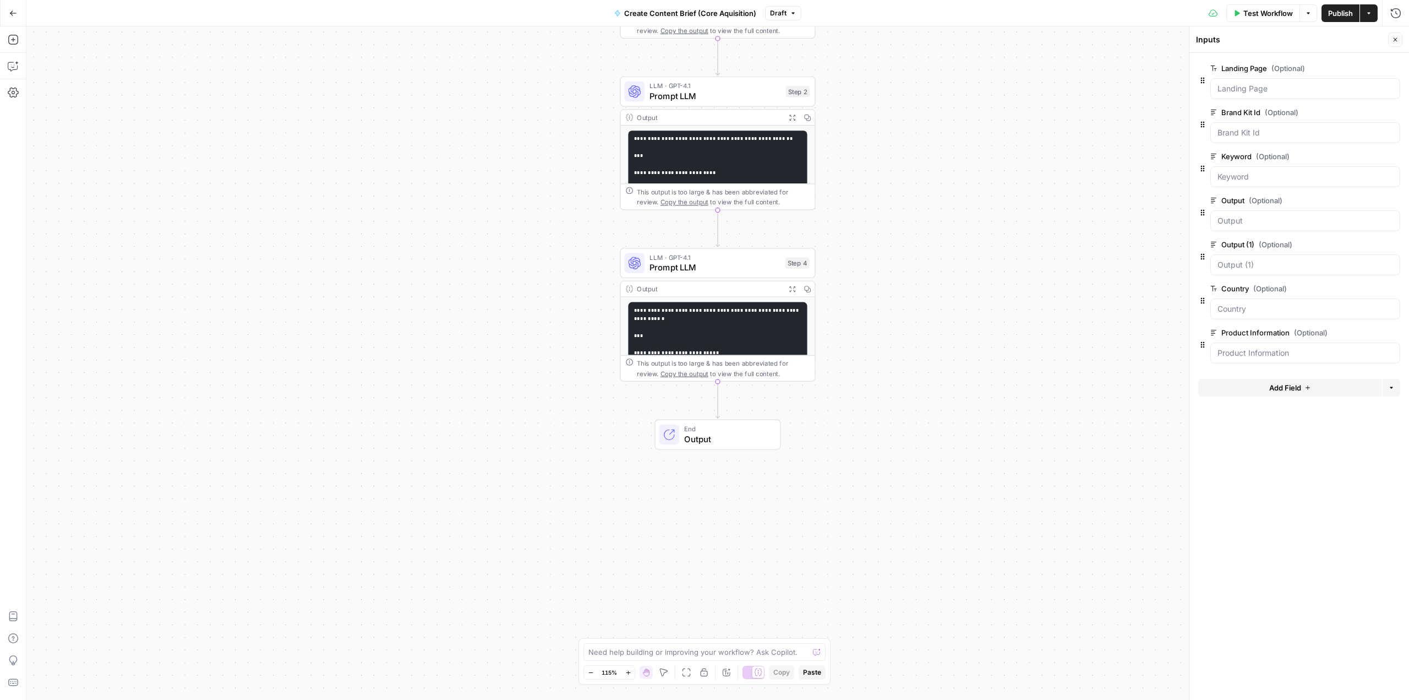
click at [1269, 9] on span "Test Workflow" at bounding box center [1269, 13] width 50 height 11
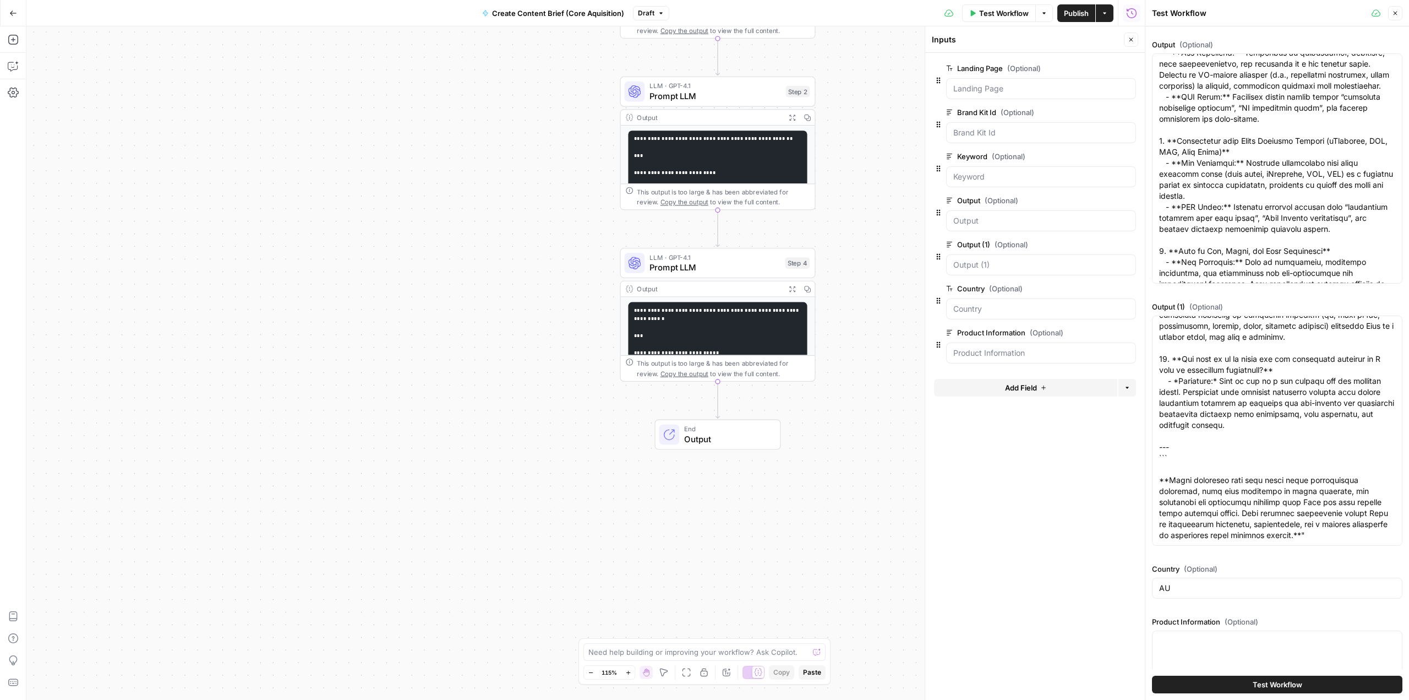
scroll to position [211, 0]
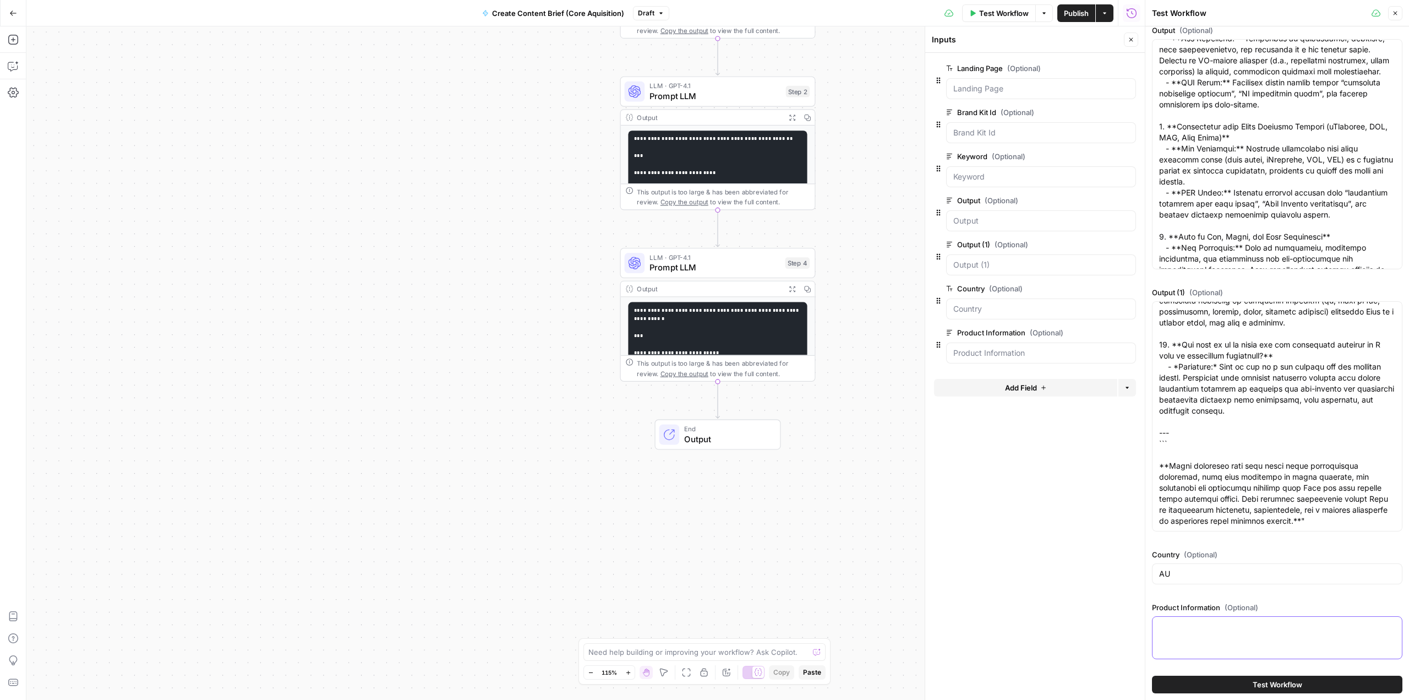
click at [1214, 627] on textarea "Product Information (Optional)" at bounding box center [1277, 626] width 236 height 11
paste textarea "The Xero dashboard for Australia is a central hub that provides a real-time, at…"
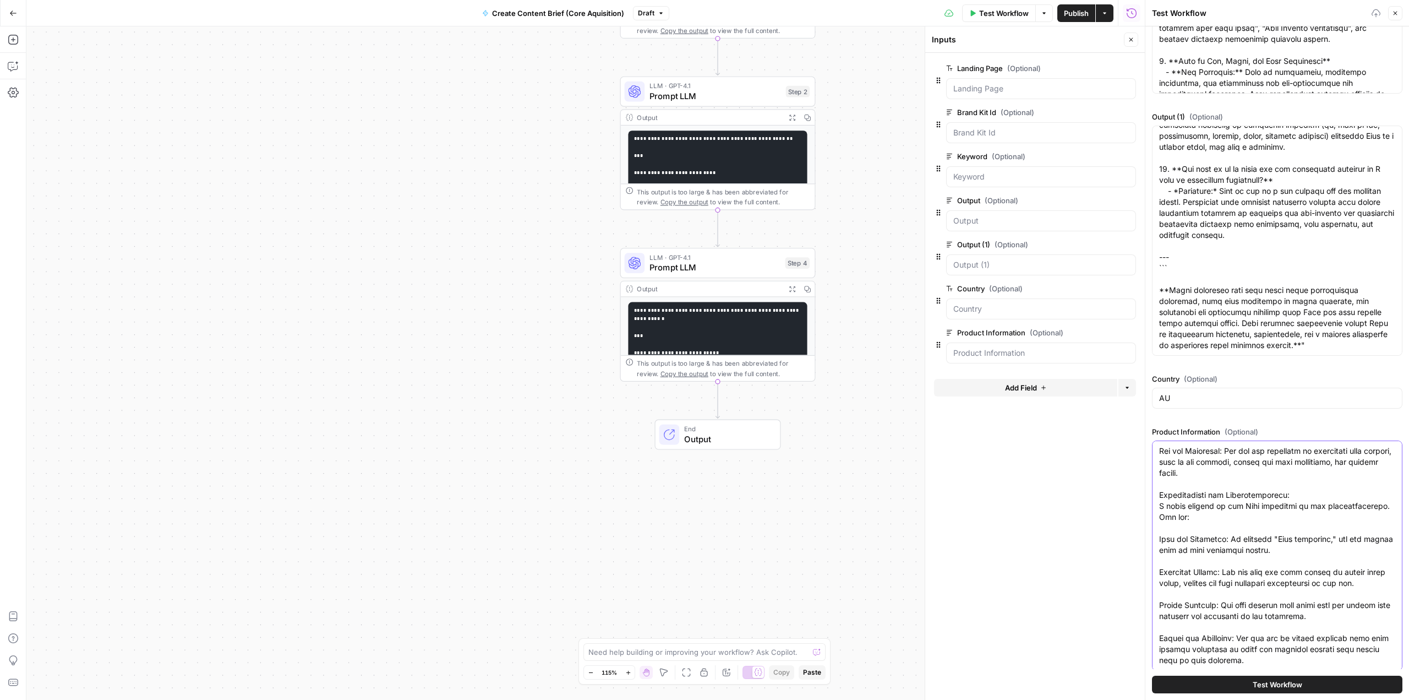
scroll to position [398, 0]
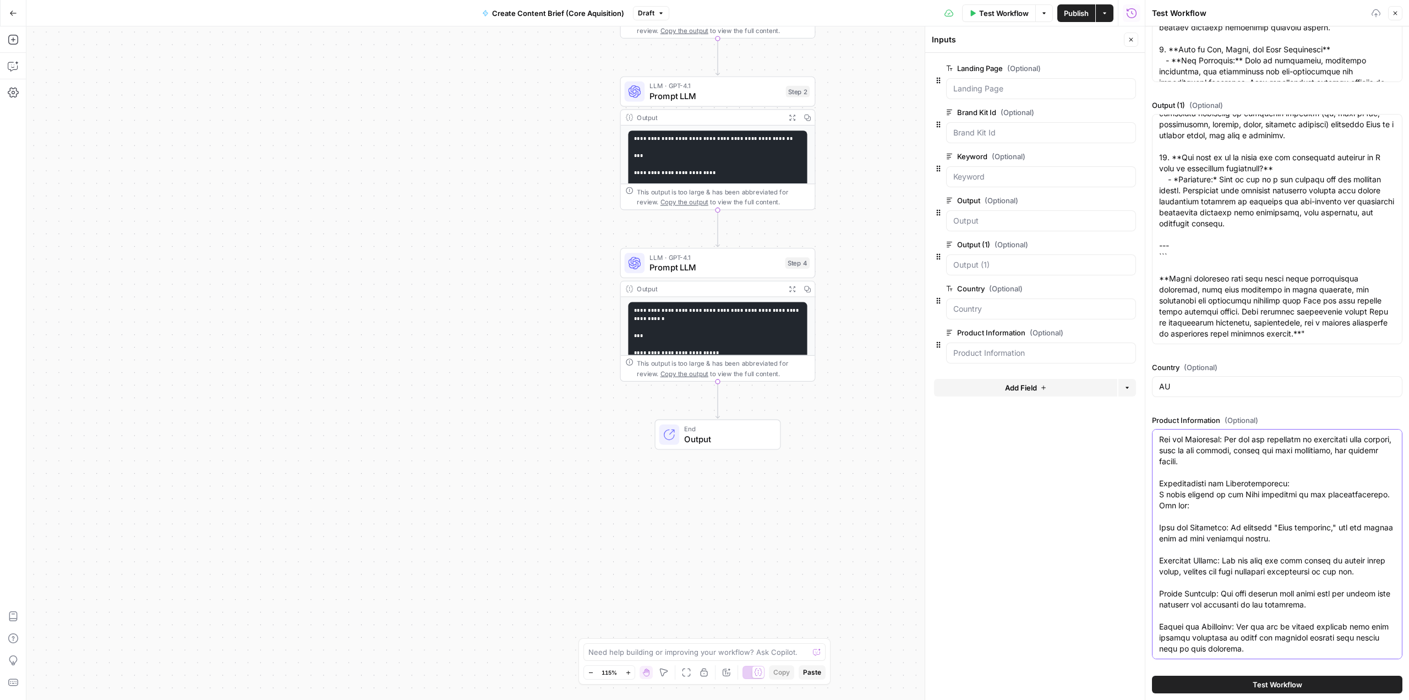
type textarea "The Xero dashboard for Australia is a central hub that provides a real-time, at…"
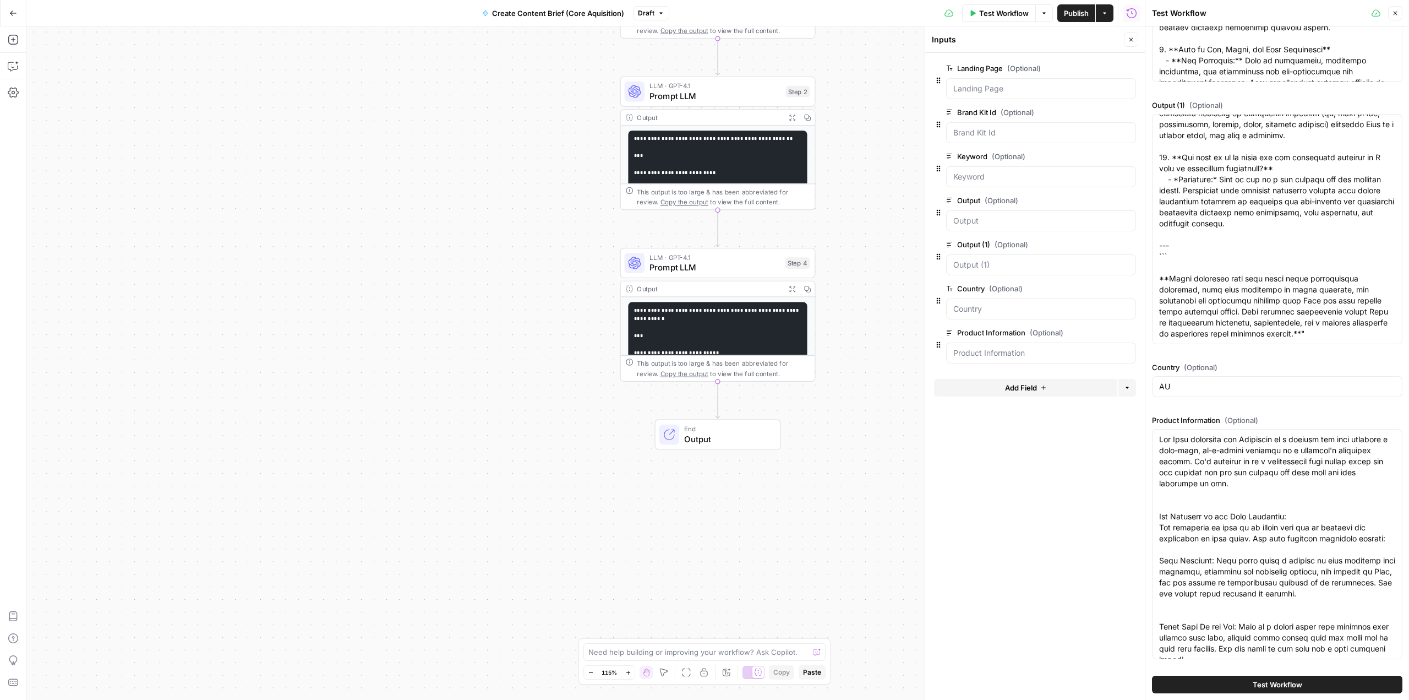
click at [1241, 687] on button "Test Workflow" at bounding box center [1277, 684] width 250 height 18
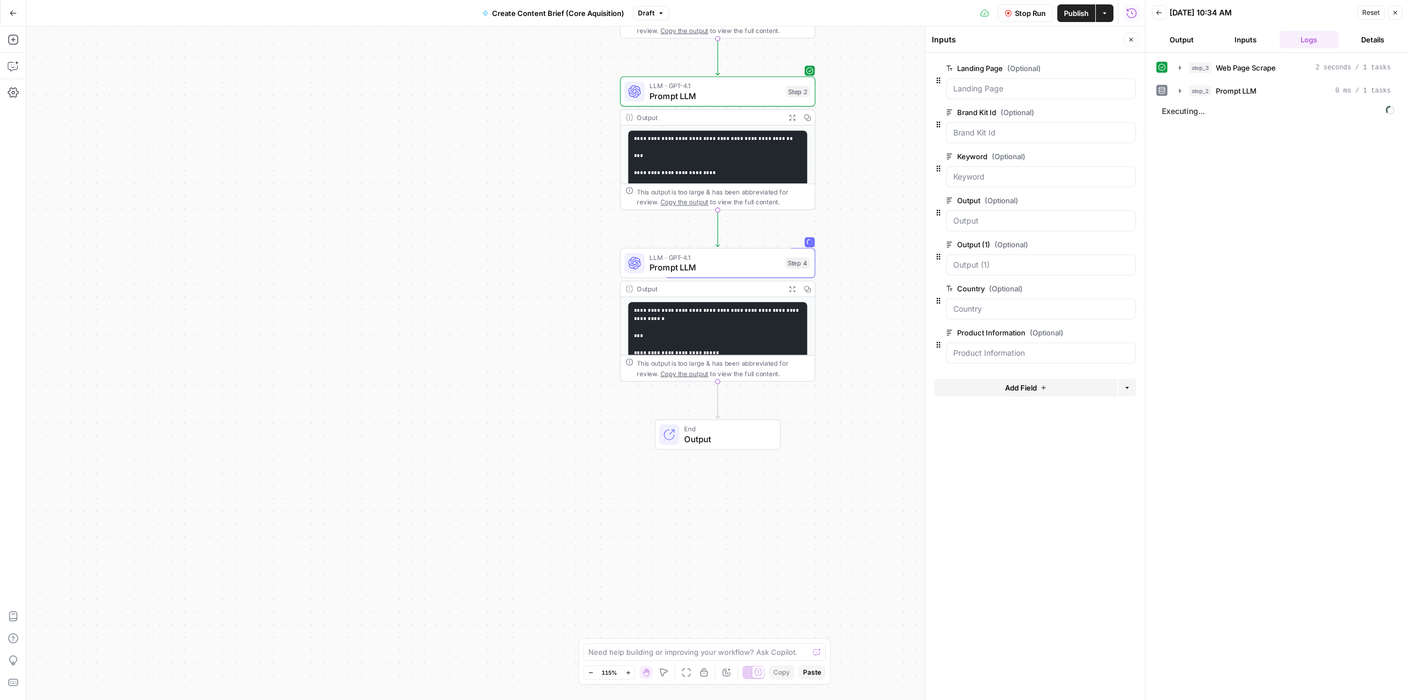
click at [1004, 17] on button "Stop Run" at bounding box center [1025, 13] width 55 height 18
click at [717, 401] on icon "Edge from step_4 to end" at bounding box center [718, 399] width 4 height 37
click at [664, 433] on span "Semrush Keyword Magic Tool" at bounding box center [715, 439] width 131 height 13
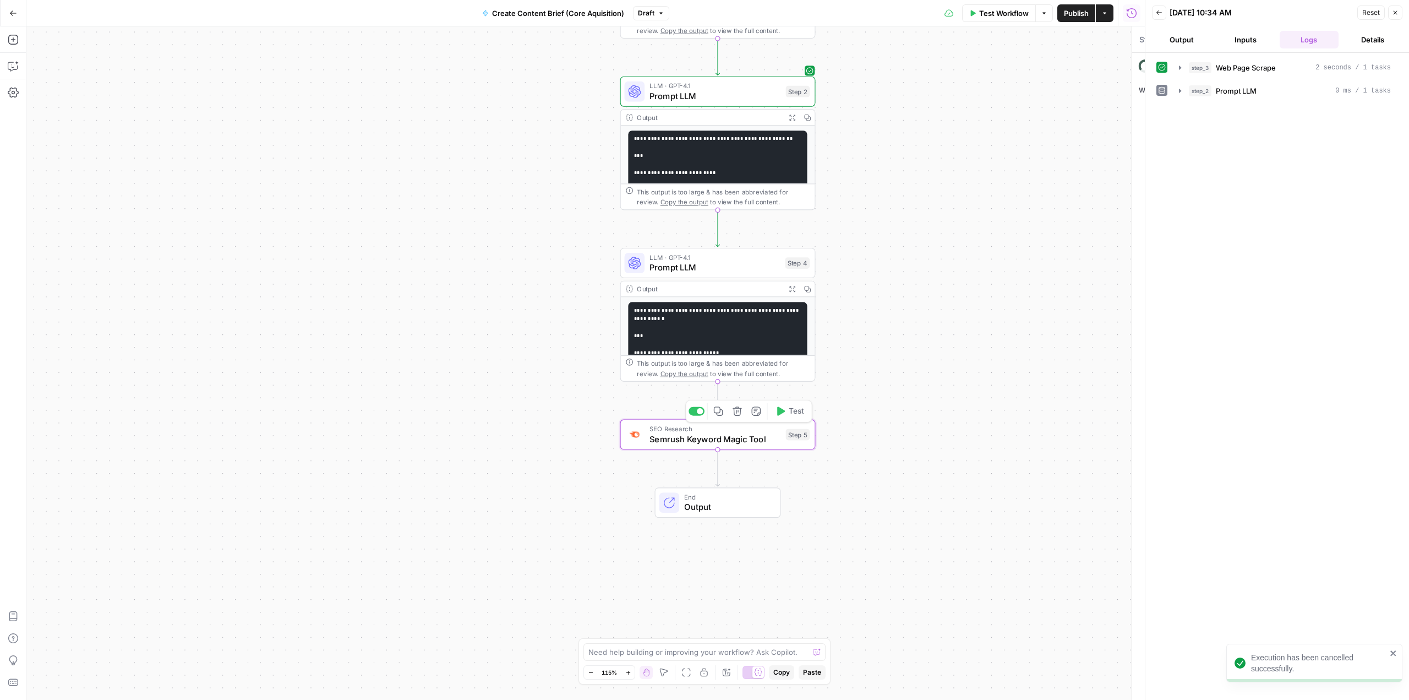
type textarea "Semrush Keyword Magic Tool"
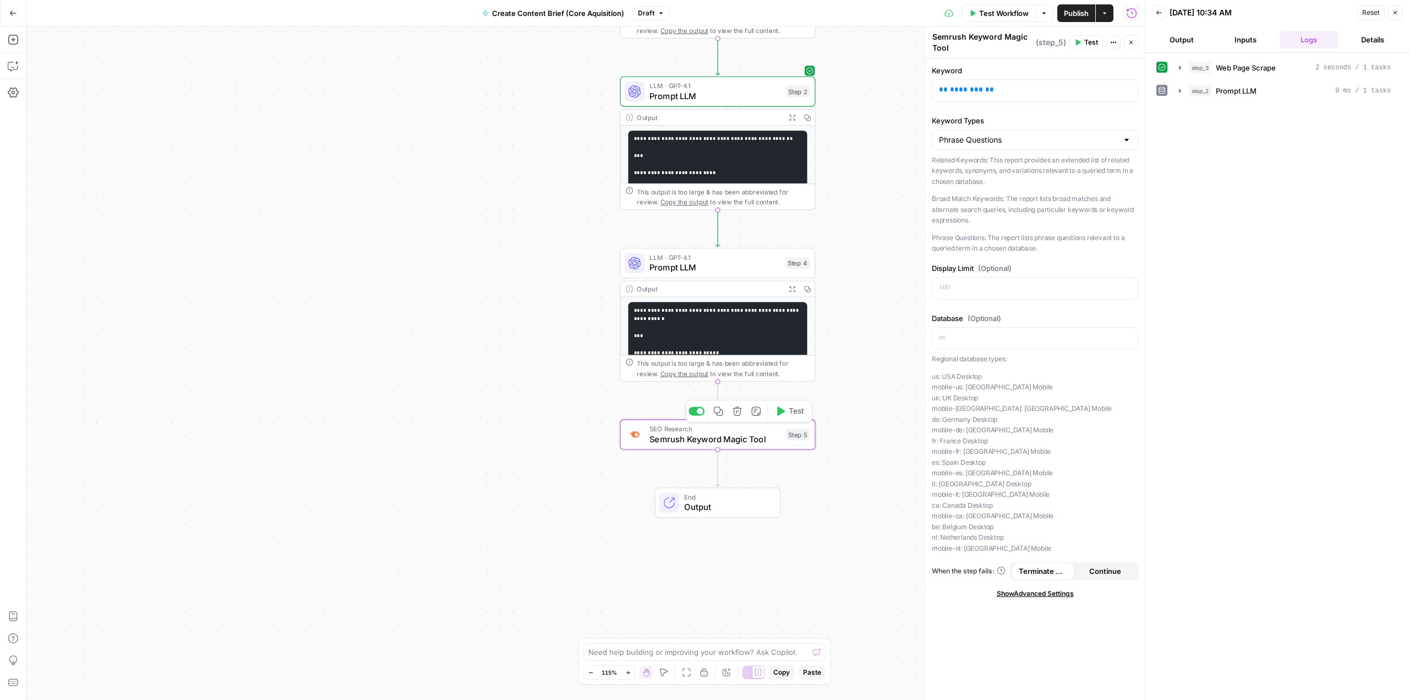
click at [669, 435] on span "Semrush Keyword Magic Tool" at bounding box center [715, 439] width 131 height 13
click at [740, 412] on icon "button" at bounding box center [737, 411] width 10 height 10
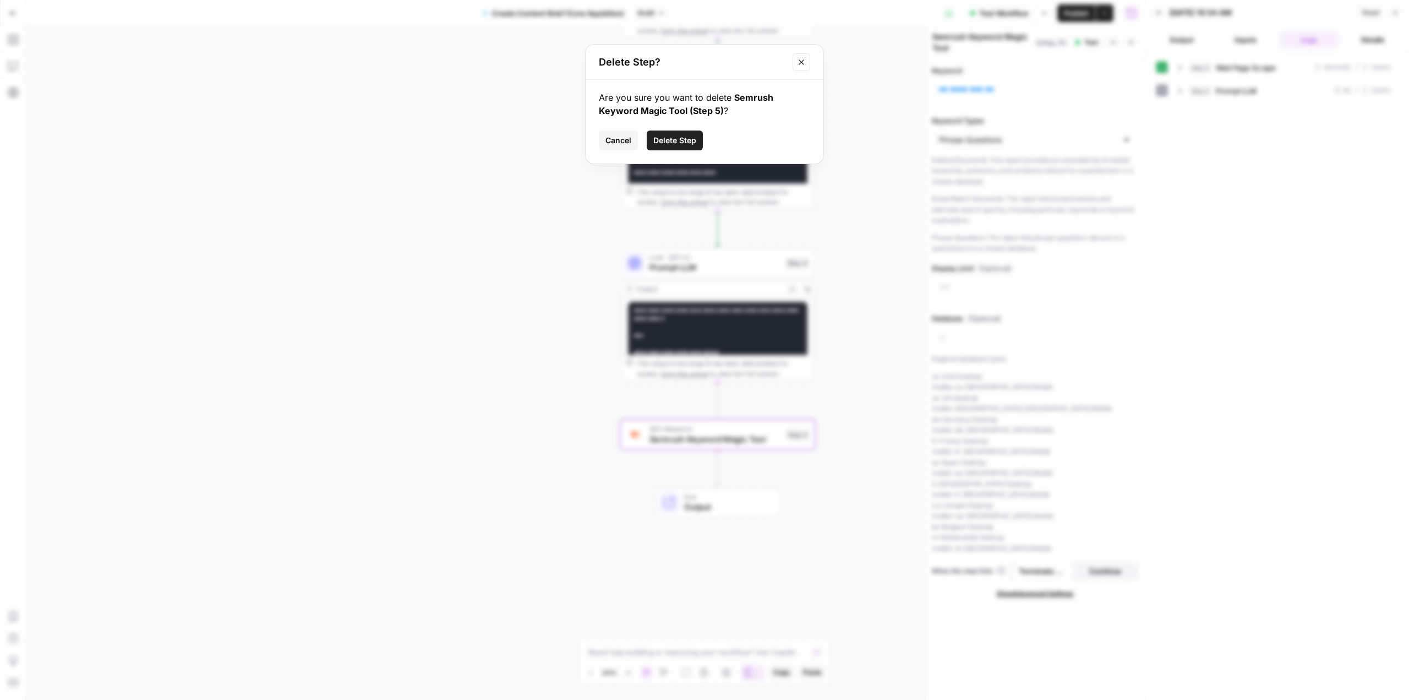
click at [662, 144] on span "Delete Step" at bounding box center [674, 140] width 43 height 11
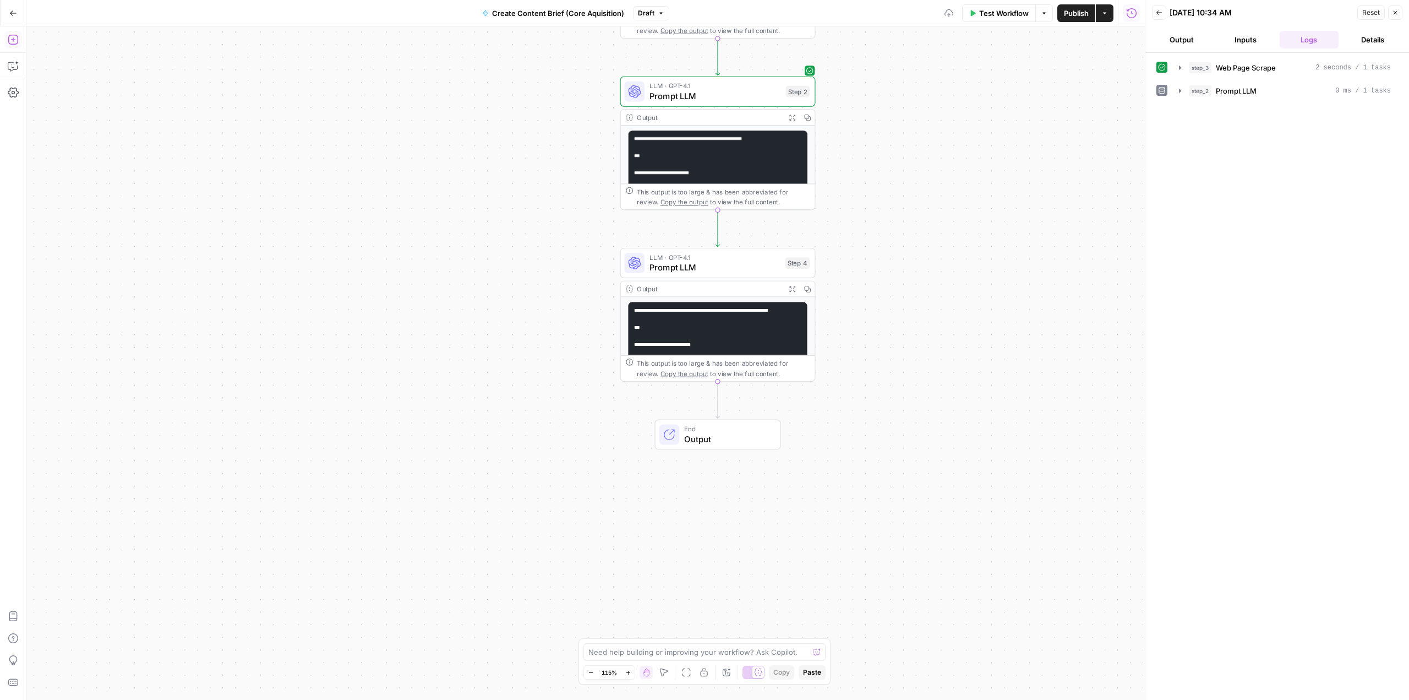
click at [19, 36] on button "Add Steps" at bounding box center [13, 40] width 18 height 18
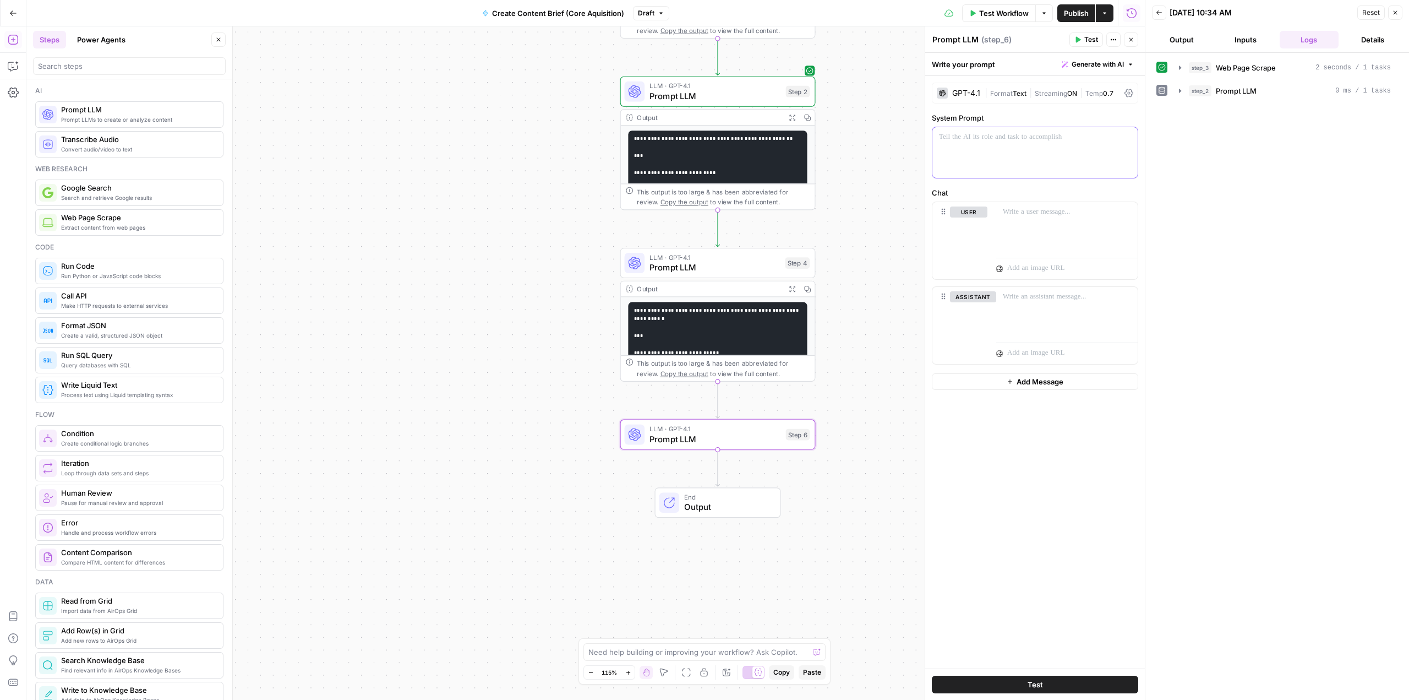
click at [979, 144] on div at bounding box center [1035, 152] width 205 height 51
click at [1121, 58] on button "Generate with AI" at bounding box center [1098, 64] width 81 height 14
click at [1085, 94] on div "Use AI to build your prompt" at bounding box center [1085, 99] width 85 height 10
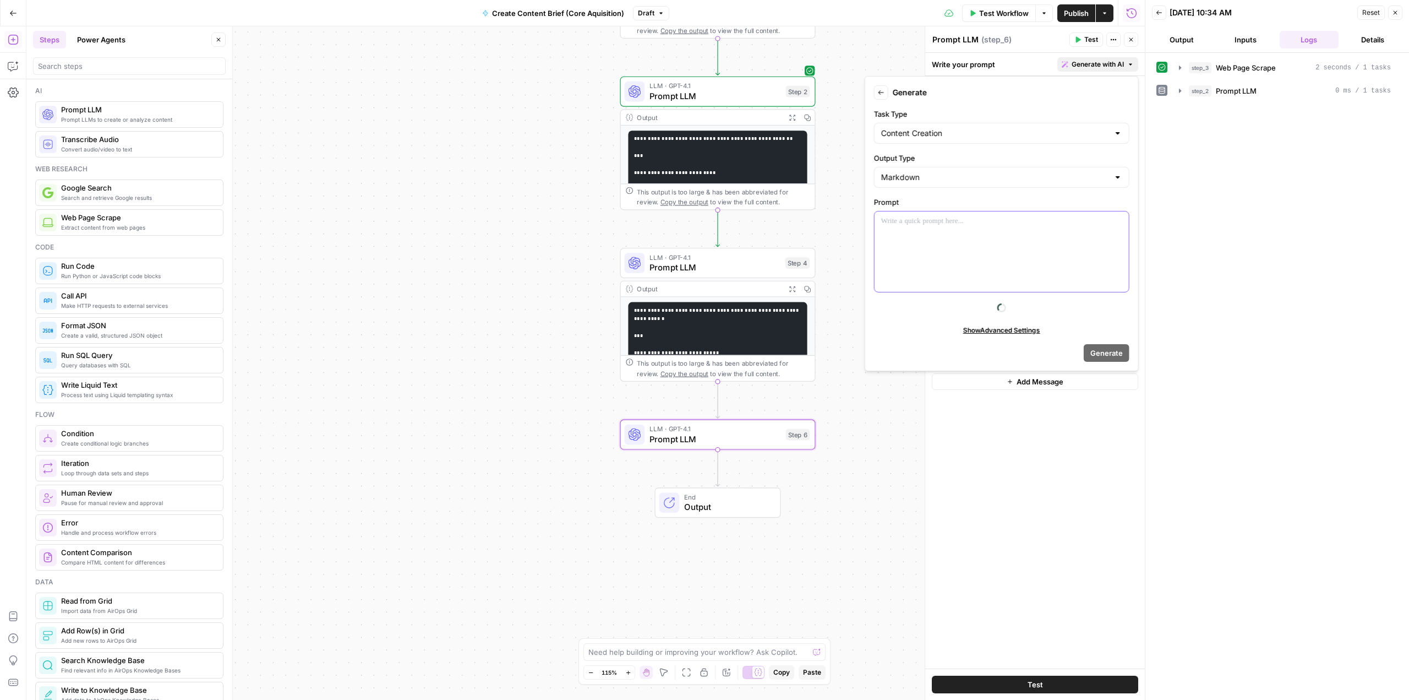
click at [931, 234] on div at bounding box center [1002, 251] width 254 height 80
click at [1118, 222] on icon "button" at bounding box center [1119, 221] width 6 height 5
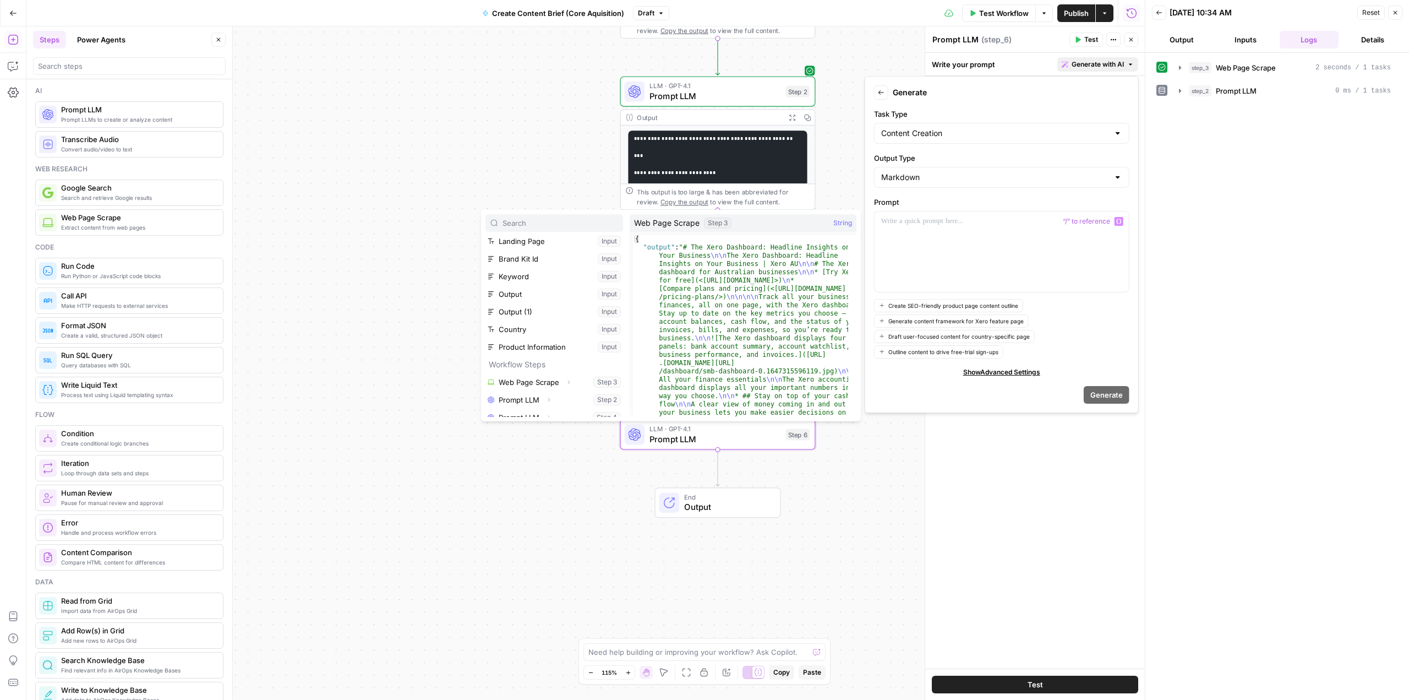
scroll to position [29, 0]
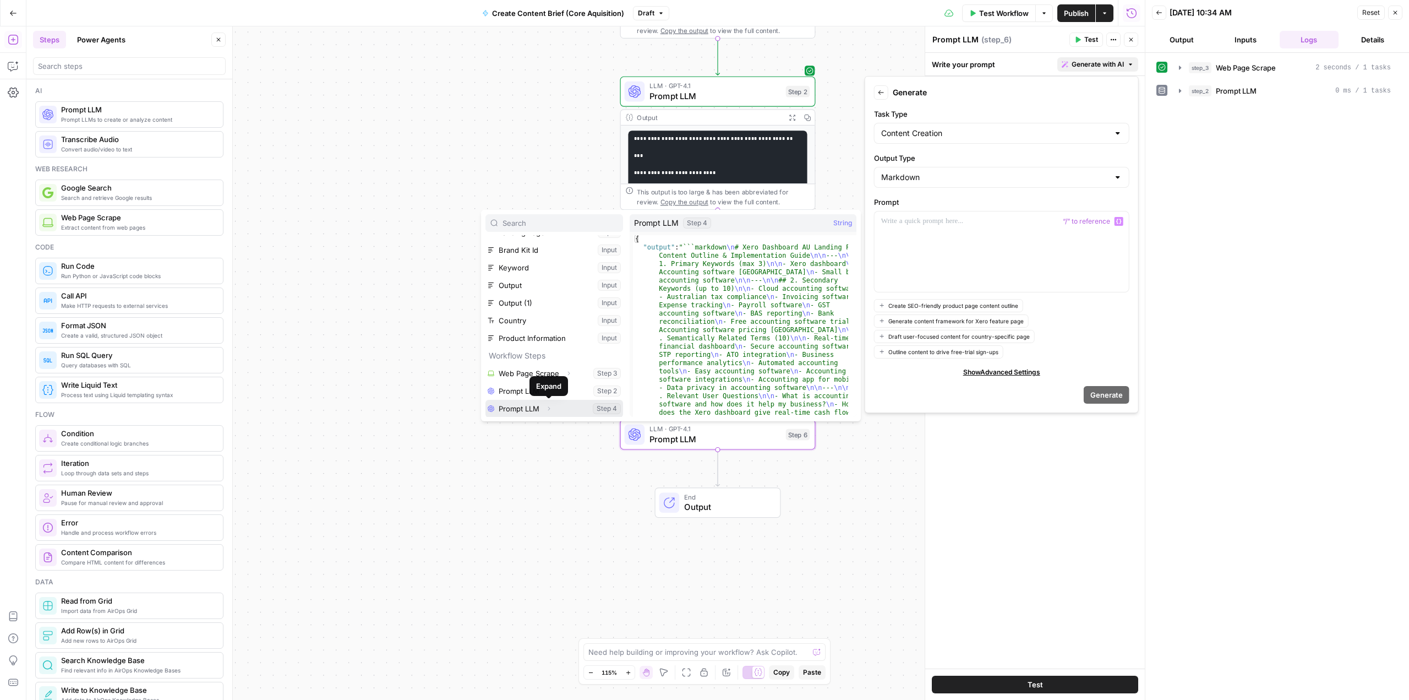
click at [581, 407] on button "Select variable Prompt LLM" at bounding box center [555, 409] width 138 height 18
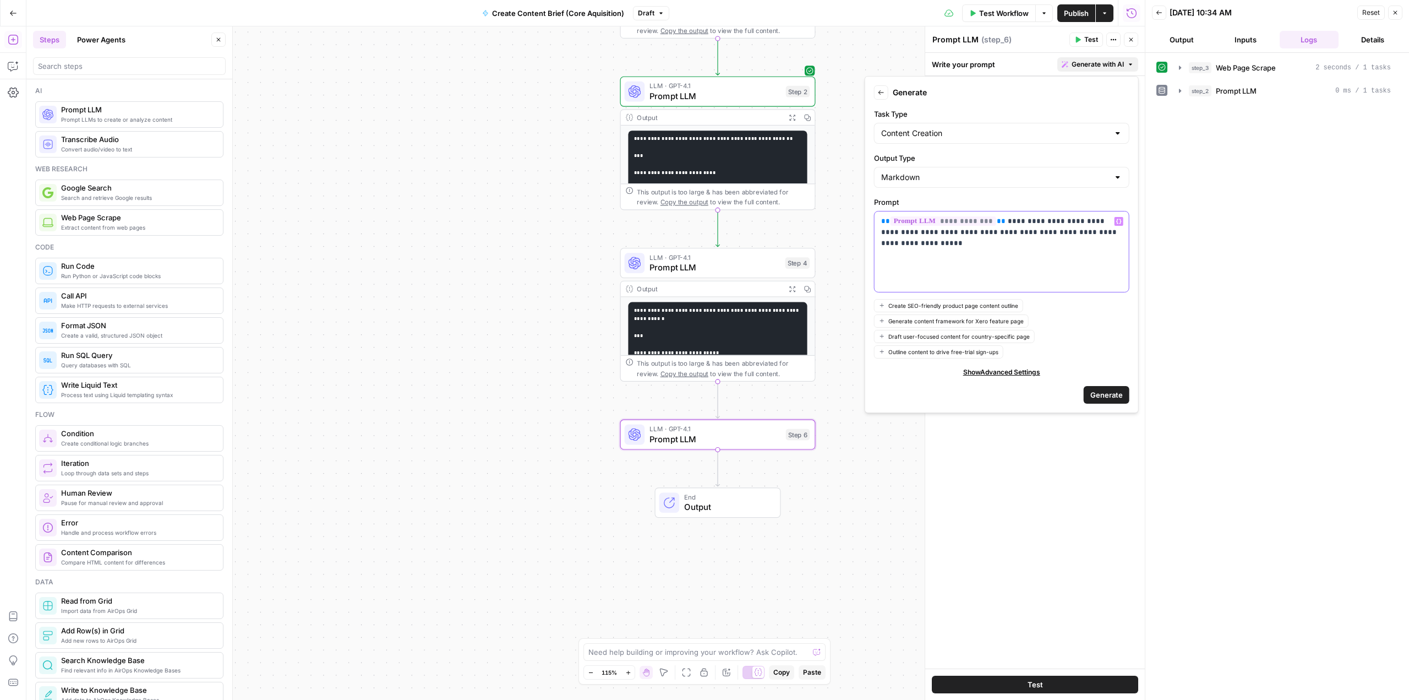
click at [1018, 231] on p "**********" at bounding box center [1002, 227] width 242 height 22
click at [1113, 229] on p "**********" at bounding box center [1002, 227] width 242 height 22
click at [1122, 218] on button "Variables Menu" at bounding box center [1119, 221] width 9 height 9
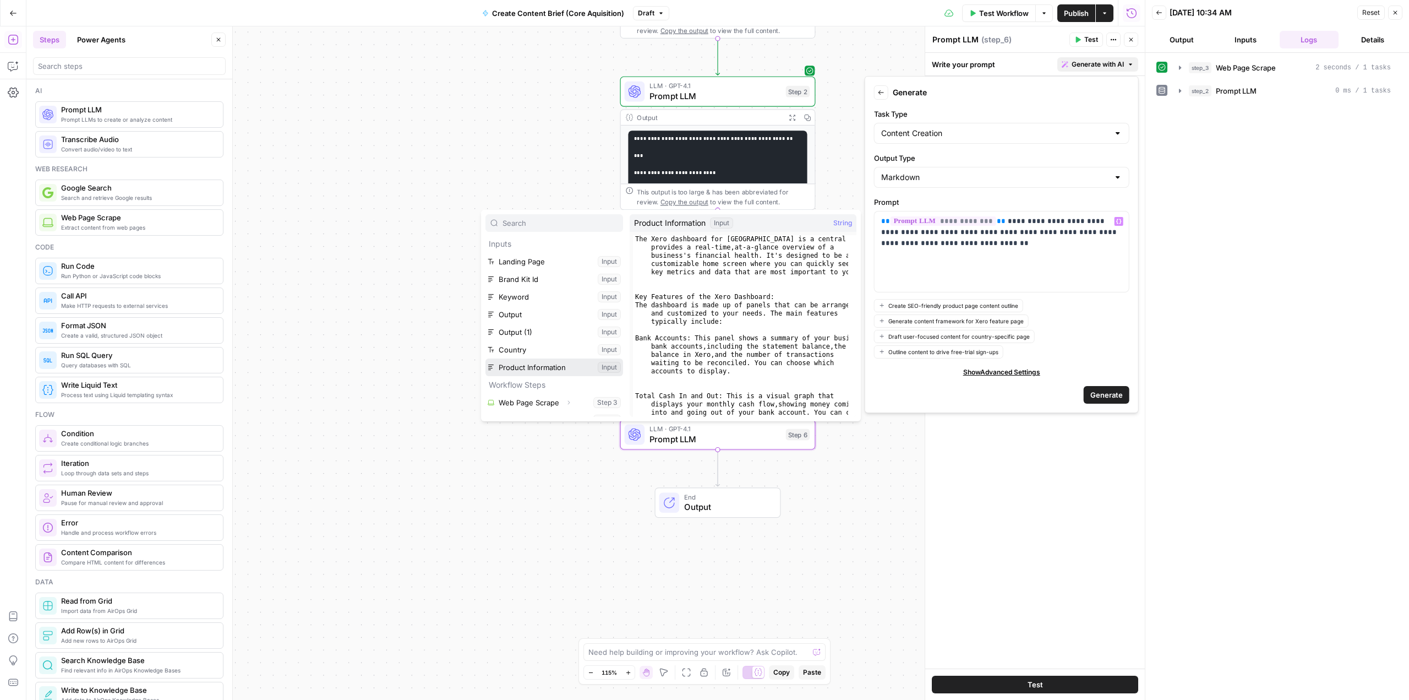
click at [513, 373] on button "Select variable Product Information" at bounding box center [555, 367] width 138 height 18
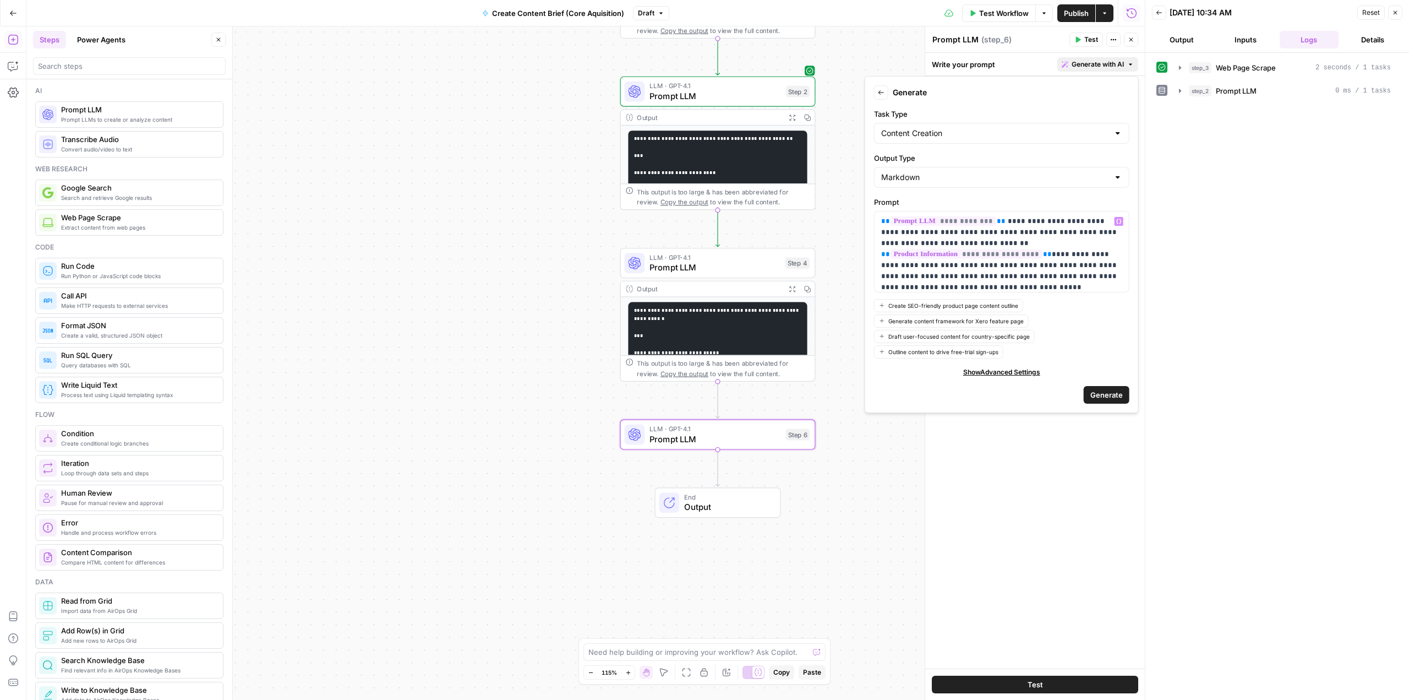
click at [1089, 394] on button "Generate" at bounding box center [1107, 395] width 46 height 18
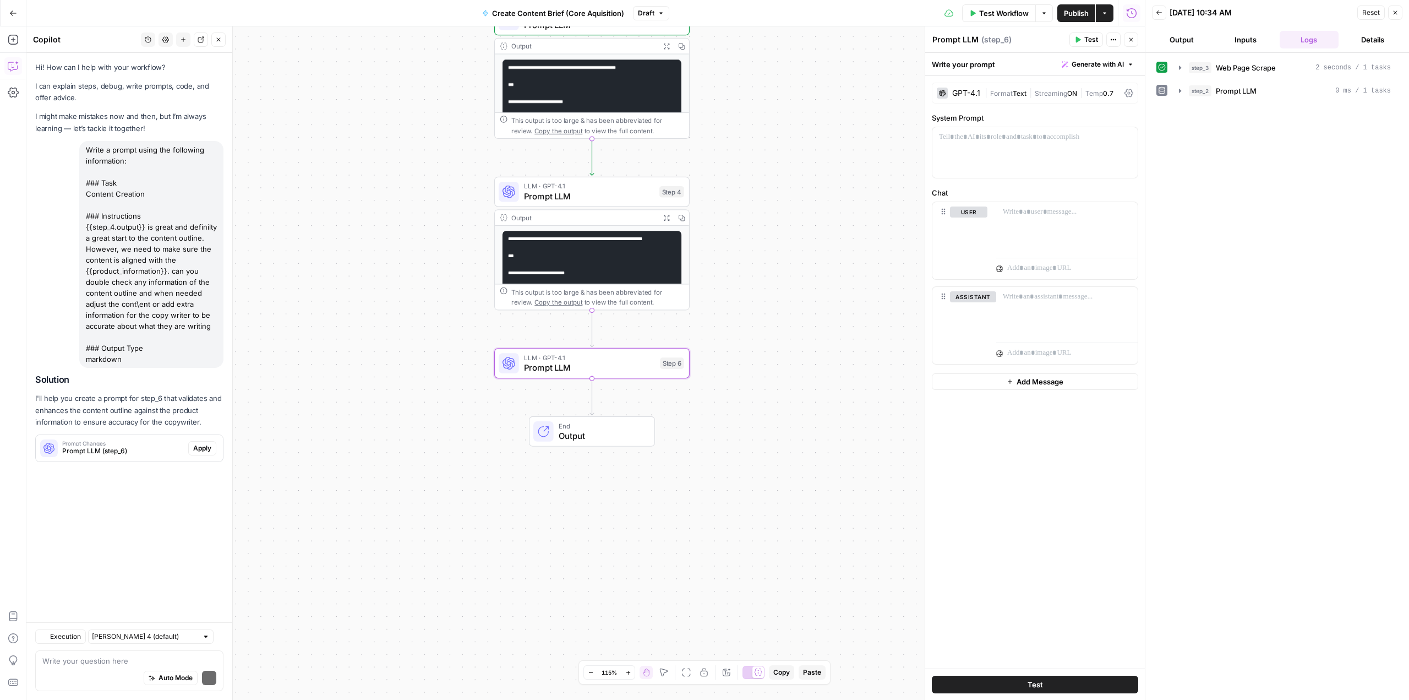
click at [201, 450] on span "Apply" at bounding box center [202, 448] width 18 height 10
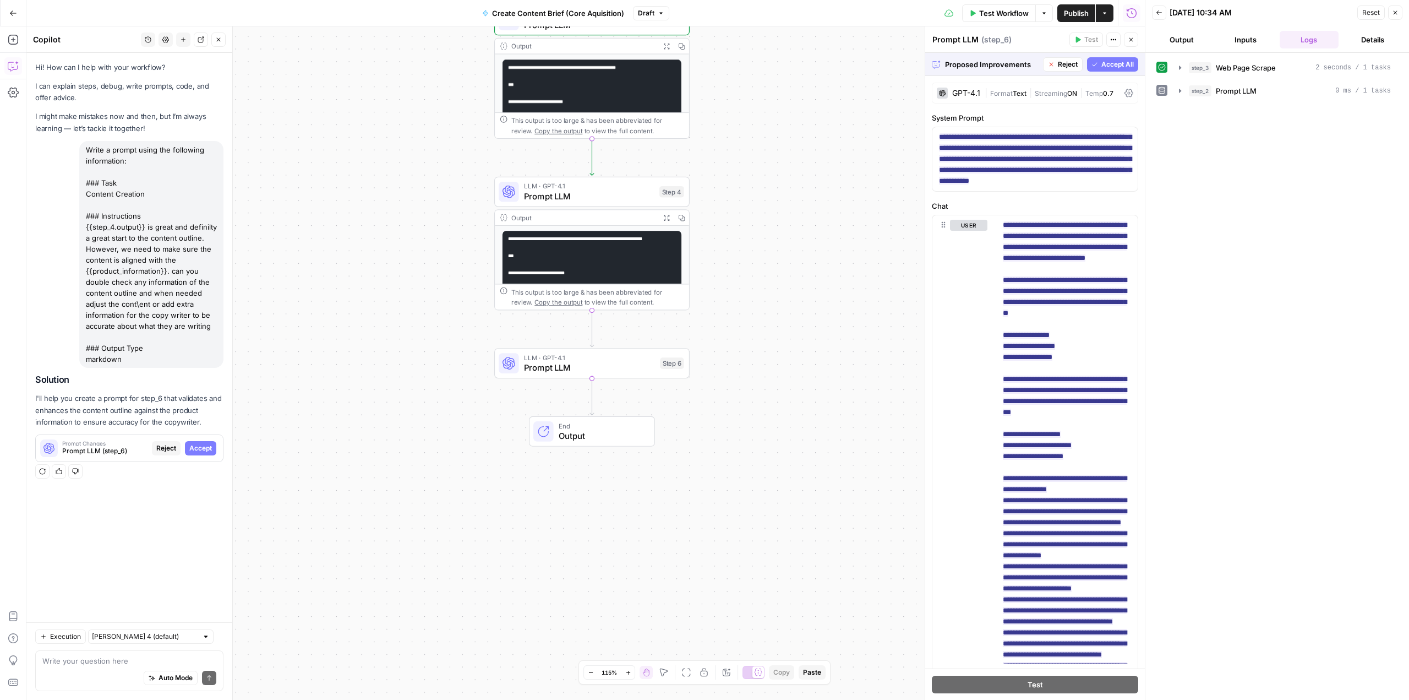
click at [1102, 64] on span "Accept All" at bounding box center [1118, 64] width 32 height 10
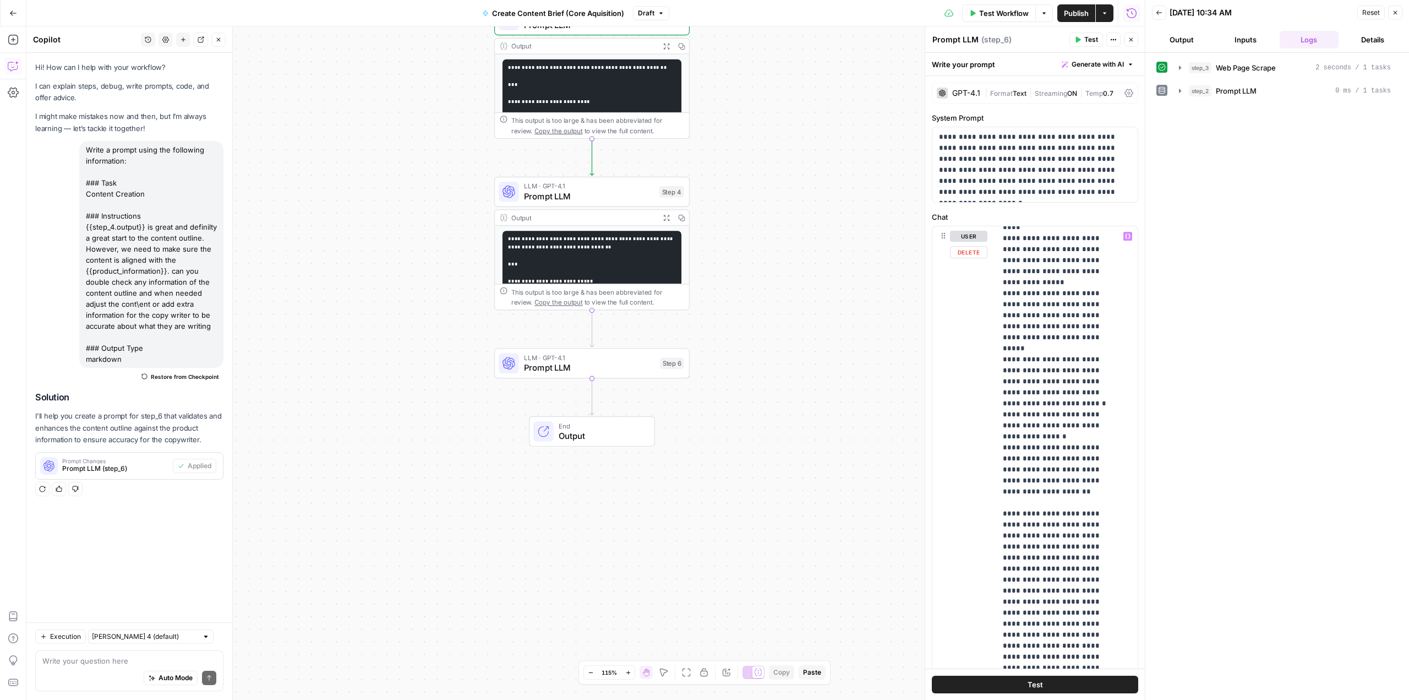
scroll to position [63, 0]
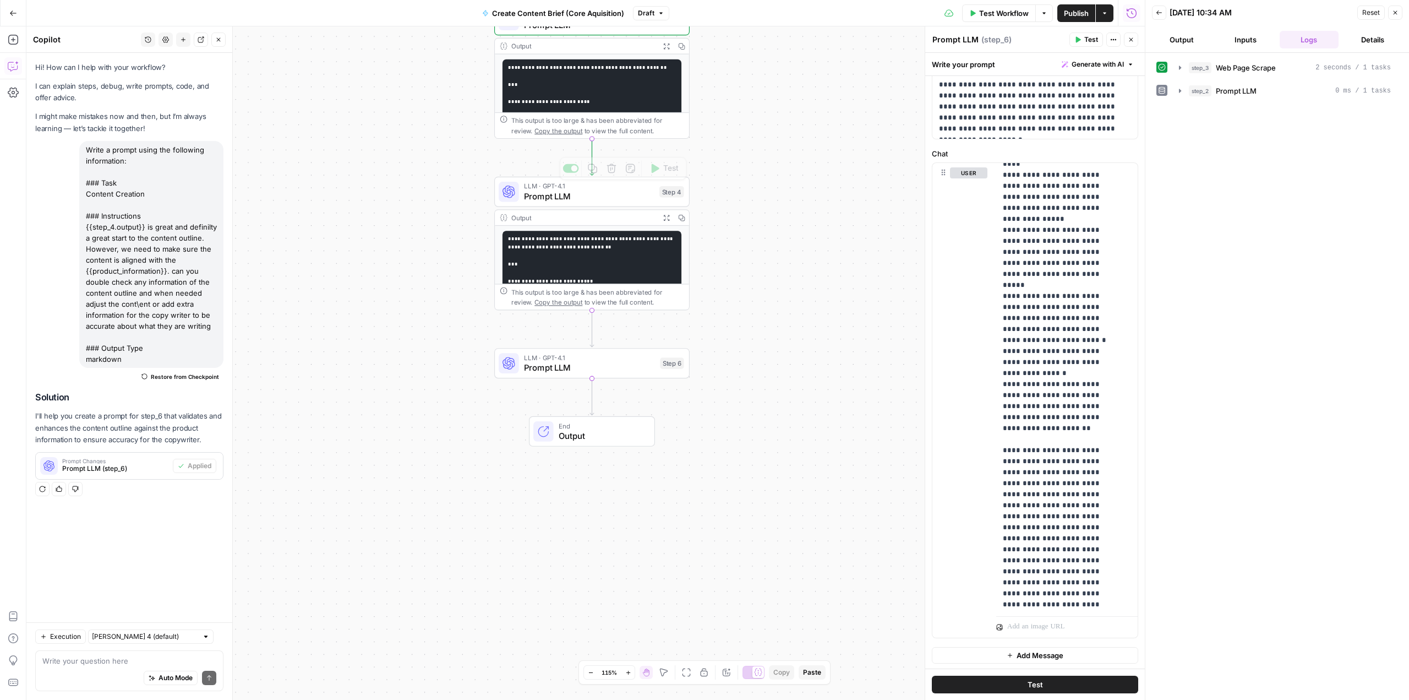
click at [592, 187] on span "LLM · GPT-4.1" at bounding box center [589, 186] width 130 height 10
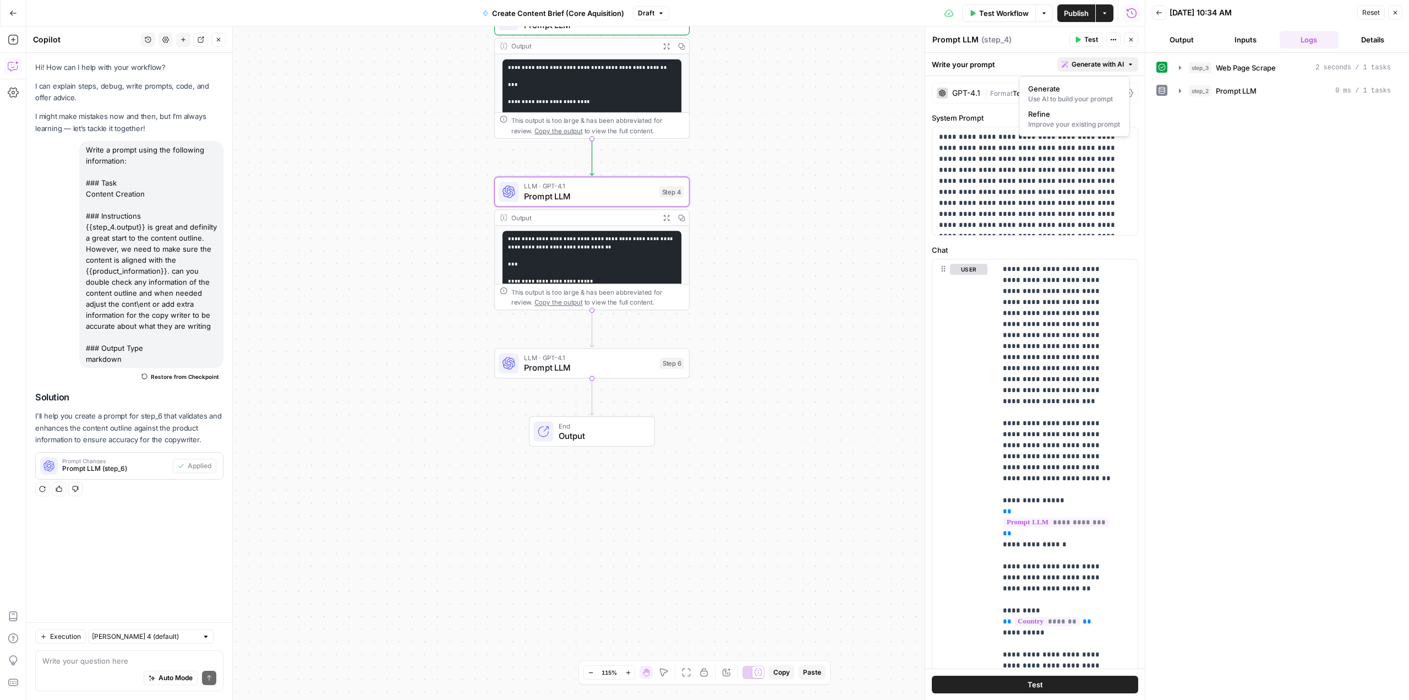
click at [1073, 64] on span "Generate with AI" at bounding box center [1098, 64] width 52 height 10
click at [1067, 94] on div "Use AI to build your prompt" at bounding box center [1074, 99] width 92 height 10
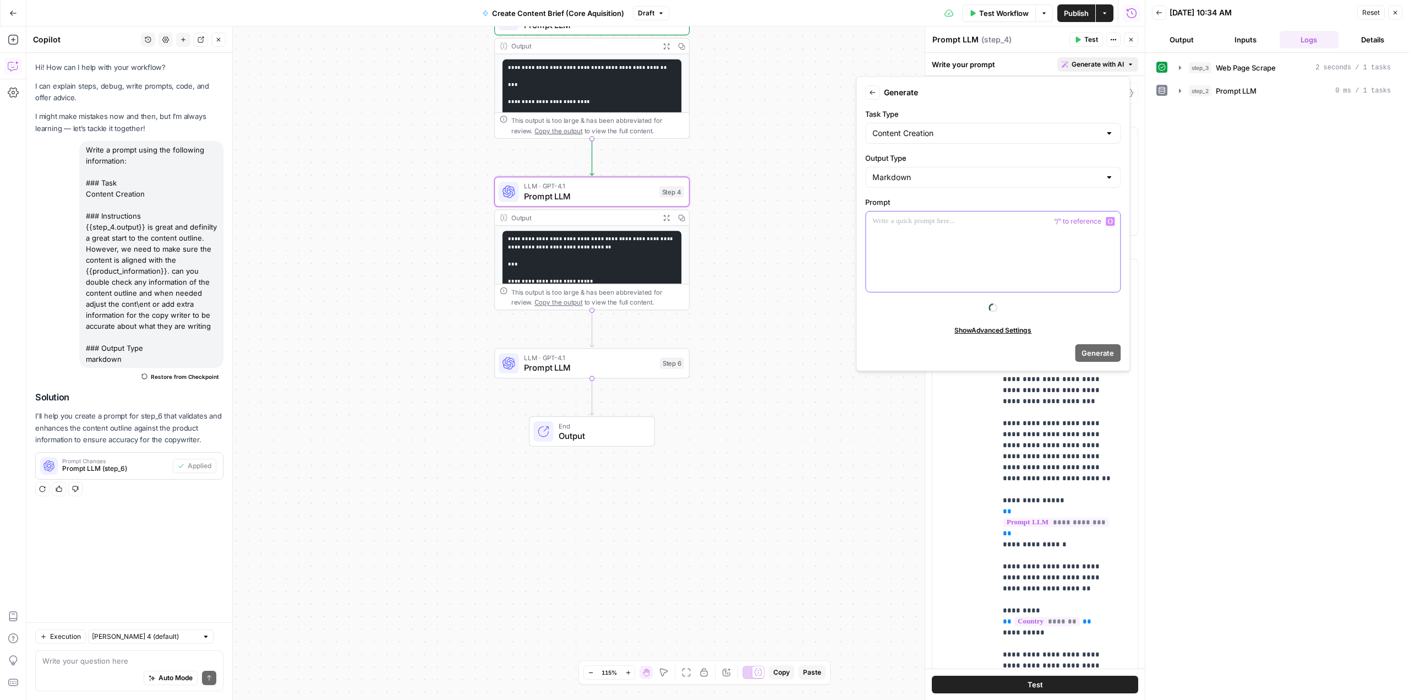
click at [941, 245] on div at bounding box center [993, 251] width 254 height 80
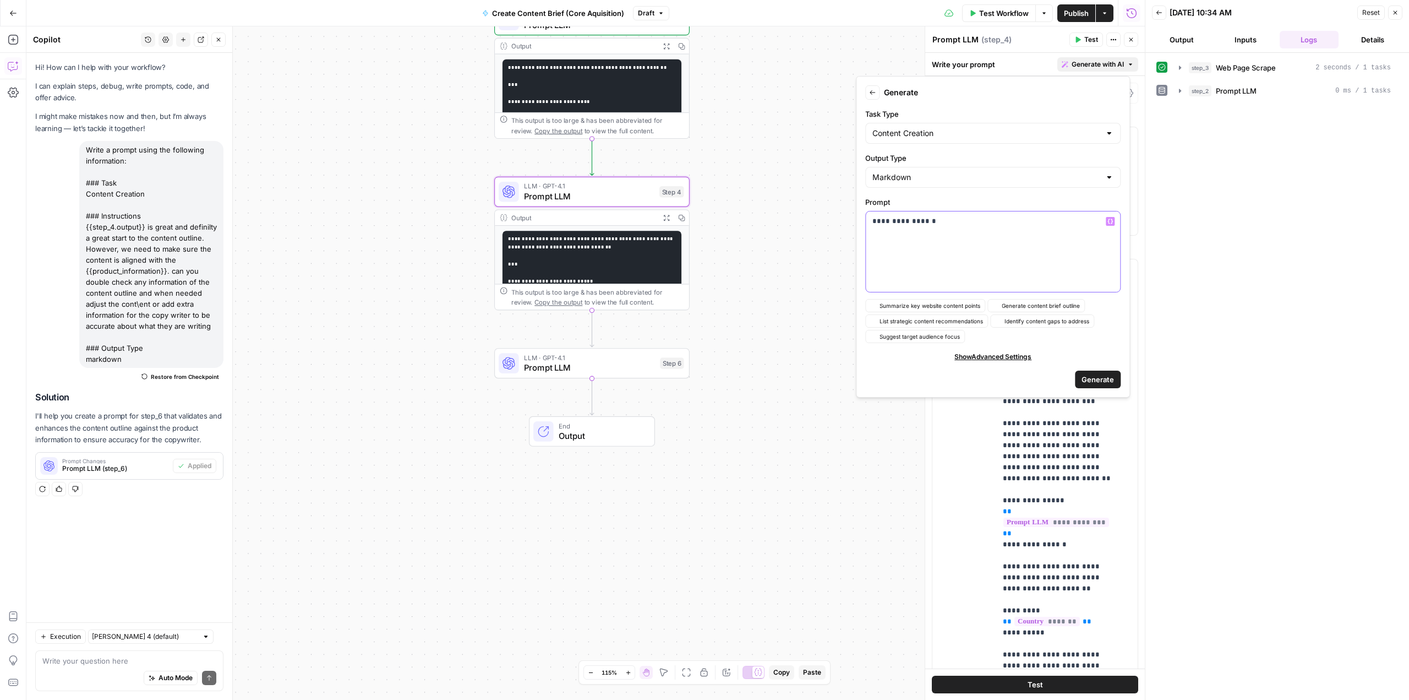
click at [1112, 219] on icon "button" at bounding box center [1111, 221] width 6 height 5
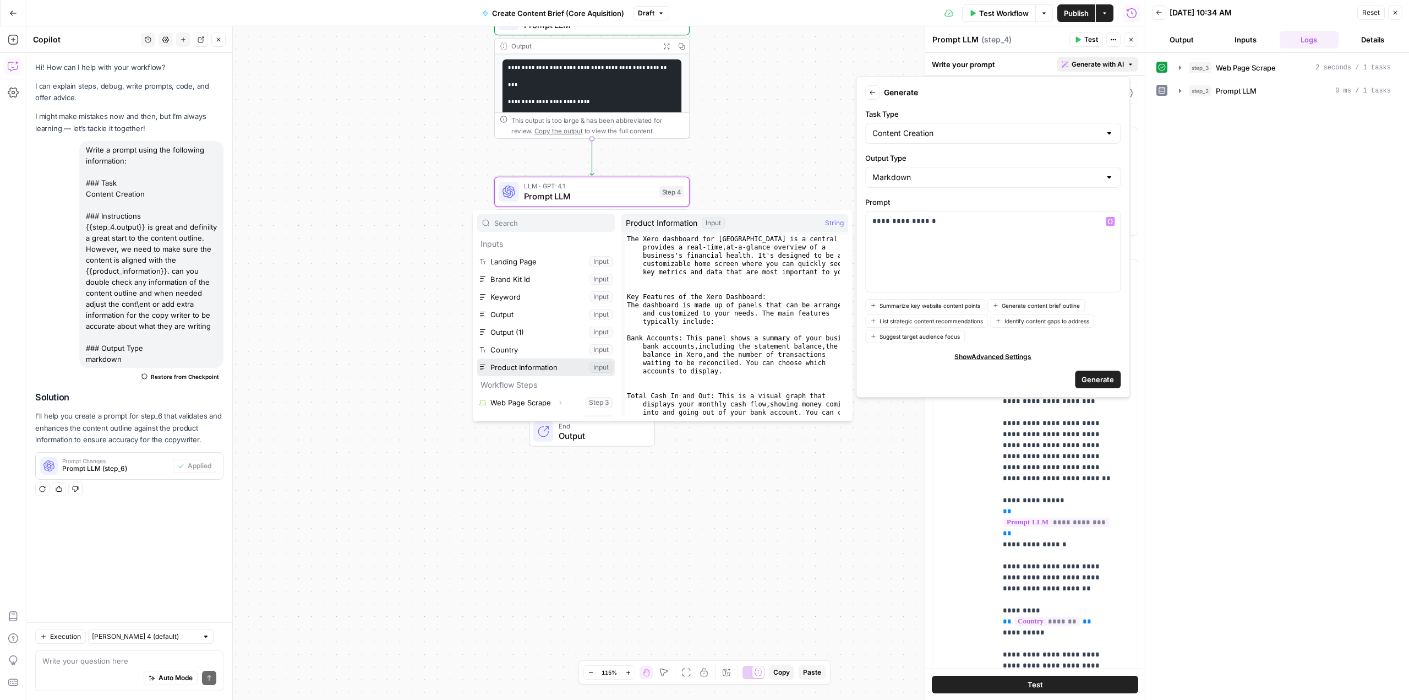
click at [512, 367] on button "Select variable Product Information" at bounding box center [546, 367] width 138 height 18
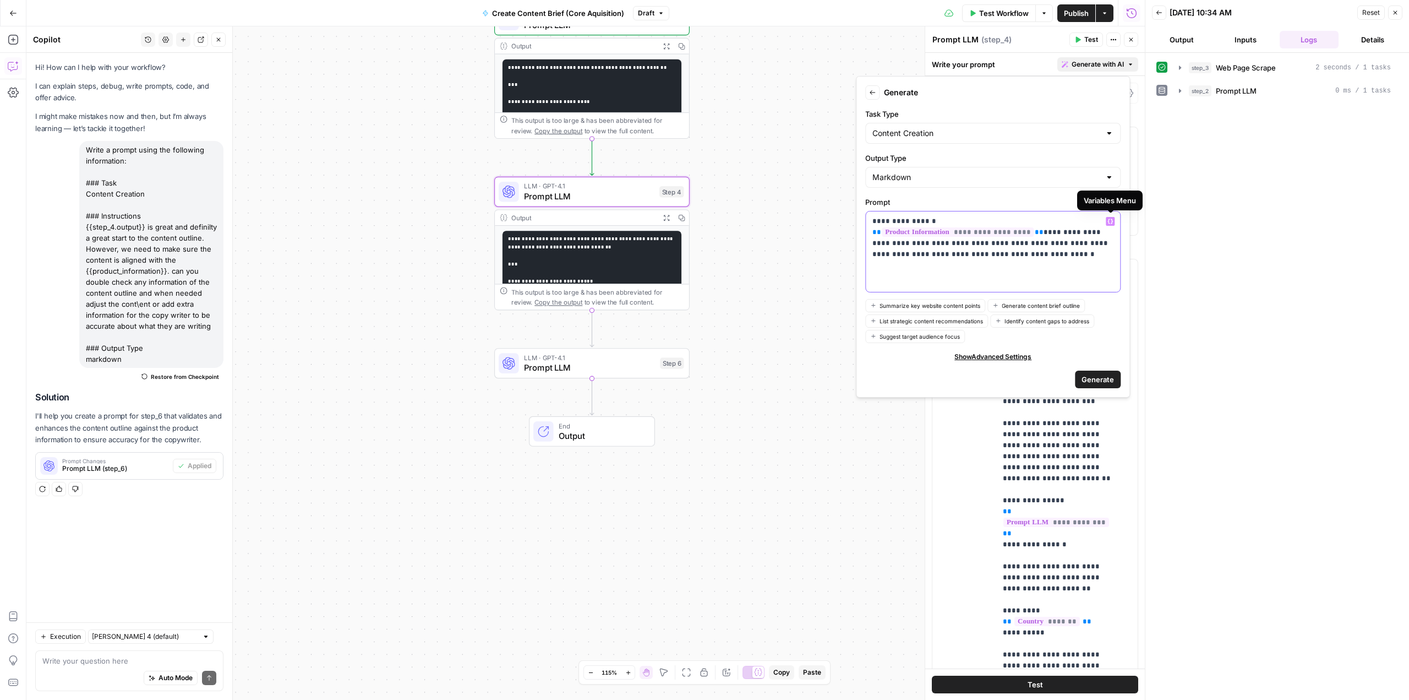
click at [1111, 217] on button "Variables Menu" at bounding box center [1110, 221] width 9 height 9
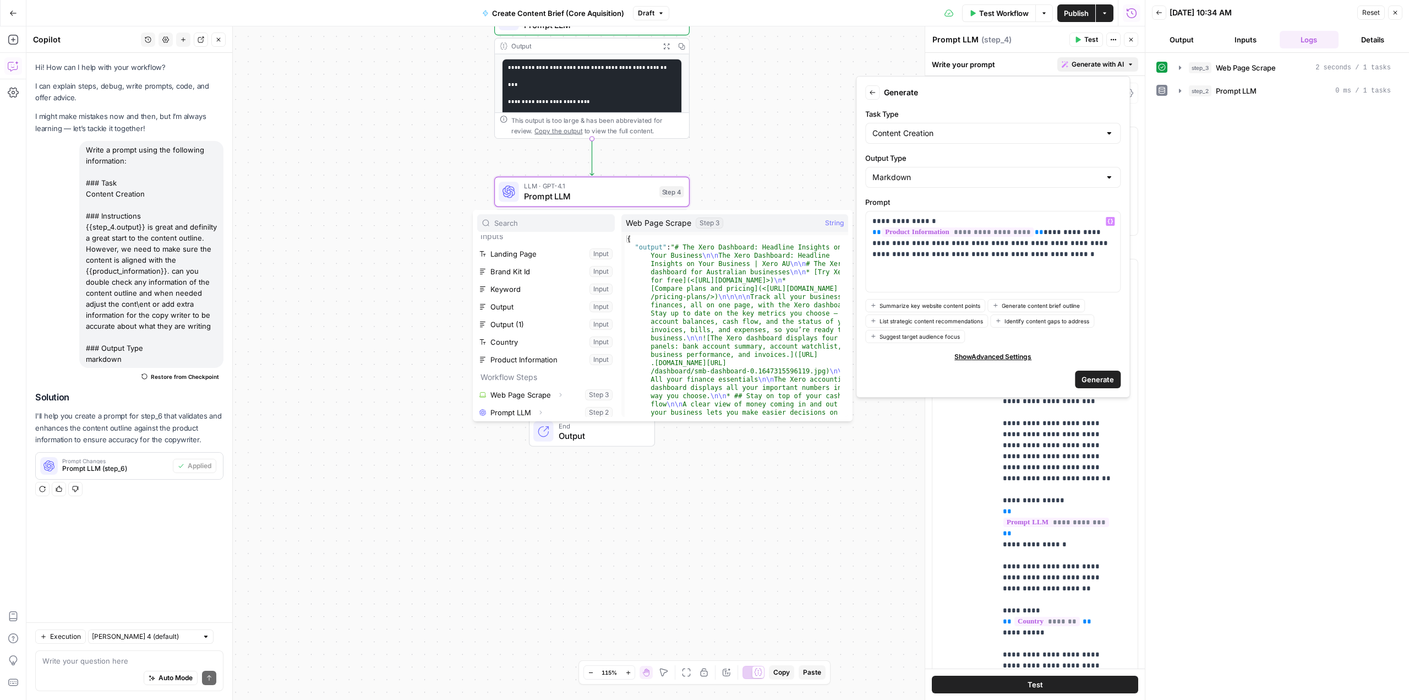
scroll to position [12, 0]
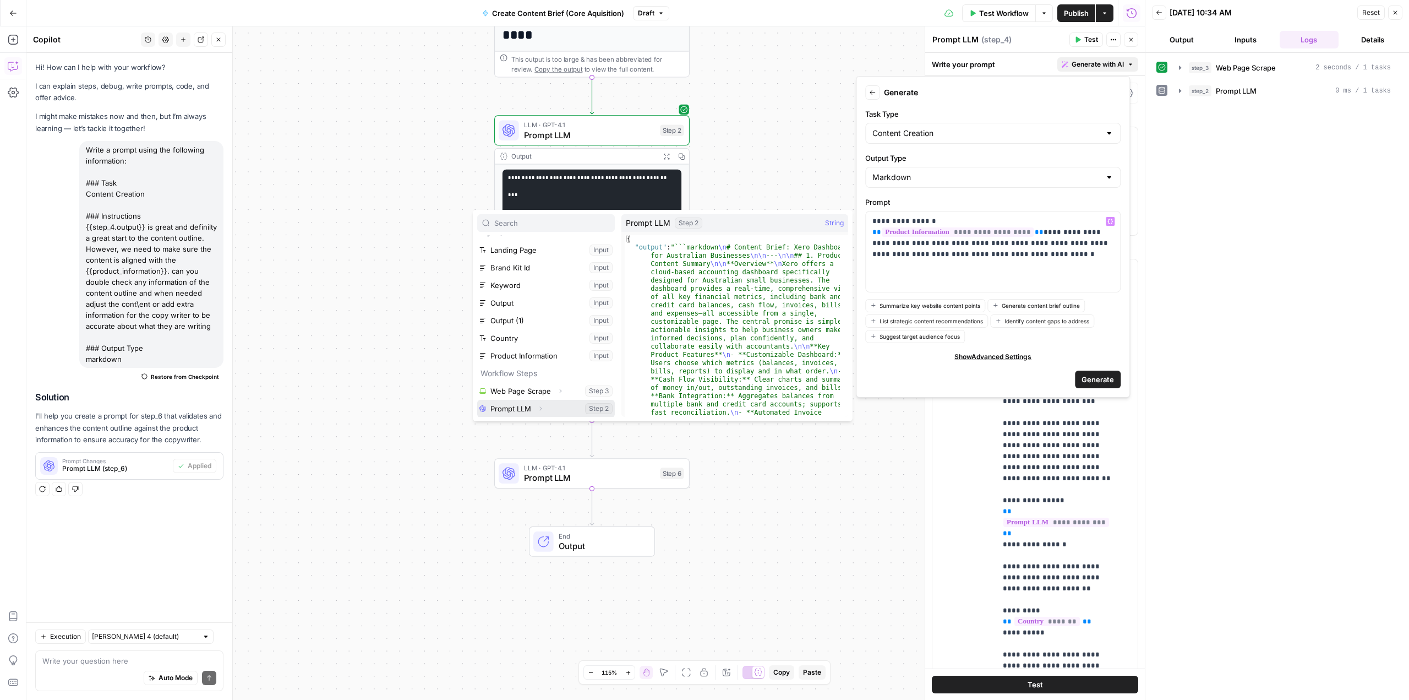
click at [520, 416] on button "Select variable Prompt LLM" at bounding box center [546, 409] width 138 height 18
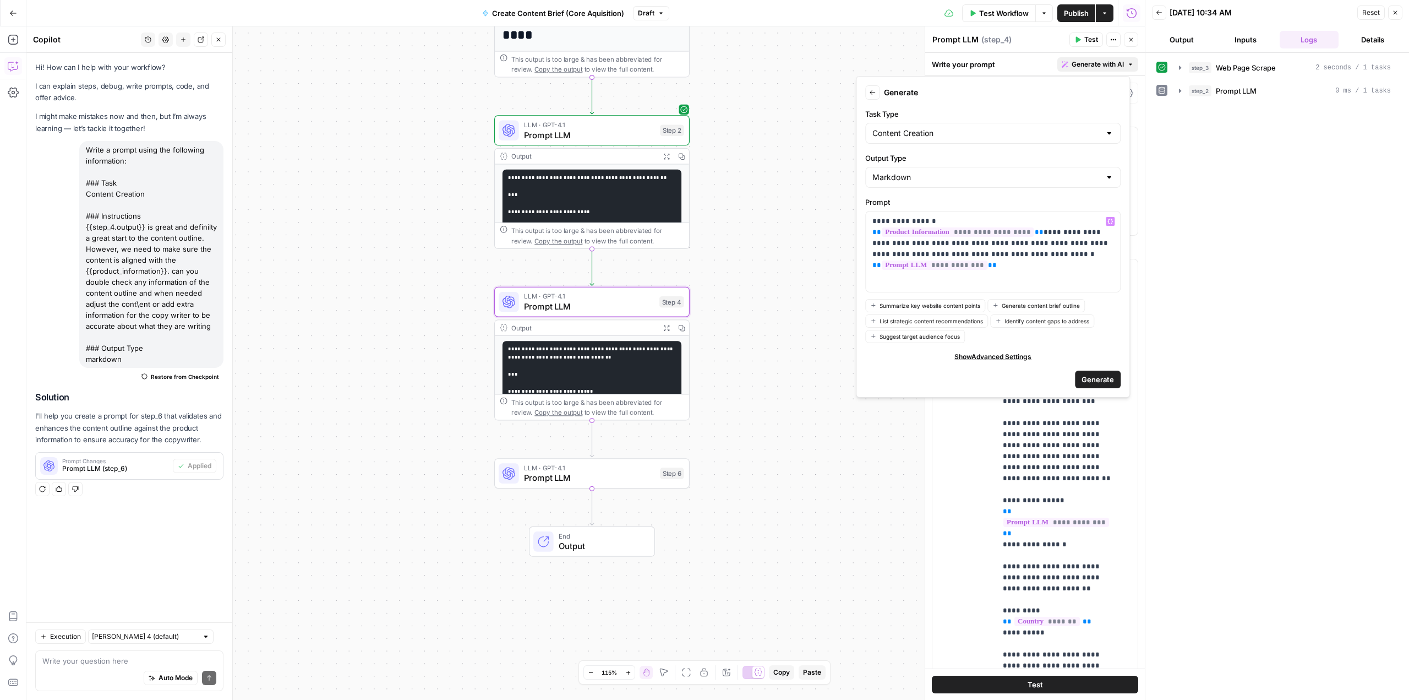
click at [1103, 381] on span "Generate" at bounding box center [1098, 379] width 32 height 11
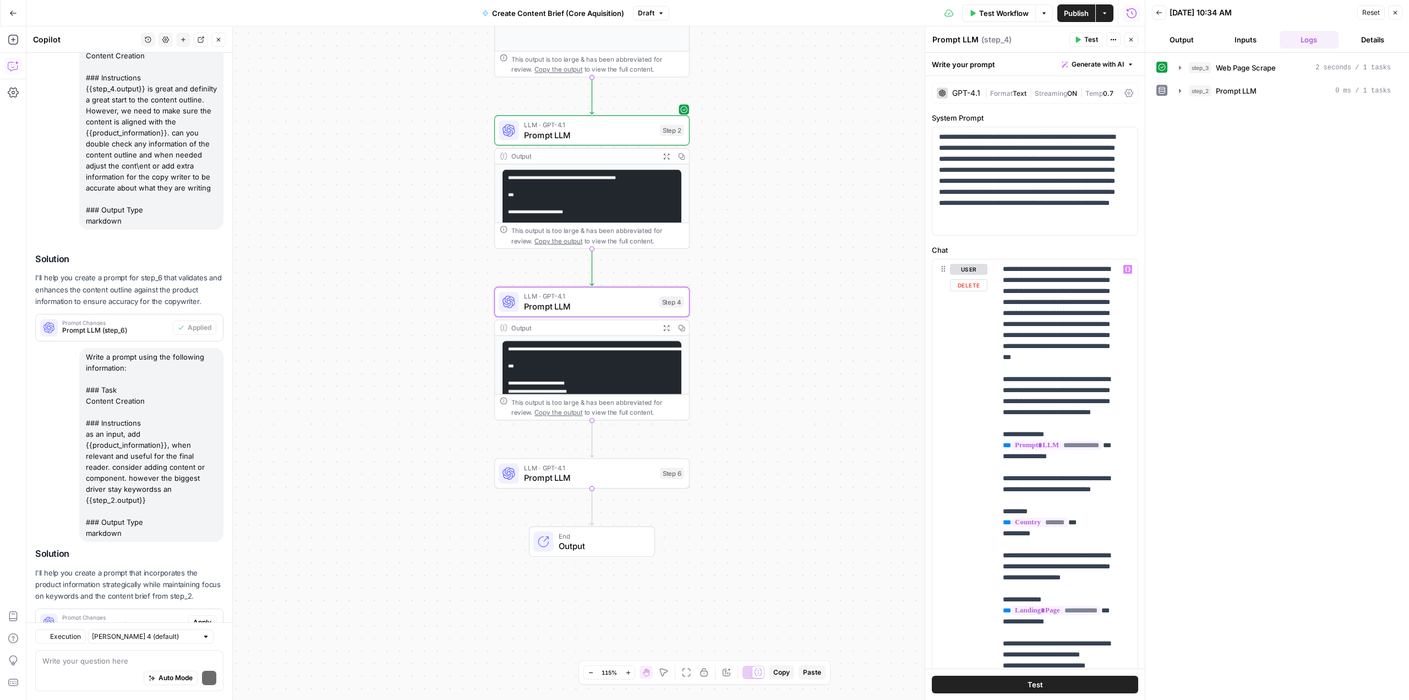
scroll to position [187, 0]
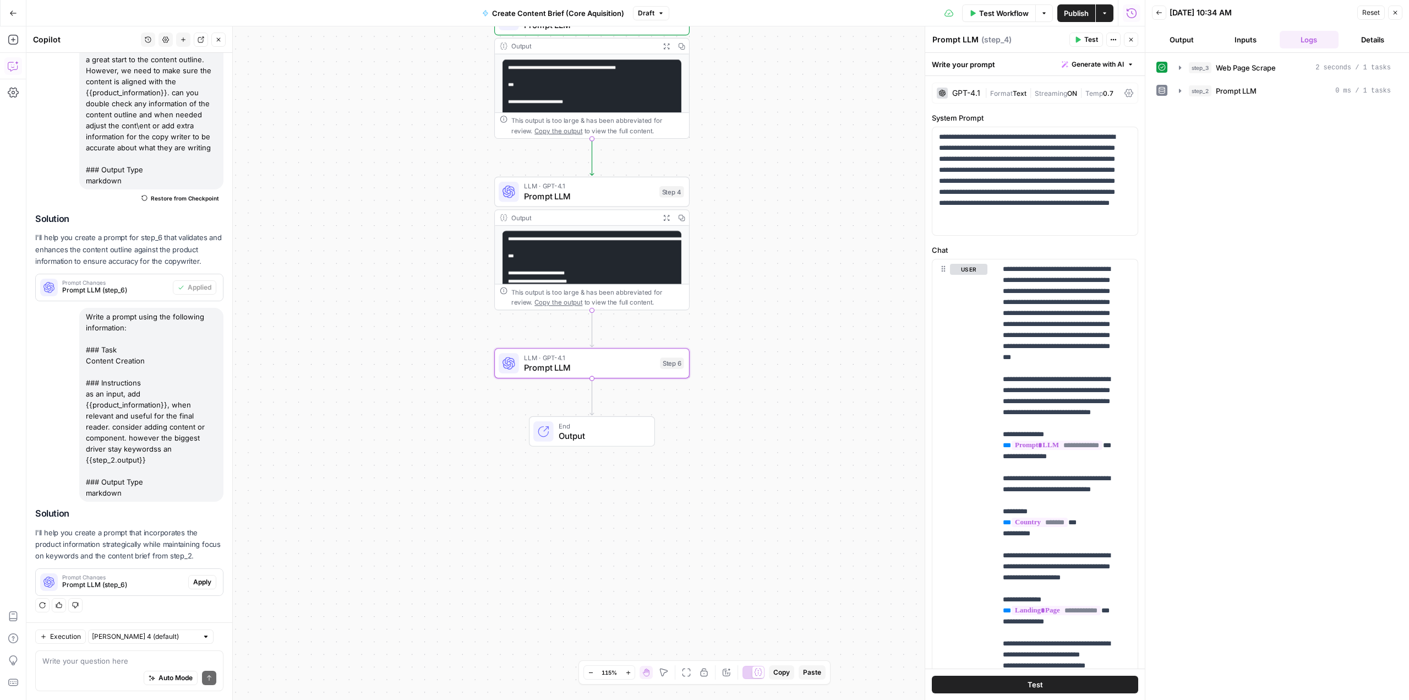
click at [192, 588] on button "Apply" at bounding box center [202, 582] width 28 height 14
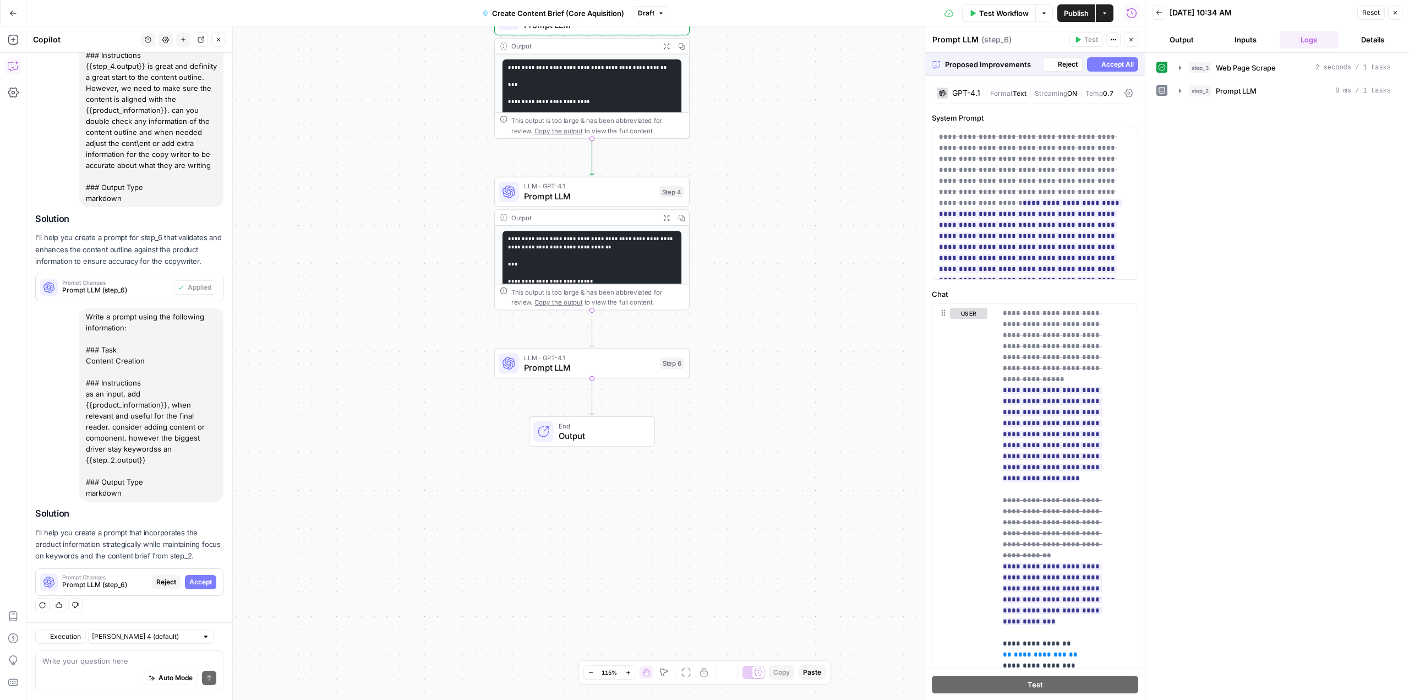
scroll to position [170, 0]
click at [1102, 64] on span "Accept All" at bounding box center [1118, 64] width 32 height 10
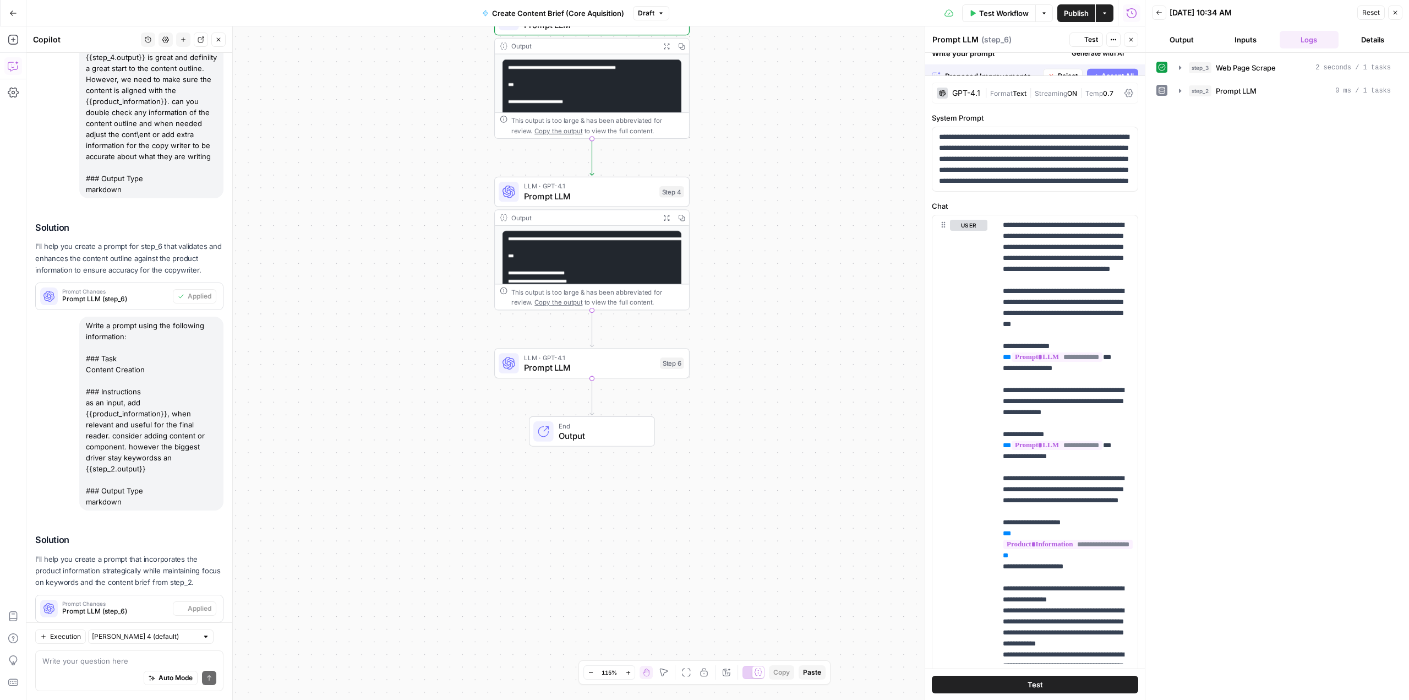
scroll to position [205, 0]
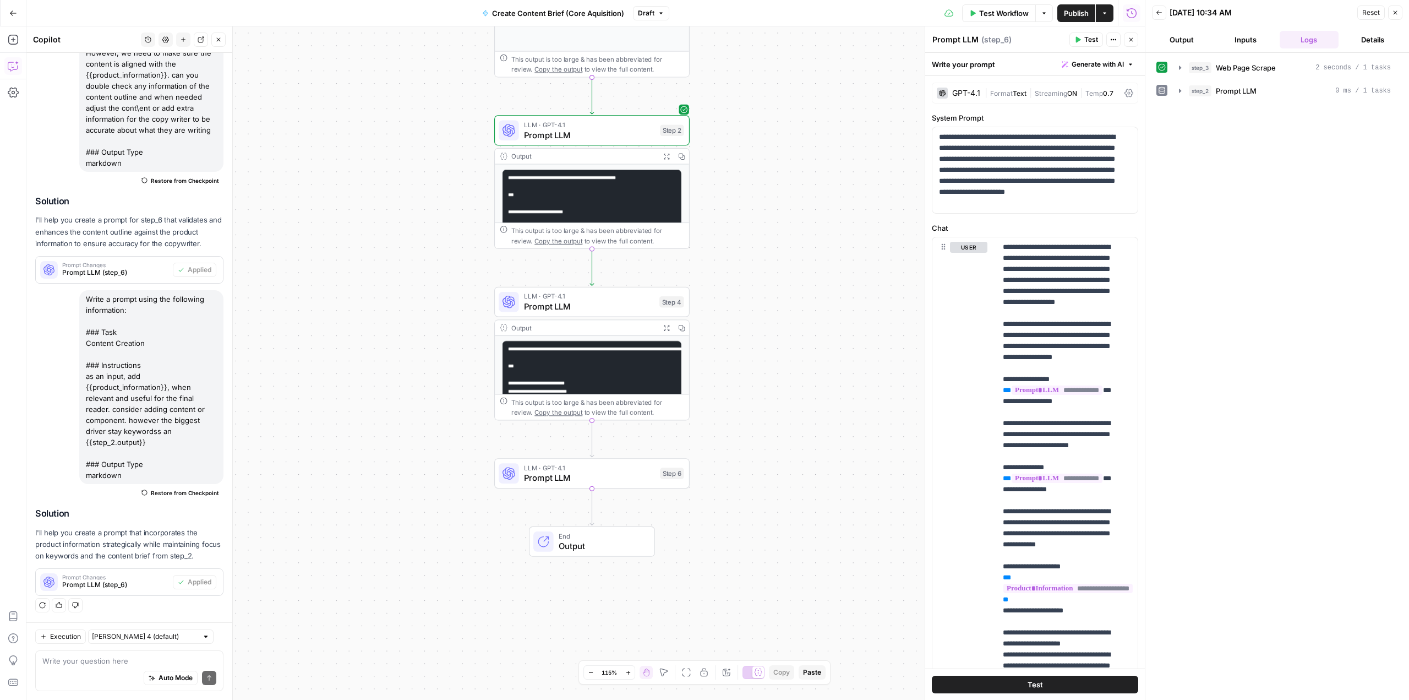
click at [1066, 13] on span "Publish" at bounding box center [1076, 13] width 25 height 11
click at [659, 109] on button "Test" at bounding box center [664, 107] width 39 height 17
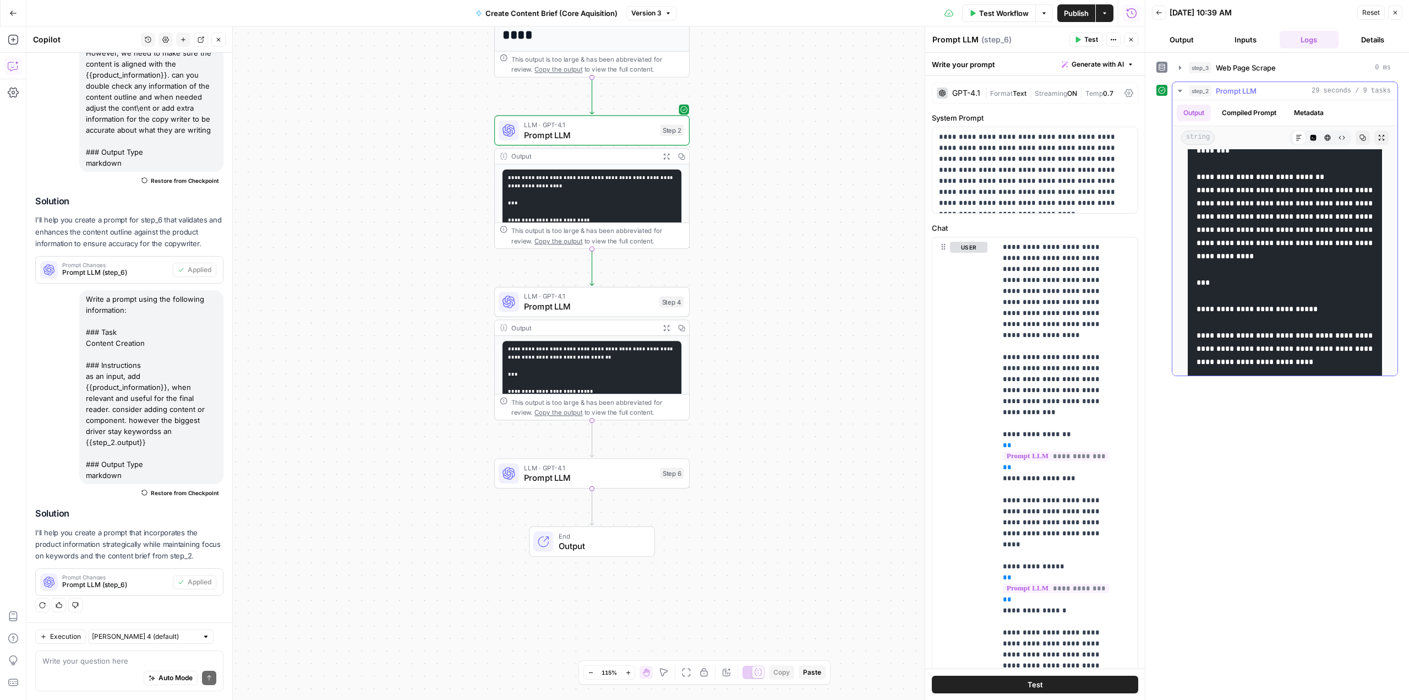
scroll to position [771, 0]
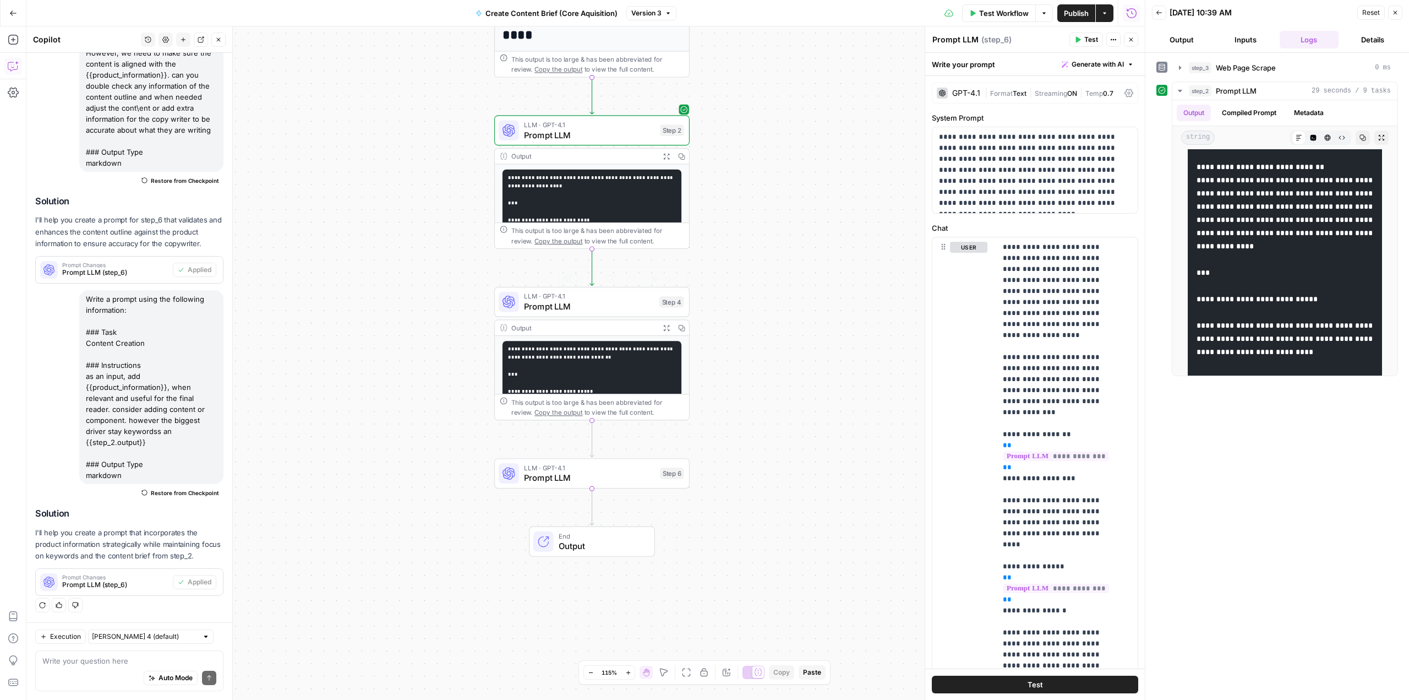
click at [580, 303] on span "Prompt LLM" at bounding box center [589, 306] width 130 height 13
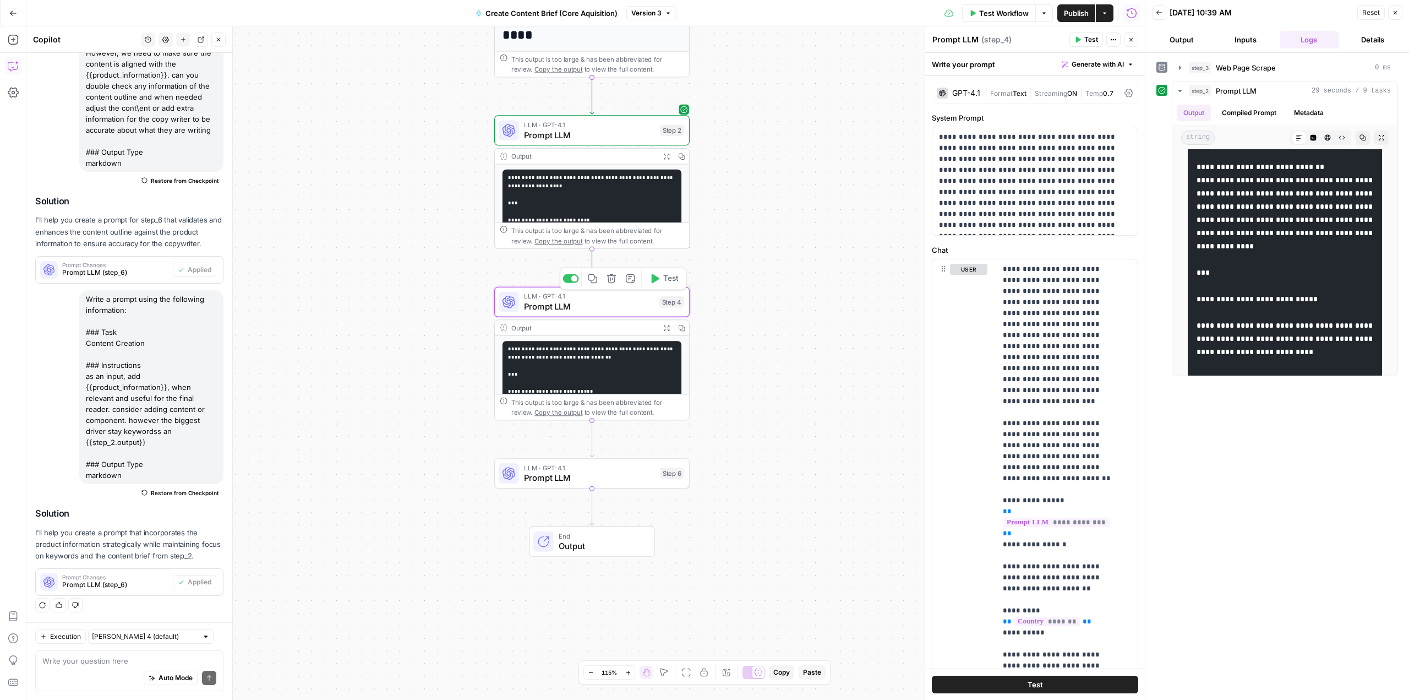
click at [660, 275] on button "Test" at bounding box center [664, 278] width 39 height 17
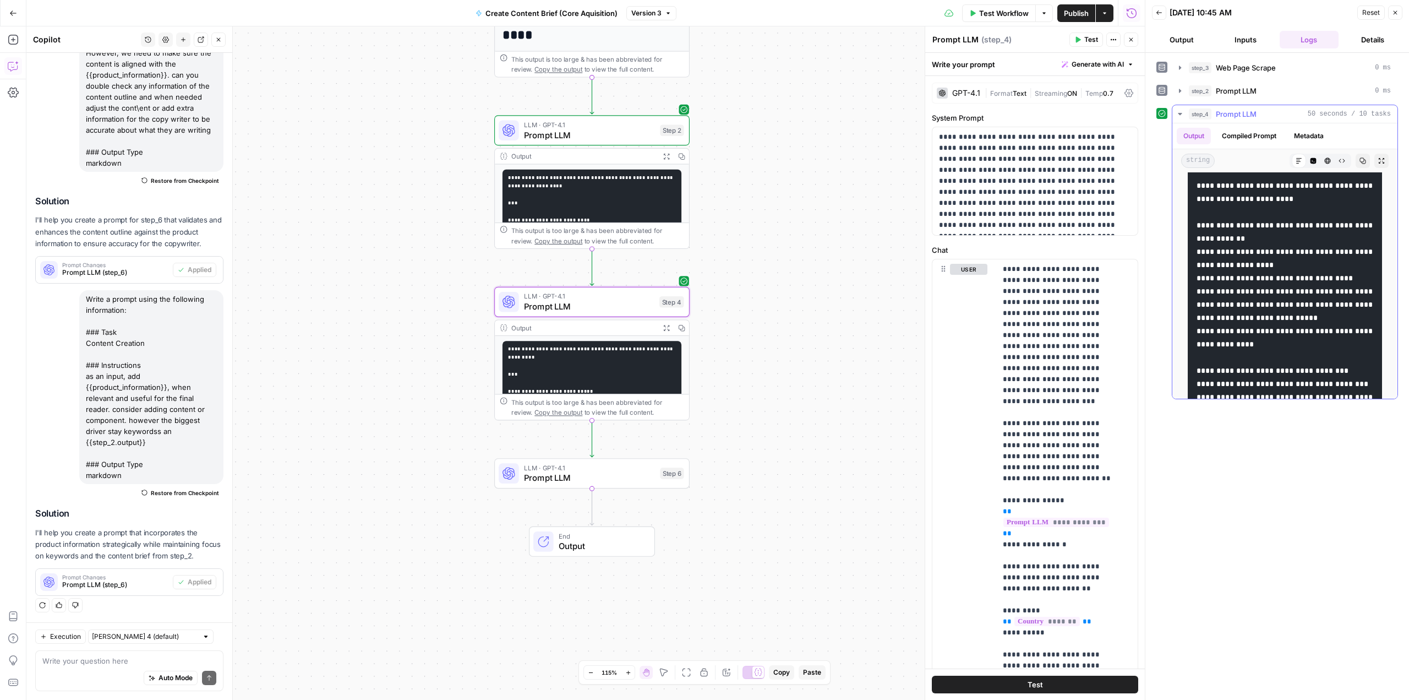
scroll to position [1266, 0]
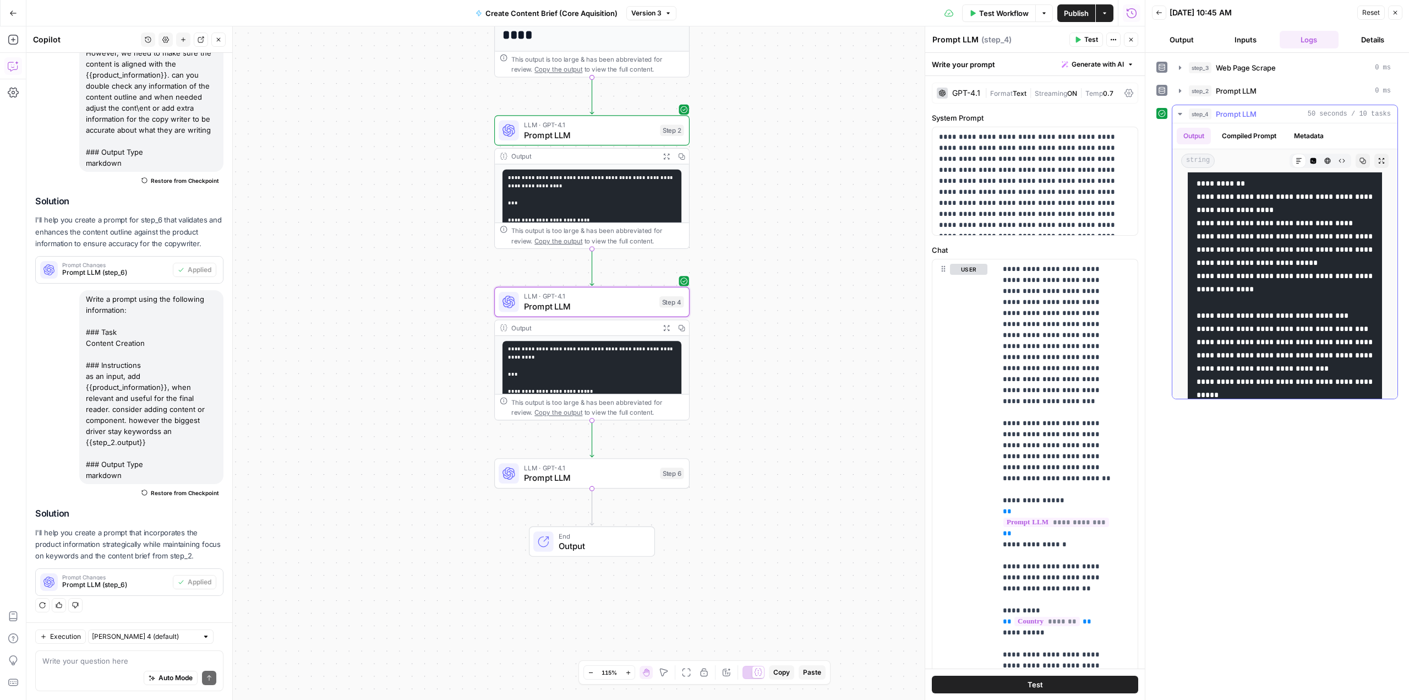
drag, startPoint x: 1279, startPoint y: 290, endPoint x: 1274, endPoint y: 325, distance: 35.7
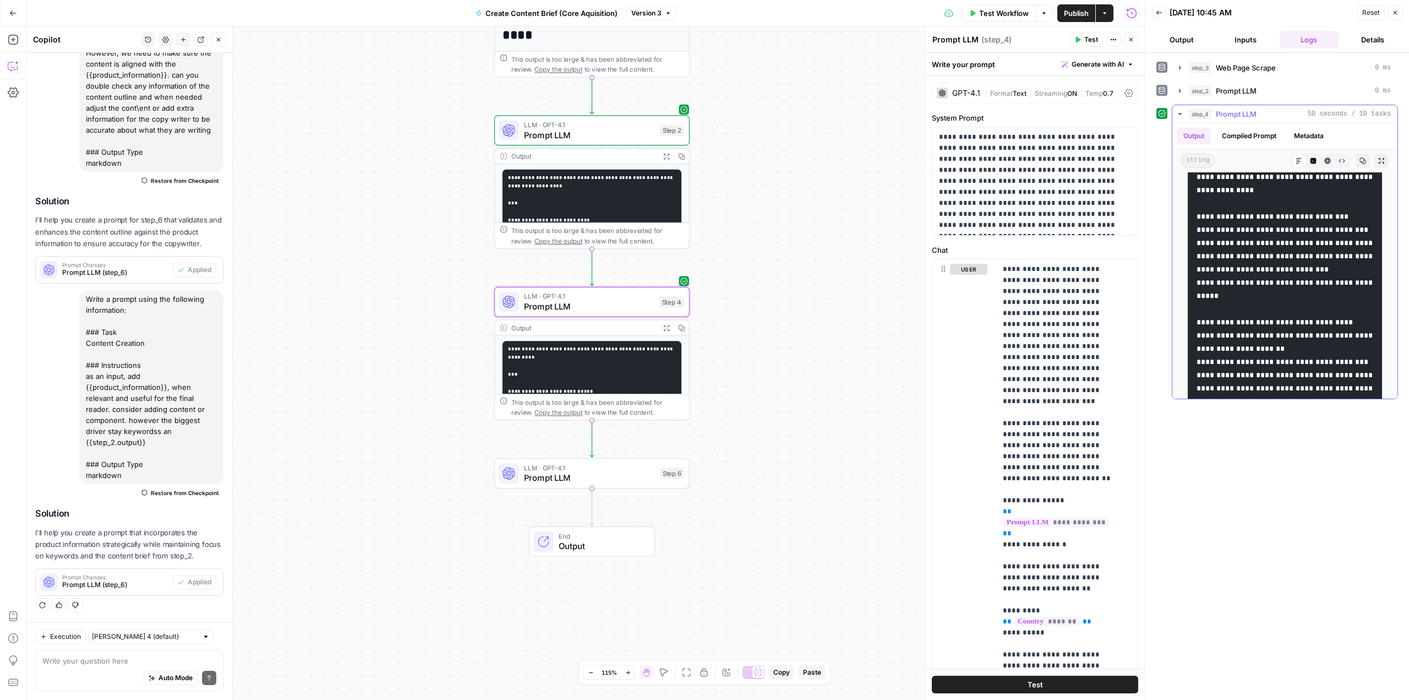
scroll to position [1376, 0]
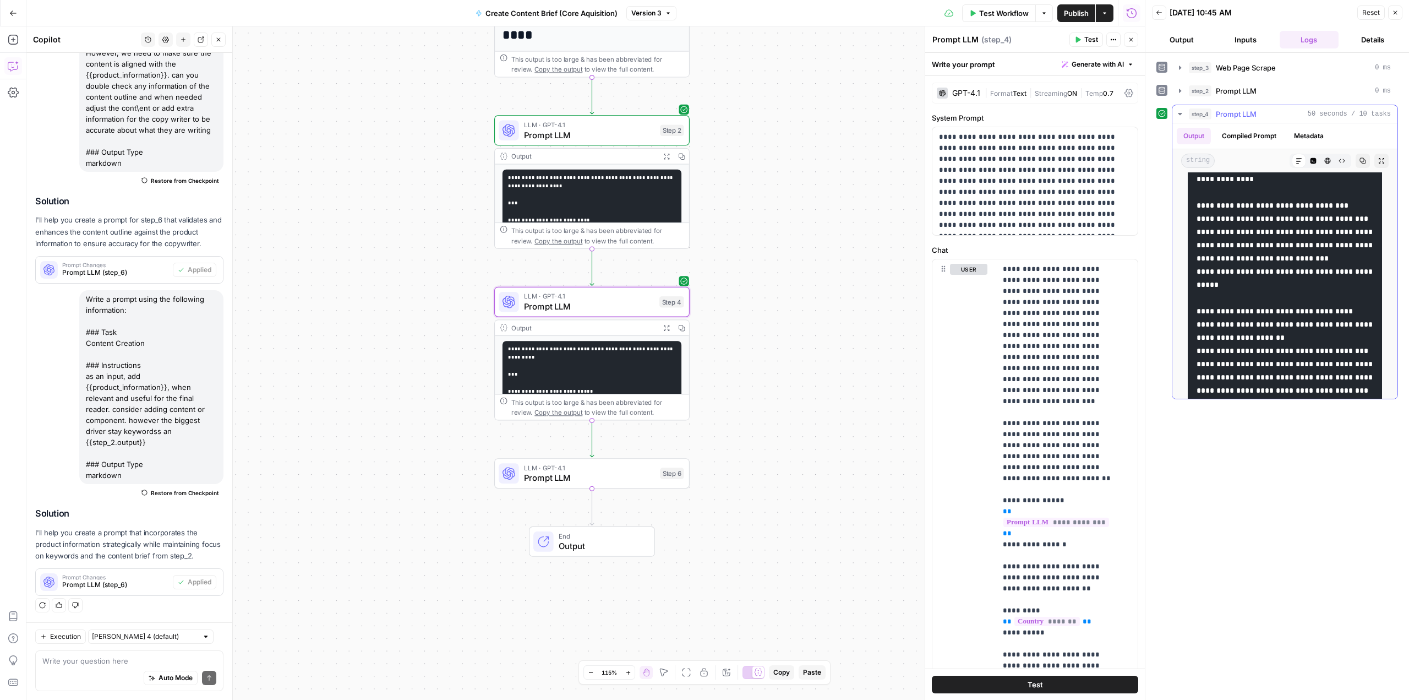
drag, startPoint x: 1210, startPoint y: 308, endPoint x: 1287, endPoint y: 345, distance: 85.4
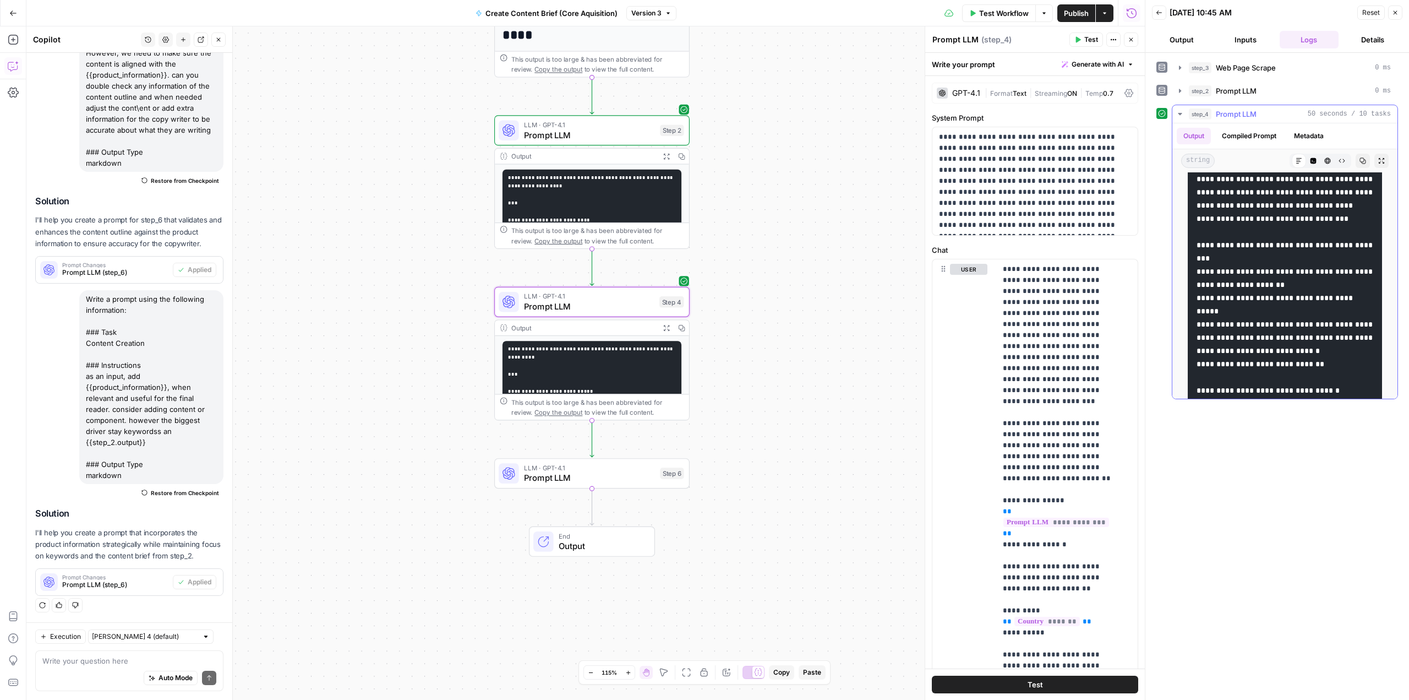
scroll to position [1707, 0]
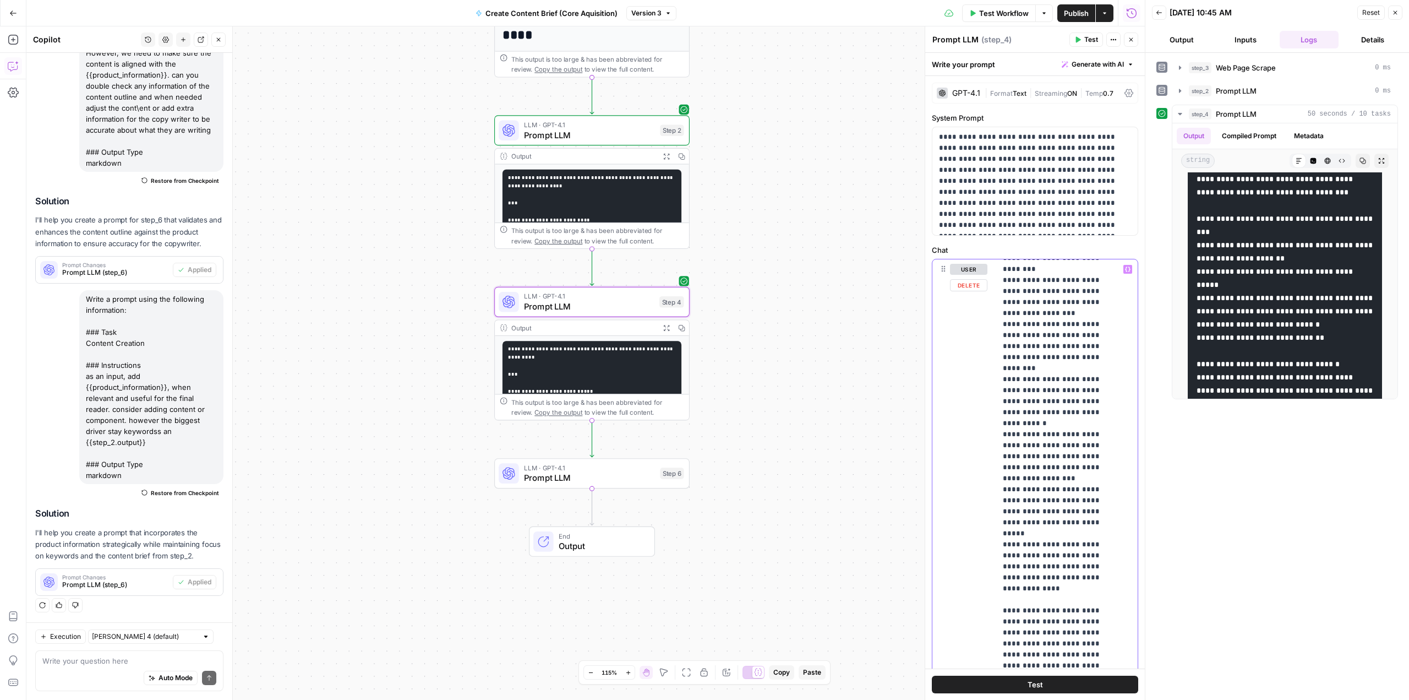
scroll to position [1211, 0]
click at [1073, 66] on span "Generate with AI" at bounding box center [1098, 64] width 52 height 10
click at [1066, 116] on span "Refine" at bounding box center [1072, 113] width 88 height 11
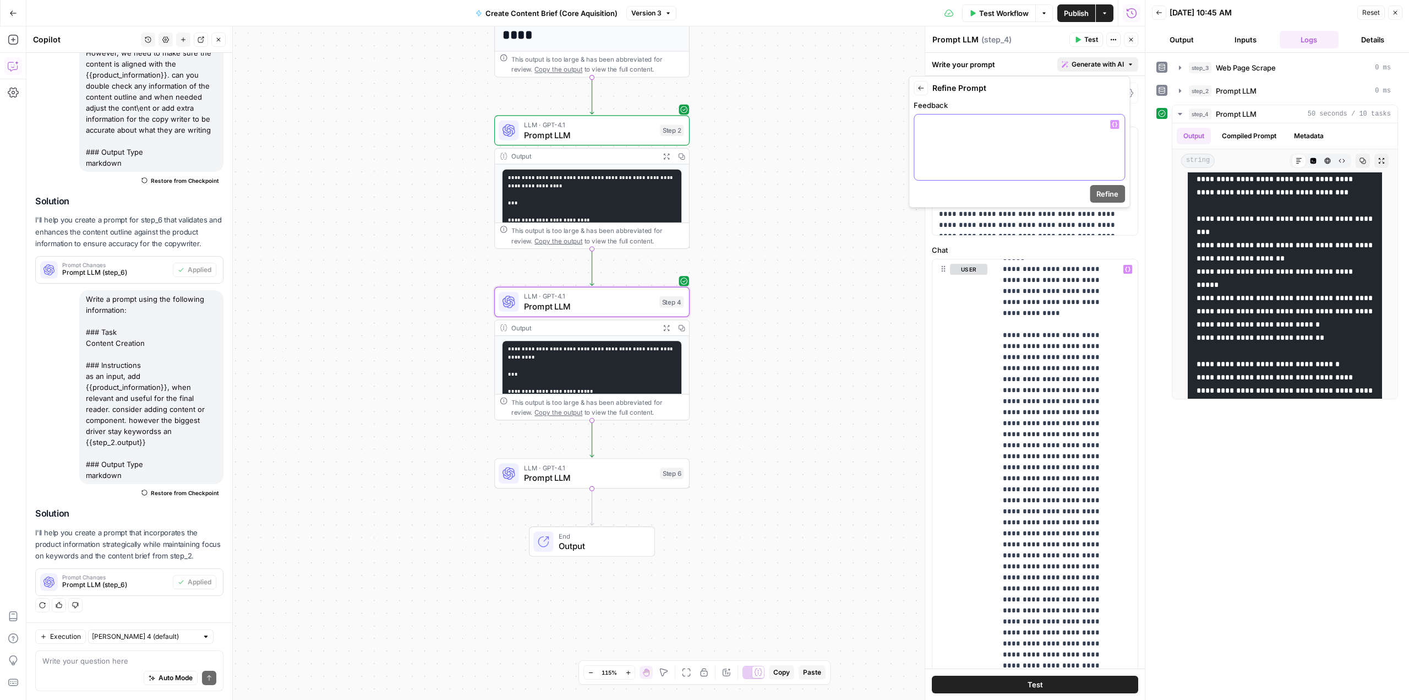
click at [969, 150] on div at bounding box center [1019, 148] width 210 height 66
click at [1109, 188] on span "Refine" at bounding box center [1108, 193] width 22 height 11
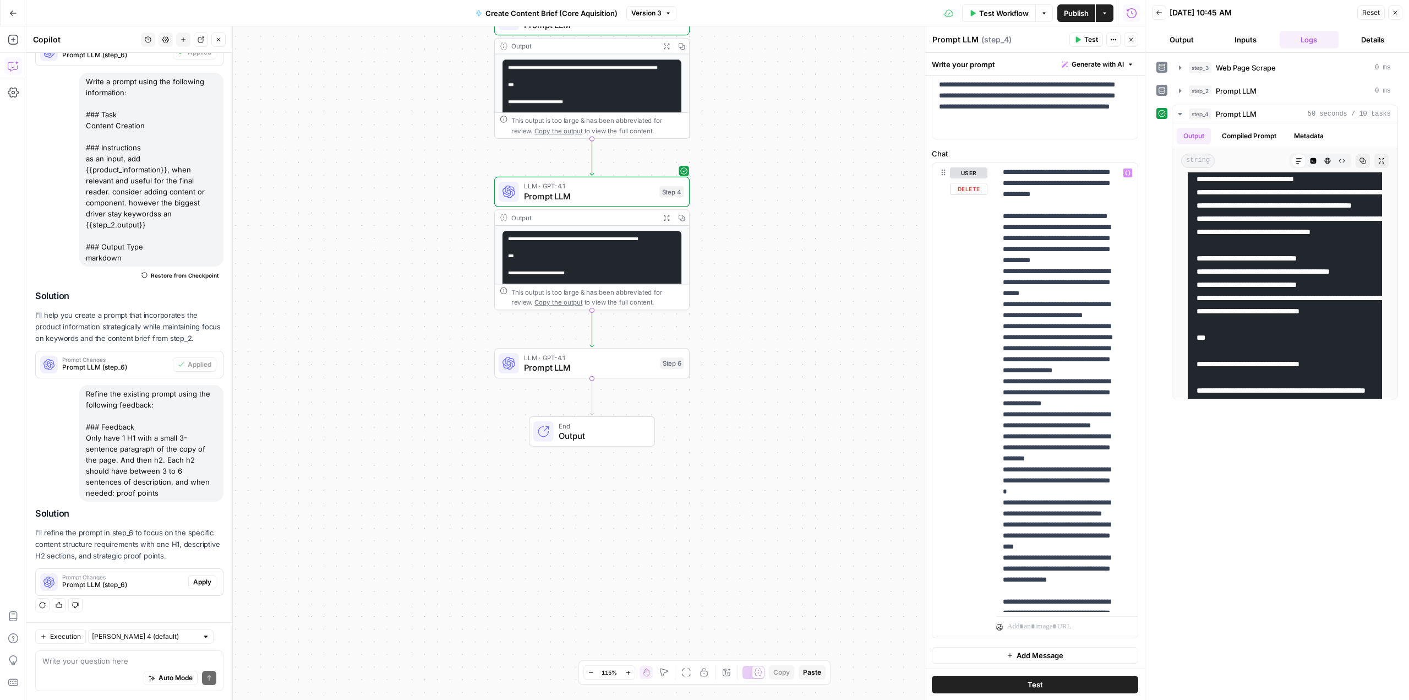
scroll to position [0, 0]
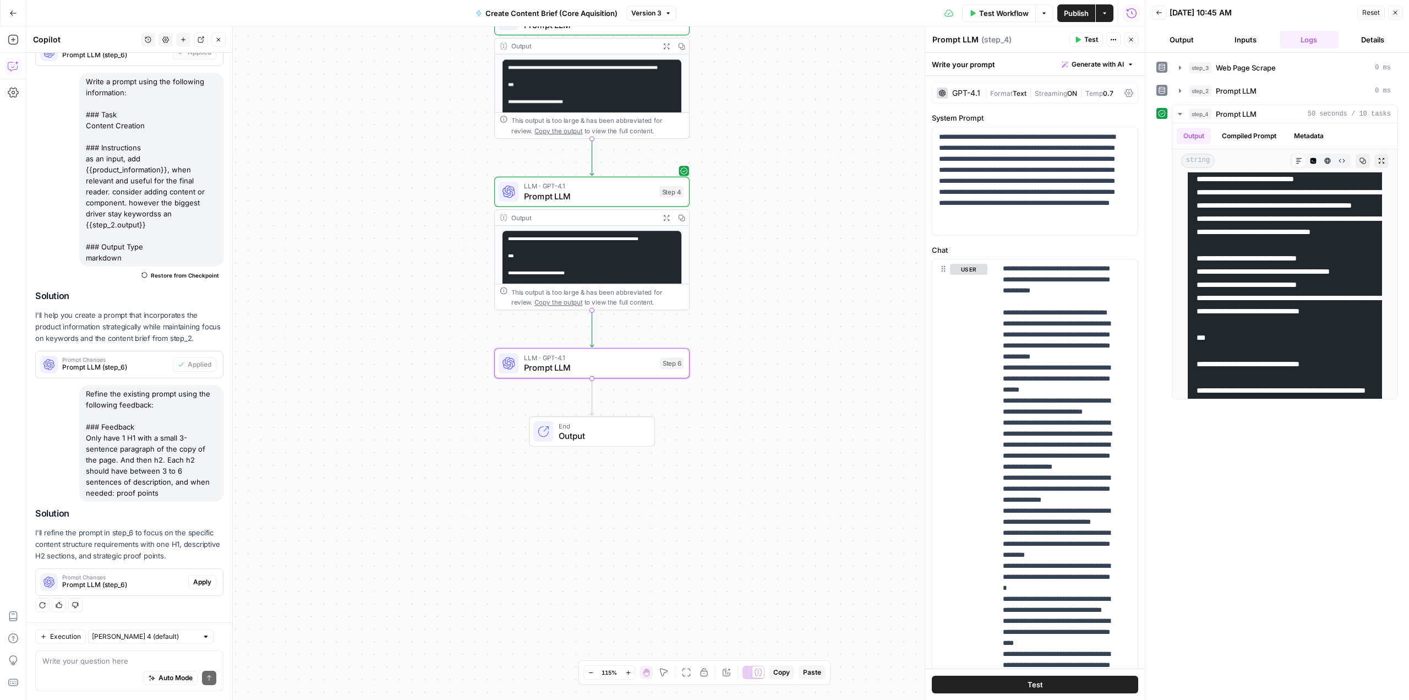
click at [188, 585] on button "Apply" at bounding box center [202, 582] width 28 height 14
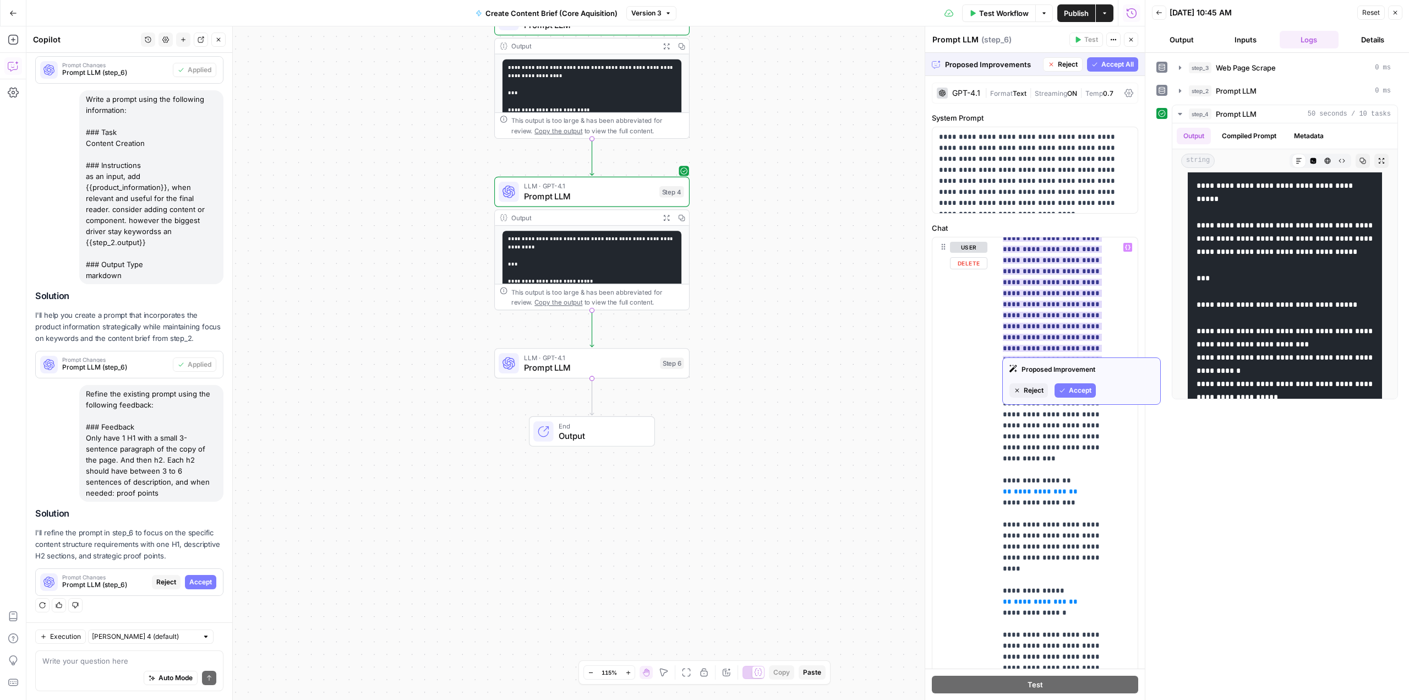
scroll to position [275, 0]
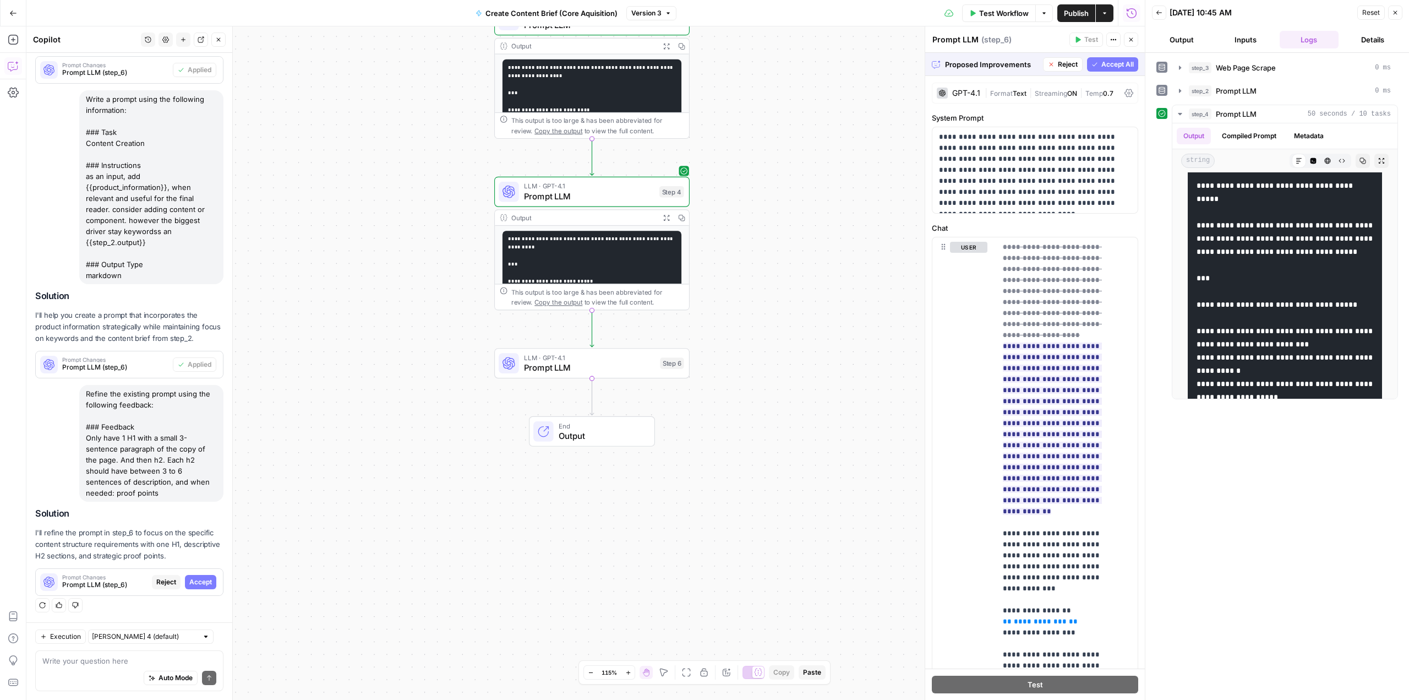
click at [1092, 65] on icon "button" at bounding box center [1095, 64] width 7 height 7
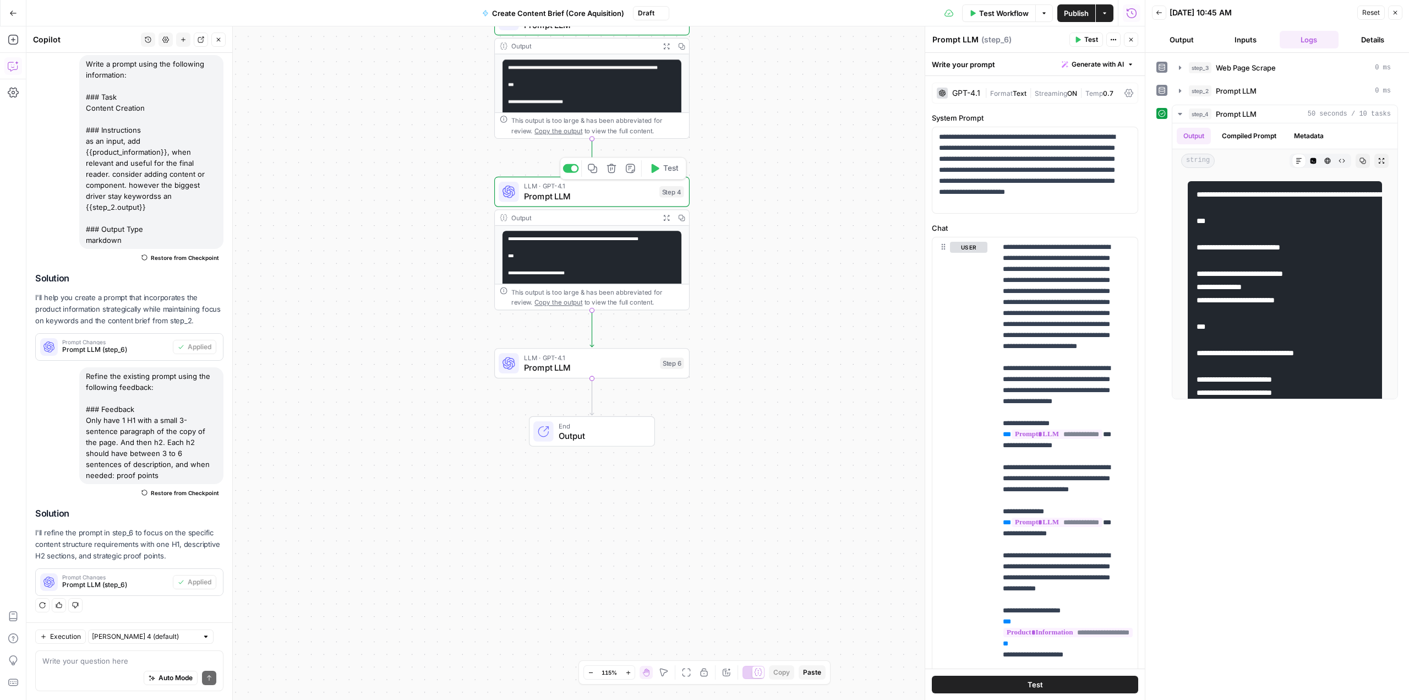
click at [653, 166] on icon "button" at bounding box center [656, 168] width 8 height 9
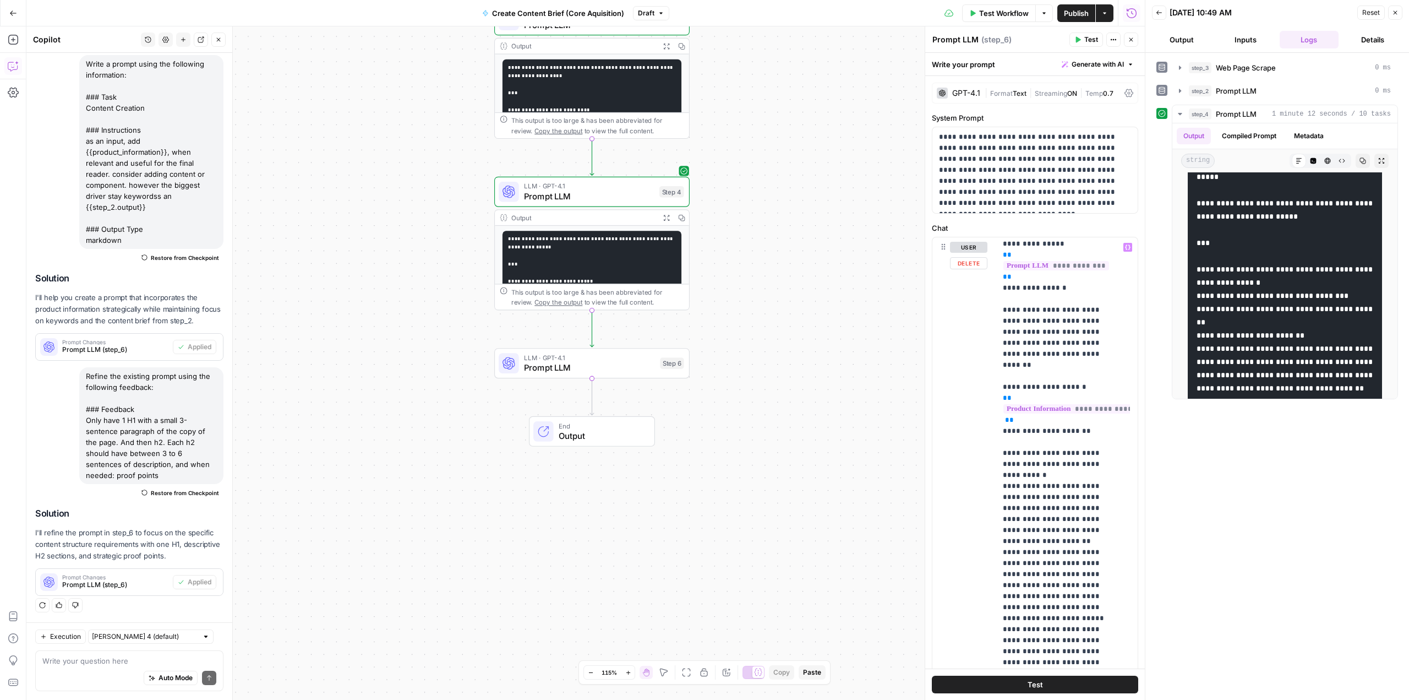
scroll to position [495, 0]
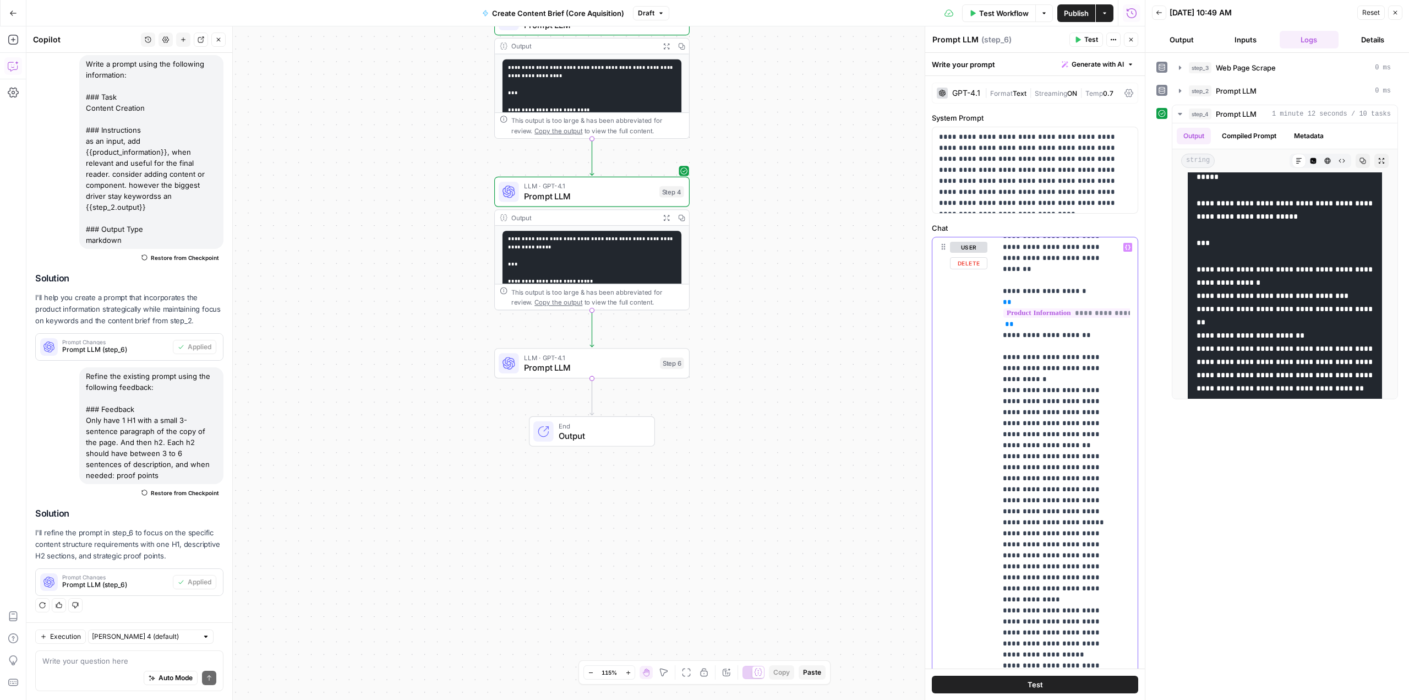
drag, startPoint x: 1021, startPoint y: 497, endPoint x: 1037, endPoint y: 517, distance: 25.1
click at [1037, 517] on p "**********" at bounding box center [1059, 687] width 112 height 1883
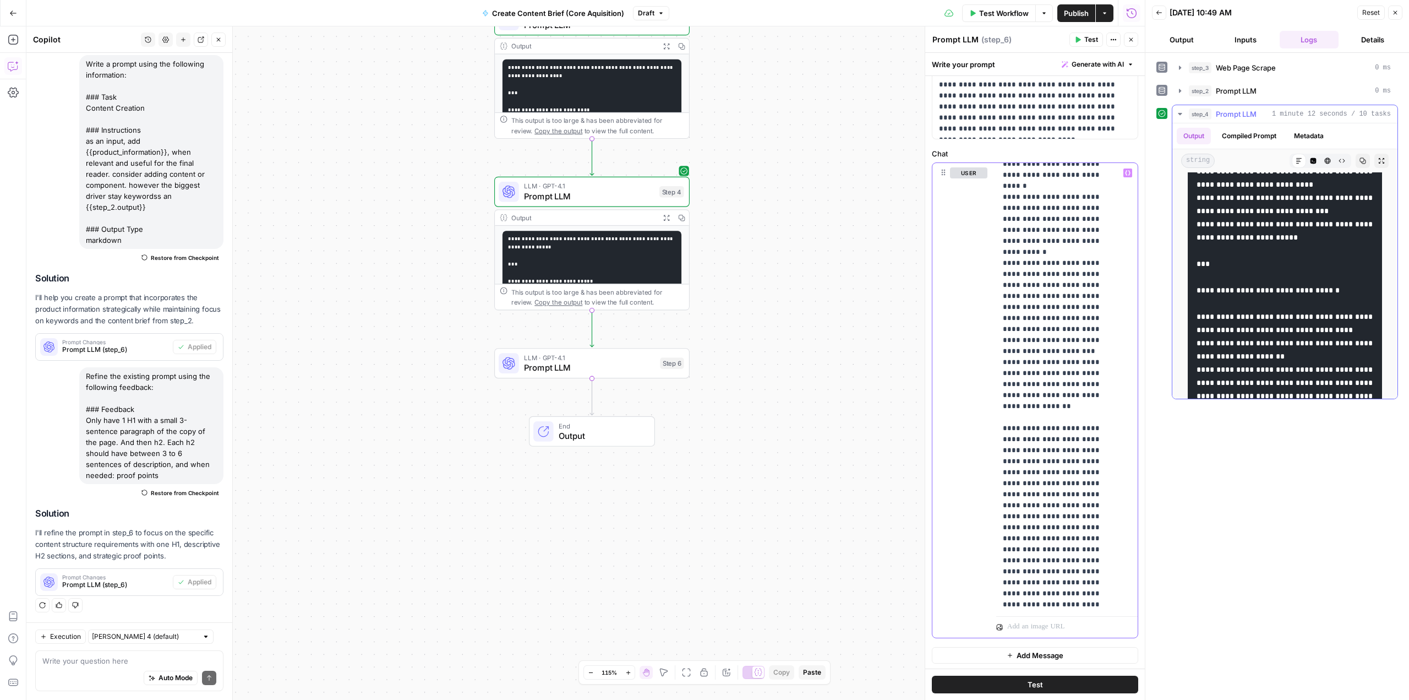
scroll to position [5560, 0]
click at [595, 366] on span "Prompt LLM" at bounding box center [589, 367] width 131 height 13
click at [661, 340] on button "Test" at bounding box center [664, 339] width 39 height 17
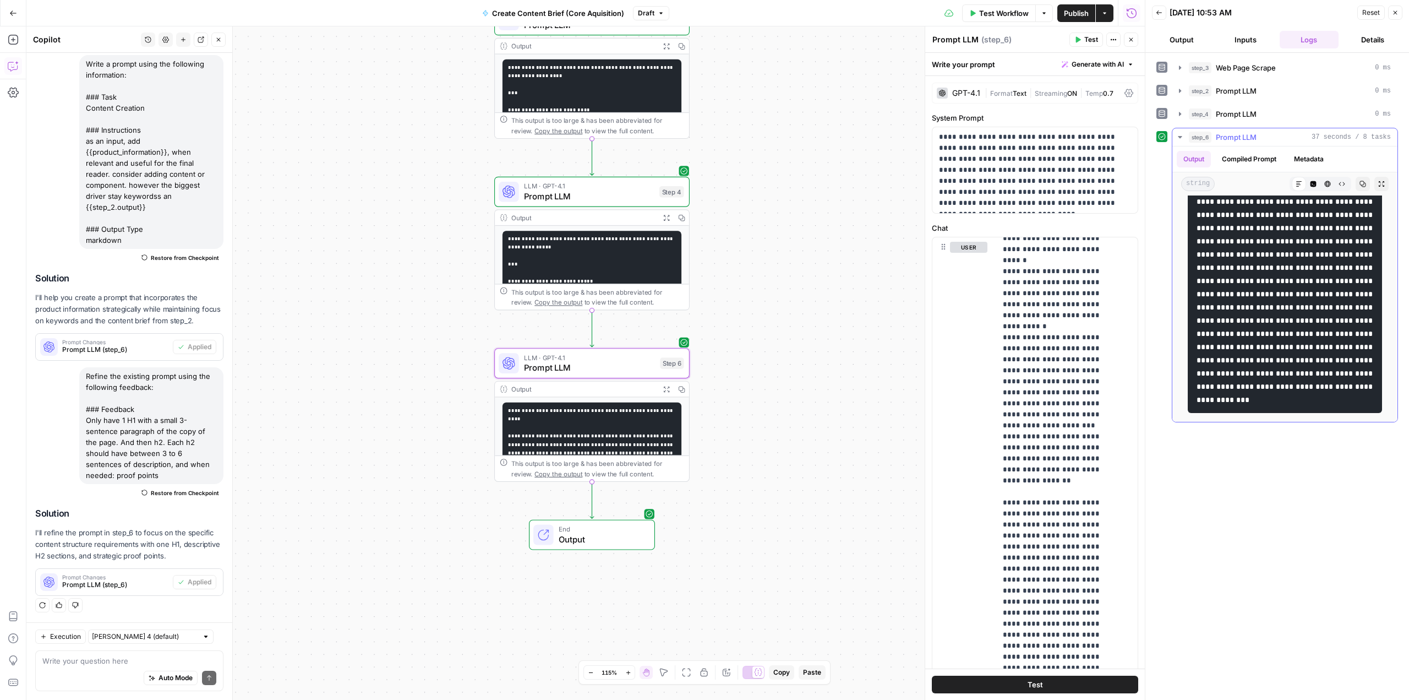
scroll to position [3067, 0]
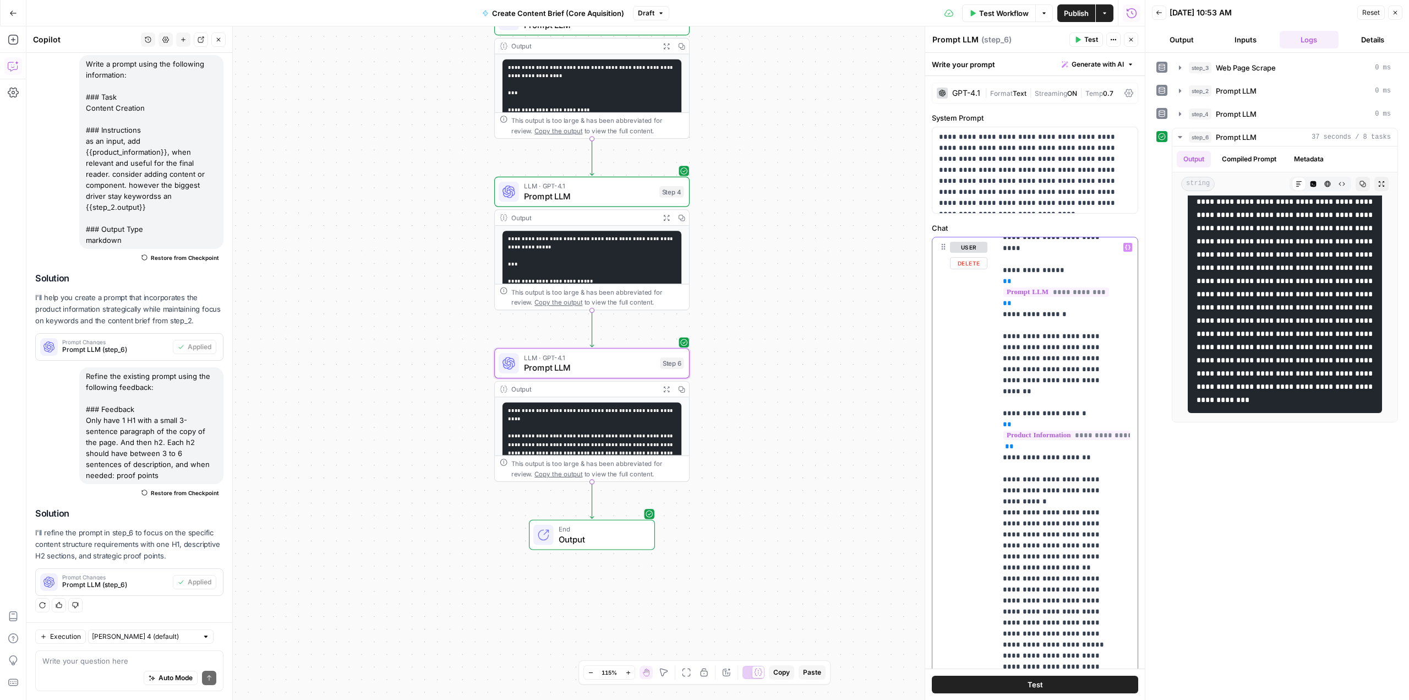
scroll to position [0, 0]
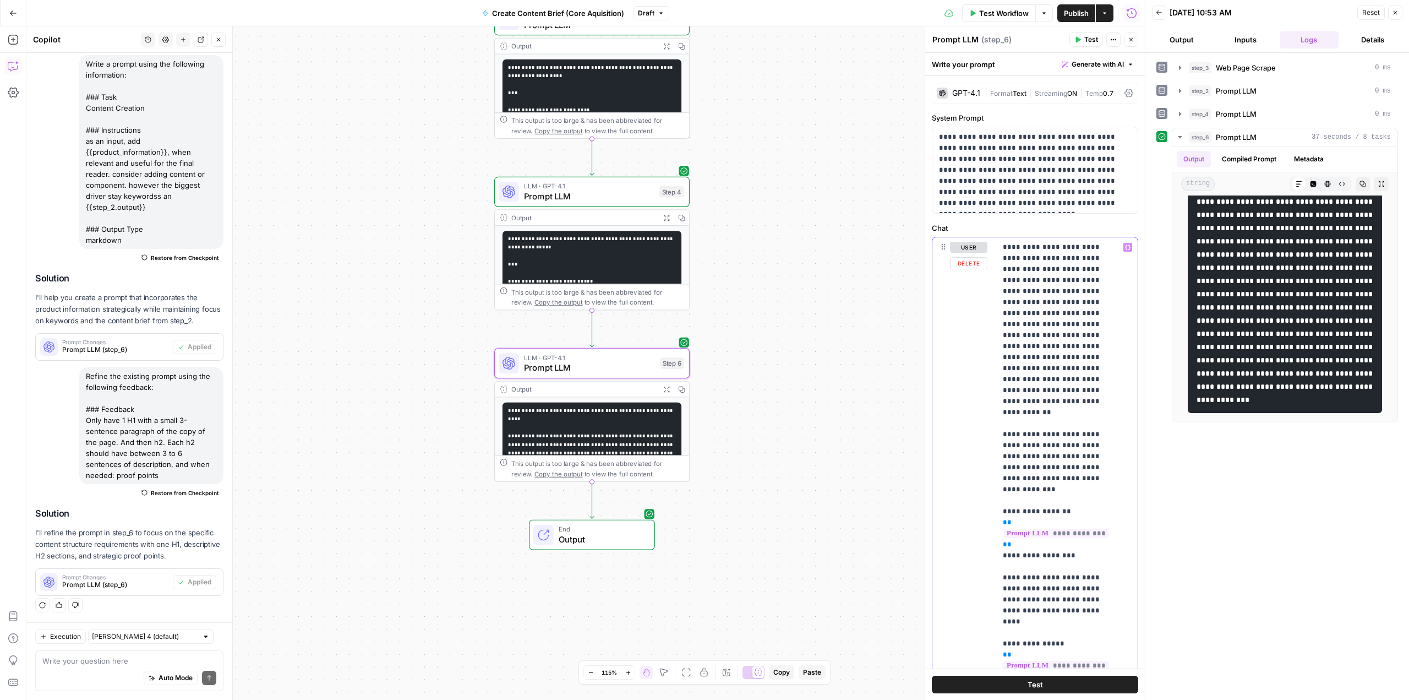
click at [575, 241] on code "**********" at bounding box center [591, 425] width 166 height 379
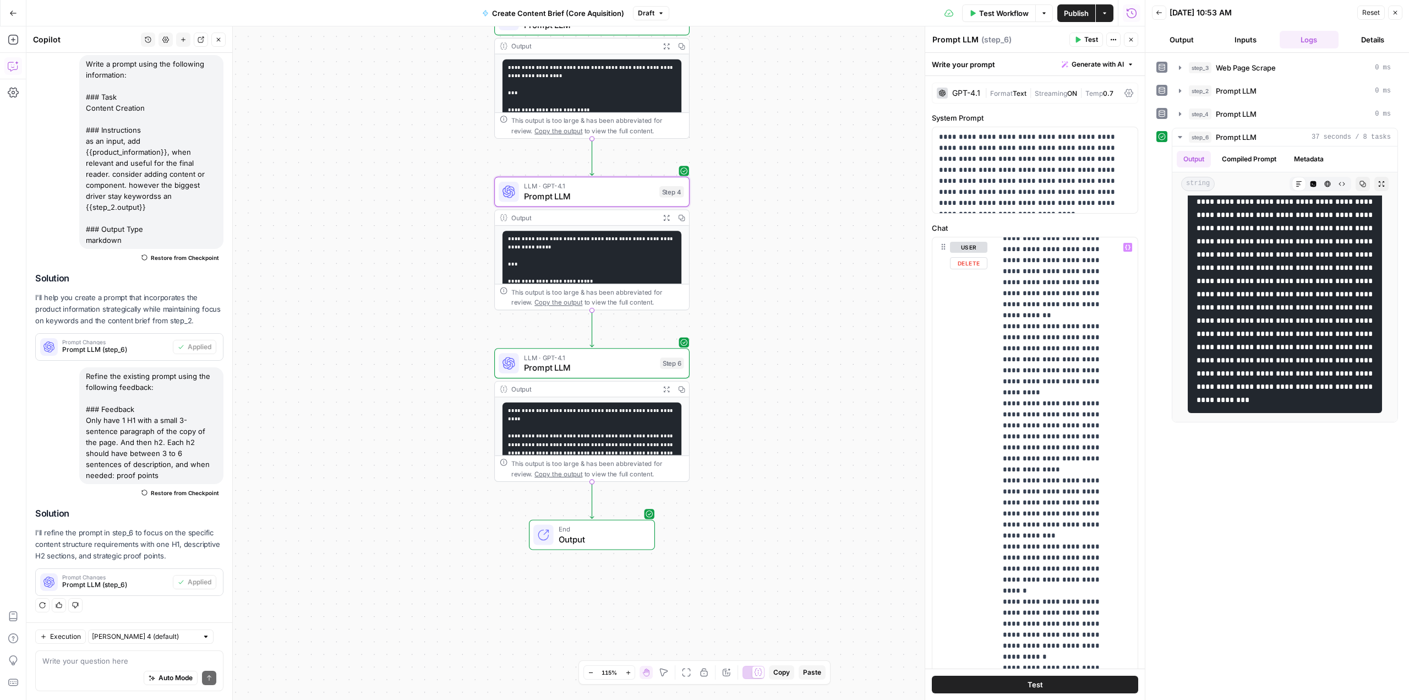
scroll to position [978, 0]
click at [611, 338] on icon "button" at bounding box center [612, 340] width 10 height 10
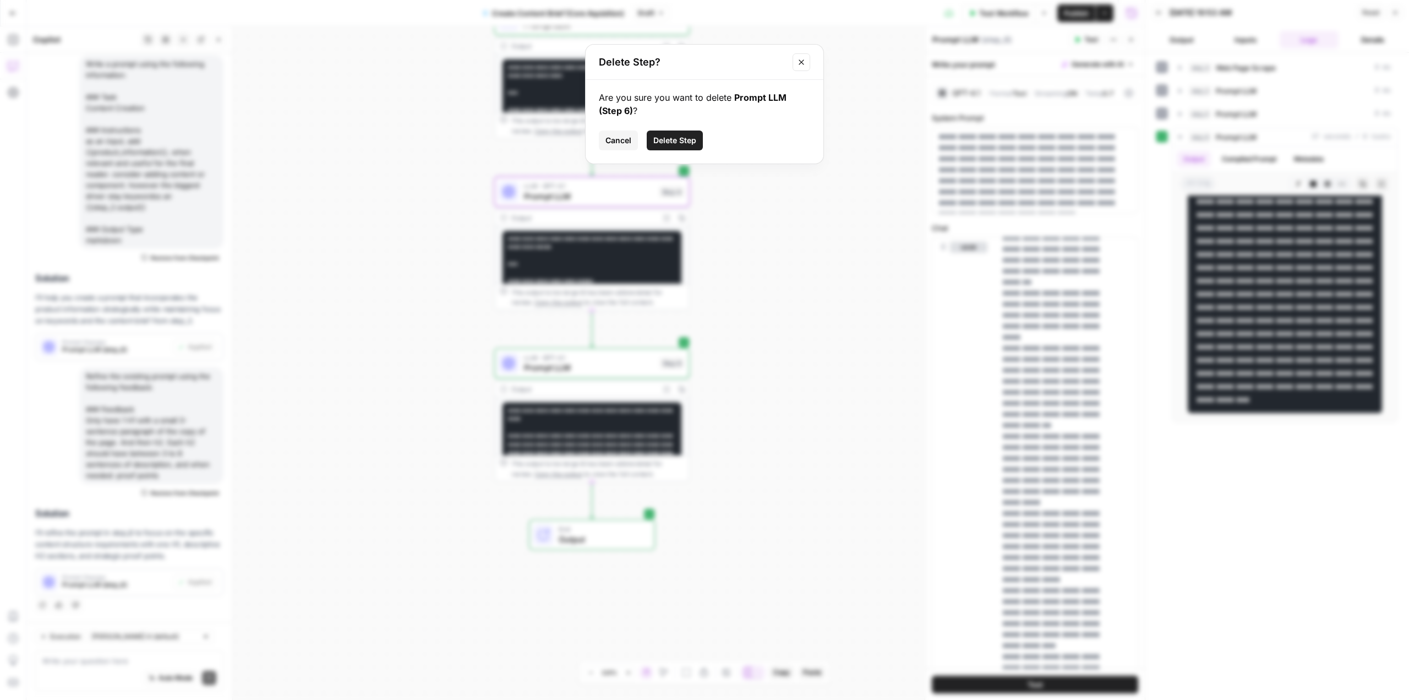
click at [666, 134] on button "Delete Step" at bounding box center [675, 140] width 56 height 20
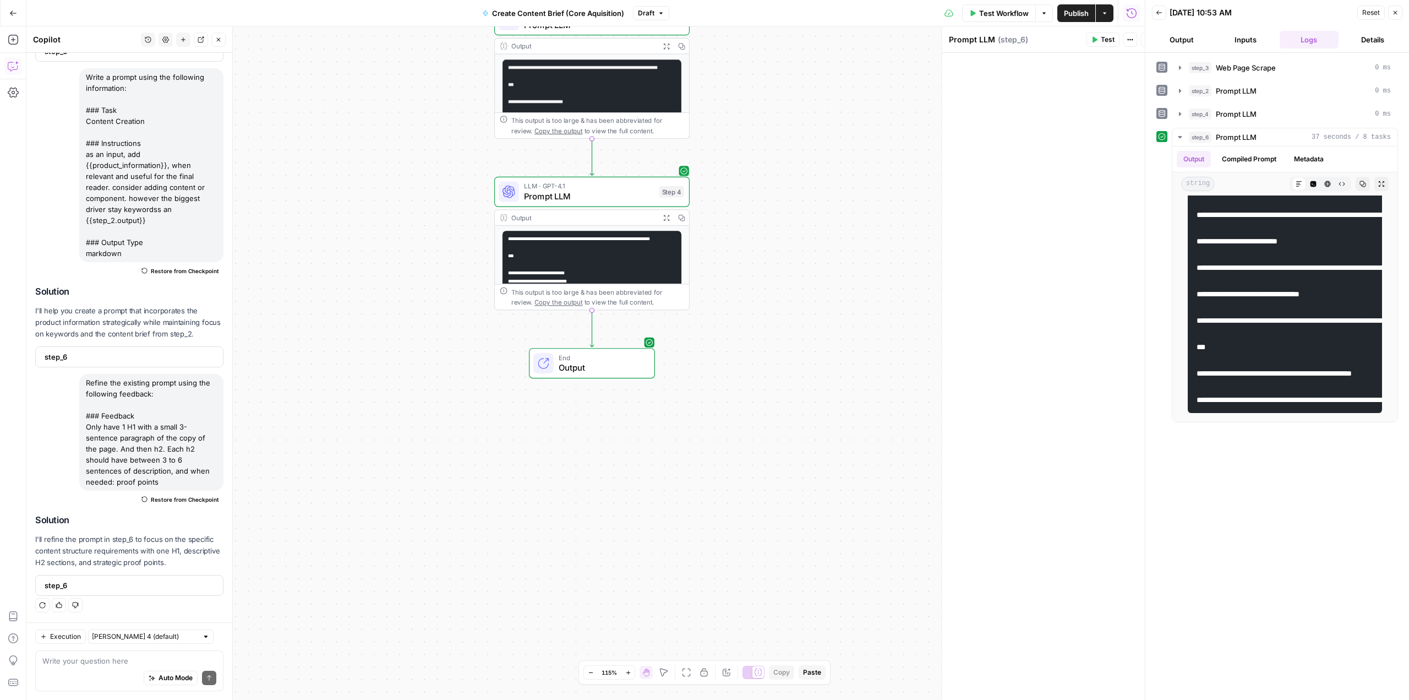
scroll to position [368, 0]
click at [598, 233] on pre "**********" at bounding box center [592, 418] width 179 height 374
click at [544, 188] on span "LLM · GPT-4.1" at bounding box center [589, 186] width 130 height 10
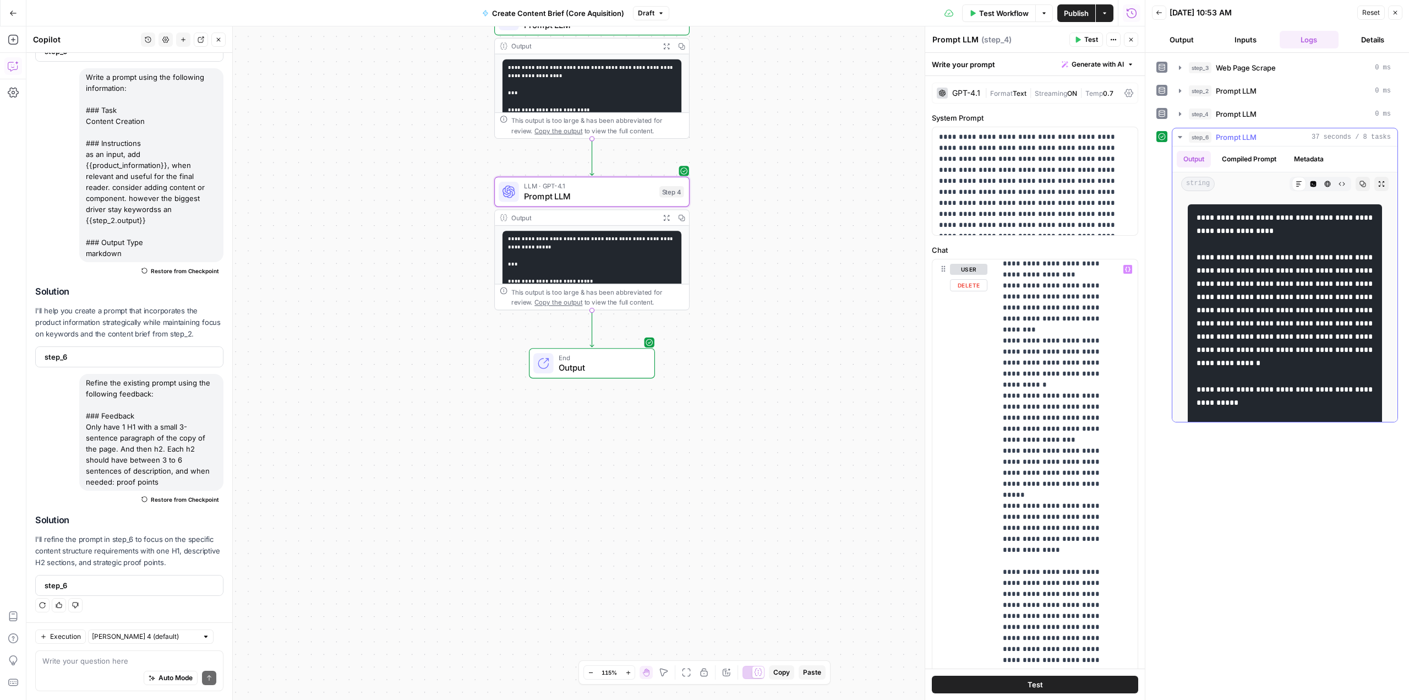
scroll to position [958, 0]
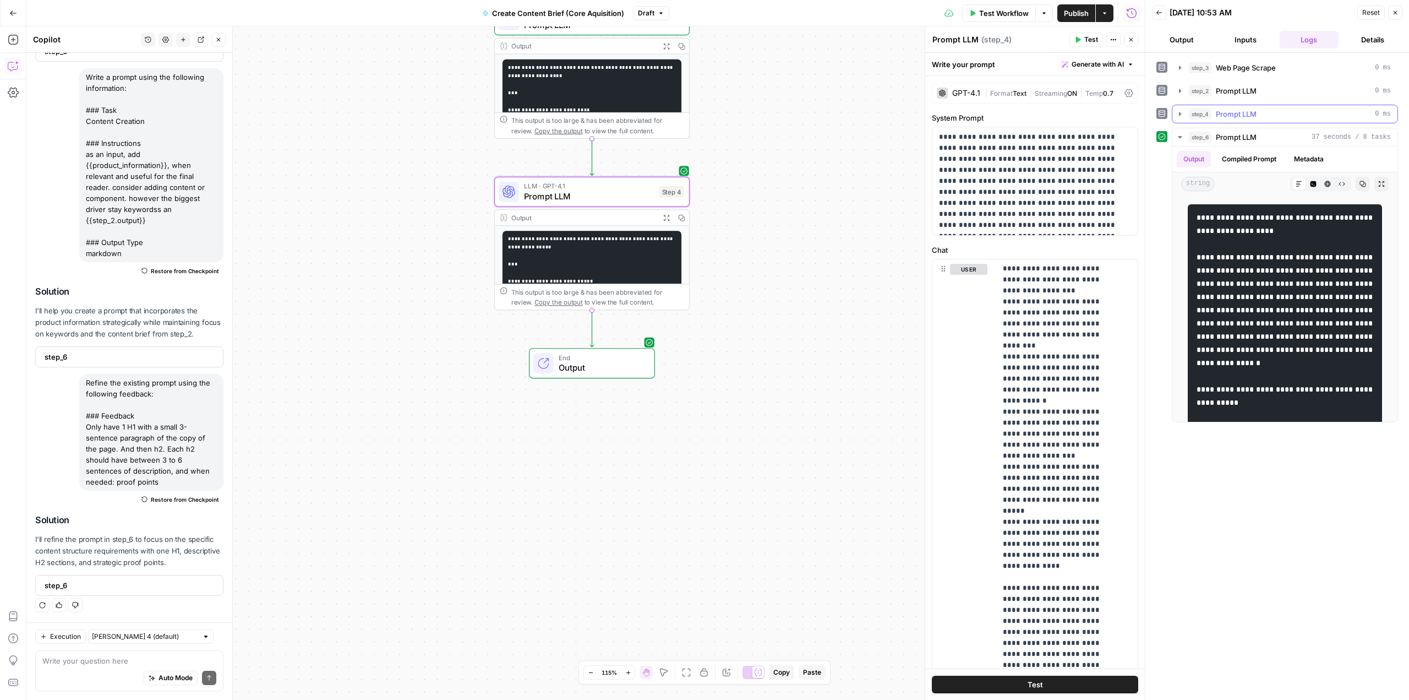
click at [1252, 108] on span "Prompt LLM" at bounding box center [1236, 113] width 41 height 11
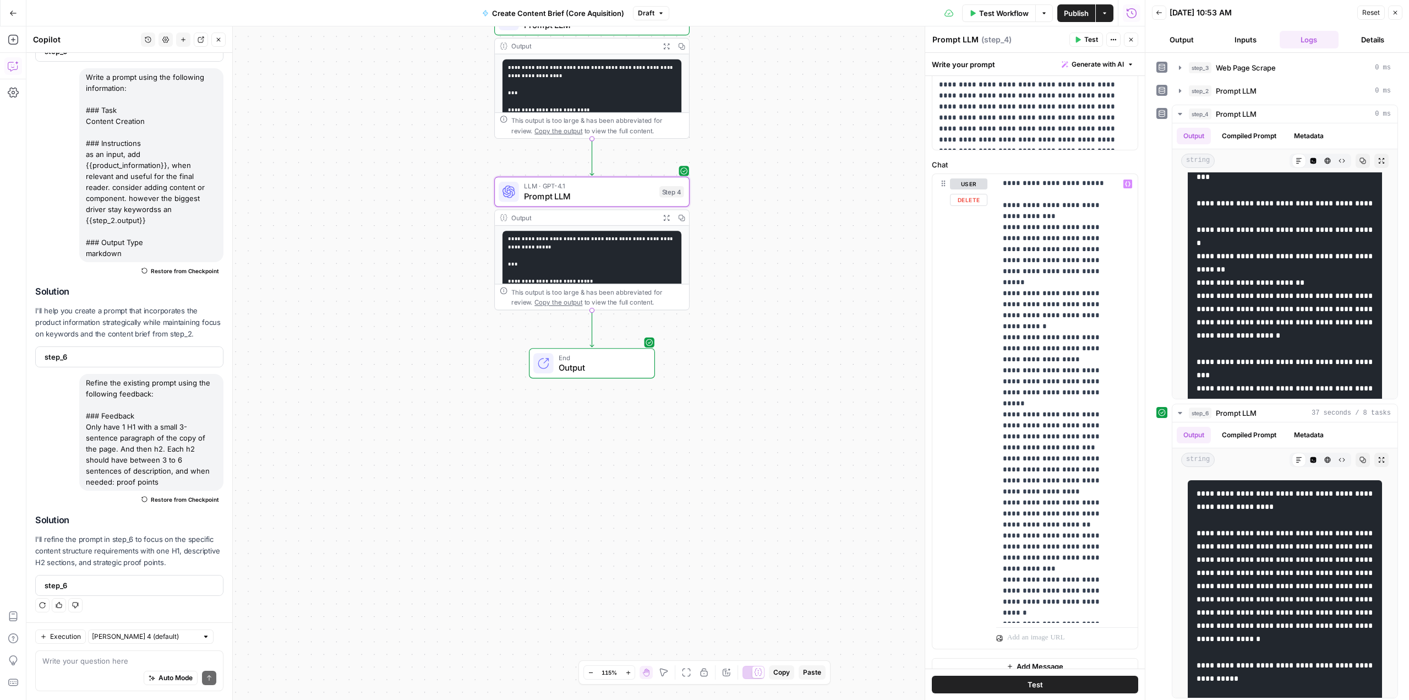
scroll to position [96, 0]
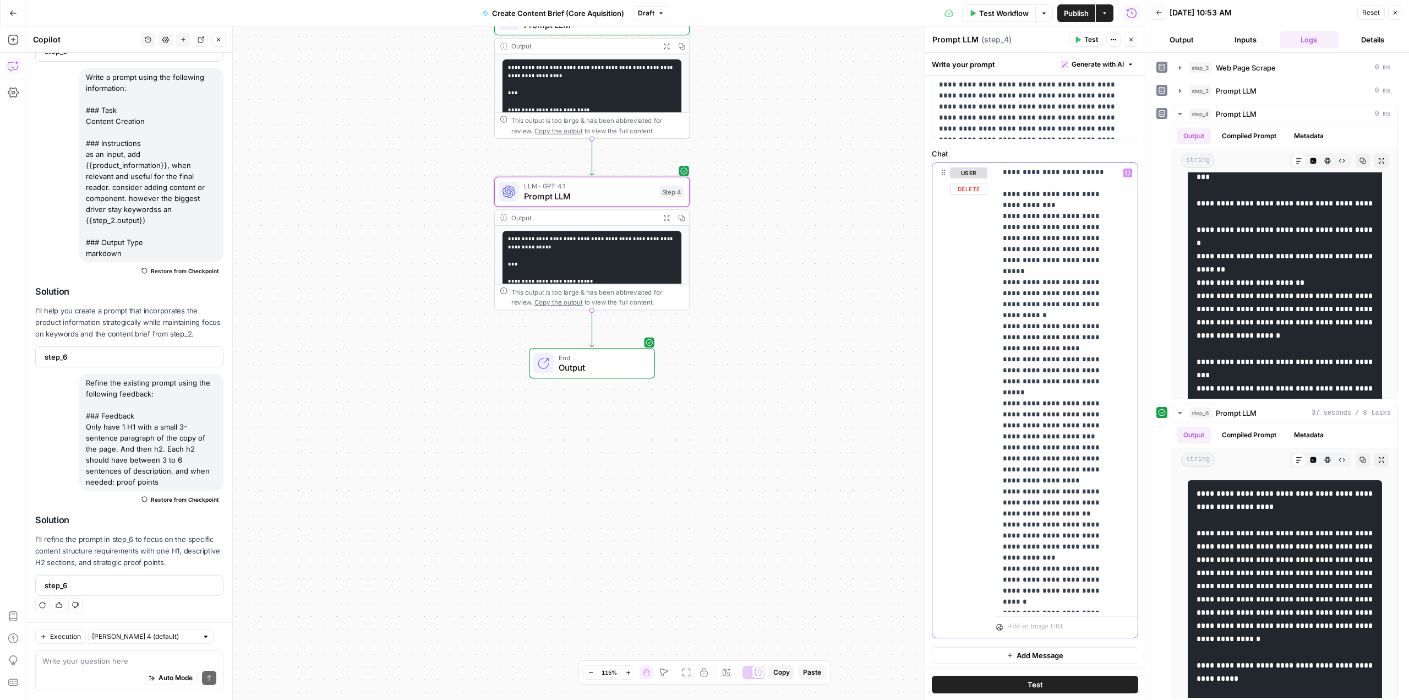
drag, startPoint x: 1015, startPoint y: 542, endPoint x: 1110, endPoint y: 559, distance: 97.2
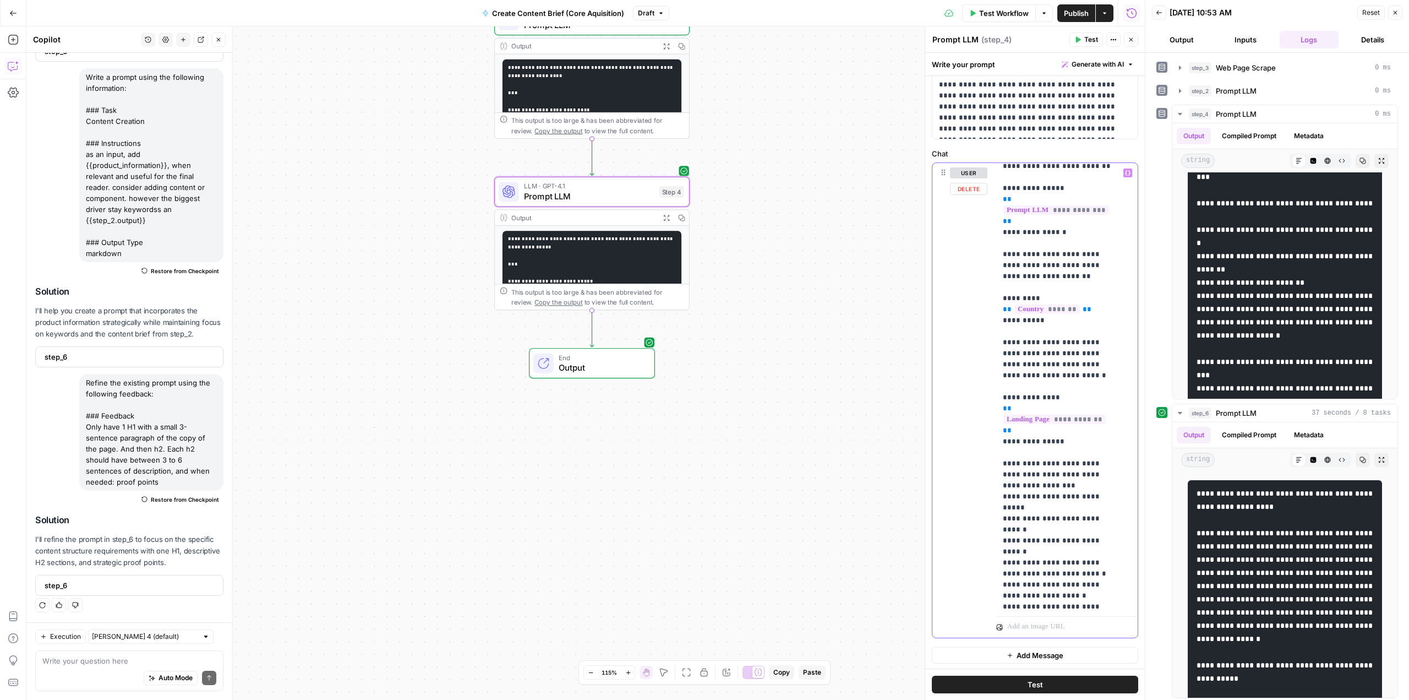
scroll to position [275, 0]
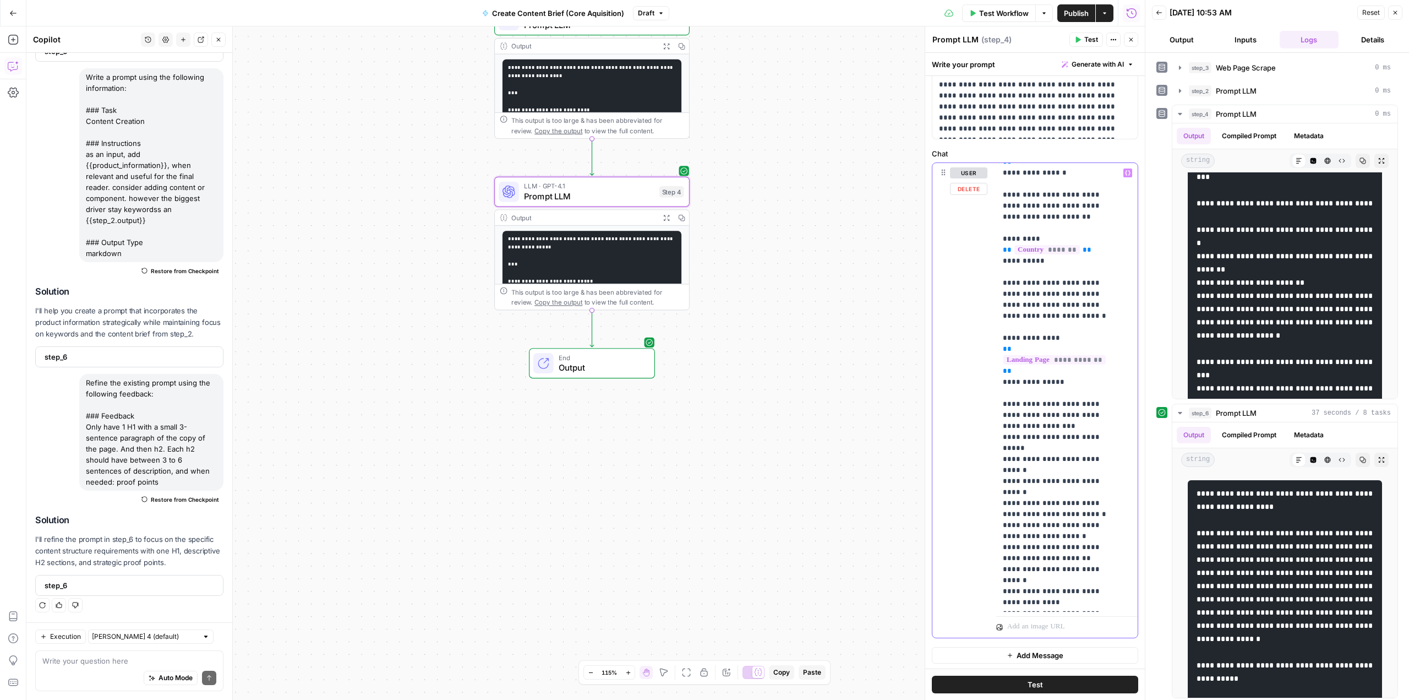
drag, startPoint x: 1024, startPoint y: 513, endPoint x: 1035, endPoint y: 513, distance: 11.0
drag, startPoint x: 1001, startPoint y: 522, endPoint x: 1075, endPoint y: 543, distance: 77.4
click at [1075, 543] on div "**********" at bounding box center [1063, 387] width 134 height 449
drag, startPoint x: 1087, startPoint y: 467, endPoint x: 1091, endPoint y: 472, distance: 6.0
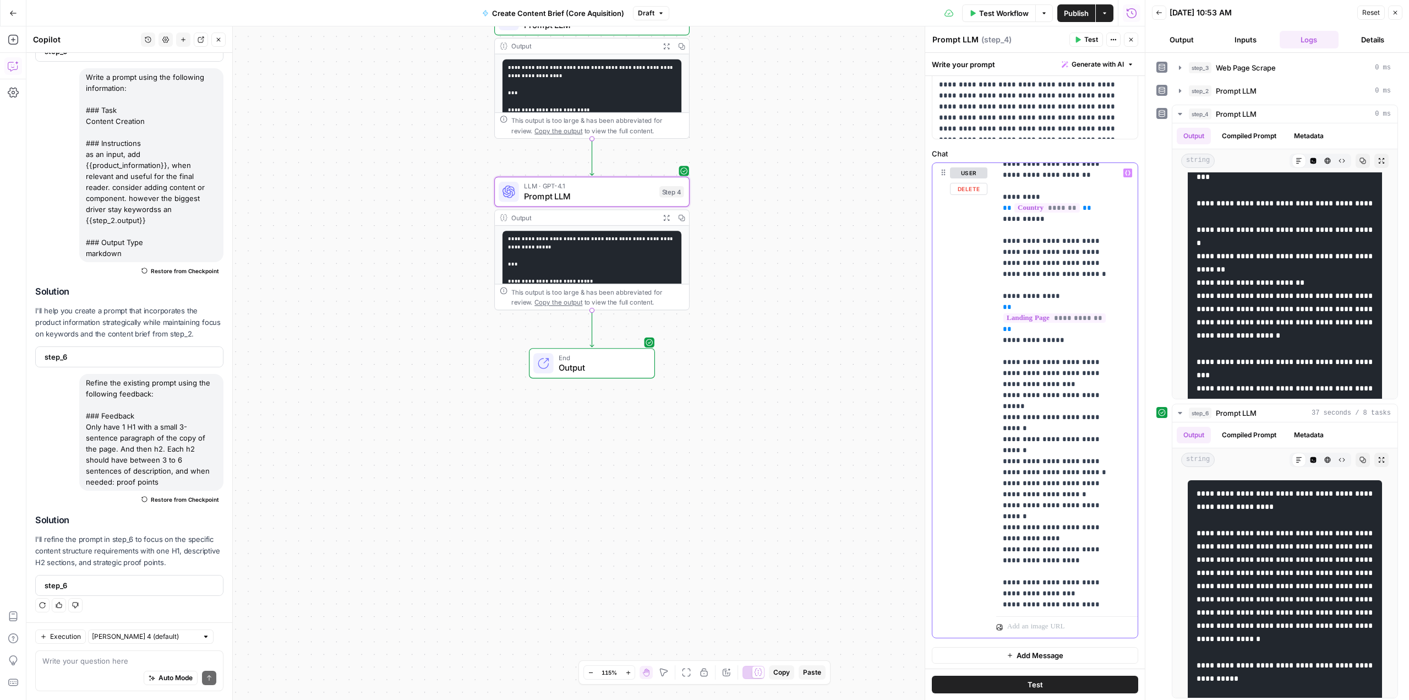
scroll to position [330, 0]
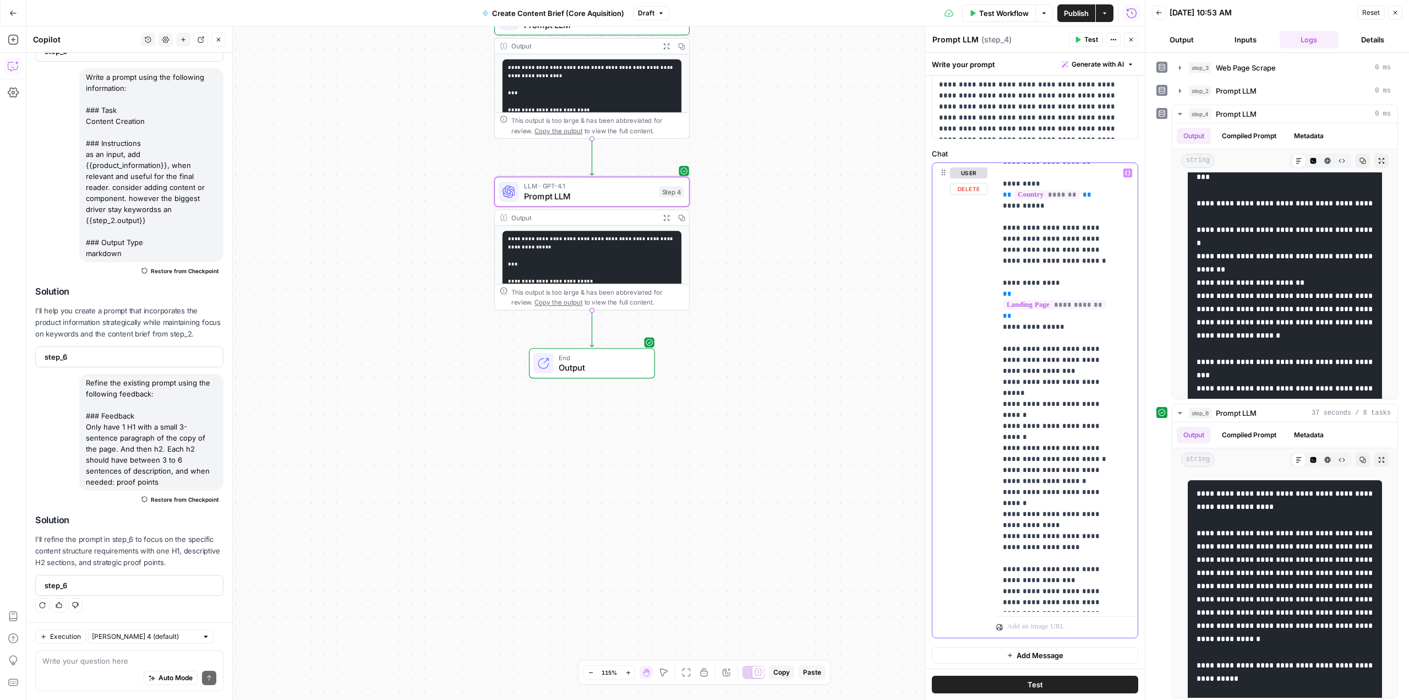
drag, startPoint x: 1001, startPoint y: 510, endPoint x: 1076, endPoint y: 526, distance: 76.6
click at [1076, 526] on div "**********" at bounding box center [1063, 387] width 134 height 449
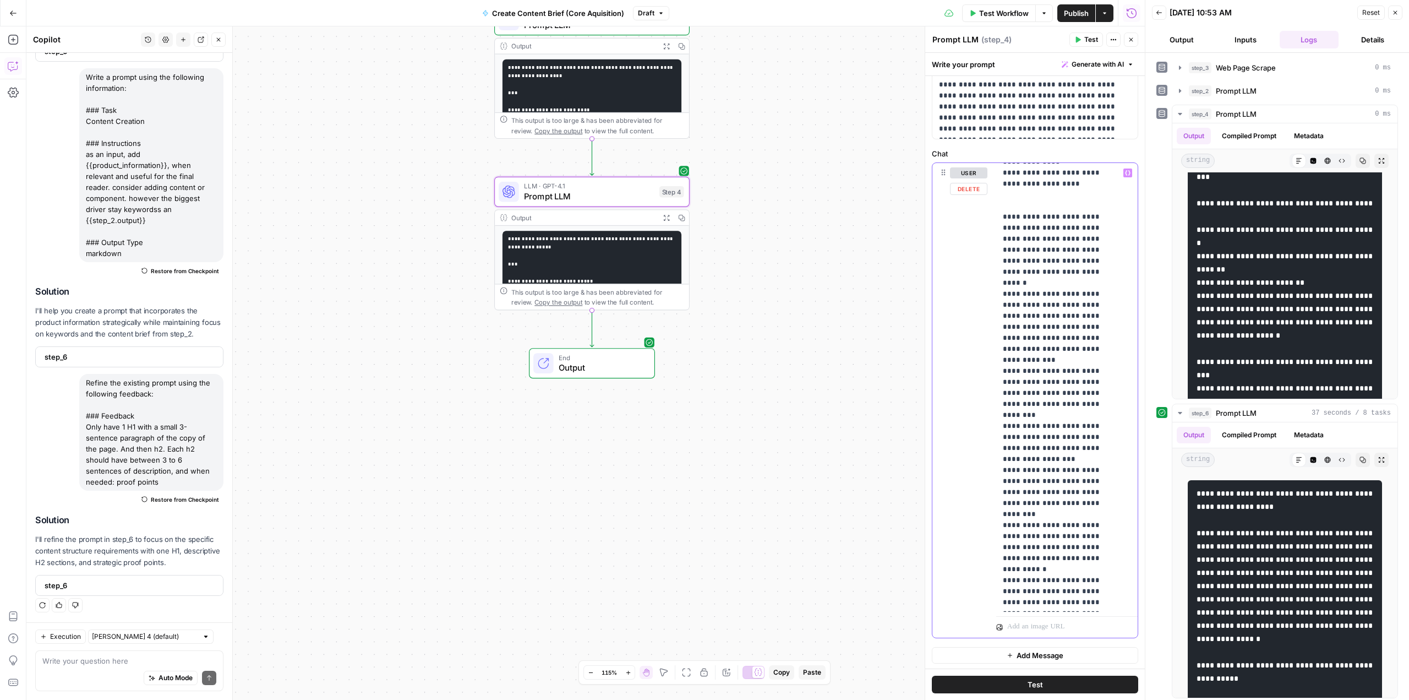
scroll to position [771, 0]
drag, startPoint x: 1016, startPoint y: 379, endPoint x: 1103, endPoint y: 559, distance: 199.4
click at [1103, 559] on p "**********" at bounding box center [1059, 492] width 112 height 2191
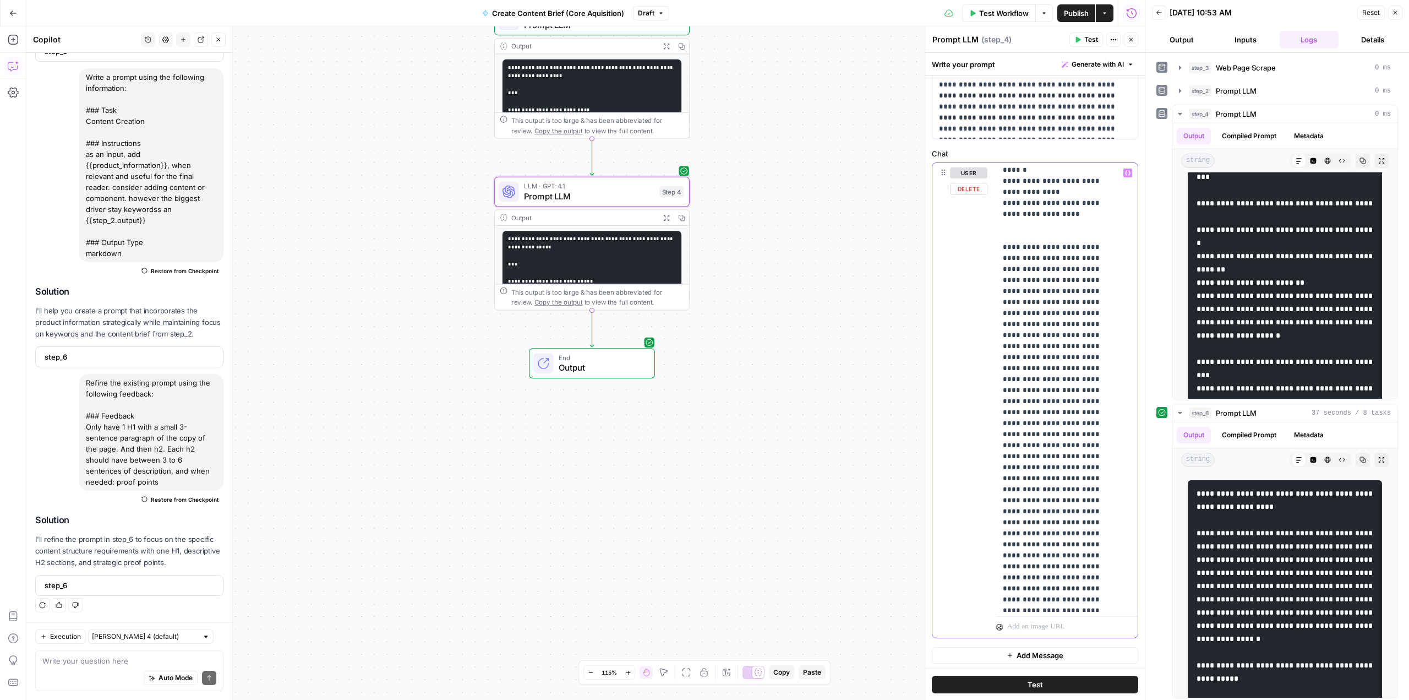
scroll to position [520, 0]
click at [1086, 356] on p "**********" at bounding box center [1059, 506] width 112 height 1718
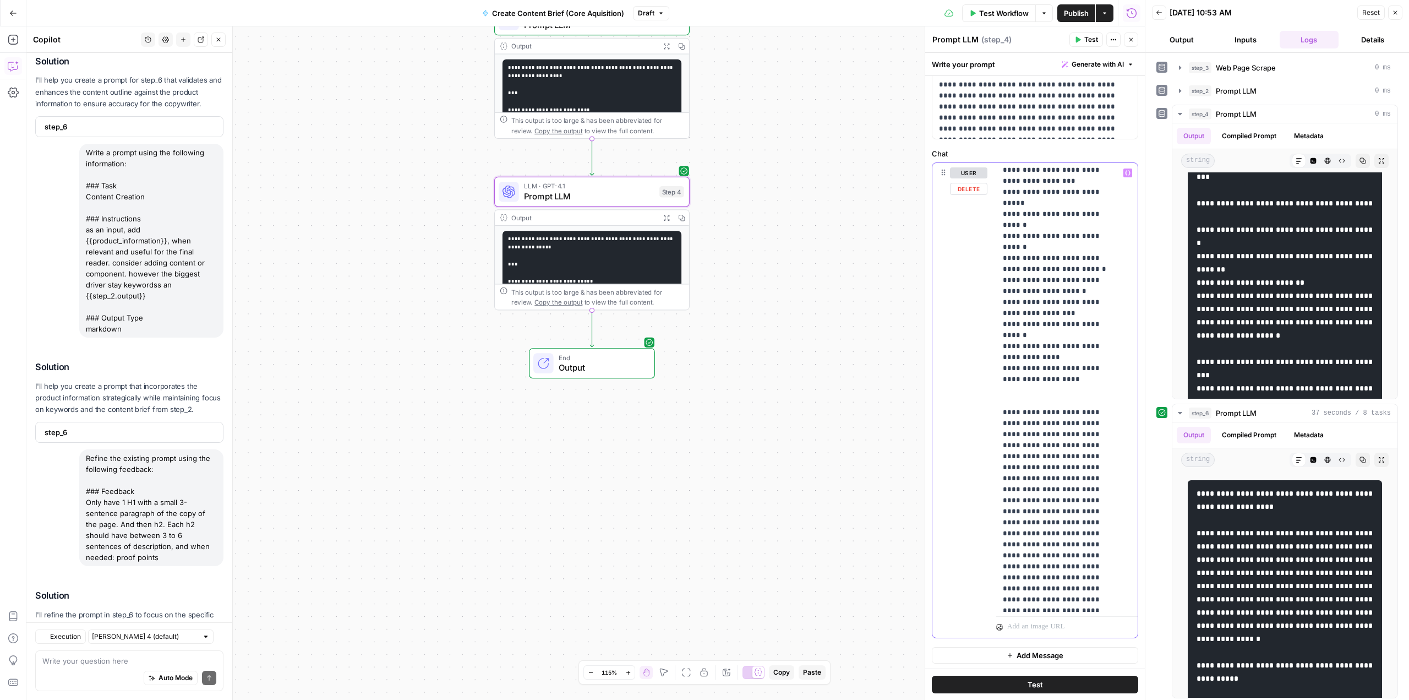
scroll to position [420, 0]
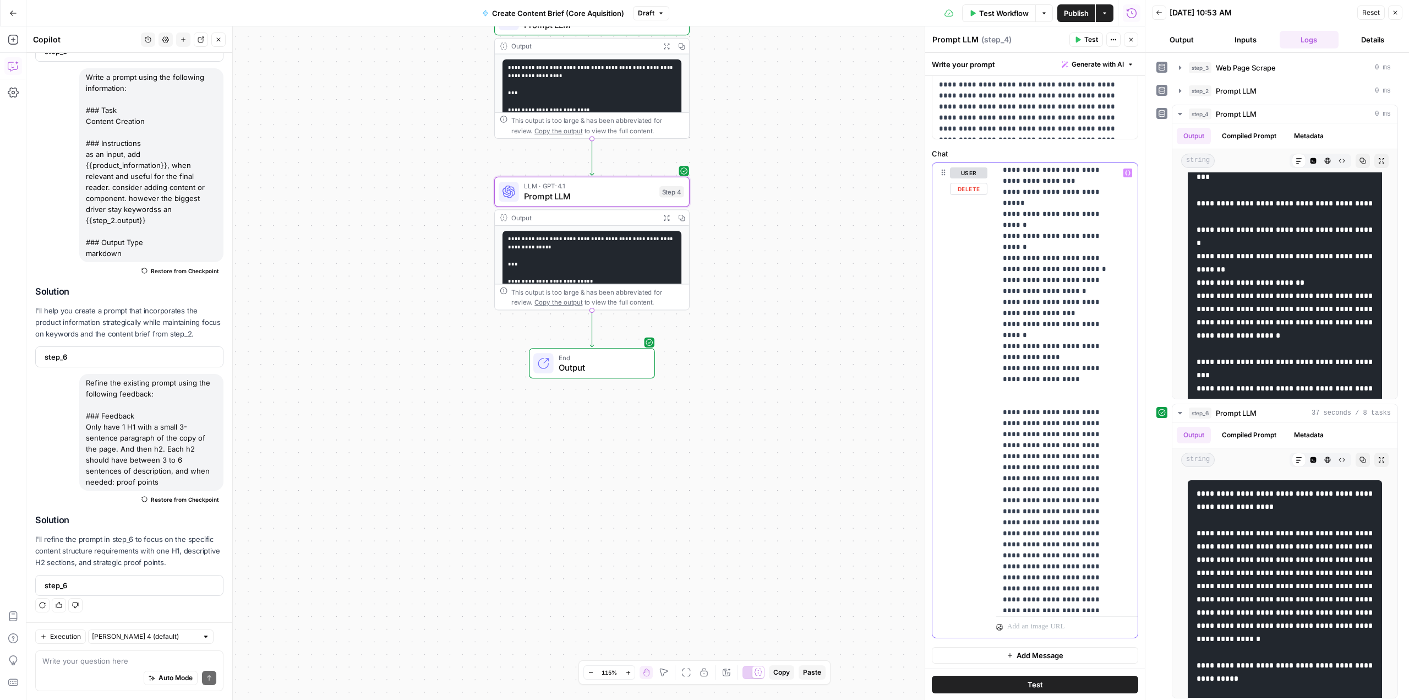
click at [1053, 389] on p "**********" at bounding box center [1059, 506] width 112 height 1718
drag, startPoint x: 1031, startPoint y: 430, endPoint x: 1100, endPoint y: 473, distance: 81.6
click at [1100, 473] on p "**********" at bounding box center [1059, 506] width 112 height 1718
click at [1037, 470] on p "**********" at bounding box center [1059, 506] width 112 height 1718
drag, startPoint x: 1026, startPoint y: 465, endPoint x: 1069, endPoint y: 465, distance: 42.9
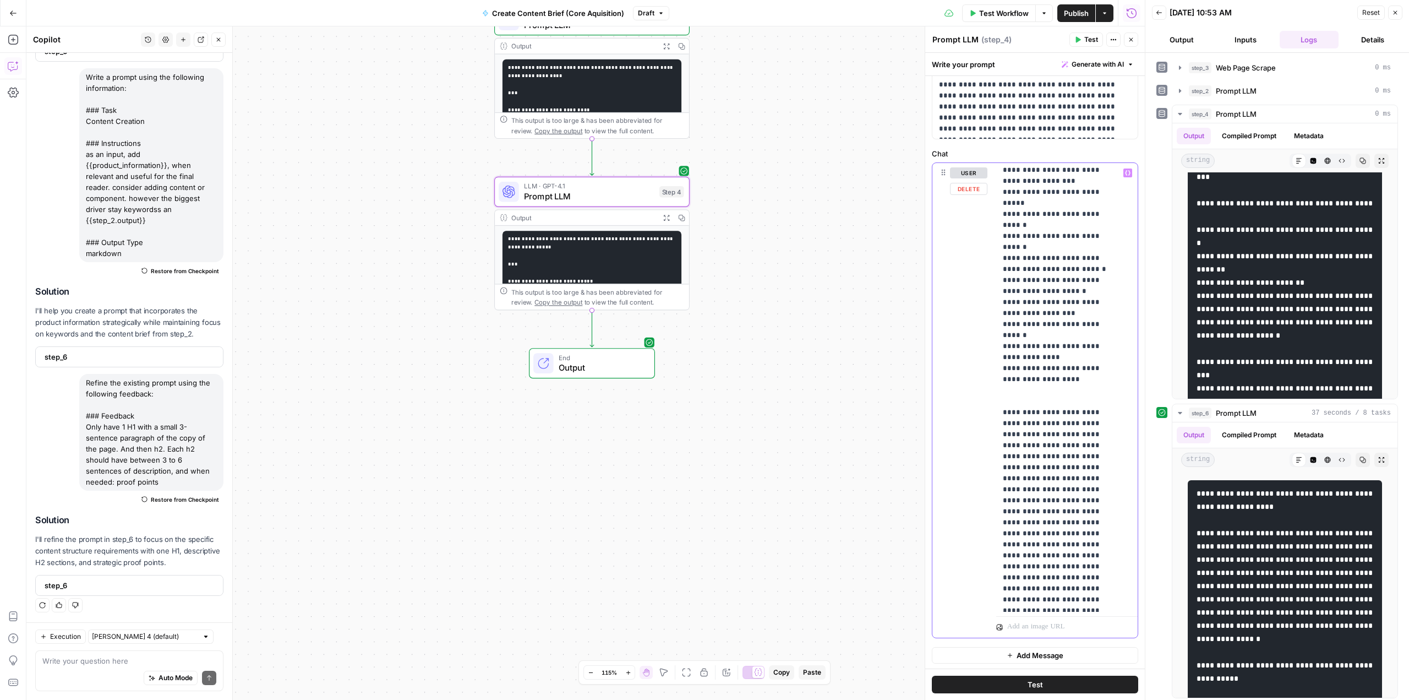
click at [1069, 465] on p "**********" at bounding box center [1059, 506] width 112 height 1718
drag, startPoint x: 1060, startPoint y: 466, endPoint x: 1061, endPoint y: 484, distance: 18.8
click at [1061, 484] on p "**********" at bounding box center [1059, 500] width 112 height 1707
drag, startPoint x: 1034, startPoint y: 496, endPoint x: 1035, endPoint y: 524, distance: 28.1
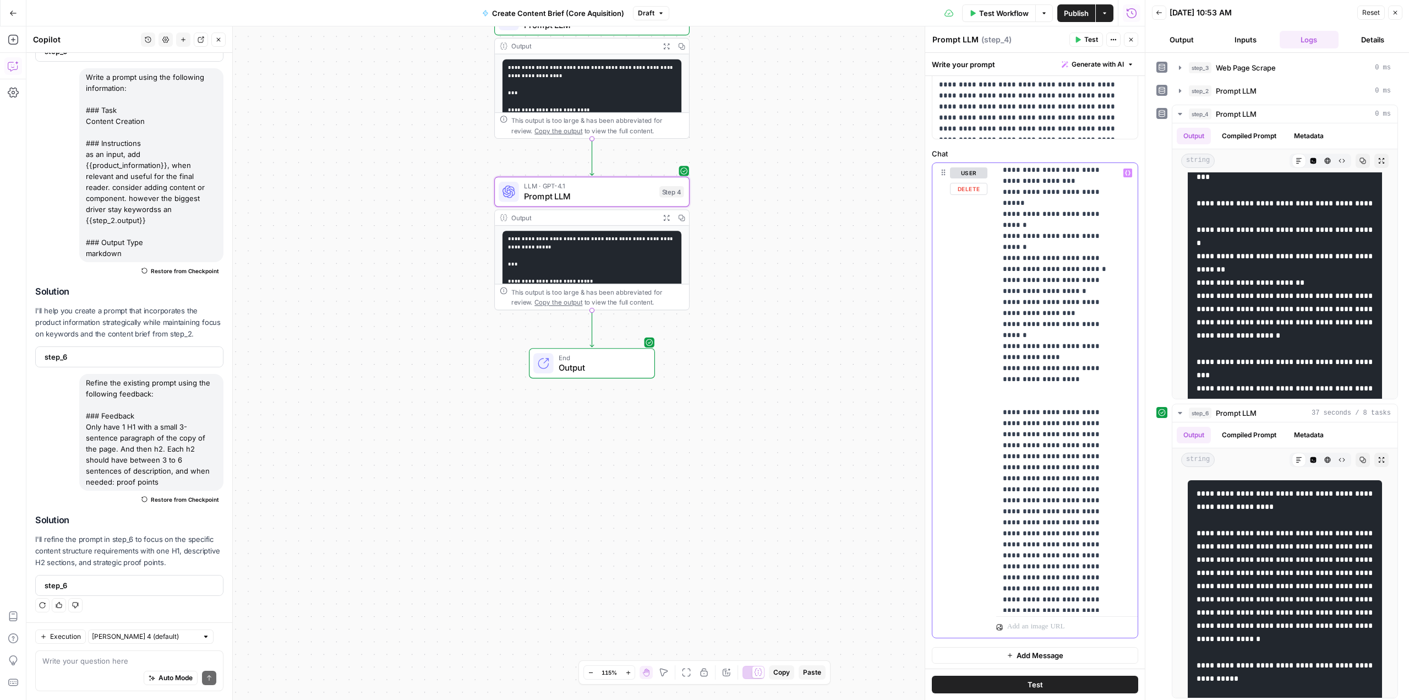
click at [1035, 524] on p "**********" at bounding box center [1059, 500] width 112 height 1707
drag, startPoint x: 1072, startPoint y: 475, endPoint x: 1086, endPoint y: 475, distance: 13.2
click at [1086, 475] on p "**********" at bounding box center [1059, 445] width 112 height 1707
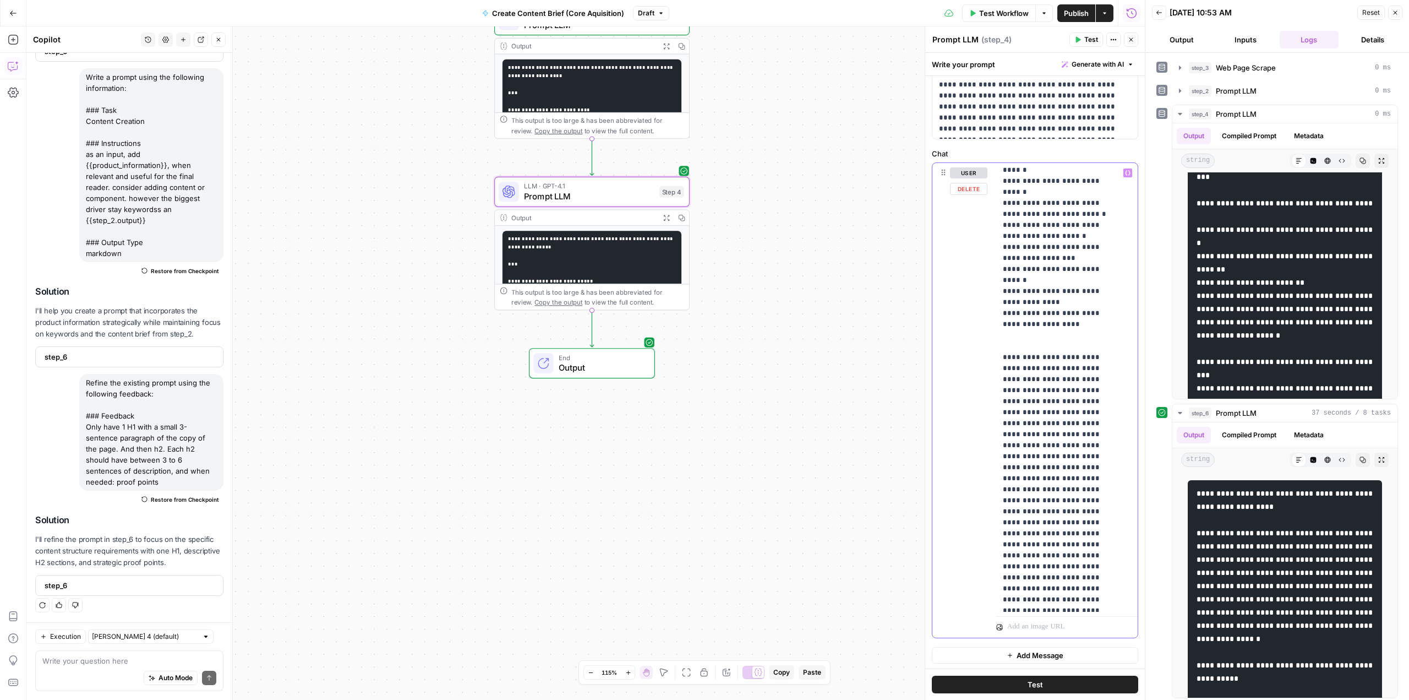
scroll to position [630, 0]
click at [1044, 465] on p "**********" at bounding box center [1059, 390] width 112 height 1707
click at [1018, 479] on p "**********" at bounding box center [1059, 396] width 112 height 1718
click at [1021, 479] on p "**********" at bounding box center [1059, 396] width 112 height 1718
click at [1037, 499] on p "**********" at bounding box center [1059, 396] width 112 height 1718
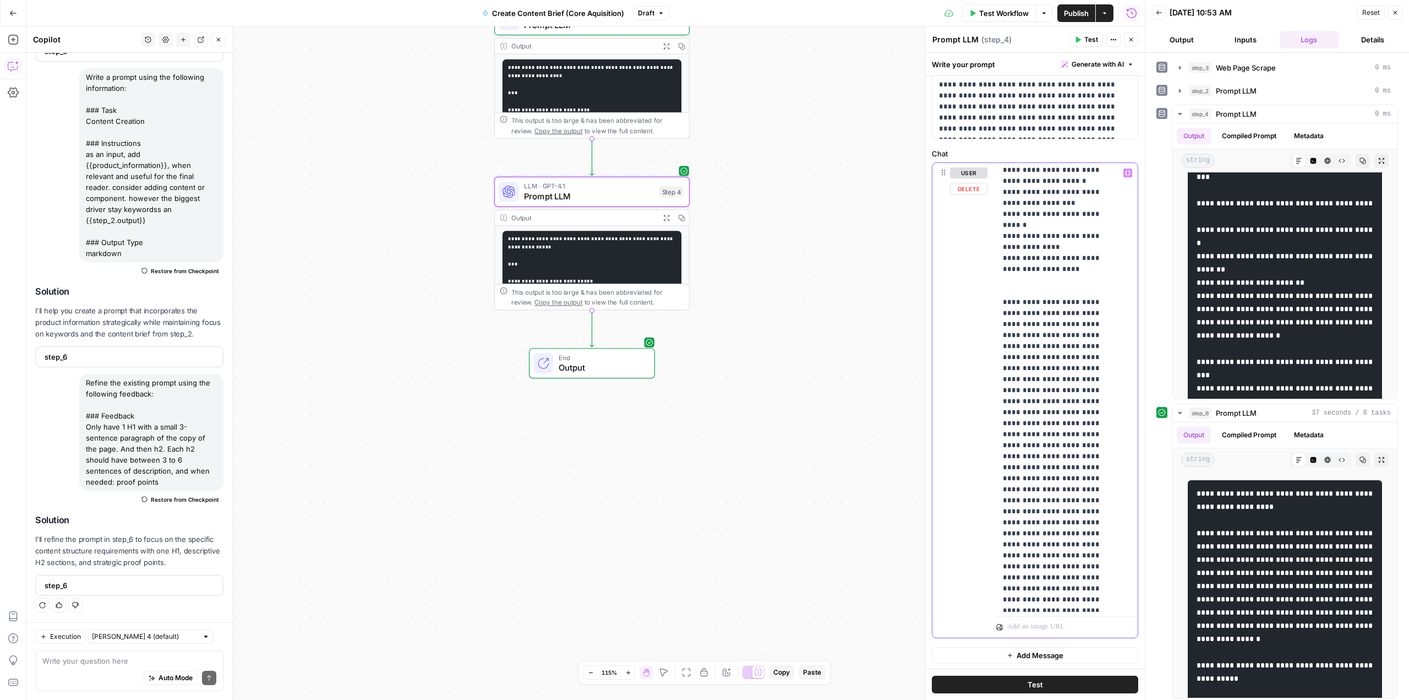
drag, startPoint x: 1021, startPoint y: 488, endPoint x: 1078, endPoint y: 524, distance: 67.3
click at [1078, 524] on p "**********" at bounding box center [1059, 396] width 112 height 1718
drag, startPoint x: 995, startPoint y: 454, endPoint x: 1090, endPoint y: 484, distance: 99.4
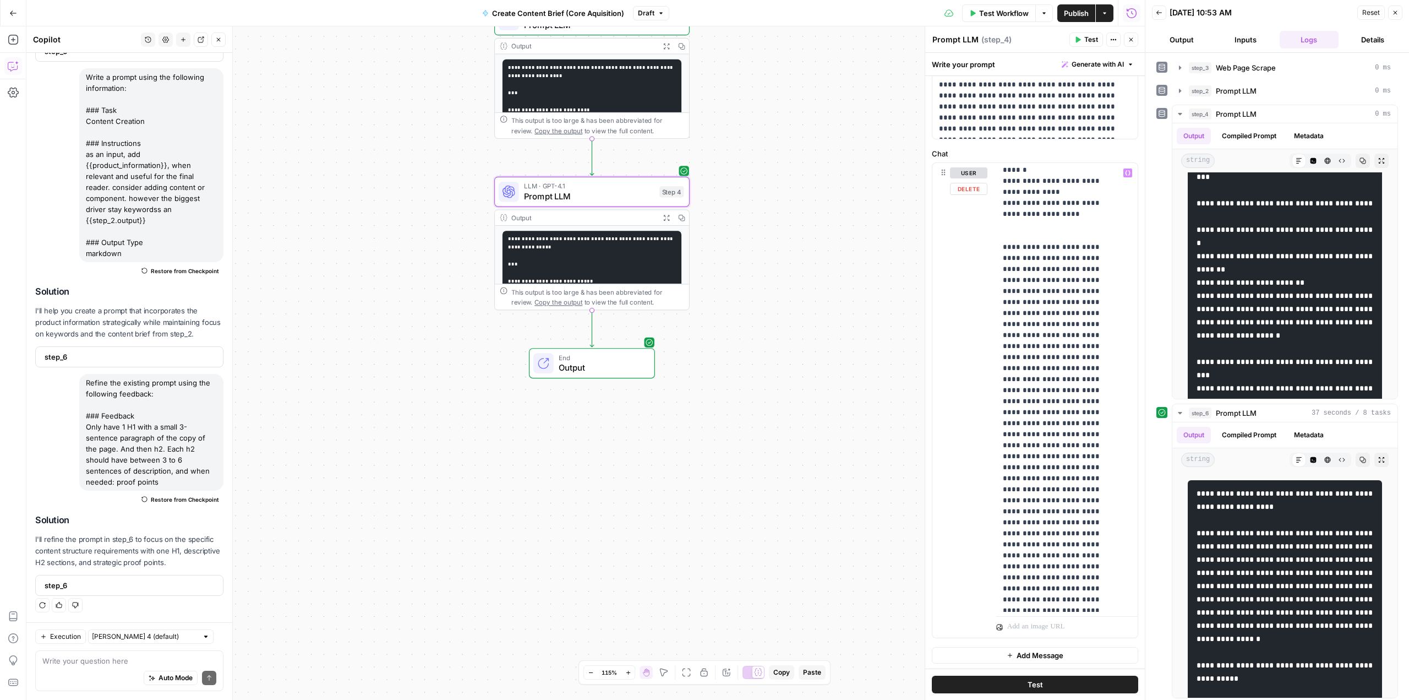
click at [1090, 484] on div "**********" at bounding box center [1035, 400] width 205 height 475
click at [1090, 484] on p "**********" at bounding box center [1059, 341] width 112 height 1718
drag, startPoint x: 1002, startPoint y: 368, endPoint x: 1093, endPoint y: 408, distance: 99.3
click at [1093, 408] on div "**********" at bounding box center [1063, 387] width 134 height 449
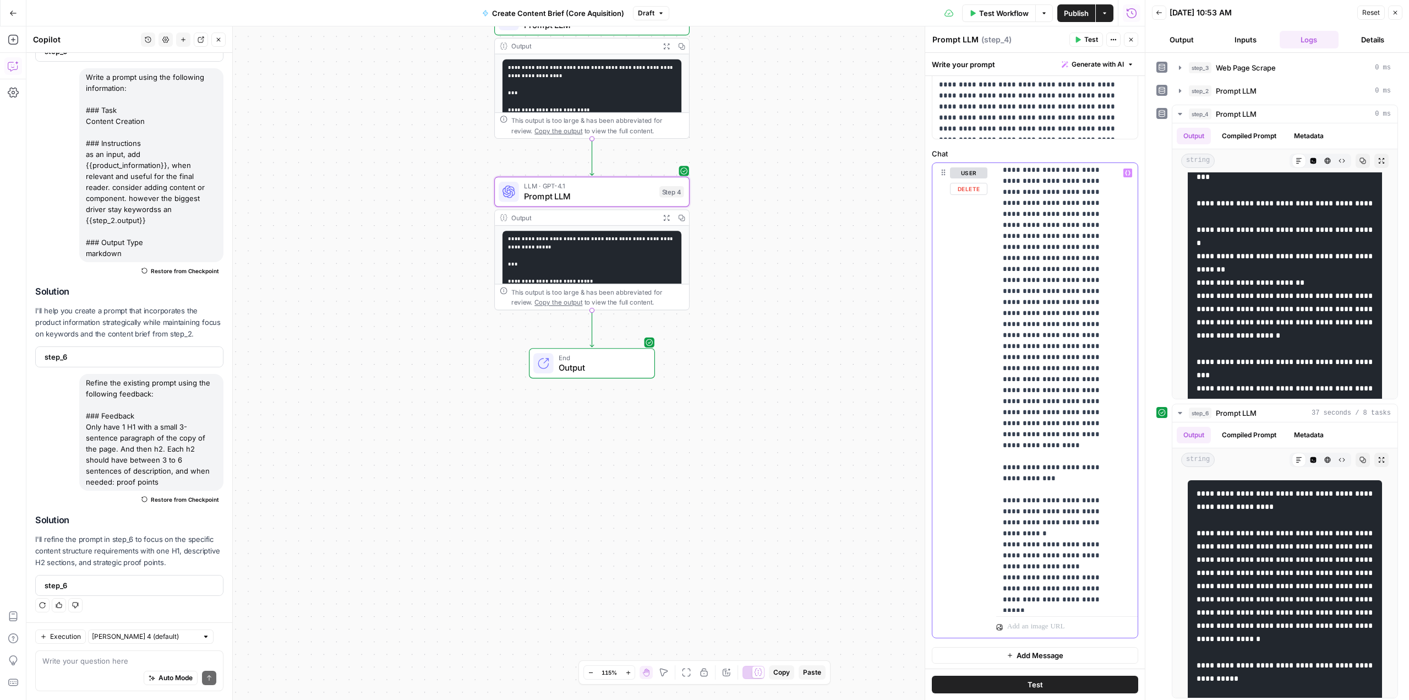
drag, startPoint x: 999, startPoint y: 376, endPoint x: 1076, endPoint y: 410, distance: 84.6
click at [1076, 410] on div "**********" at bounding box center [1063, 387] width 134 height 449
drag, startPoint x: 1002, startPoint y: 477, endPoint x: 1040, endPoint y: 510, distance: 50.0
click at [1040, 510] on p "**********" at bounding box center [1059, 16] width 112 height 1618
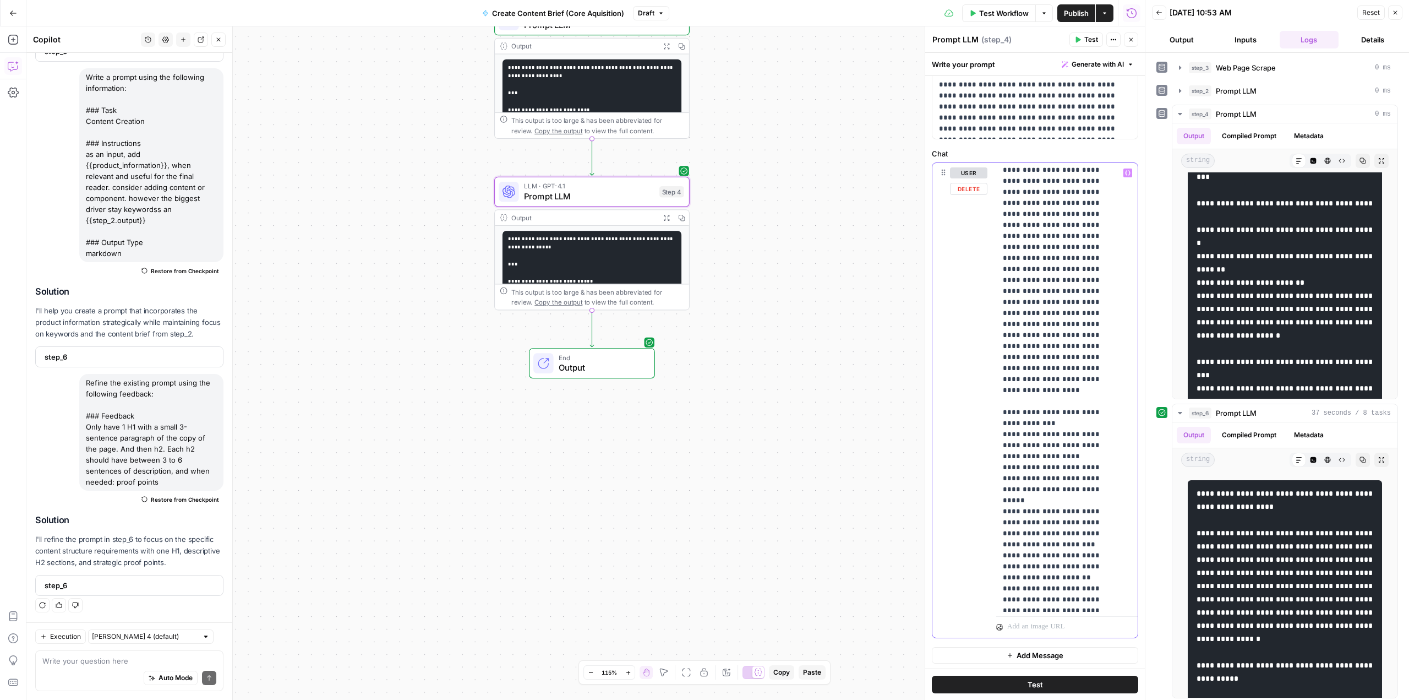
drag, startPoint x: 1002, startPoint y: 463, endPoint x: 1122, endPoint y: 472, distance: 119.8
click at [1122, 472] on div "**********" at bounding box center [1063, 387] width 134 height 449
drag, startPoint x: 1028, startPoint y: 465, endPoint x: 1103, endPoint y: 467, distance: 74.9
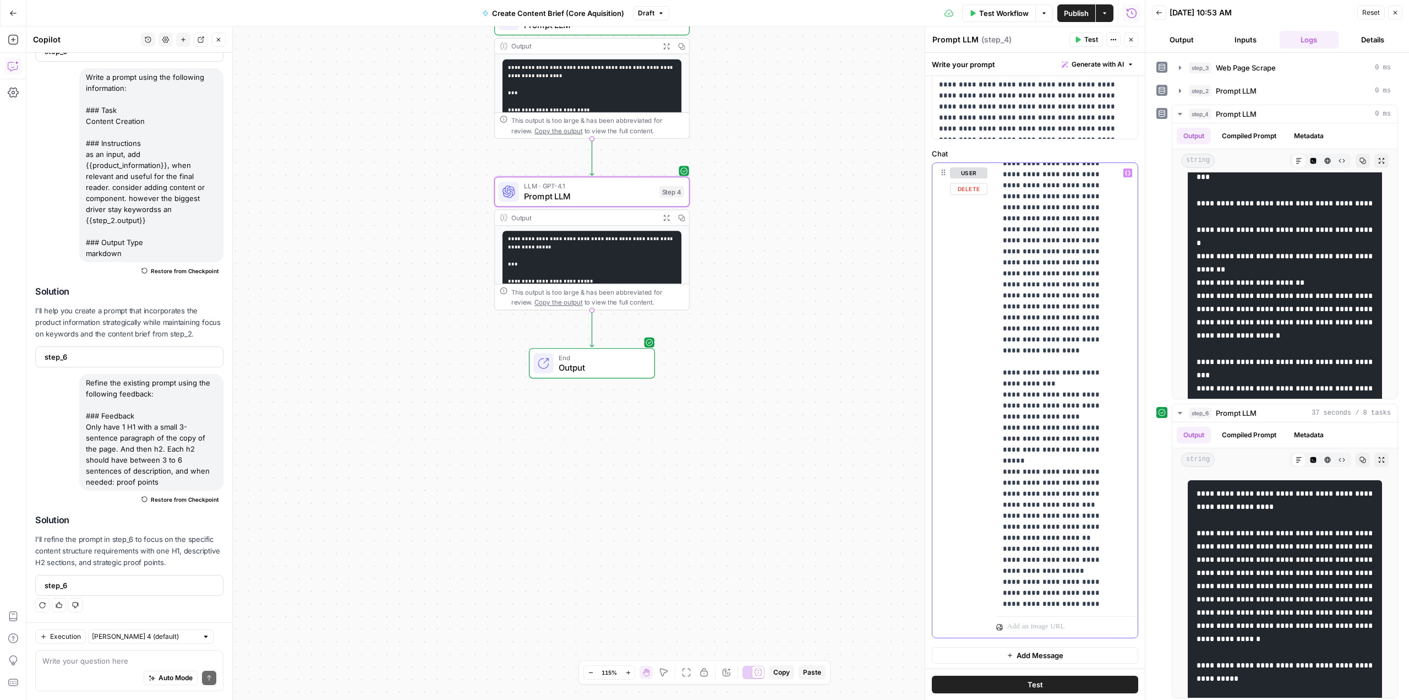
scroll to position [1071, 0]
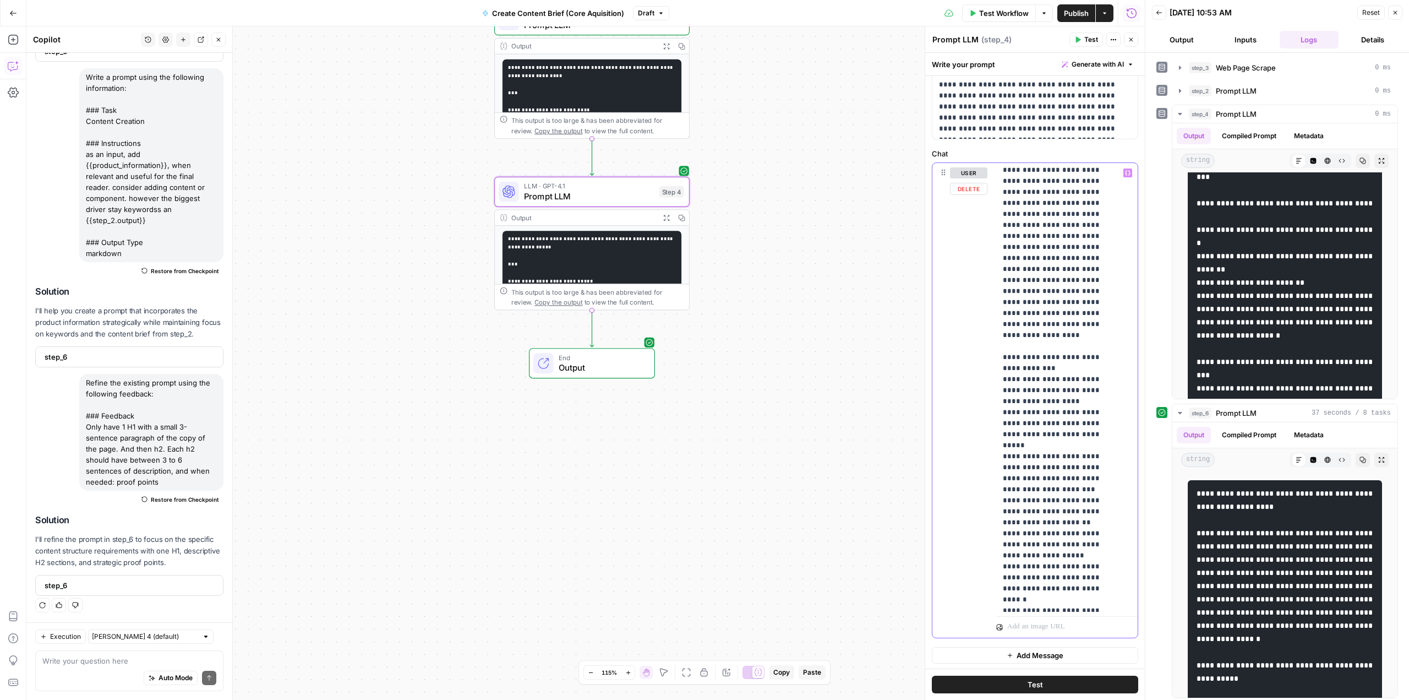
drag, startPoint x: 1007, startPoint y: 465, endPoint x: 1100, endPoint y: 487, distance: 96.0
drag, startPoint x: 1015, startPoint y: 465, endPoint x: 1110, endPoint y: 487, distance: 97.7
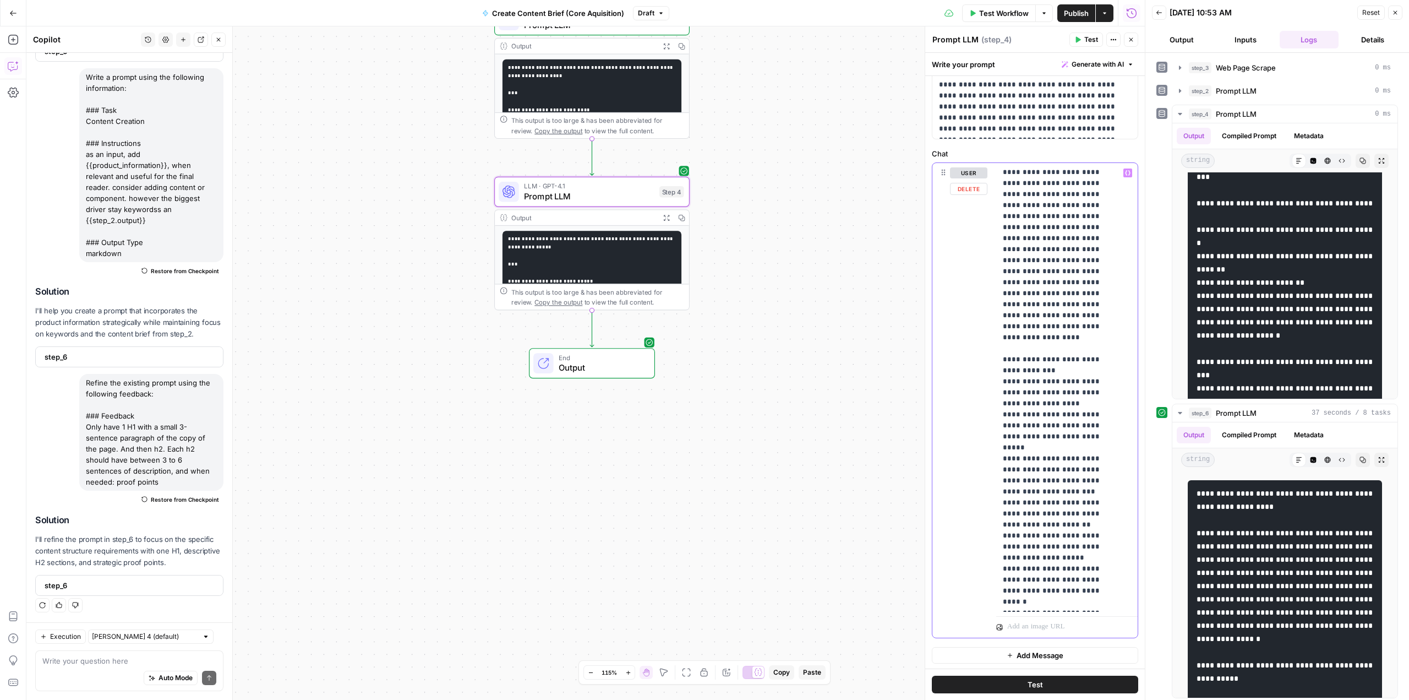
drag, startPoint x: 1036, startPoint y: 502, endPoint x: 999, endPoint y: 472, distance: 48.1
click at [999, 472] on div "**********" at bounding box center [1063, 387] width 134 height 449
click at [1042, 682] on button "Test" at bounding box center [1035, 684] width 206 height 18
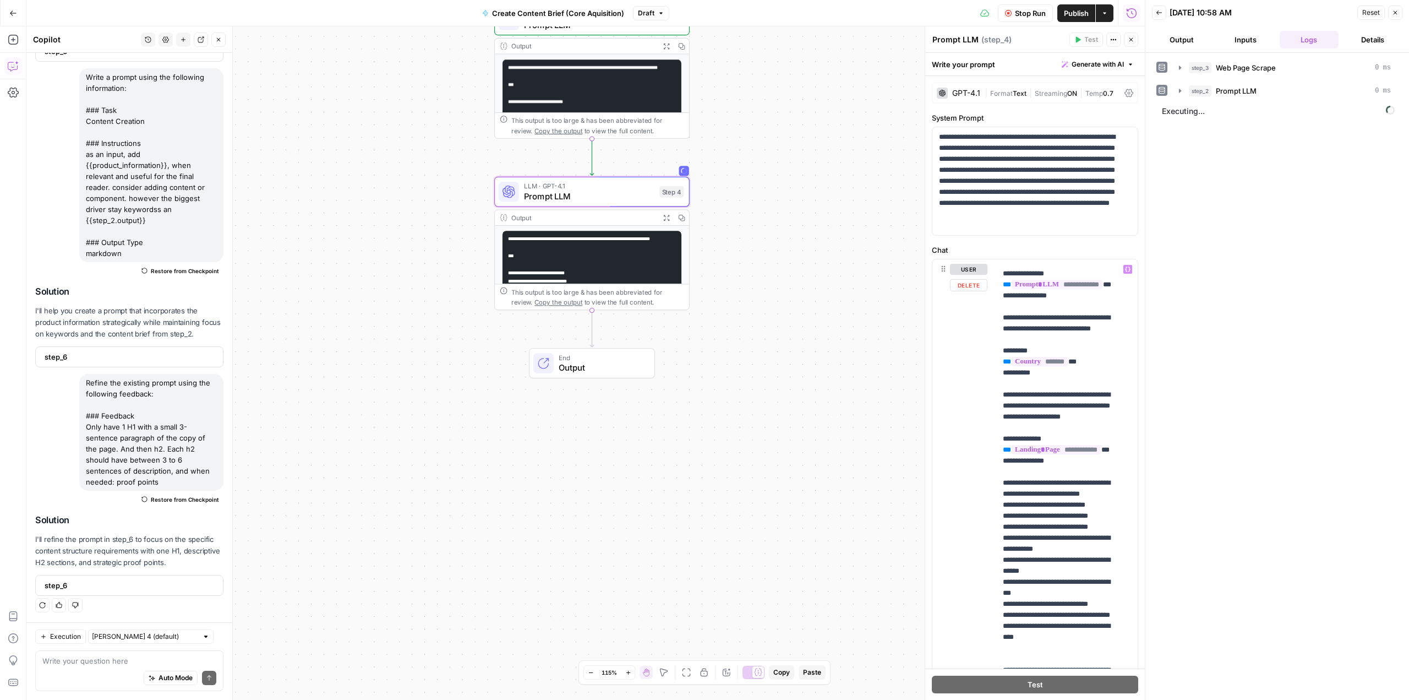
scroll to position [165, 0]
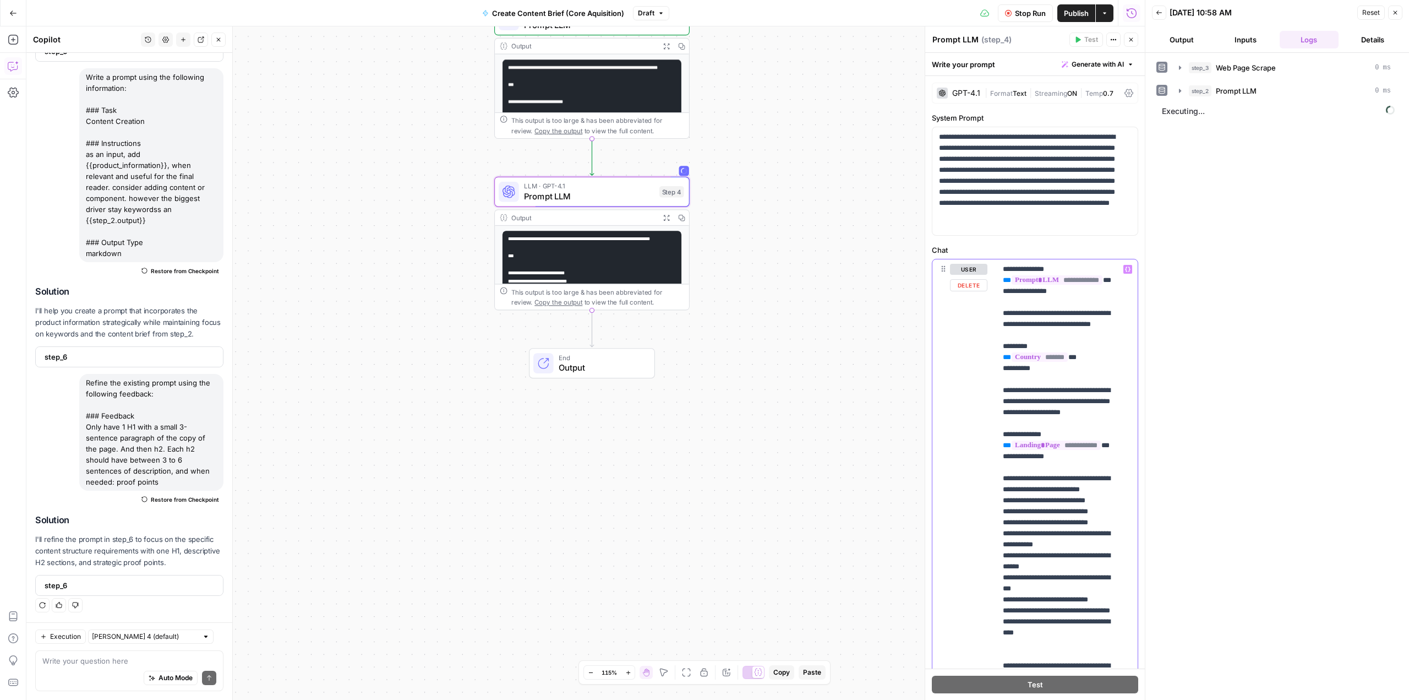
drag, startPoint x: 1001, startPoint y: 454, endPoint x: 1075, endPoint y: 539, distance: 112.4
click at [1075, 539] on div "**********" at bounding box center [1063, 483] width 134 height 449
copy p "**********"
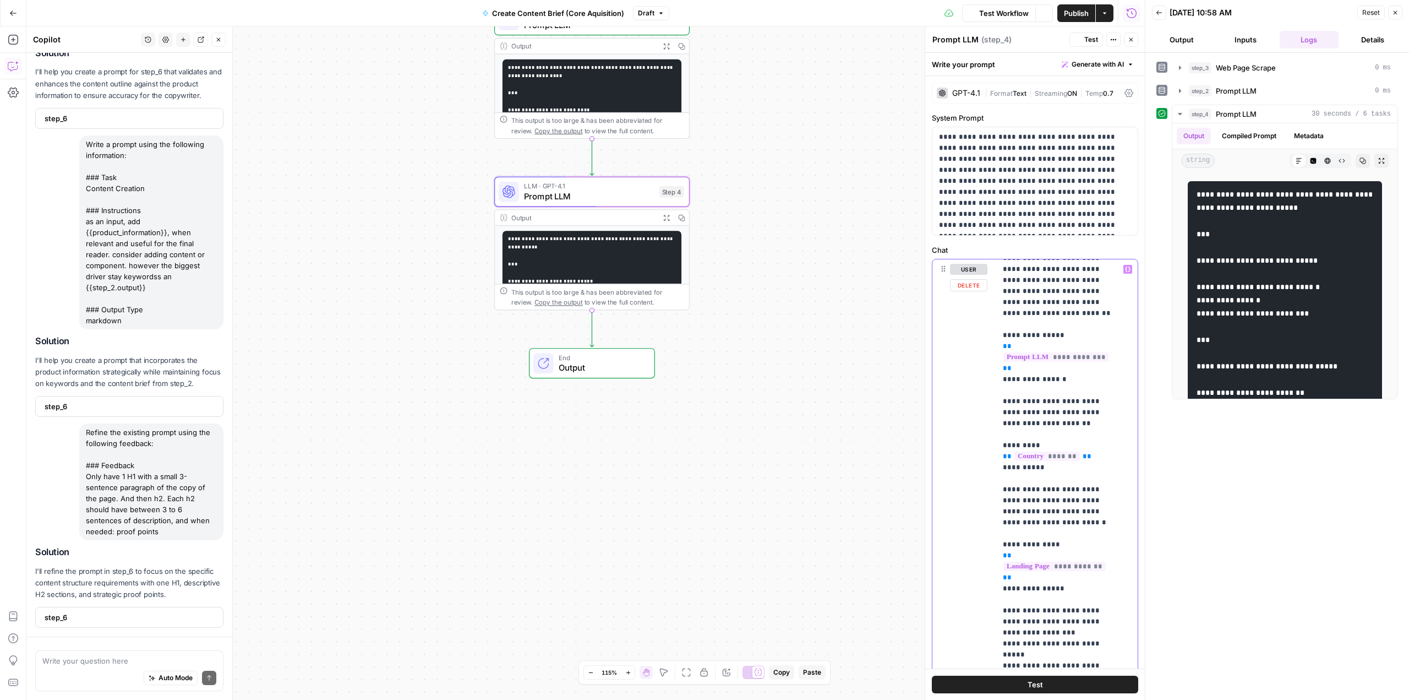
scroll to position [420, 0]
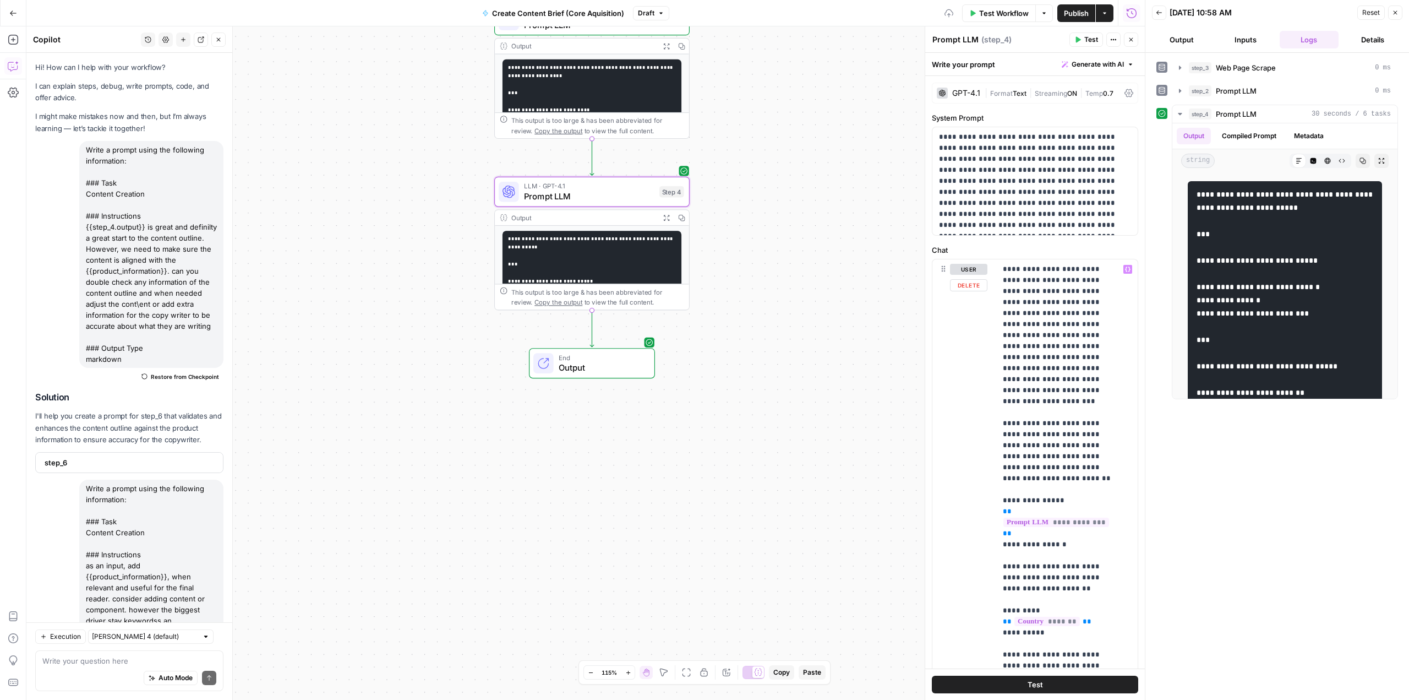
scroll to position [165, 0]
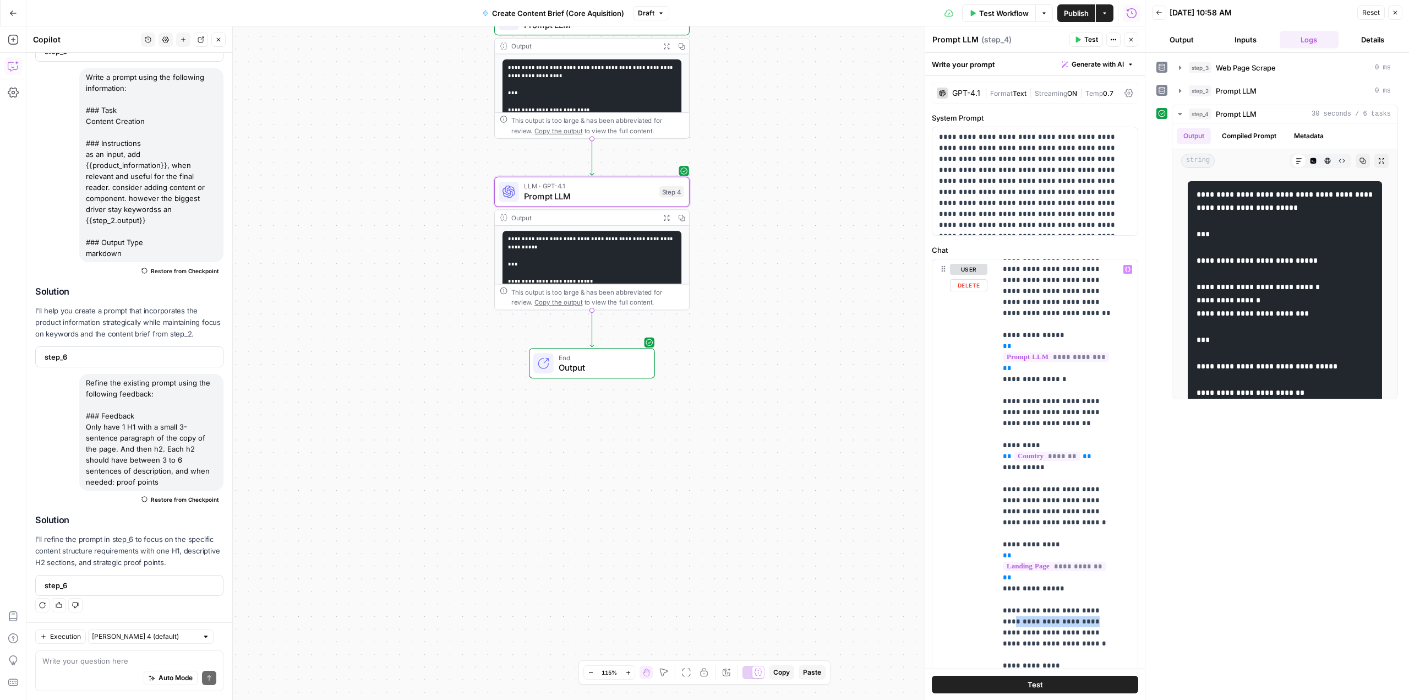
drag, startPoint x: 1000, startPoint y: 587, endPoint x: 1073, endPoint y: 587, distance: 73.2
click at [1073, 587] on div "**********" at bounding box center [1063, 483] width 134 height 449
drag, startPoint x: 1062, startPoint y: 608, endPoint x: 1124, endPoint y: 611, distance: 62.3
click at [1124, 611] on div "**********" at bounding box center [1063, 483] width 134 height 449
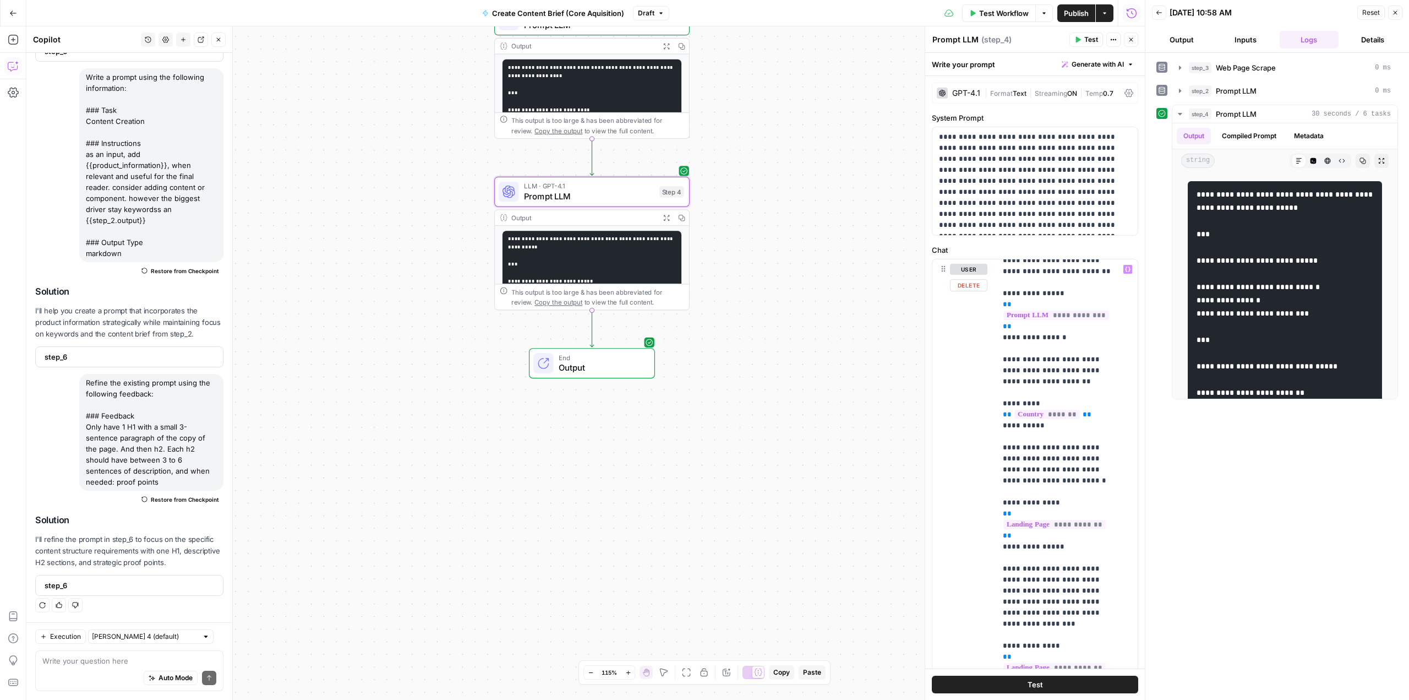
scroll to position [220, 0]
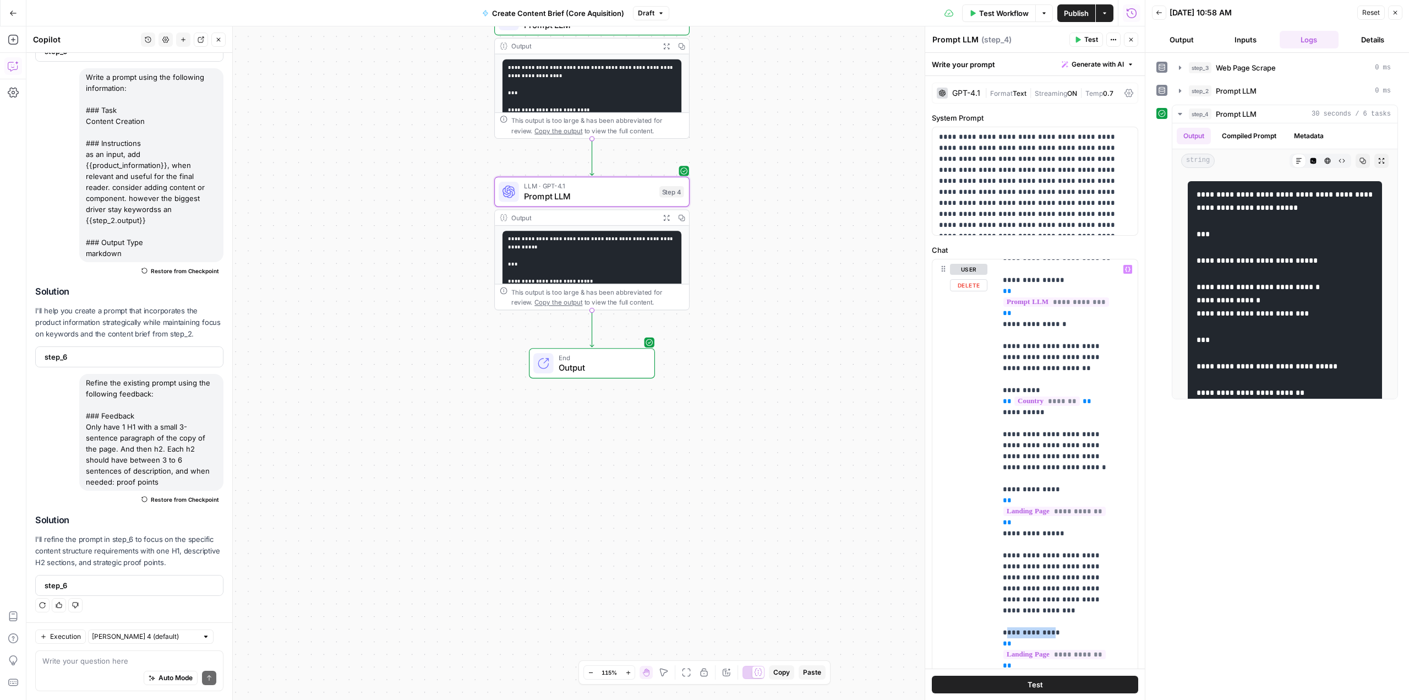
drag, startPoint x: 1007, startPoint y: 587, endPoint x: 1051, endPoint y: 587, distance: 43.5
drag, startPoint x: 1013, startPoint y: 607, endPoint x: 1006, endPoint y: 607, distance: 7.2
drag, startPoint x: 1009, startPoint y: 602, endPoint x: 1061, endPoint y: 600, distance: 51.8
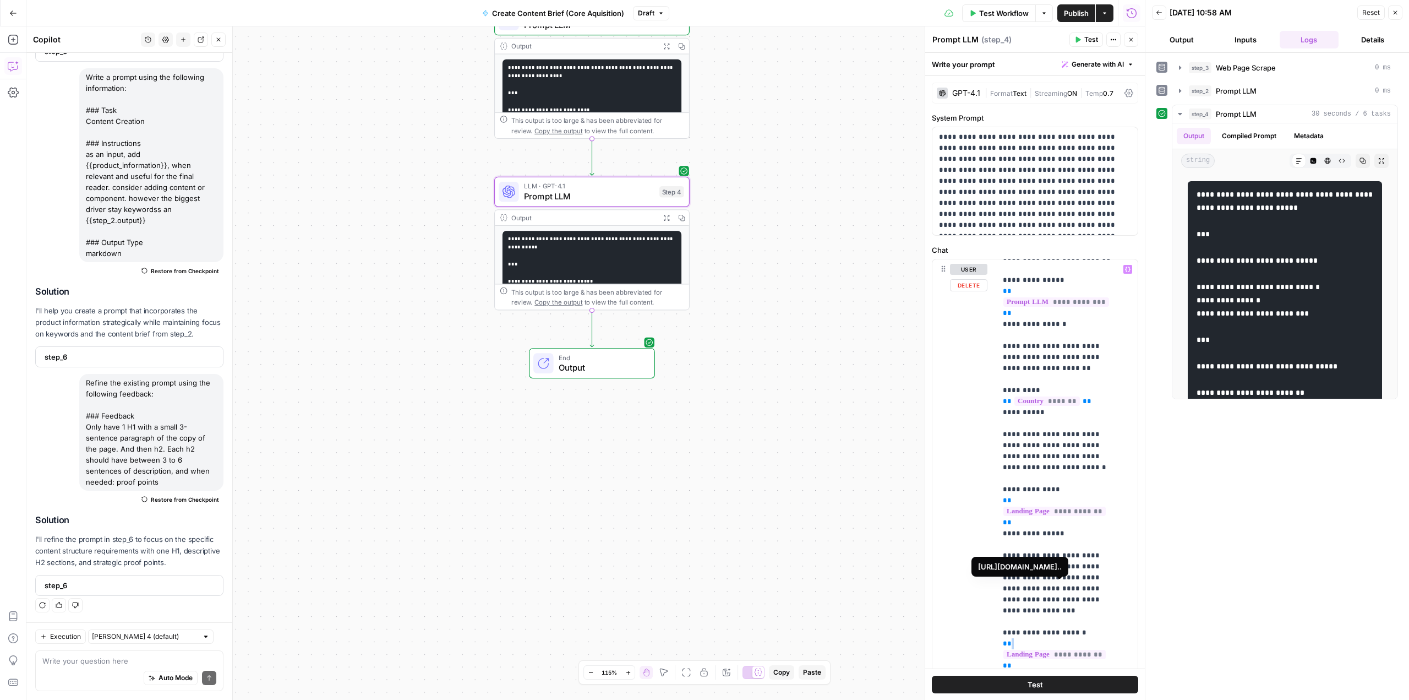
click at [1003, 662] on span "**" at bounding box center [1007, 665] width 9 height 7
click at [1125, 268] on icon "button" at bounding box center [1128, 269] width 6 height 6
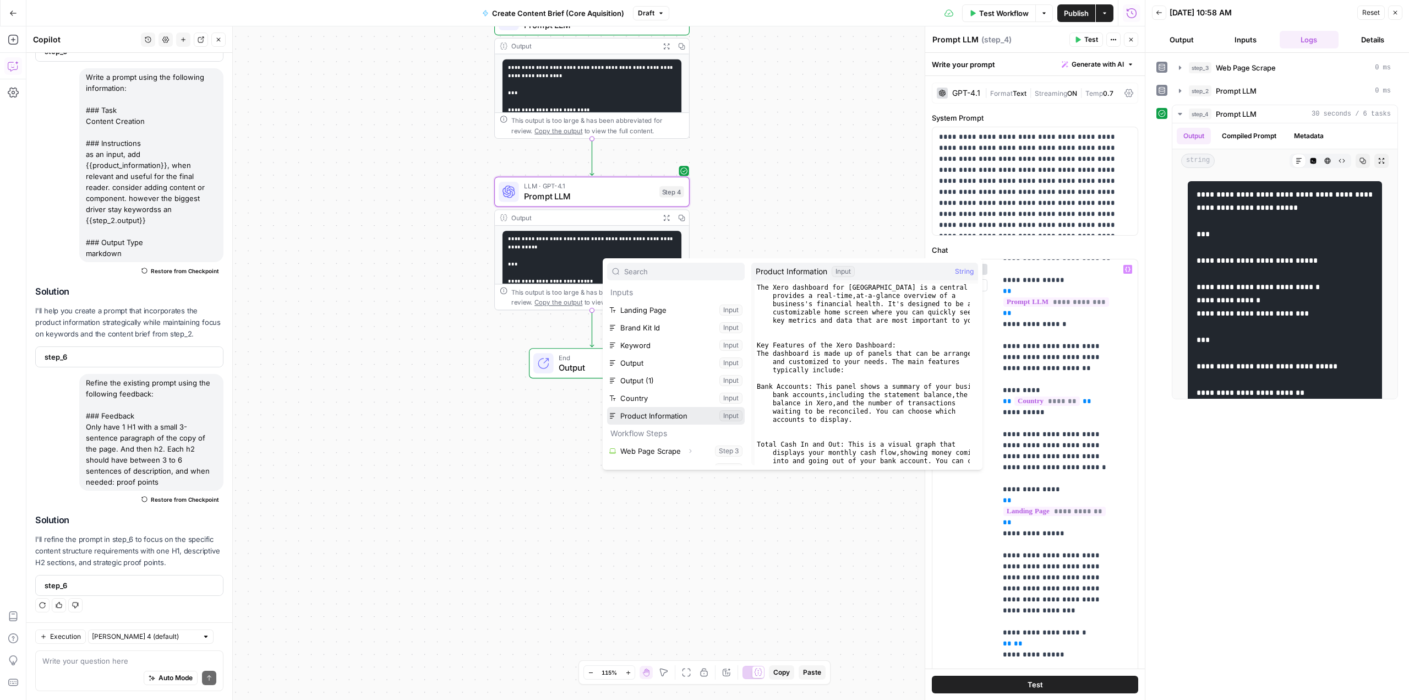
click at [657, 418] on button "Select variable Product Information" at bounding box center [676, 416] width 138 height 18
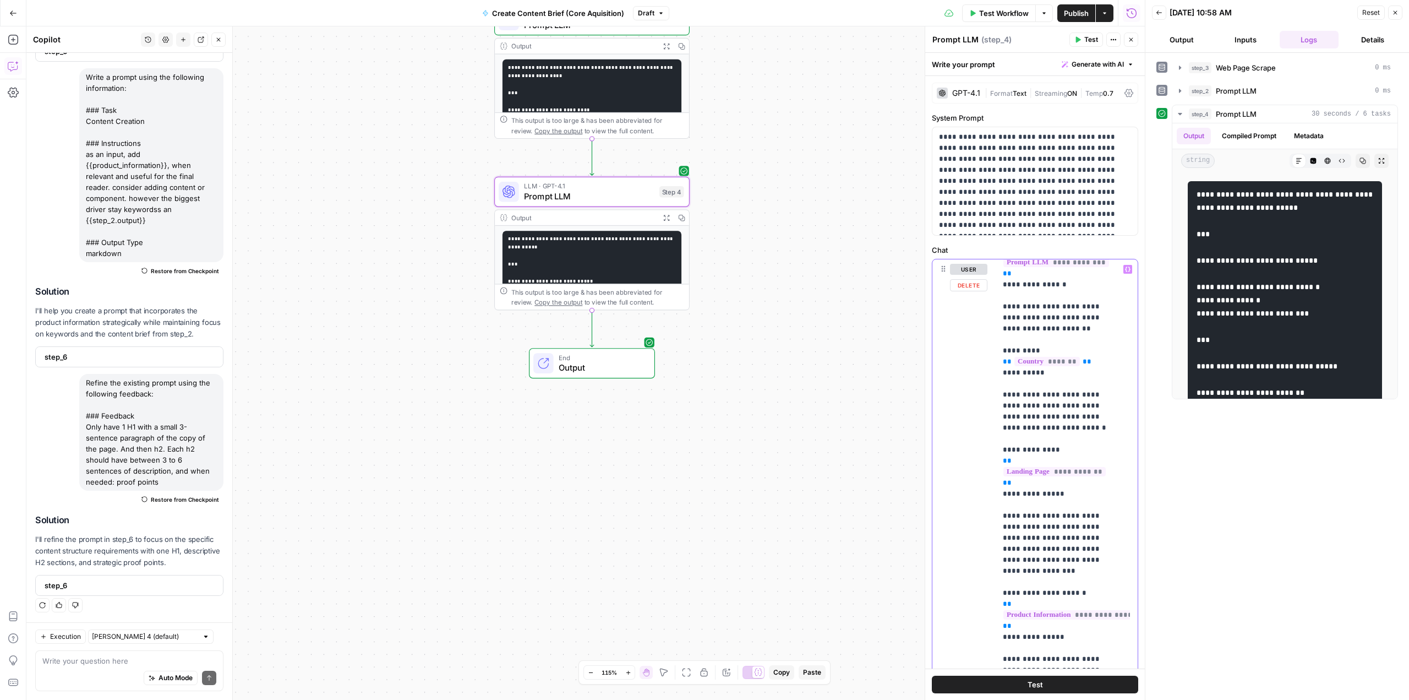
scroll to position [275, 0]
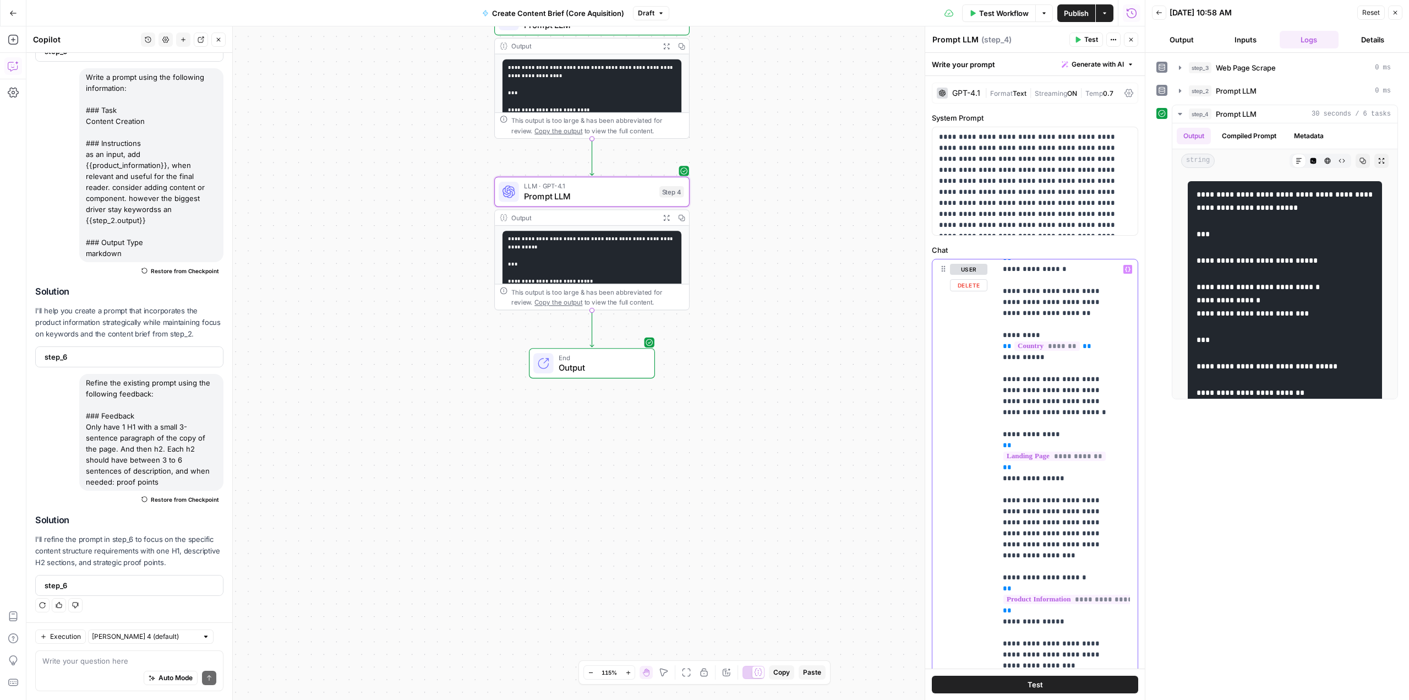
drag, startPoint x: 1022, startPoint y: 579, endPoint x: 1036, endPoint y: 577, distance: 13.8
drag, startPoint x: 1055, startPoint y: 577, endPoint x: 1008, endPoint y: 517, distance: 76.5
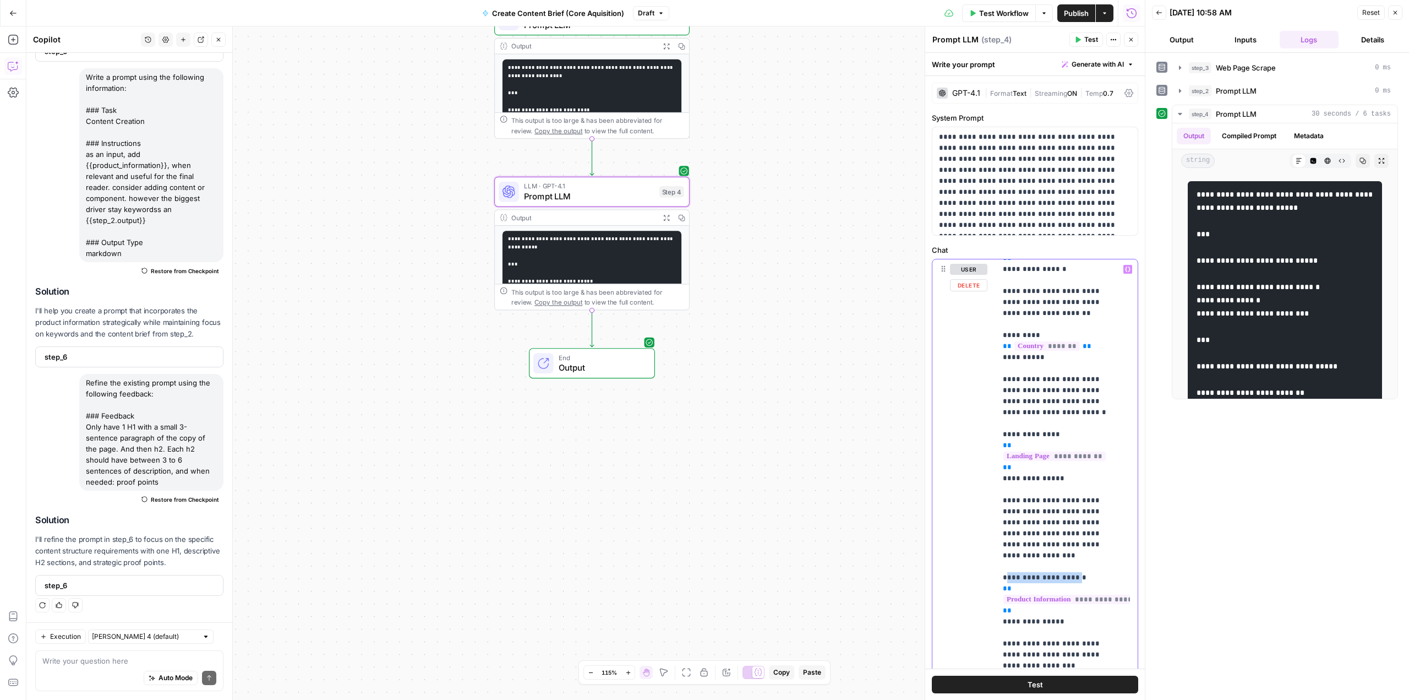
drag, startPoint x: 1009, startPoint y: 532, endPoint x: 1073, endPoint y: 530, distance: 65.0
copy p "**********"
drag, startPoint x: 1010, startPoint y: 576, endPoint x: 1056, endPoint y: 575, distance: 46.3
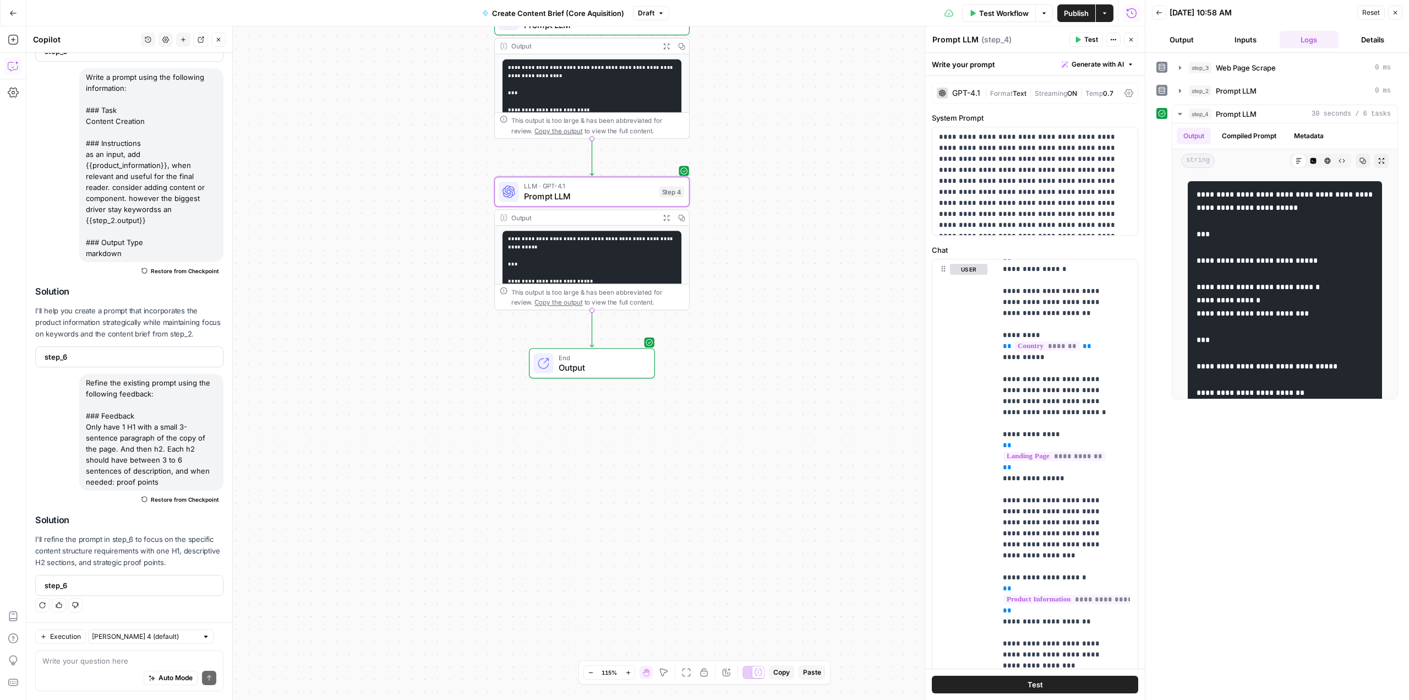
click at [1060, 684] on button "Test" at bounding box center [1035, 684] width 206 height 18
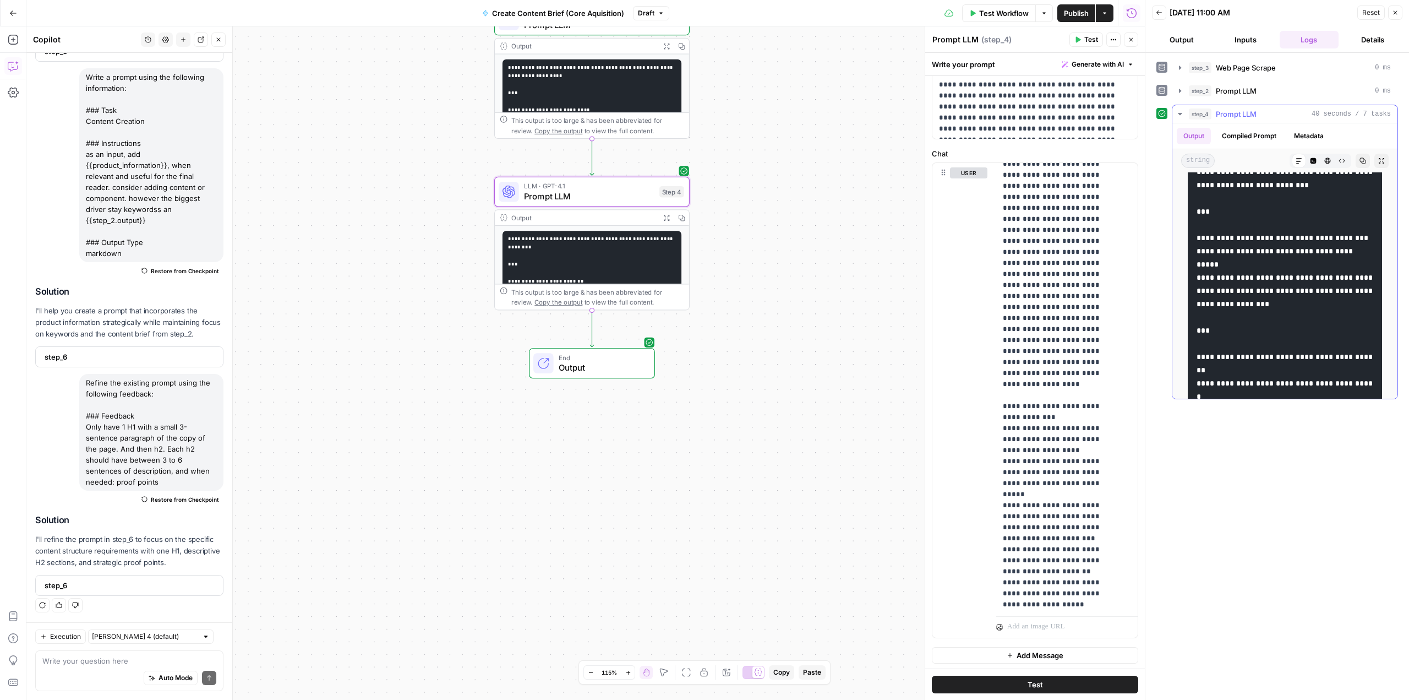
scroll to position [2312, 0]
click at [315, 452] on div "**********" at bounding box center [585, 362] width 1119 height 673
click at [10, 41] on icon "button" at bounding box center [13, 39] width 11 height 11
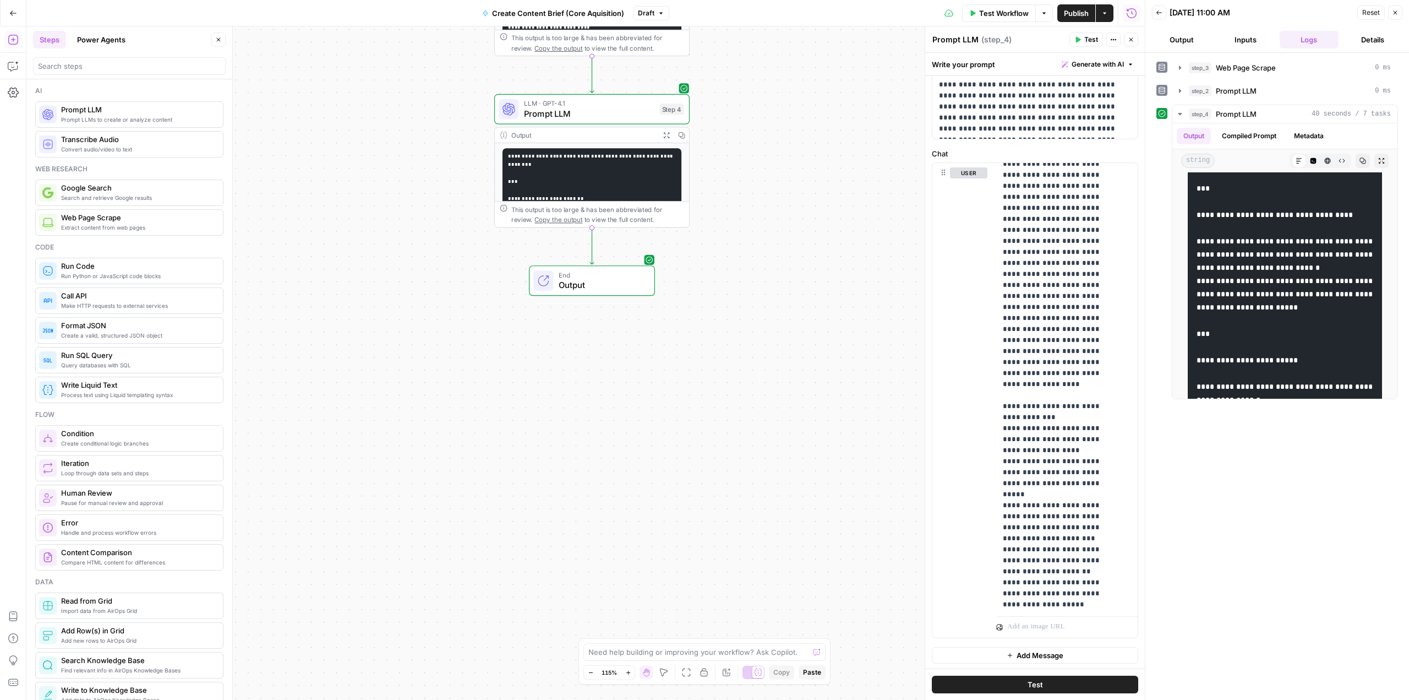
scroll to position [3909, 0]
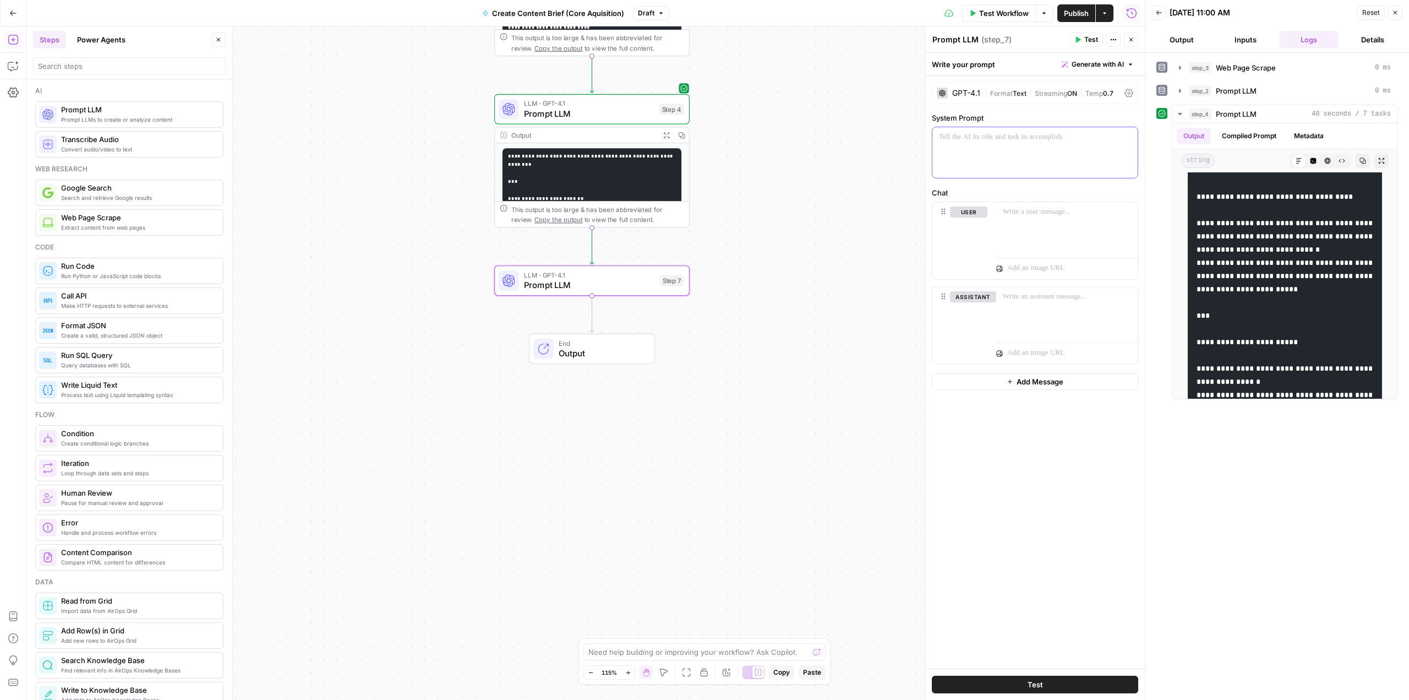
click at [1120, 153] on div at bounding box center [1035, 152] width 205 height 51
click at [1092, 68] on span "Generate with AI" at bounding box center [1098, 64] width 52 height 10
click at [1086, 94] on div "Use AI to build your prompt" at bounding box center [1085, 99] width 85 height 10
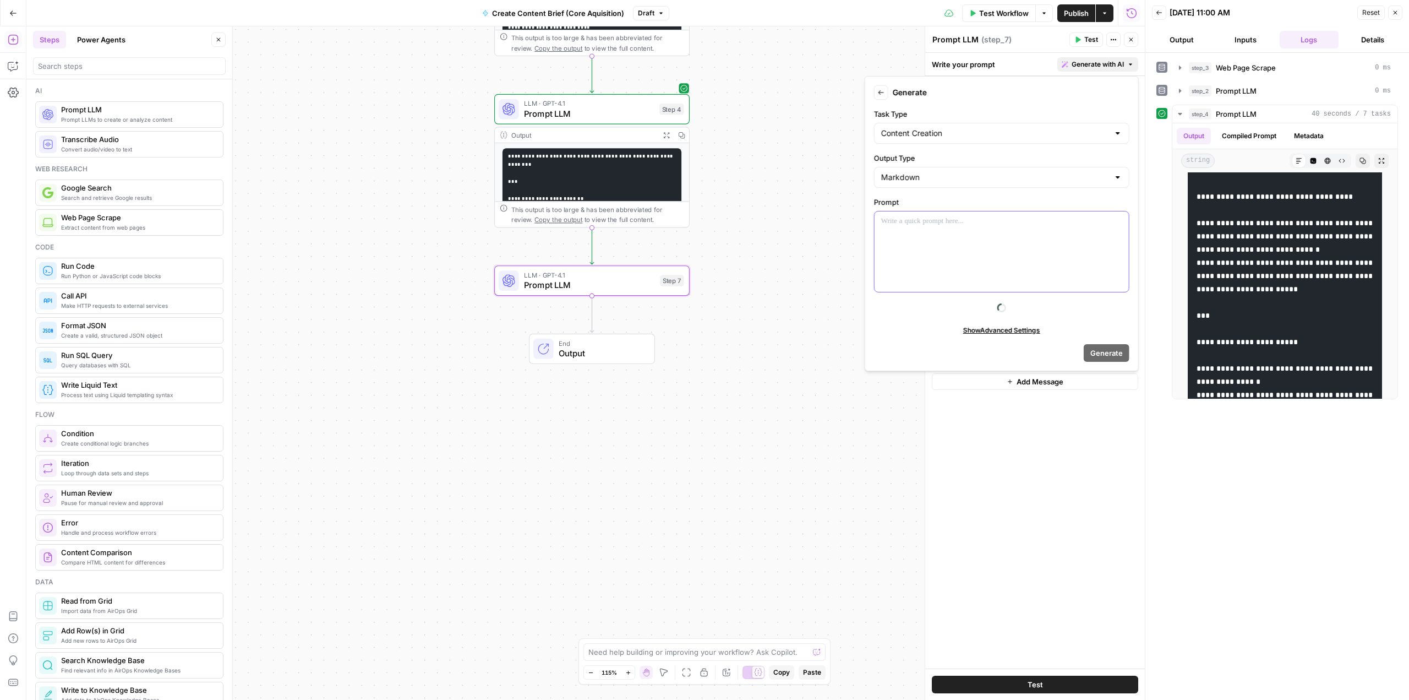
click at [915, 235] on div at bounding box center [1002, 251] width 254 height 80
click at [1116, 221] on icon "button" at bounding box center [1119, 222] width 6 height 6
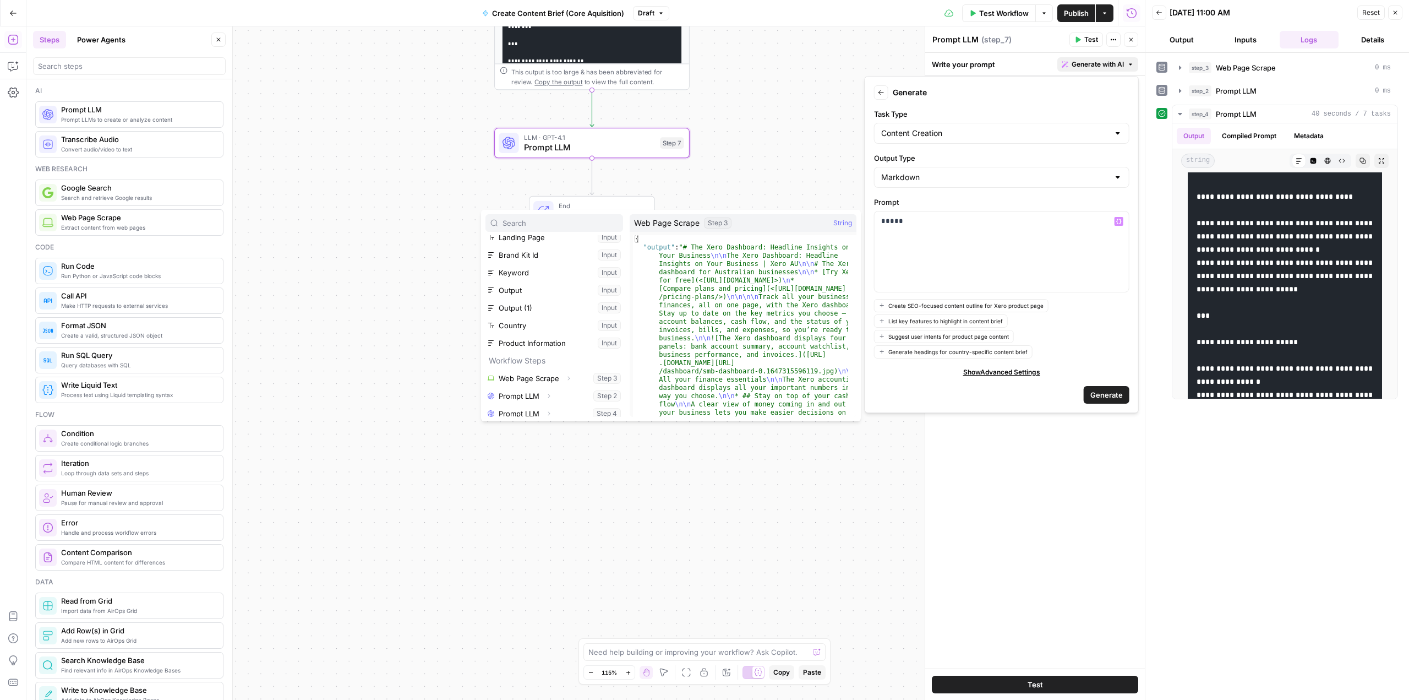
scroll to position [29, 0]
click at [516, 408] on button "Select variable Prompt LLM" at bounding box center [555, 409] width 138 height 18
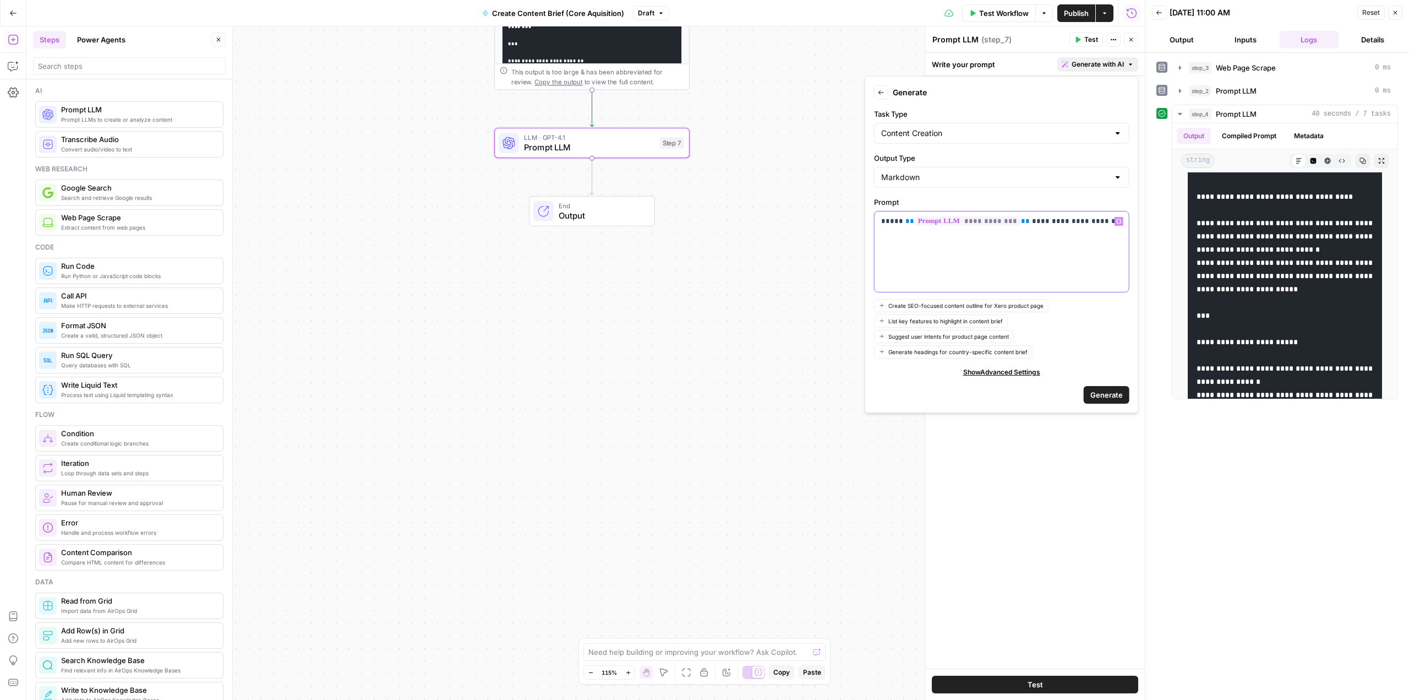
click at [1119, 220] on icon "button" at bounding box center [1119, 222] width 6 height 6
drag, startPoint x: 1093, startPoint y: 220, endPoint x: 1013, endPoint y: 223, distance: 79.9
click at [1013, 223] on p "**********" at bounding box center [1002, 221] width 242 height 11
click at [906, 219] on span "**" at bounding box center [910, 220] width 9 height 7
click at [1092, 220] on p "**********" at bounding box center [1002, 221] width 242 height 11
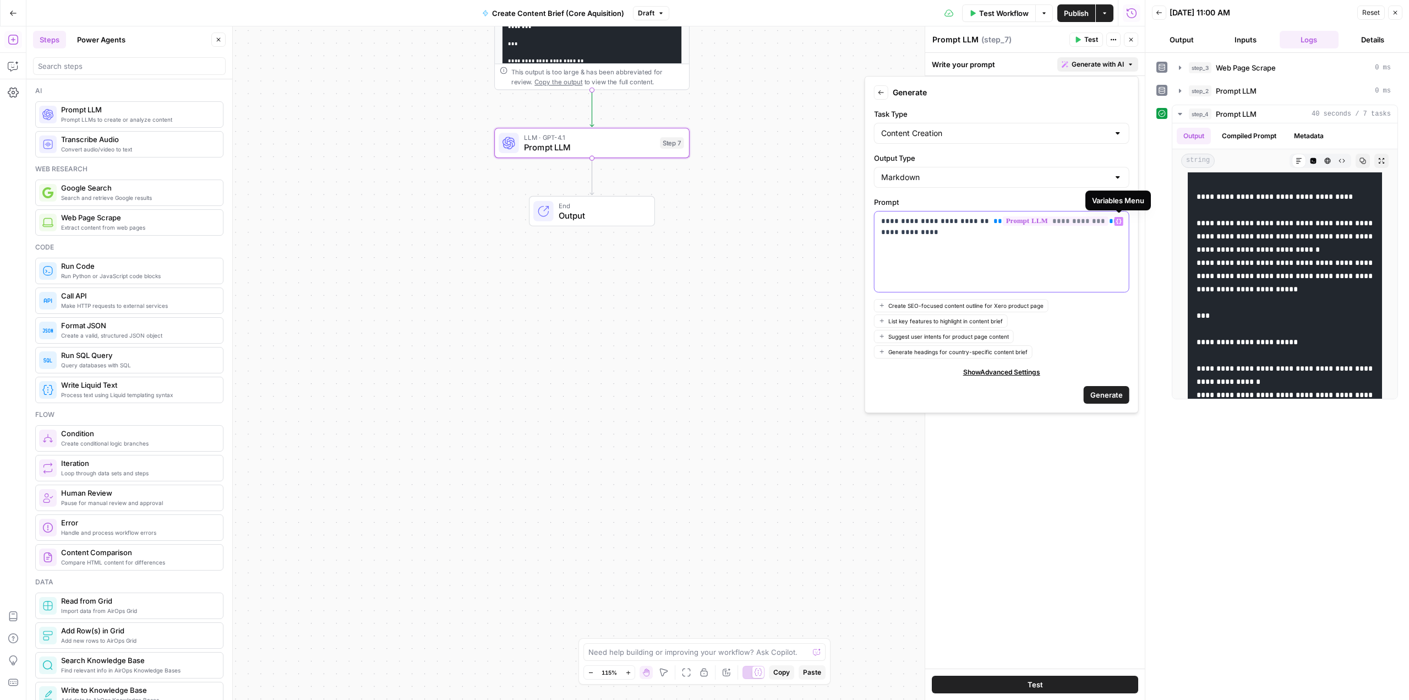
click at [1115, 220] on button "Variables Menu" at bounding box center [1119, 221] width 9 height 9
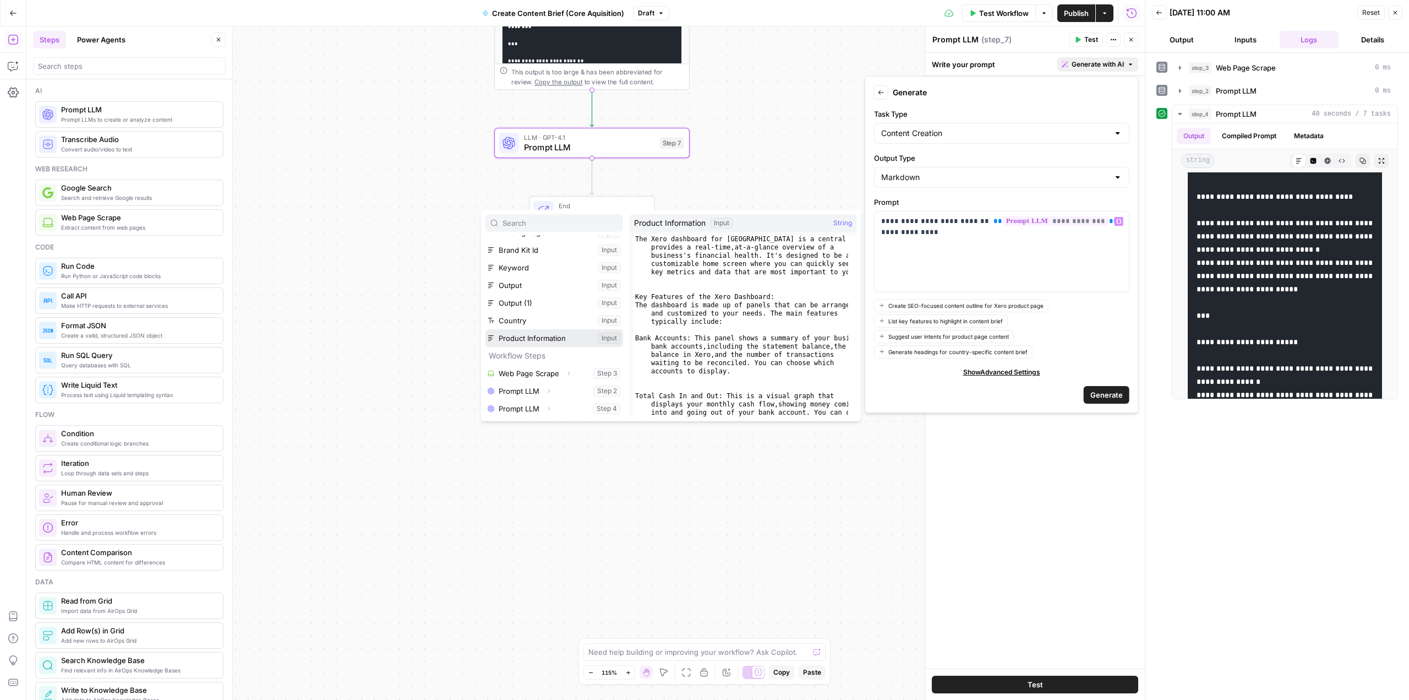
click at [521, 337] on button "Select variable Product Information" at bounding box center [555, 338] width 138 height 18
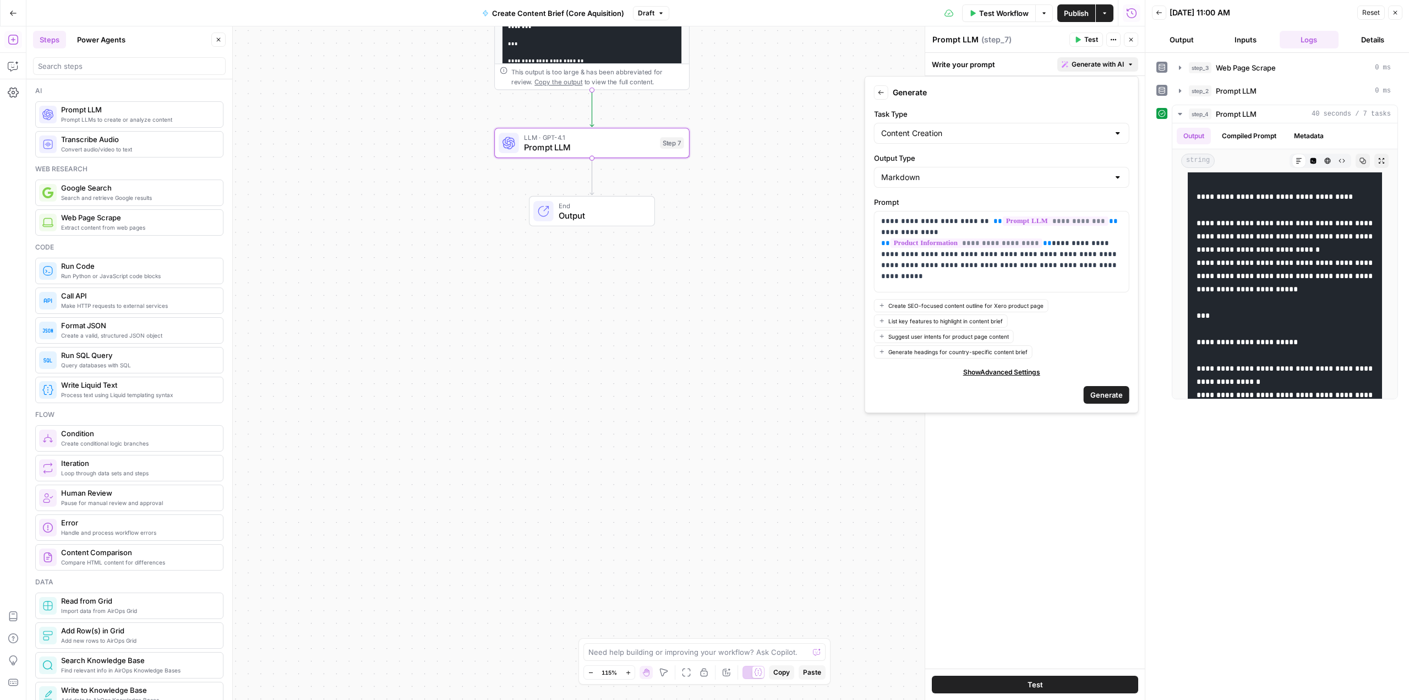
click at [1095, 389] on span "Generate" at bounding box center [1107, 394] width 32 height 11
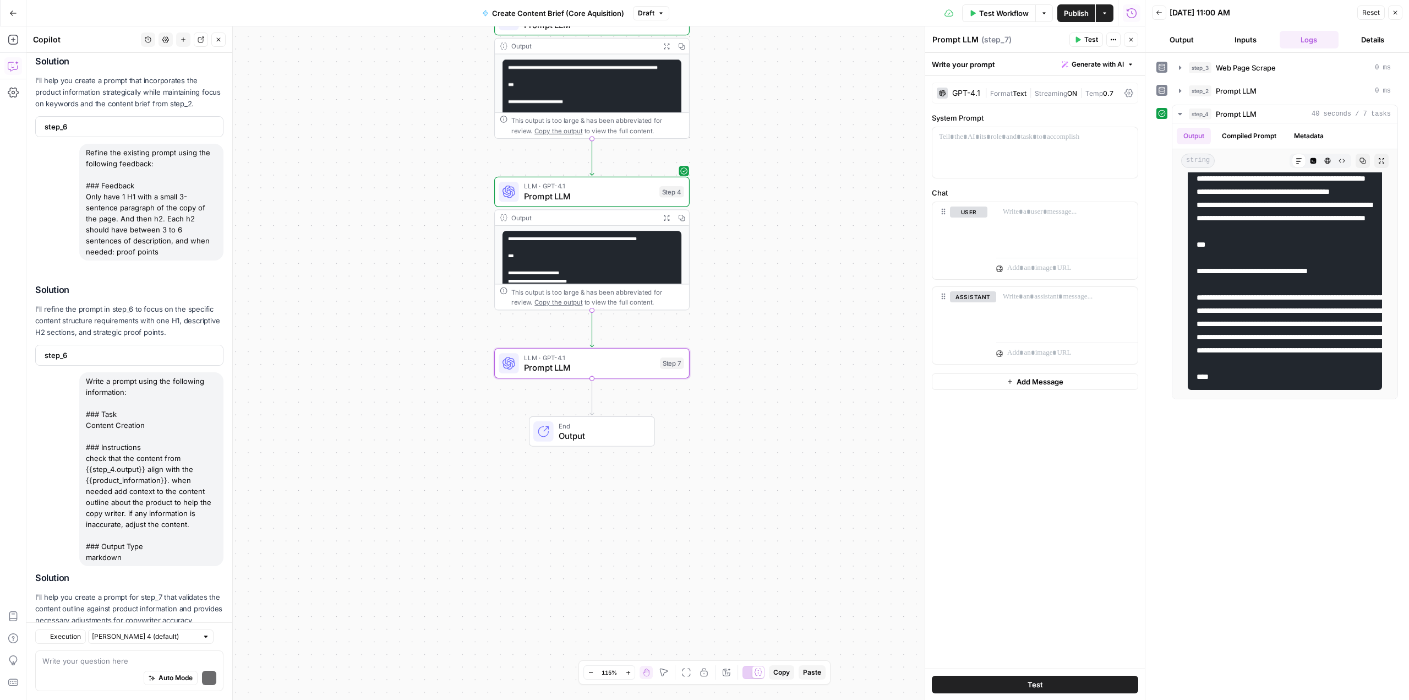
scroll to position [726, 0]
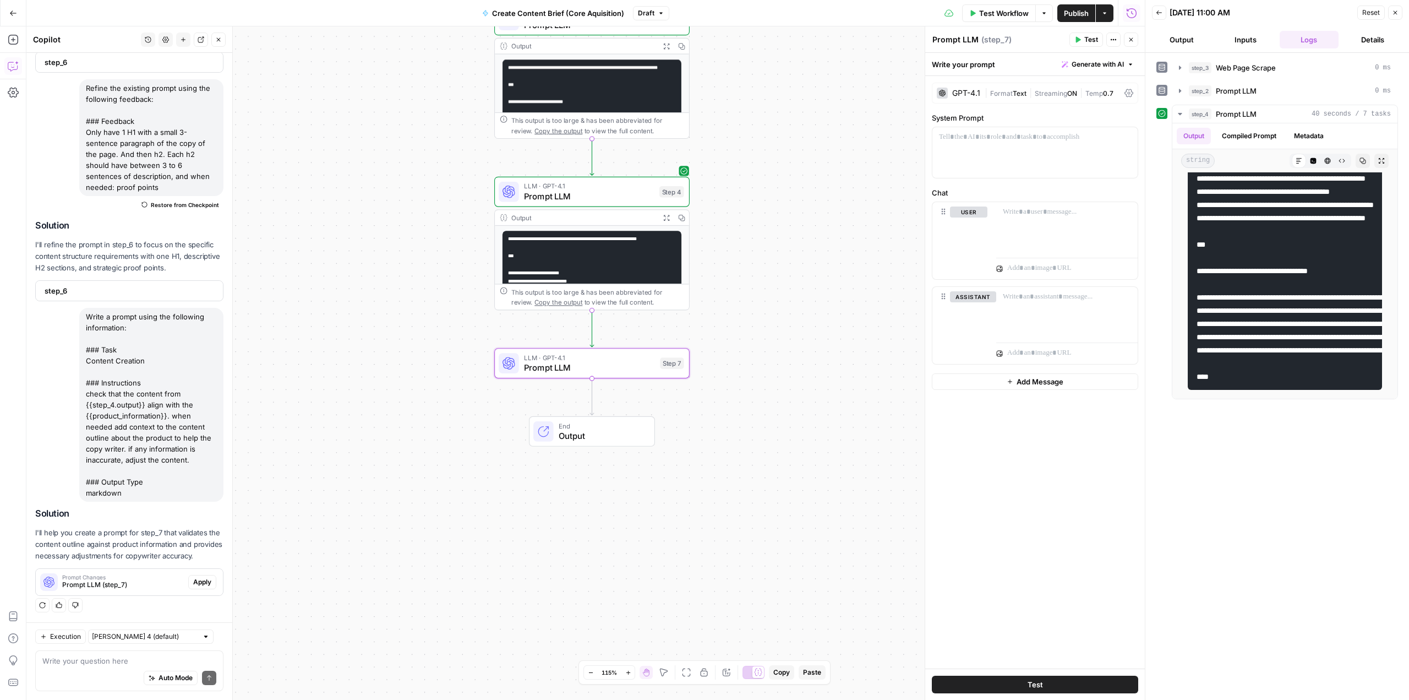
click at [188, 588] on button "Apply" at bounding box center [202, 582] width 28 height 14
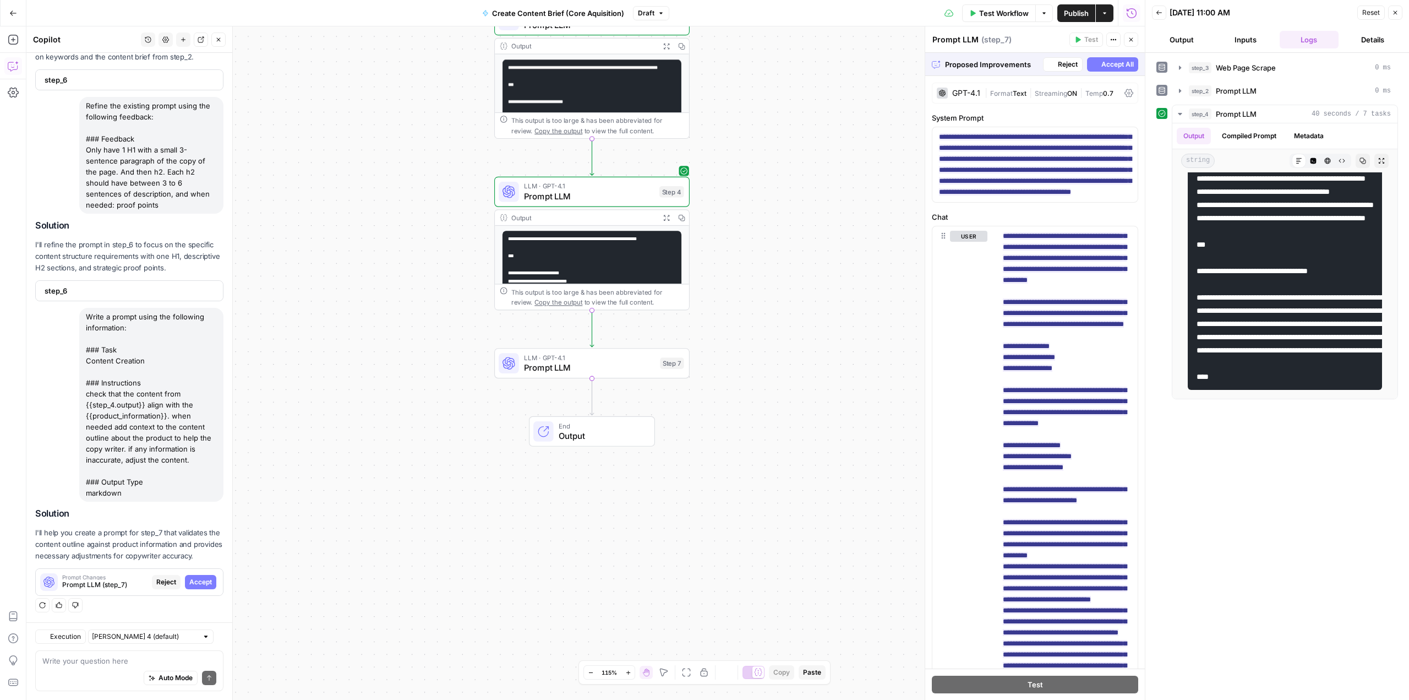
scroll to position [673, 0]
click at [1102, 68] on span "Accept All" at bounding box center [1118, 64] width 32 height 10
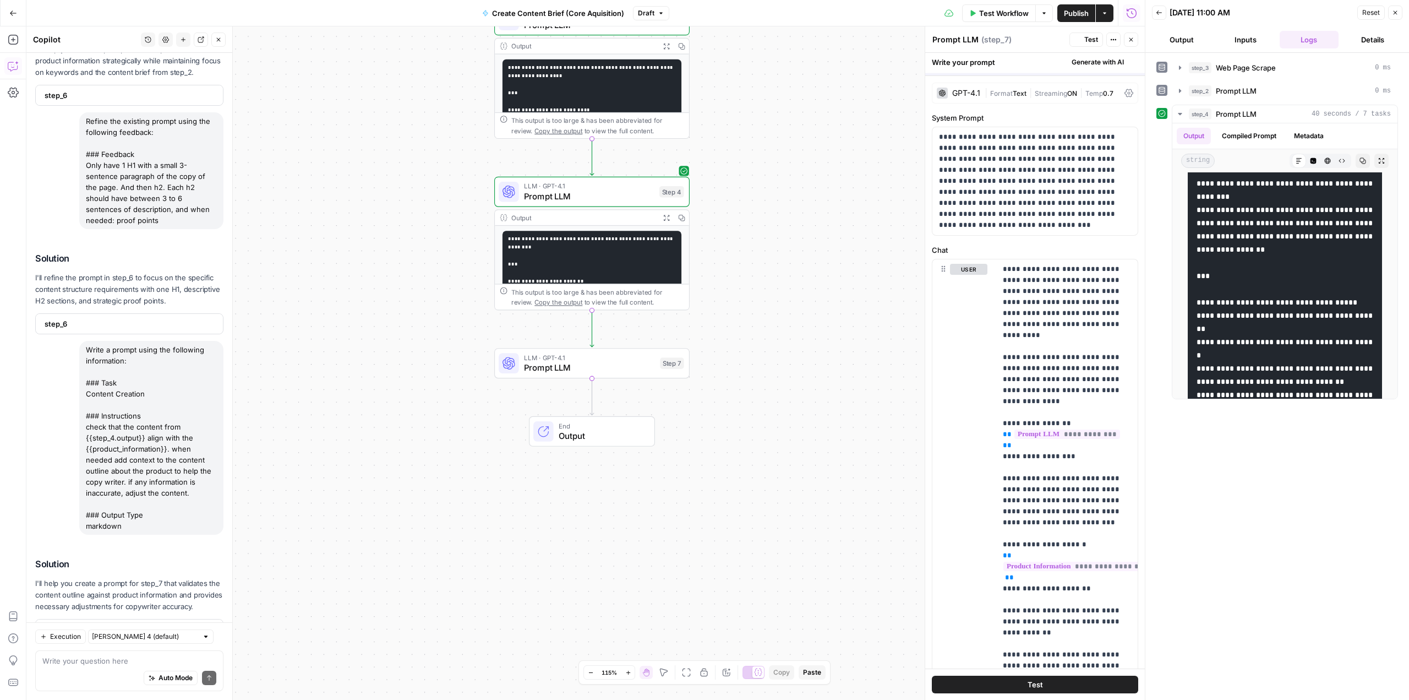
scroll to position [0, 0]
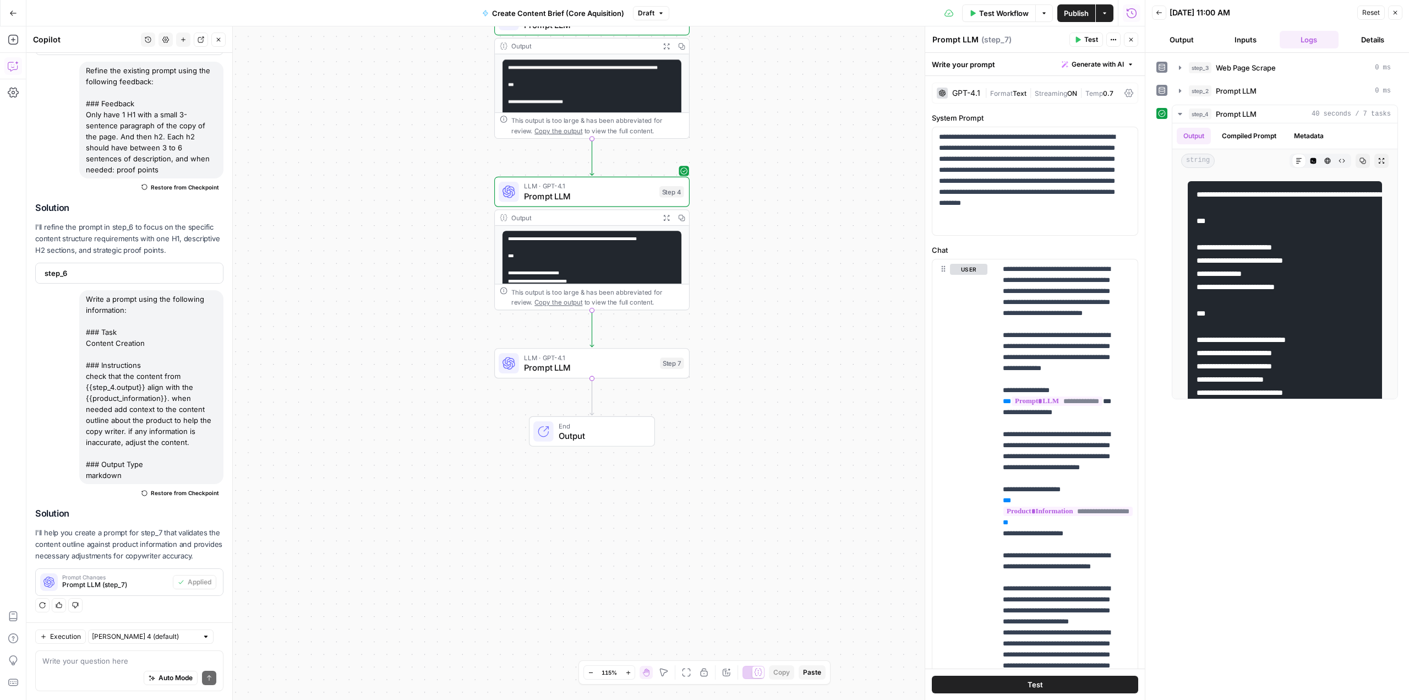
click at [573, 363] on span "Prompt LLM" at bounding box center [589, 367] width 131 height 13
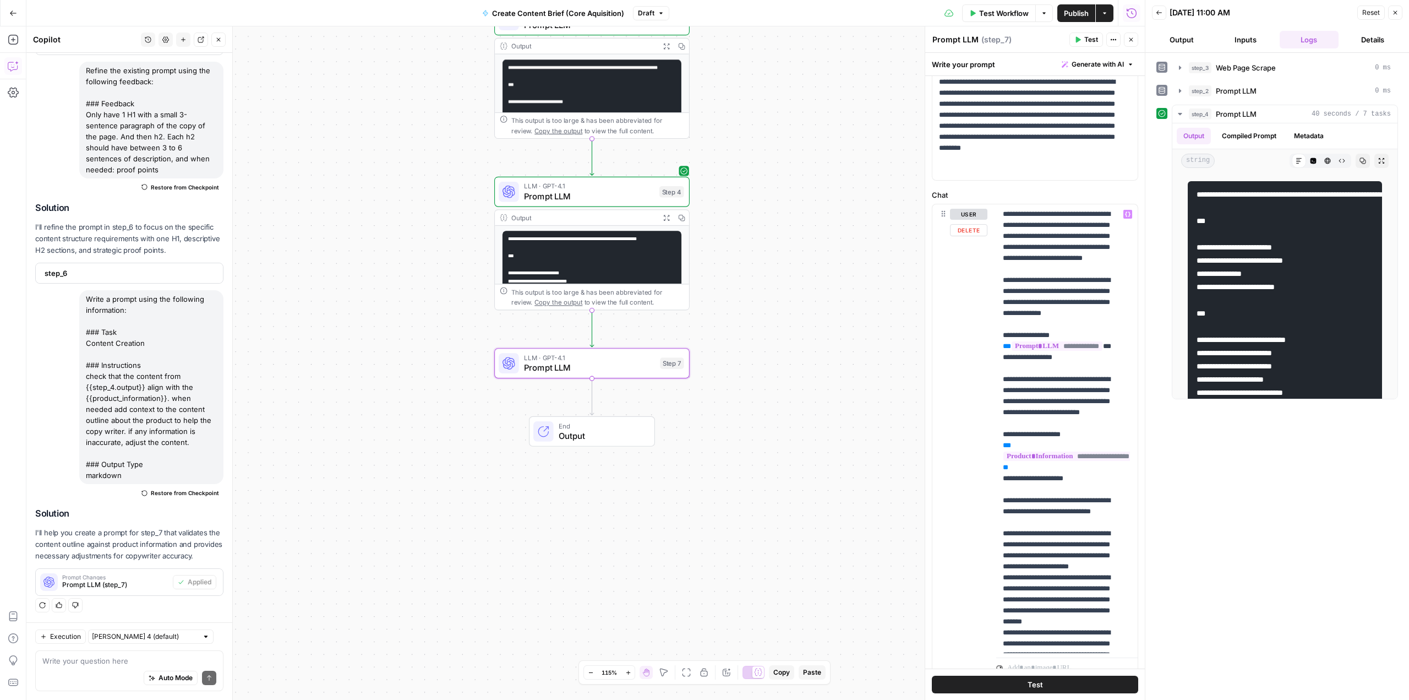
scroll to position [41, 0]
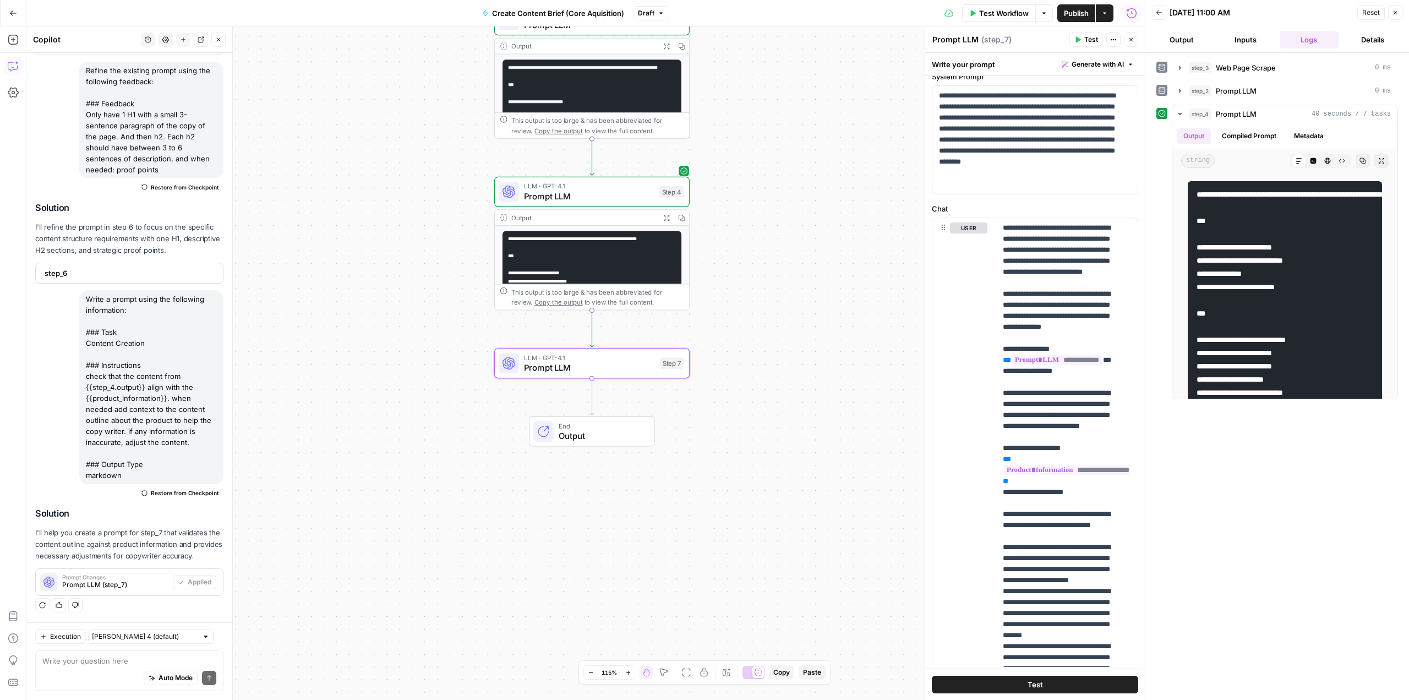
click at [653, 11] on button "Draft" at bounding box center [651, 13] width 36 height 14
click at [828, 388] on div "**********" at bounding box center [585, 362] width 1119 height 673
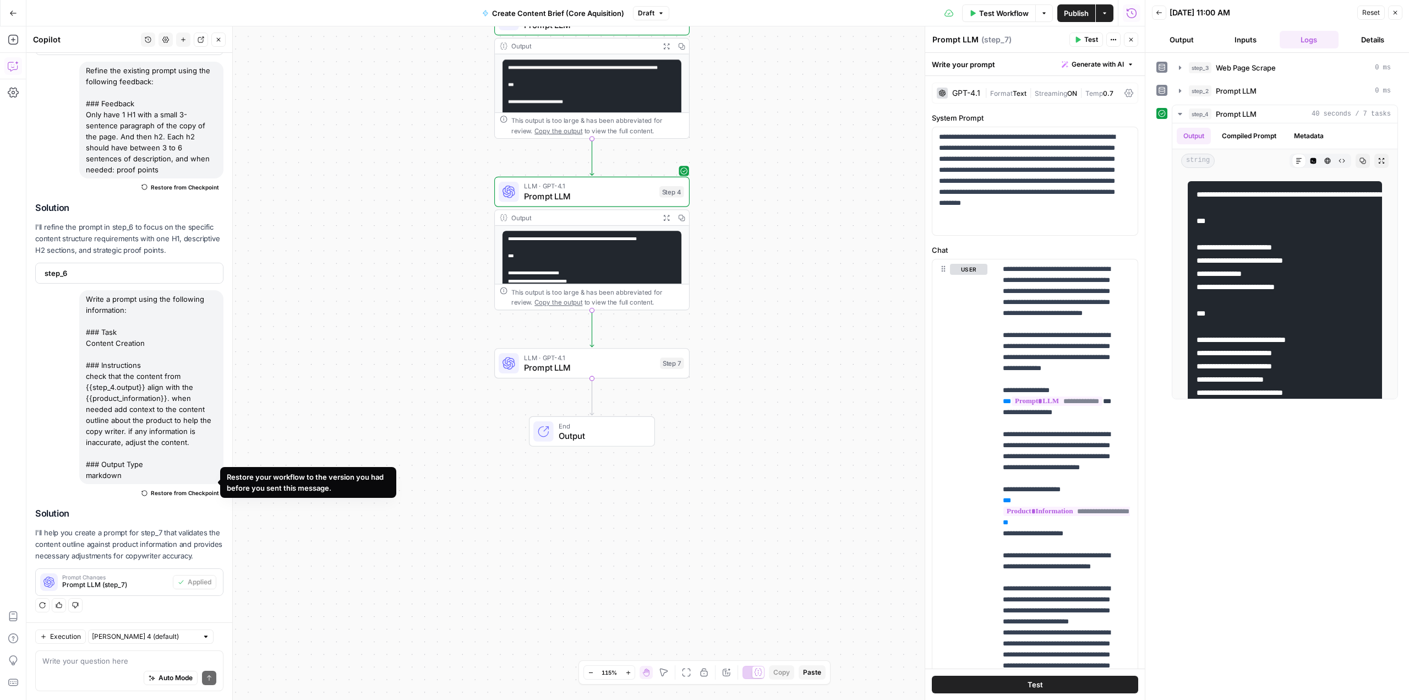
click at [182, 488] on span "Restore from Checkpoint" at bounding box center [185, 492] width 68 height 9
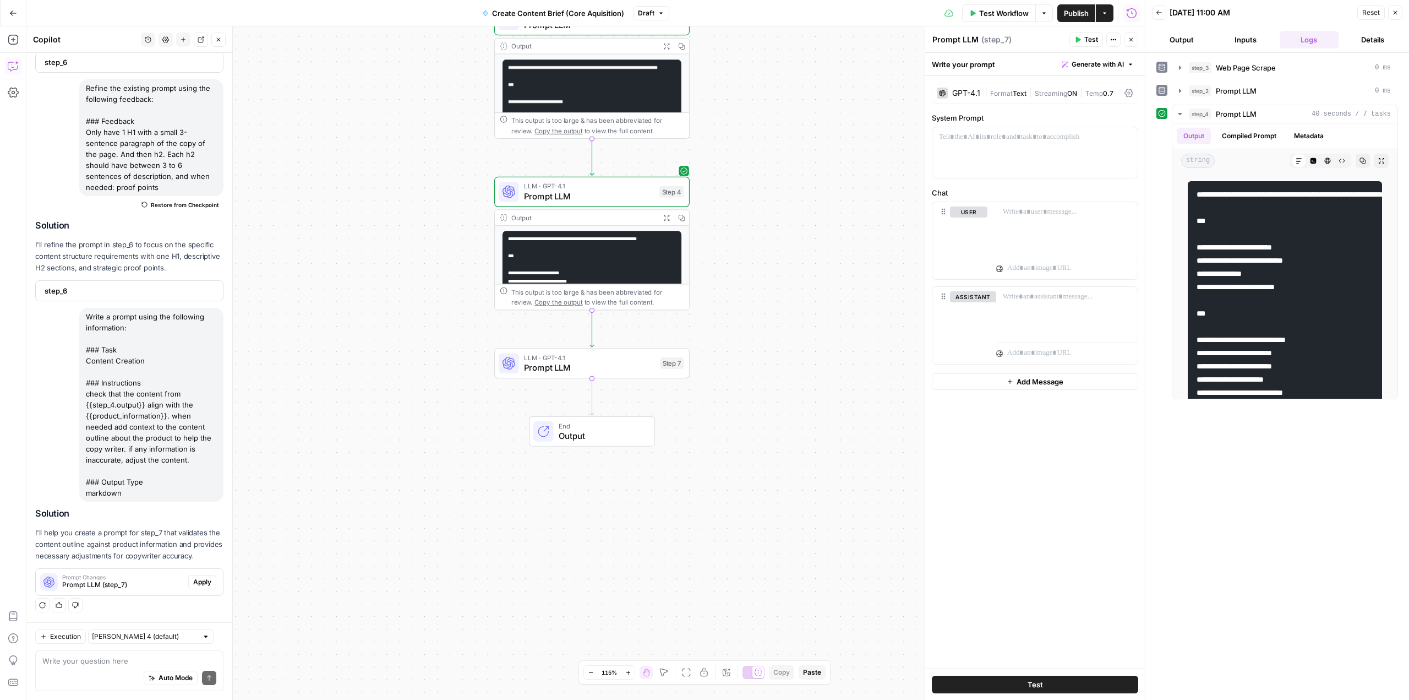
scroll to position [726, 0]
click at [628, 190] on span "Prompt LLM" at bounding box center [589, 196] width 130 height 13
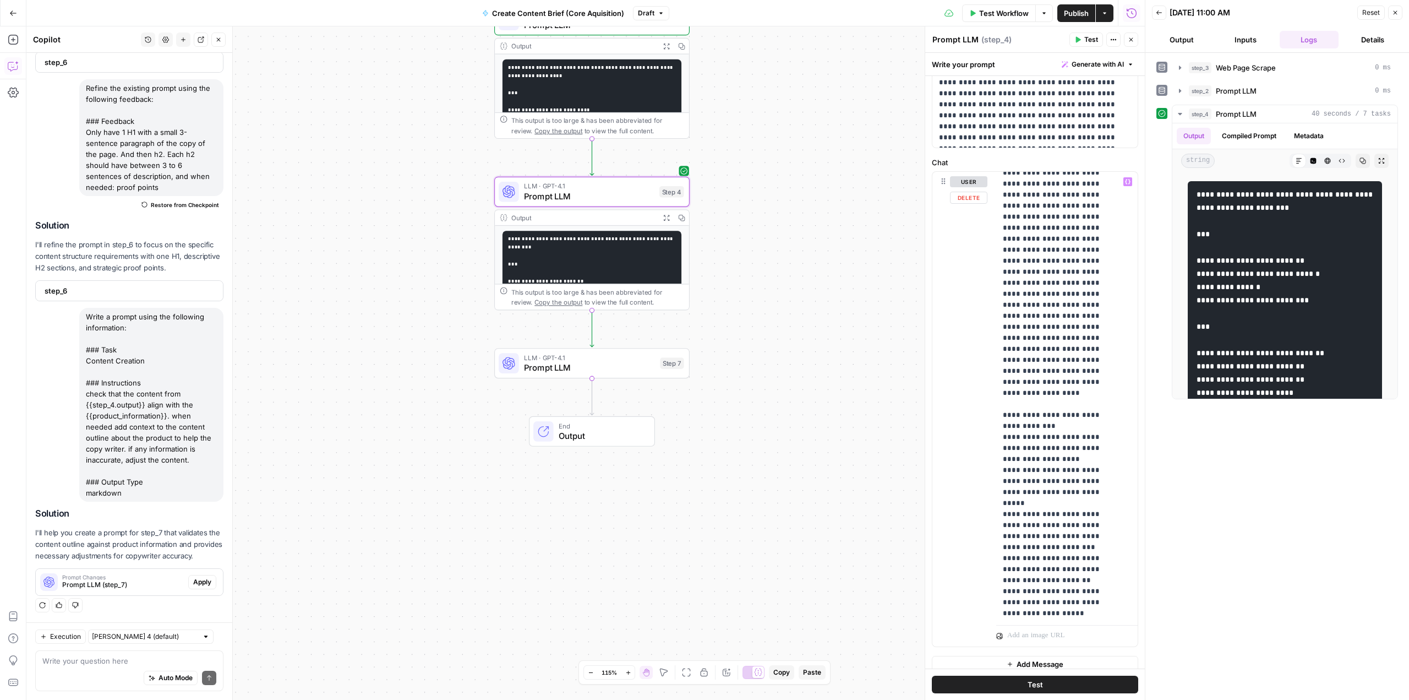
scroll to position [96, 0]
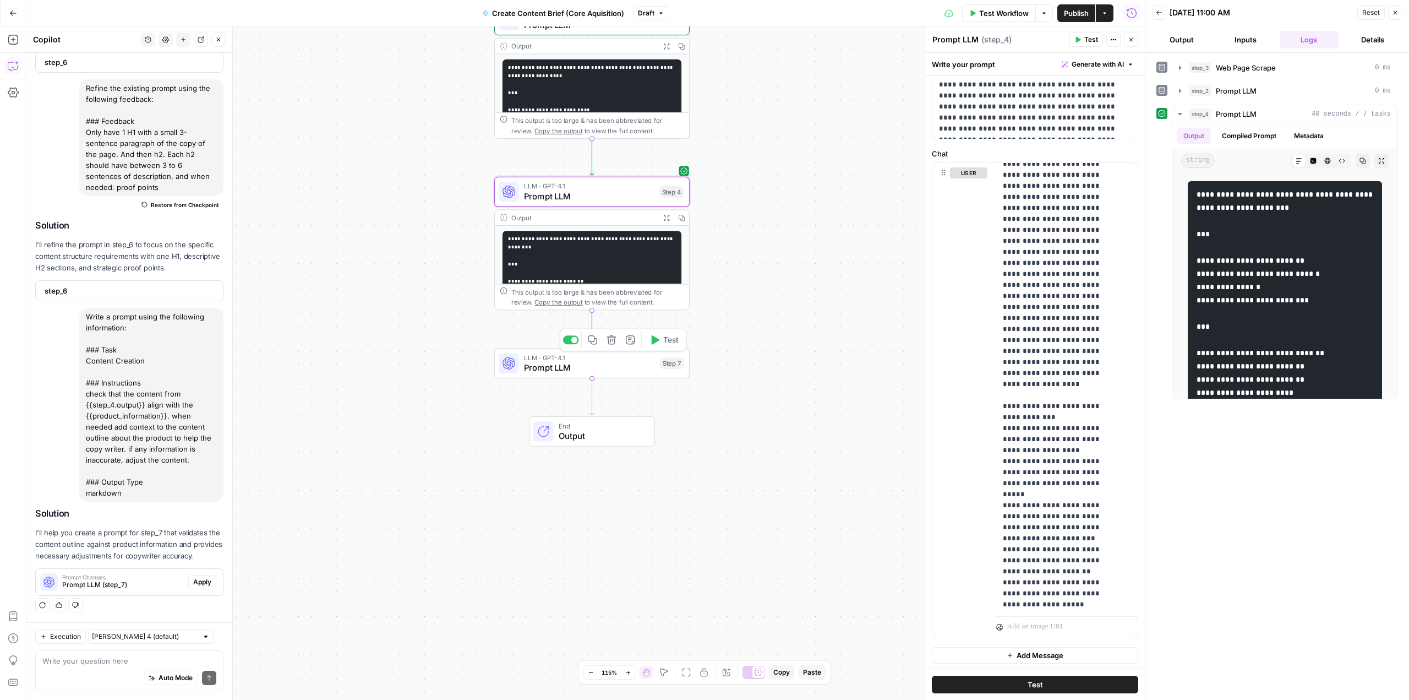
click at [566, 368] on span "Prompt LLM" at bounding box center [589, 367] width 131 height 13
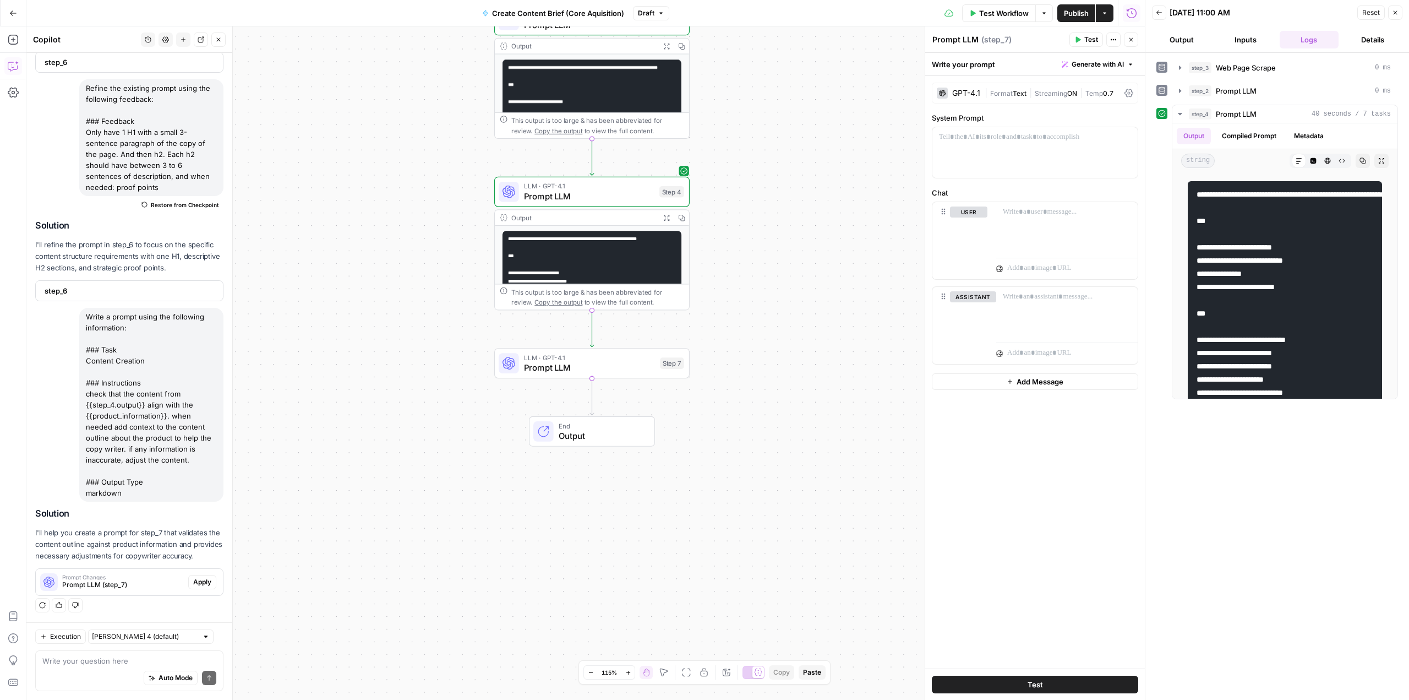
click at [562, 358] on span "LLM · GPT-4.1" at bounding box center [589, 357] width 131 height 10
click at [560, 361] on span "Prompt LLM" at bounding box center [589, 367] width 131 height 13
click at [193, 581] on span "Apply" at bounding box center [202, 582] width 18 height 10
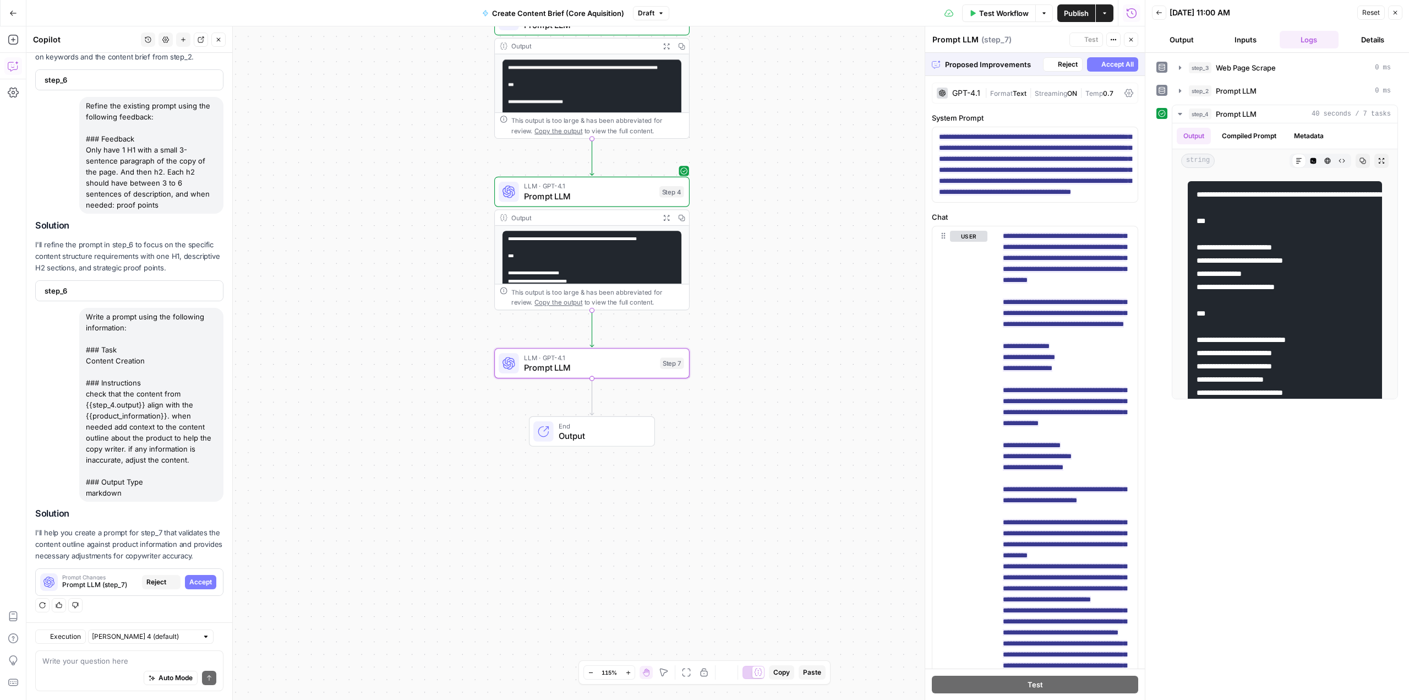
scroll to position [673, 0]
click at [1102, 63] on span "Accept All" at bounding box center [1118, 64] width 32 height 10
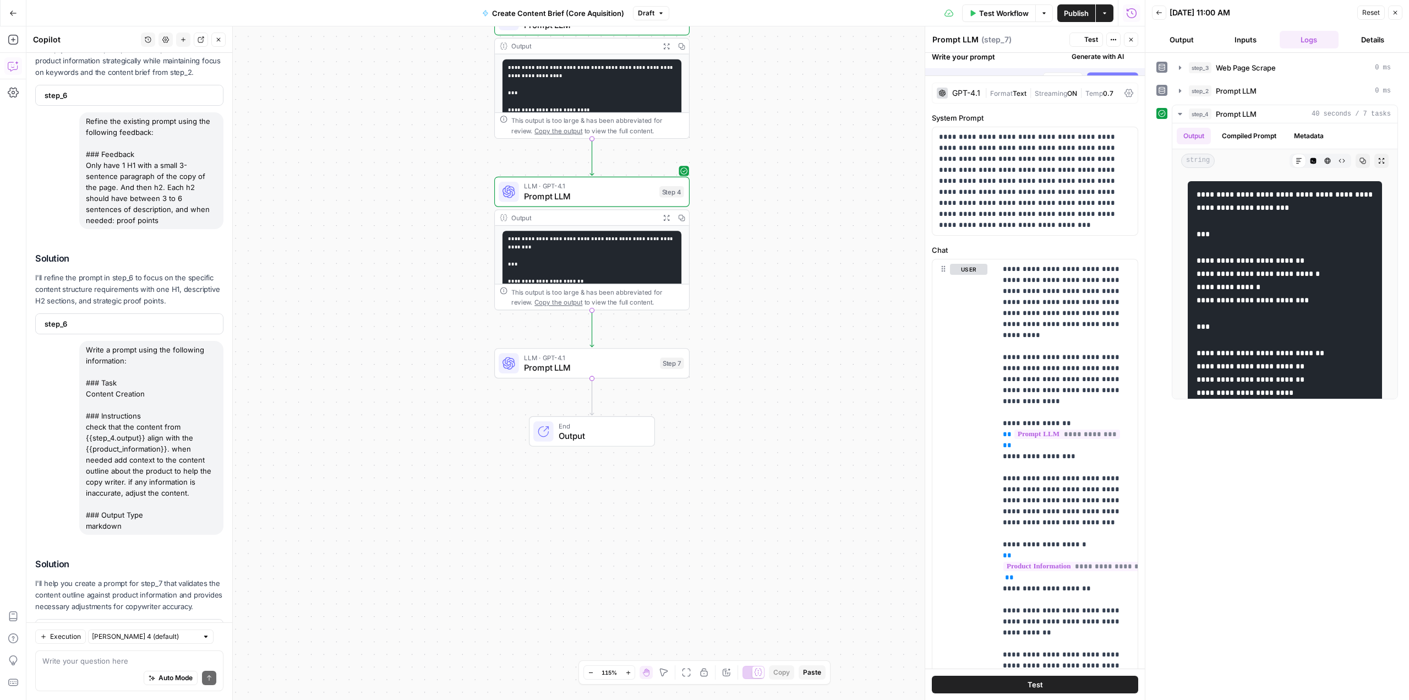
scroll to position [743, 0]
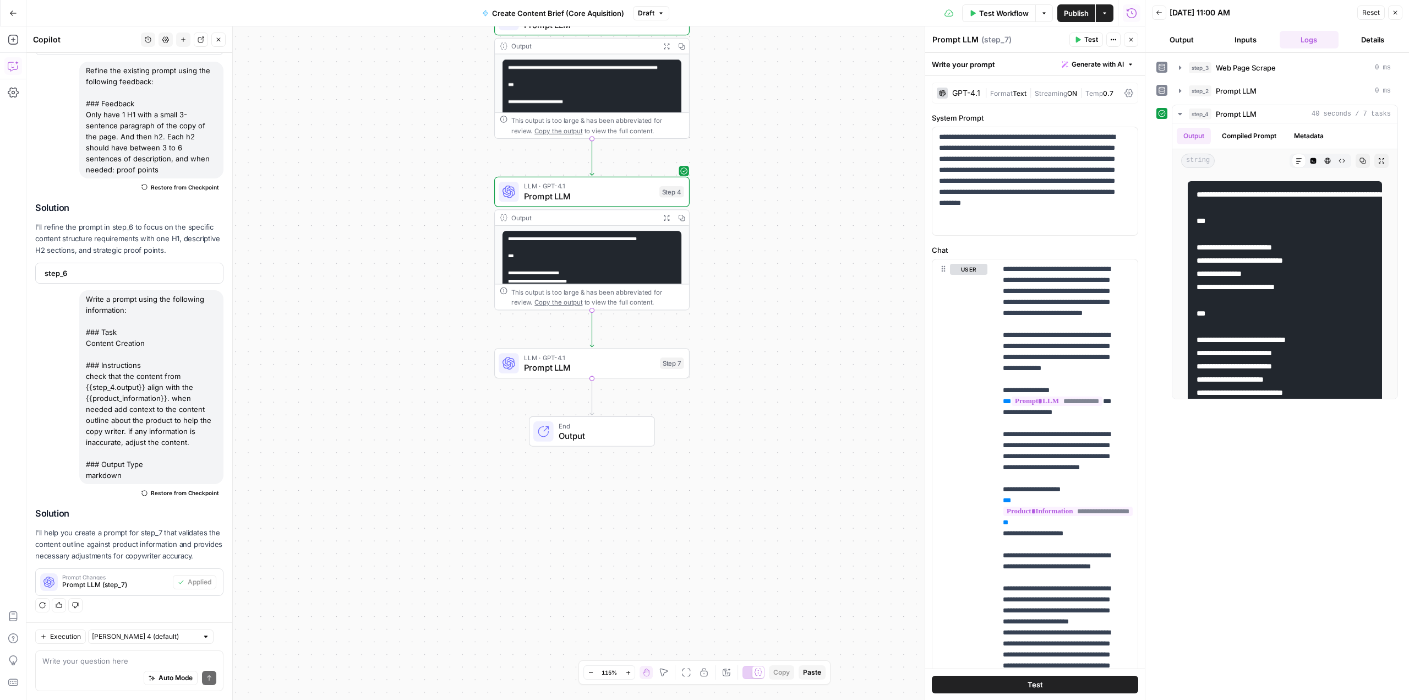
click at [1048, 690] on button "Test" at bounding box center [1035, 684] width 206 height 18
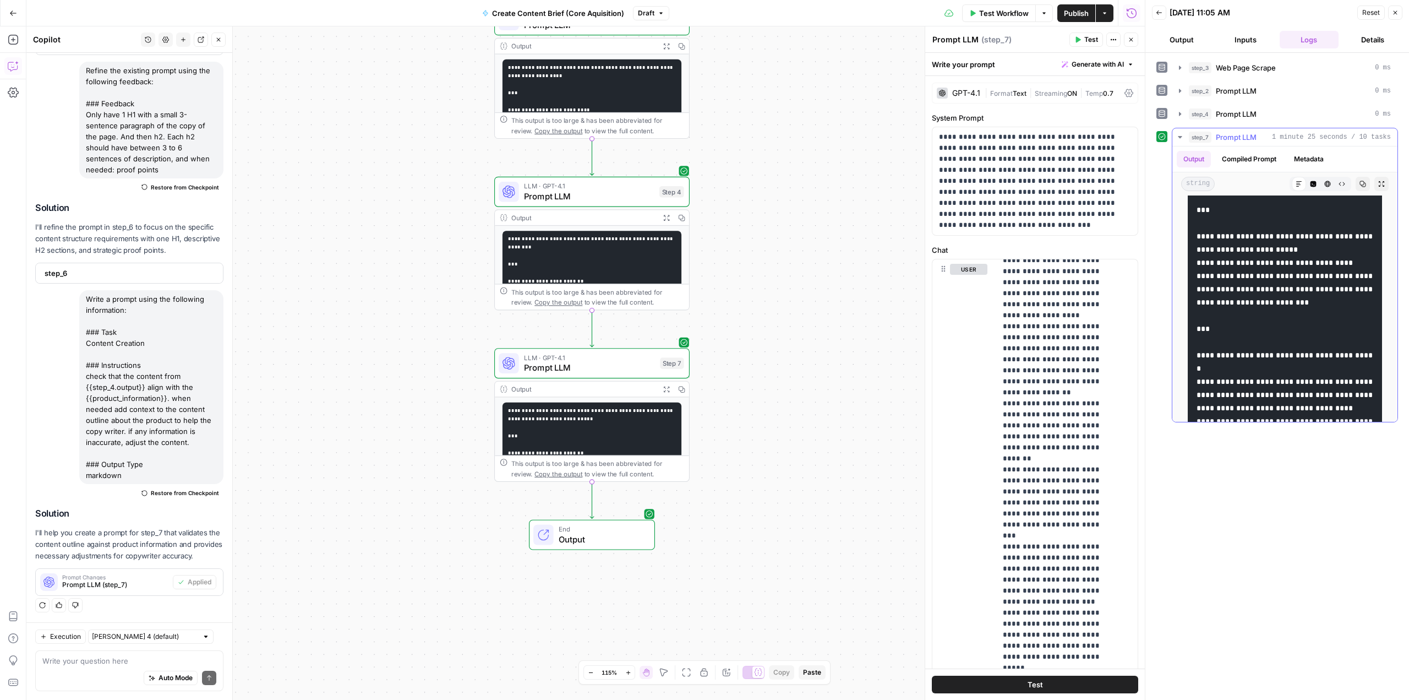
scroll to position [1651, 0]
